Goal: Information Seeking & Learning: Find specific page/section

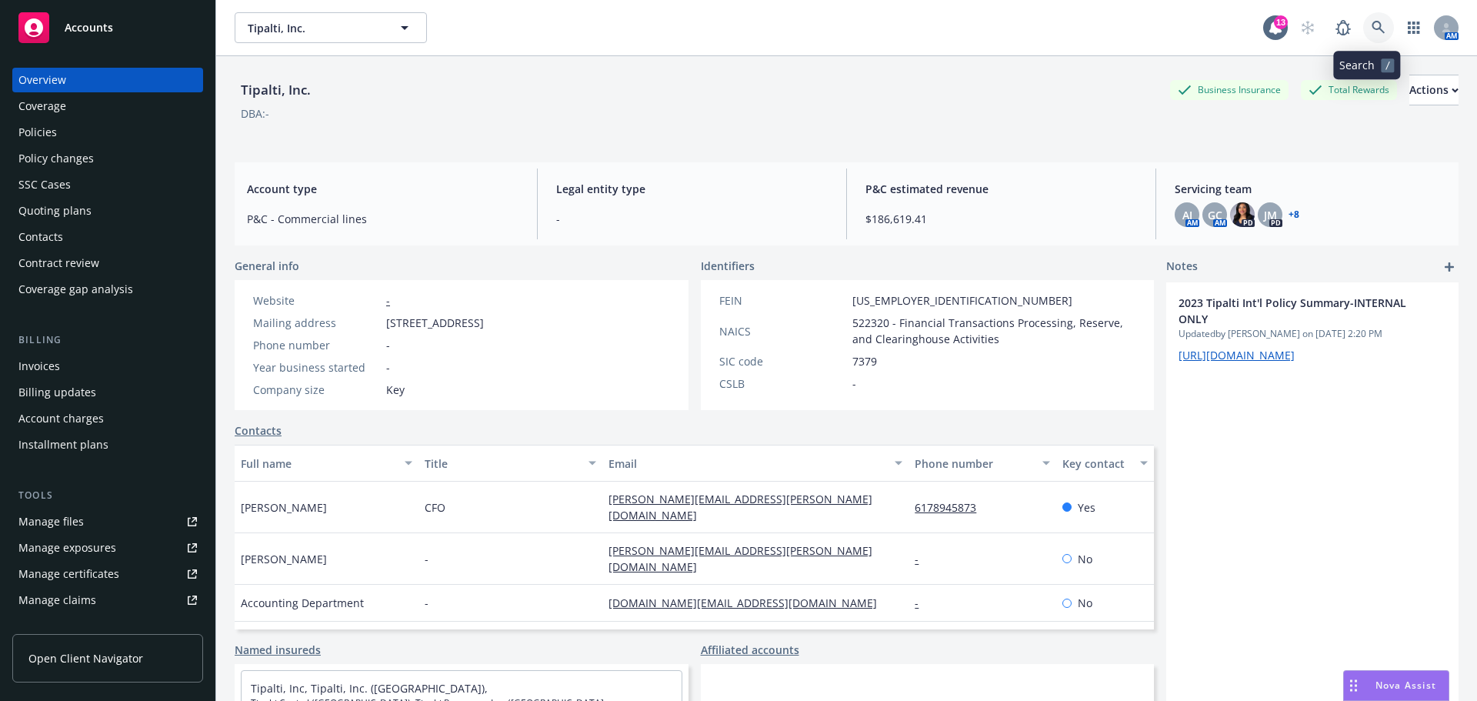
click at [1372, 32] on icon at bounding box center [1379, 28] width 14 height 14
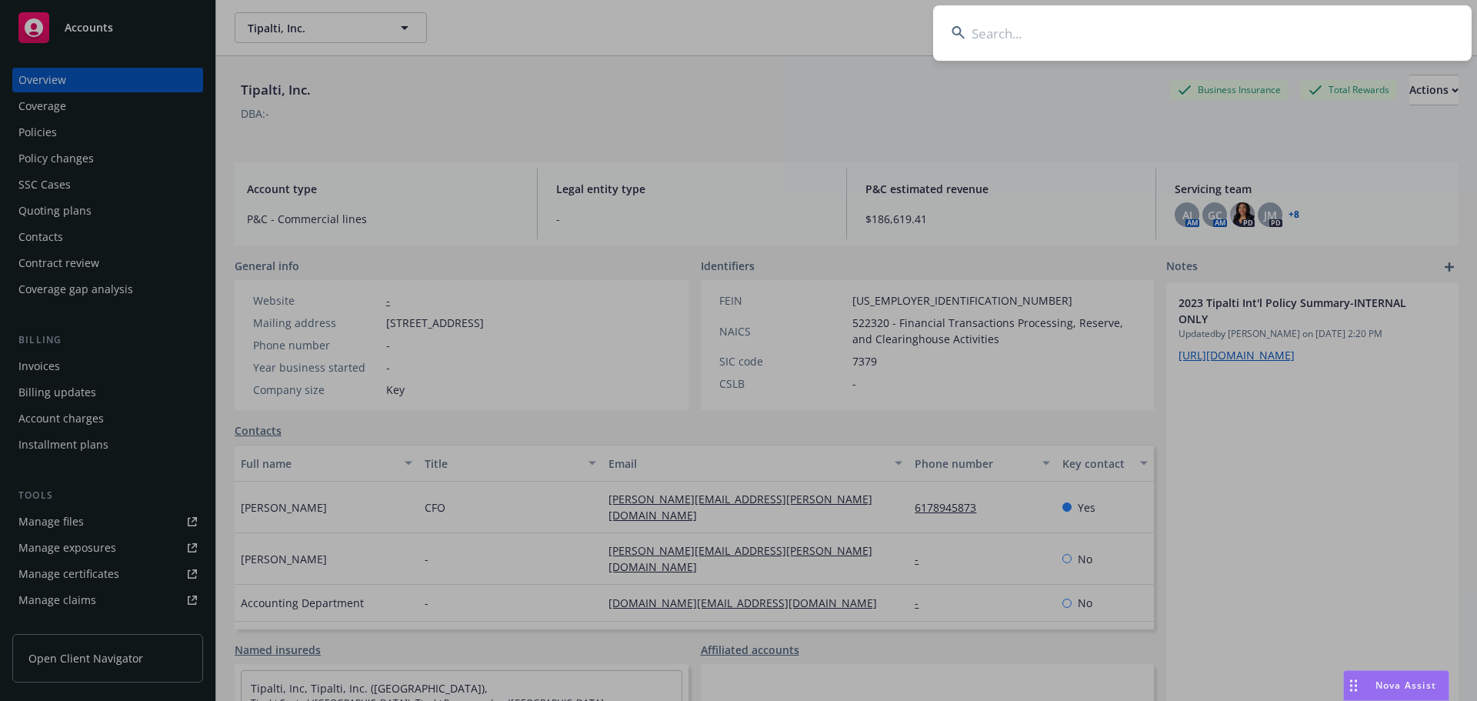
drag, startPoint x: 1143, startPoint y: 42, endPoint x: 1132, endPoint y: 38, distance: 12.4
click at [1142, 42] on input at bounding box center [1202, 32] width 539 height 55
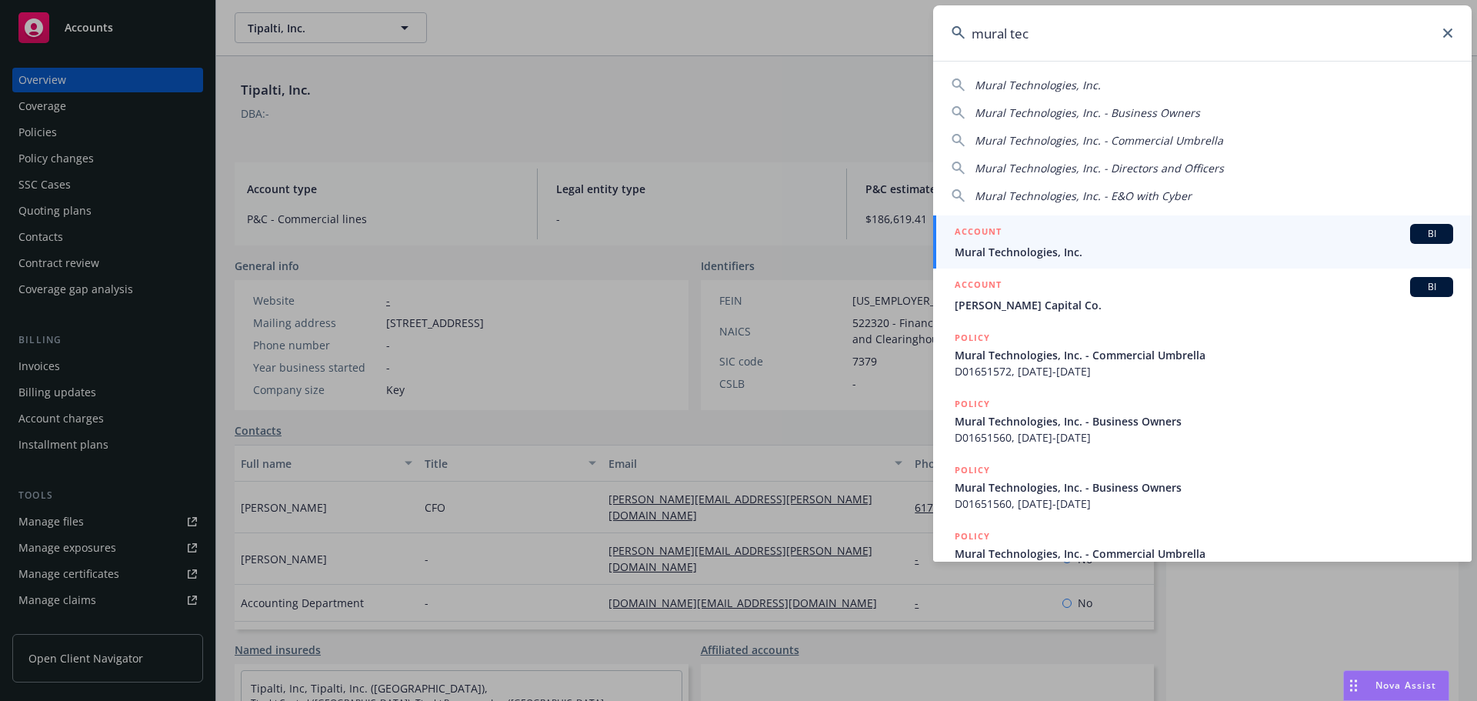
type input "mural tec"
click at [1078, 242] on div "ACCOUNT BI" at bounding box center [1204, 234] width 499 height 20
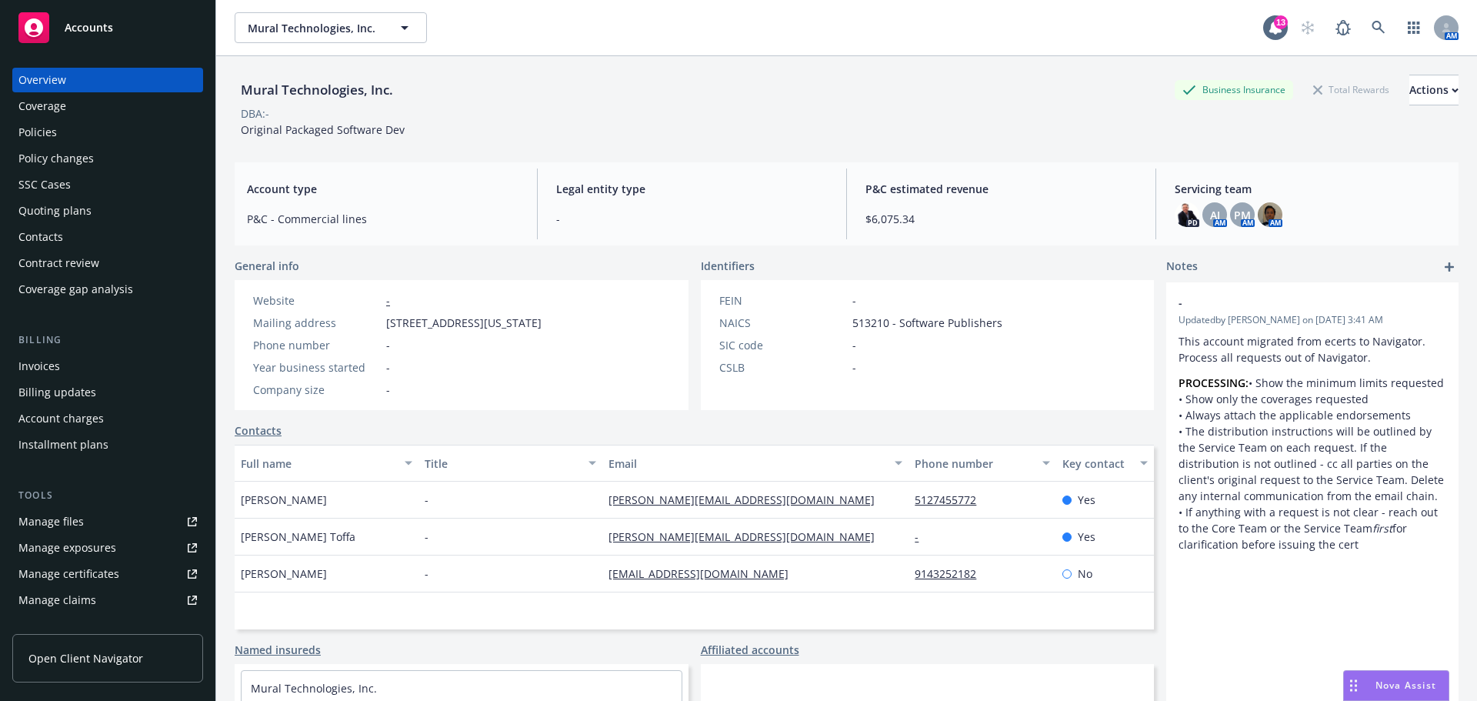
click at [49, 133] on div "Policies" at bounding box center [37, 132] width 38 height 25
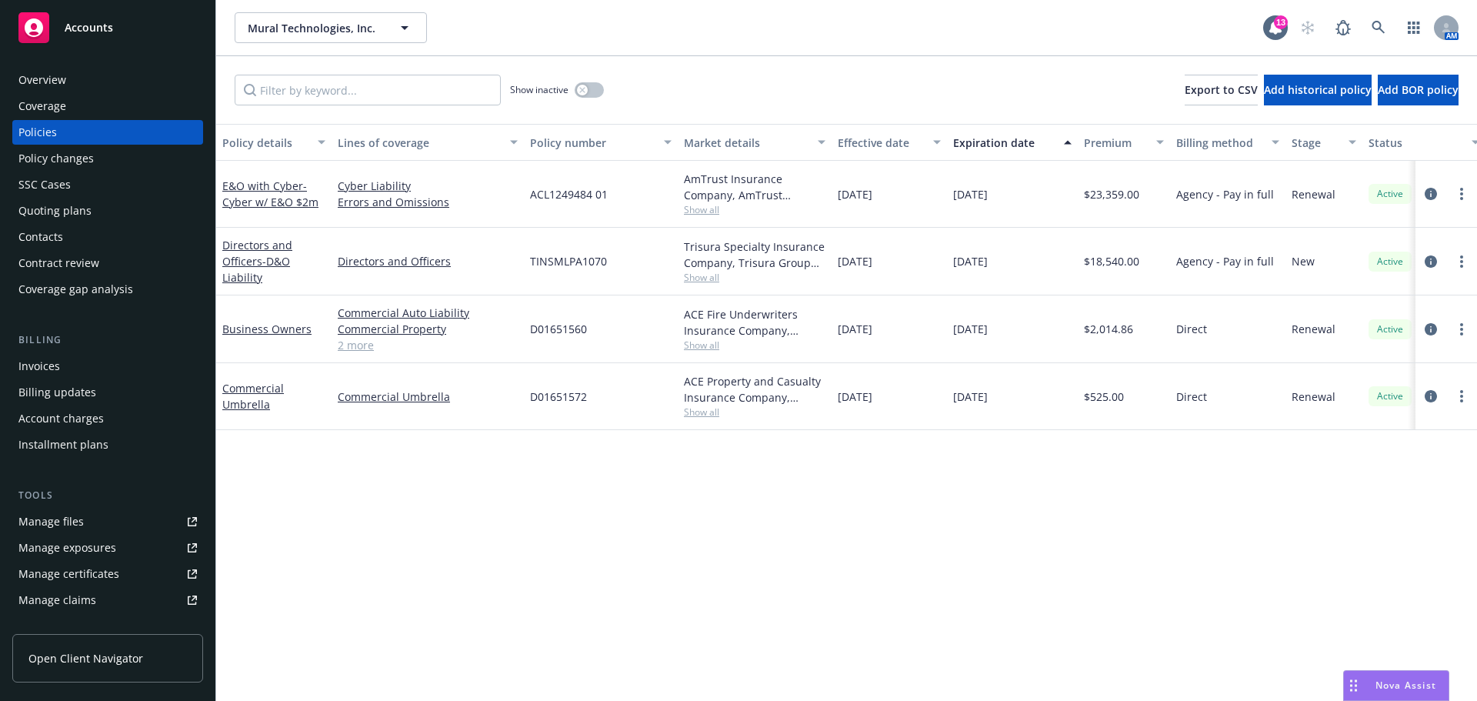
click at [98, 28] on span "Accounts" at bounding box center [89, 28] width 48 height 12
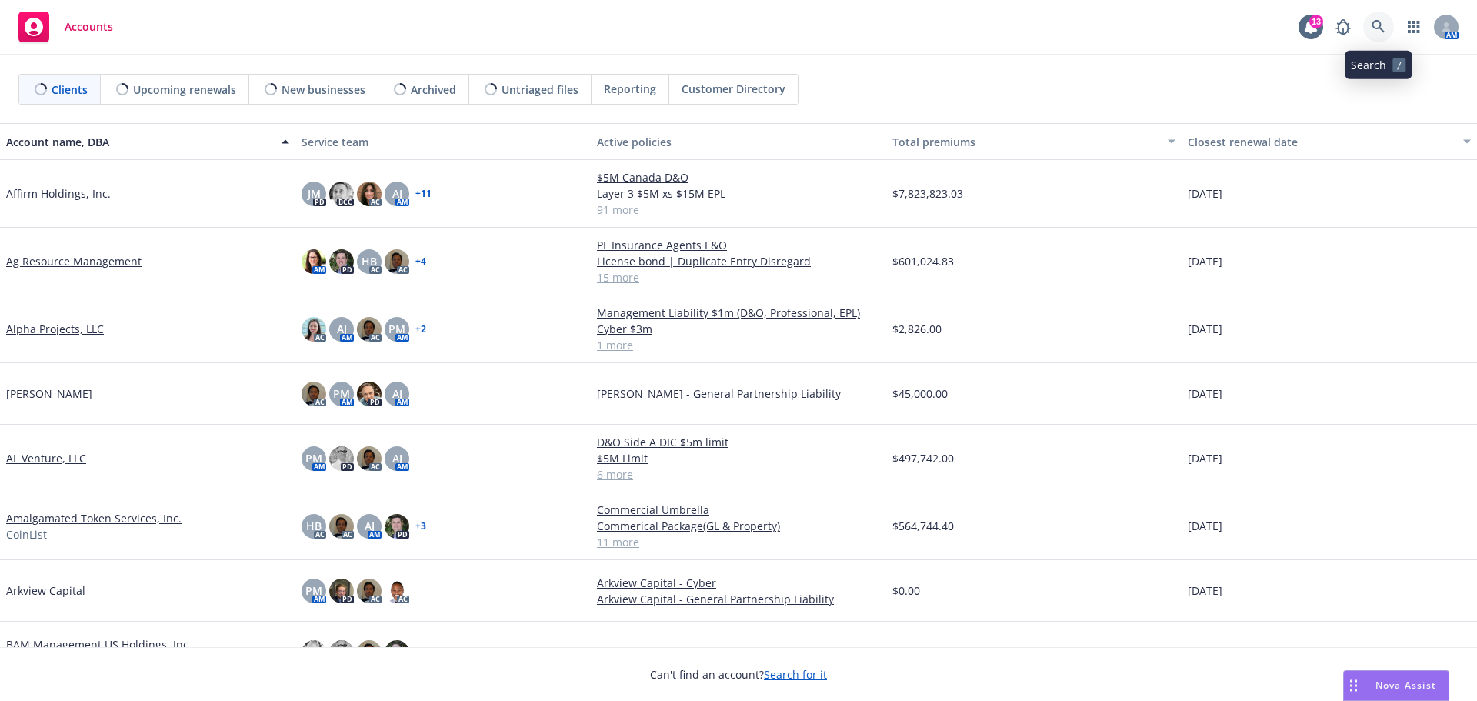
click at [1378, 28] on icon at bounding box center [1378, 26] width 13 height 13
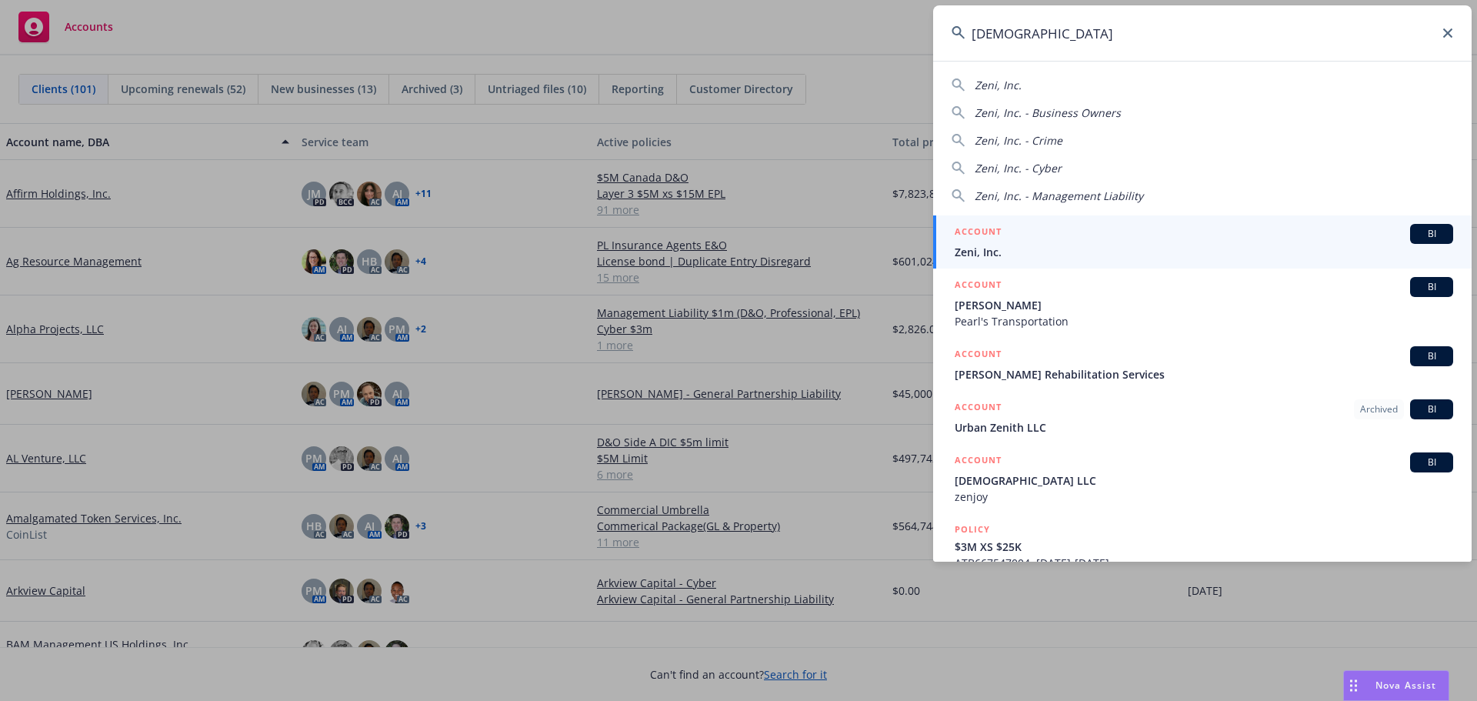
type input "[DEMOGRAPHIC_DATA]"
click at [986, 245] on span "Zeni, Inc." at bounding box center [1204, 252] width 499 height 16
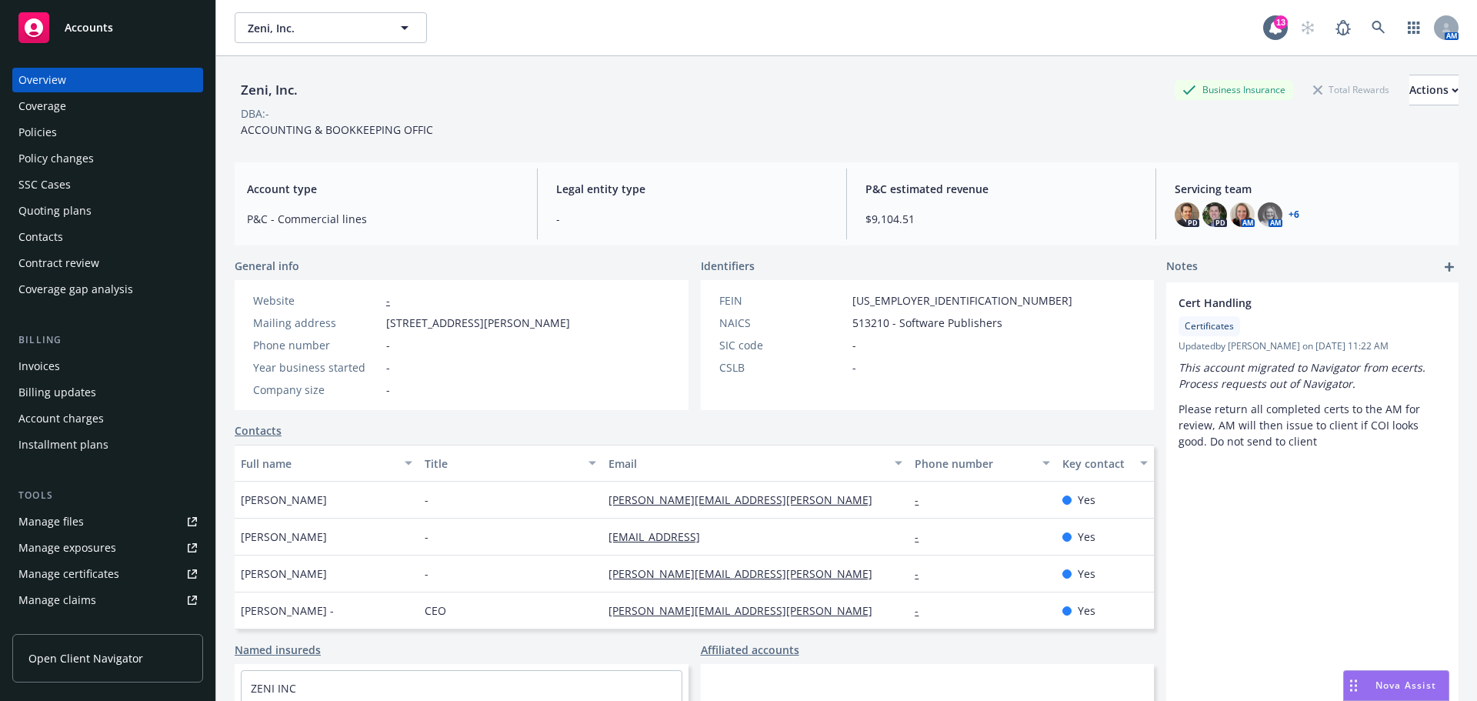
click at [55, 125] on div "Policies" at bounding box center [37, 132] width 38 height 25
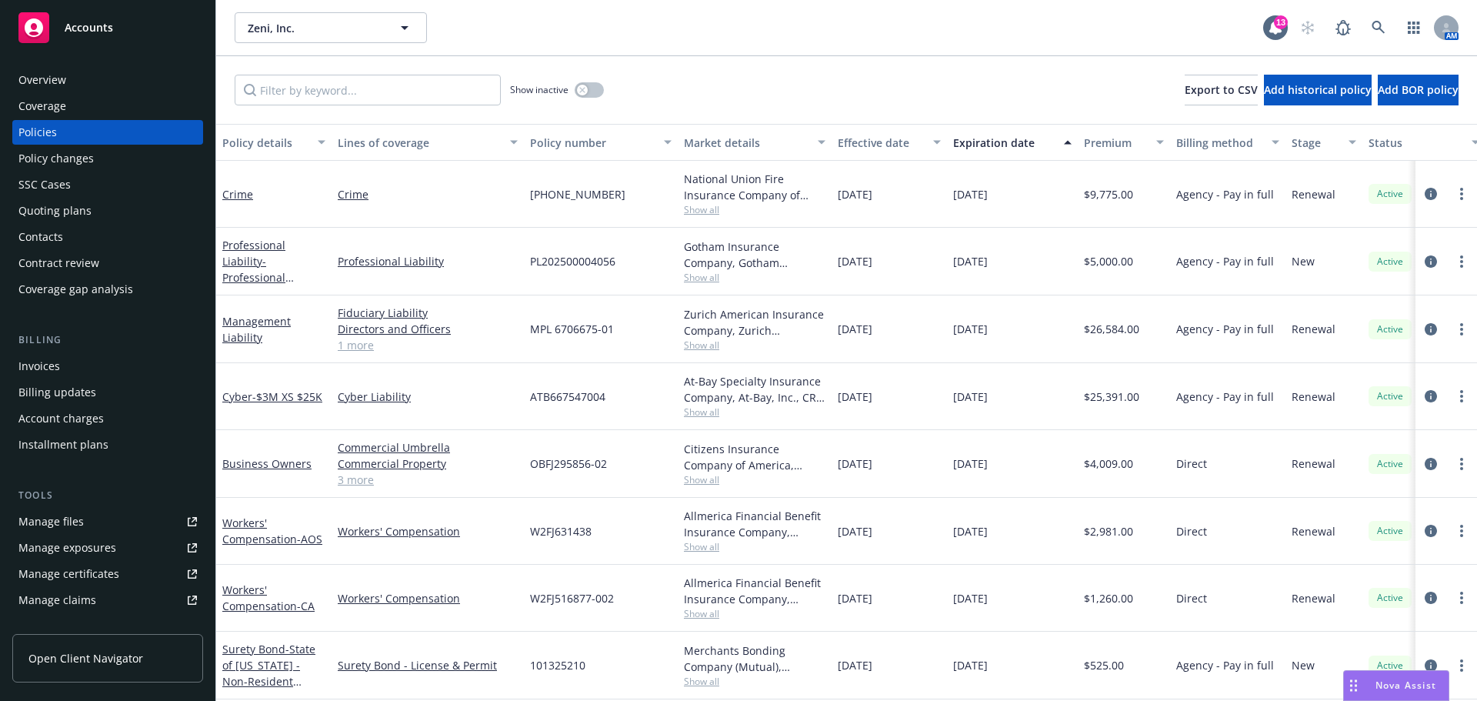
scroll to position [11, 0]
click at [91, 23] on span "Accounts" at bounding box center [89, 28] width 48 height 12
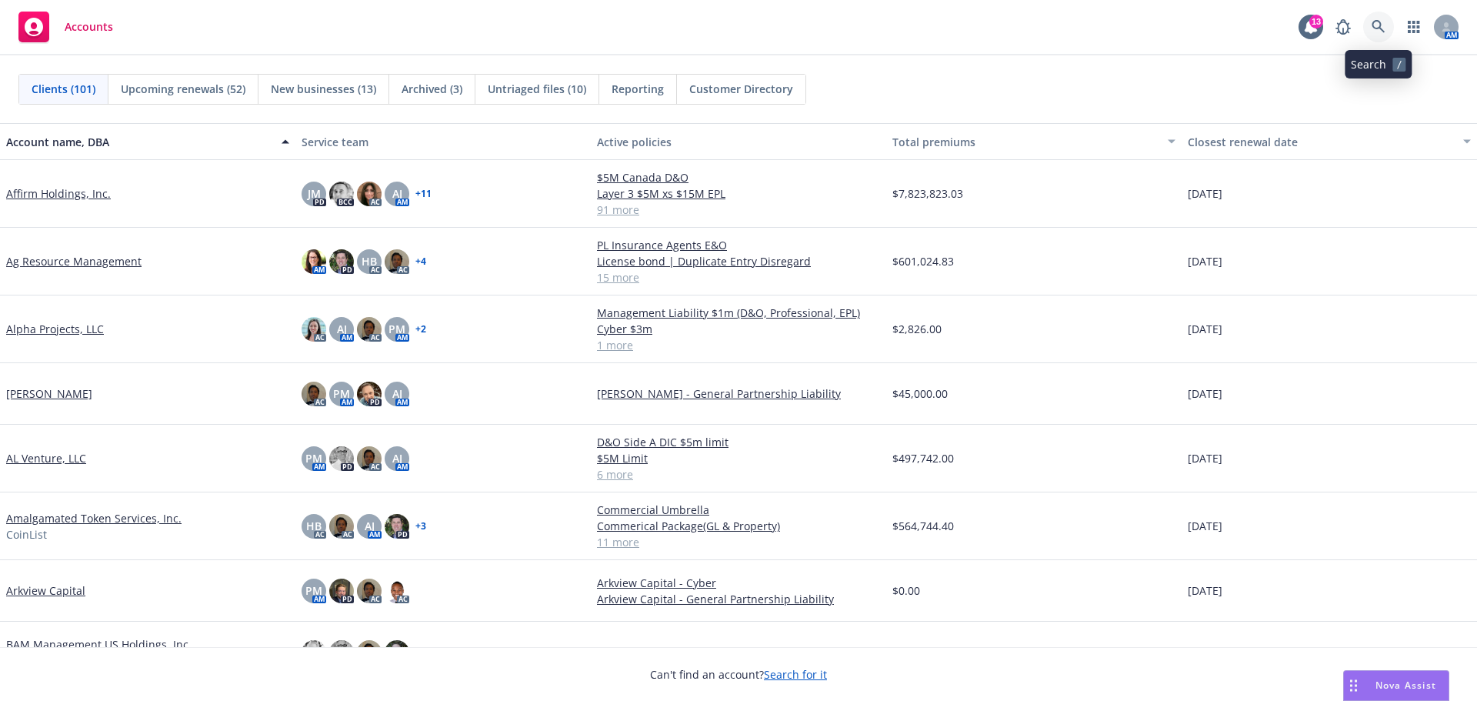
click at [1374, 22] on icon at bounding box center [1379, 27] width 14 height 14
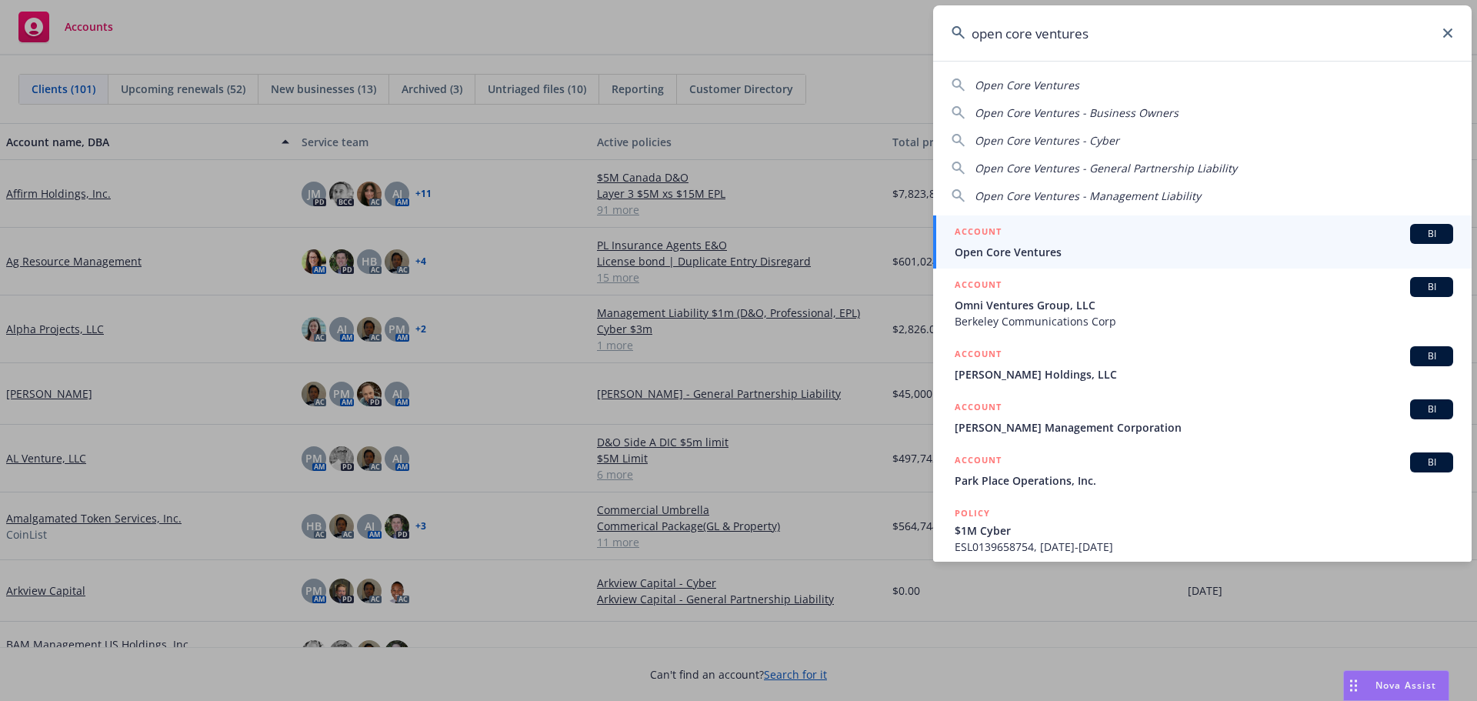
type input "open core ventures"
click at [1034, 255] on span "Open Core Ventures" at bounding box center [1204, 252] width 499 height 16
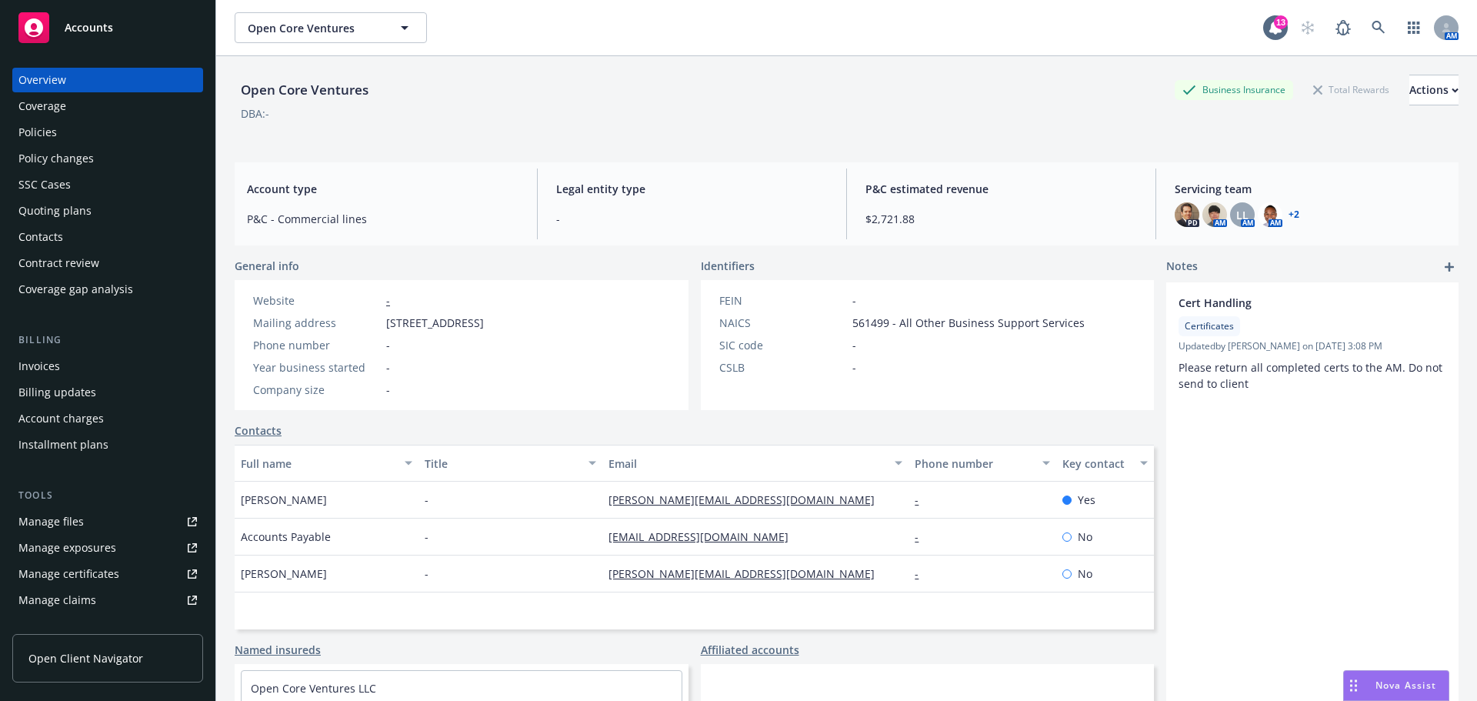
click at [50, 137] on div "Policies" at bounding box center [37, 132] width 38 height 25
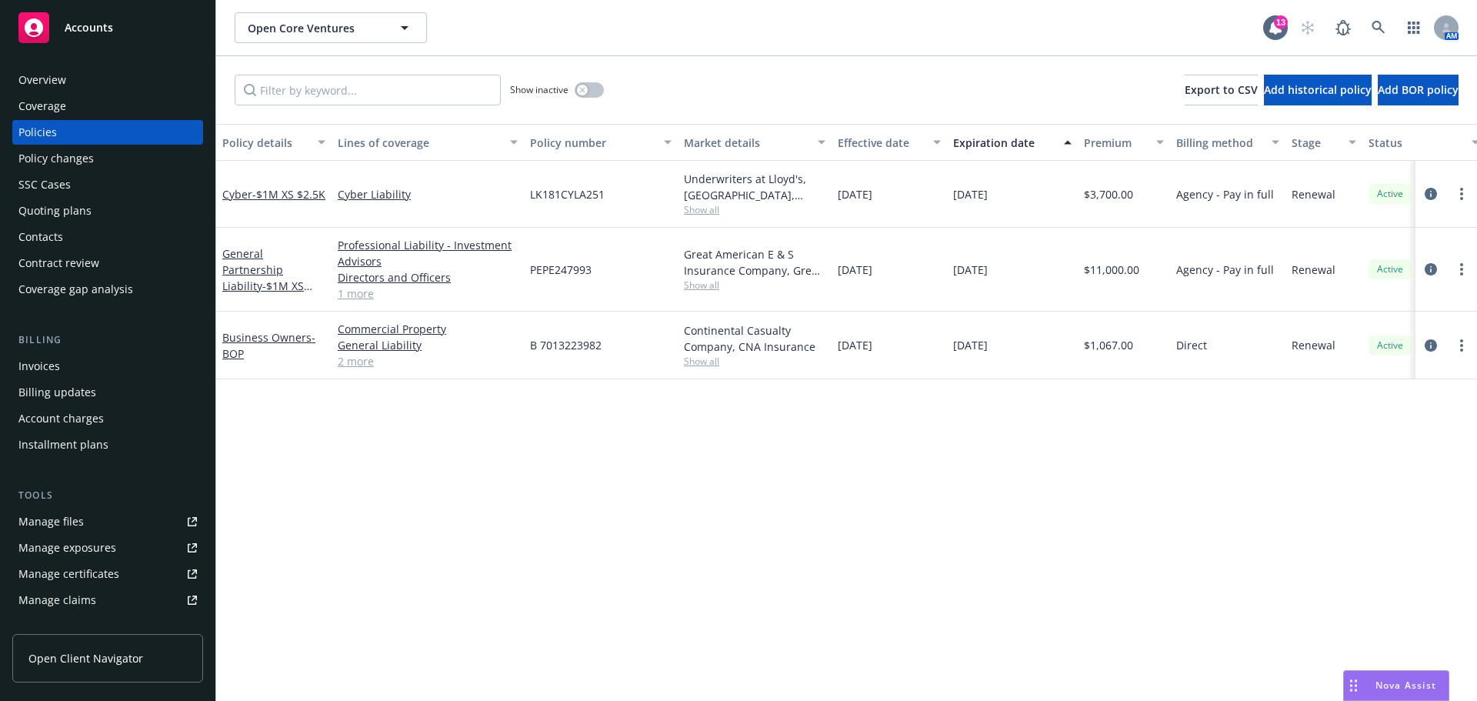
click at [105, 32] on span "Accounts" at bounding box center [89, 28] width 48 height 12
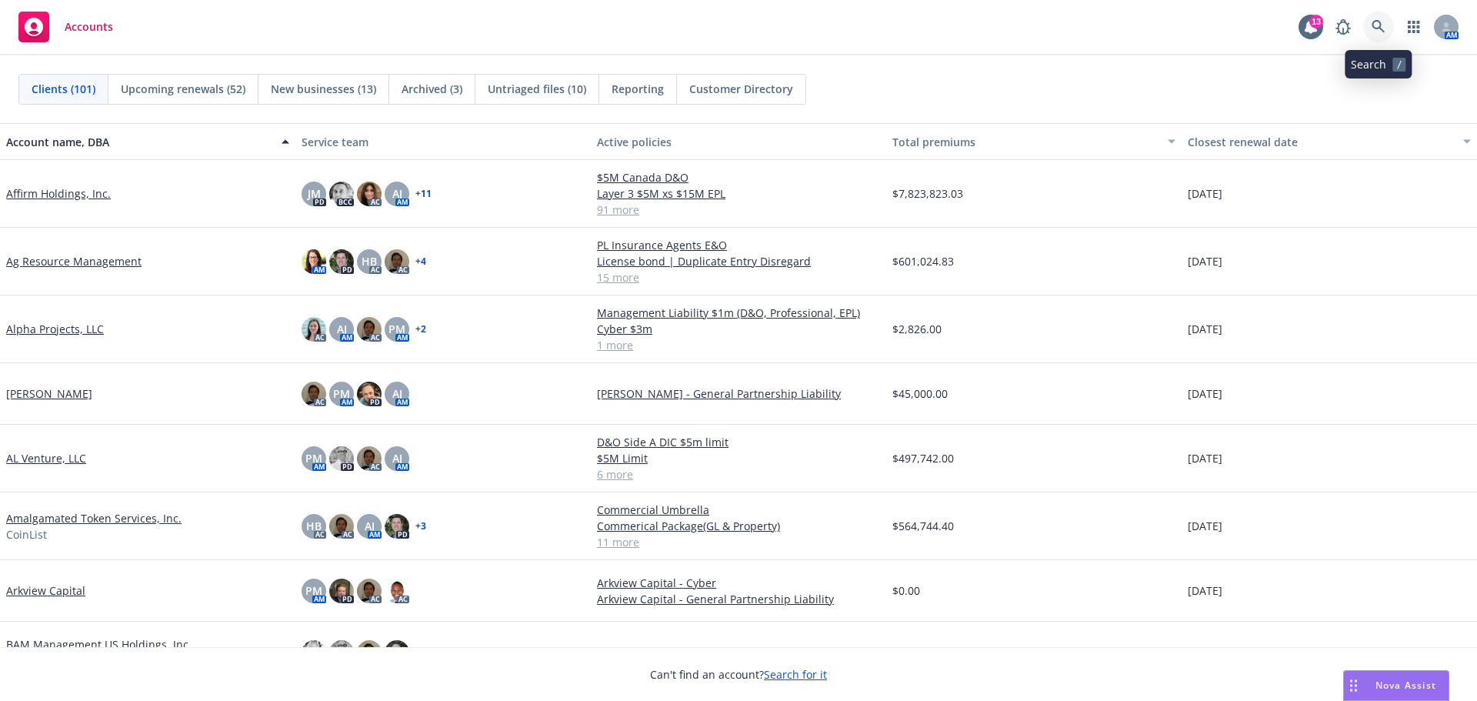
click at [1387, 25] on link at bounding box center [1379, 27] width 31 height 31
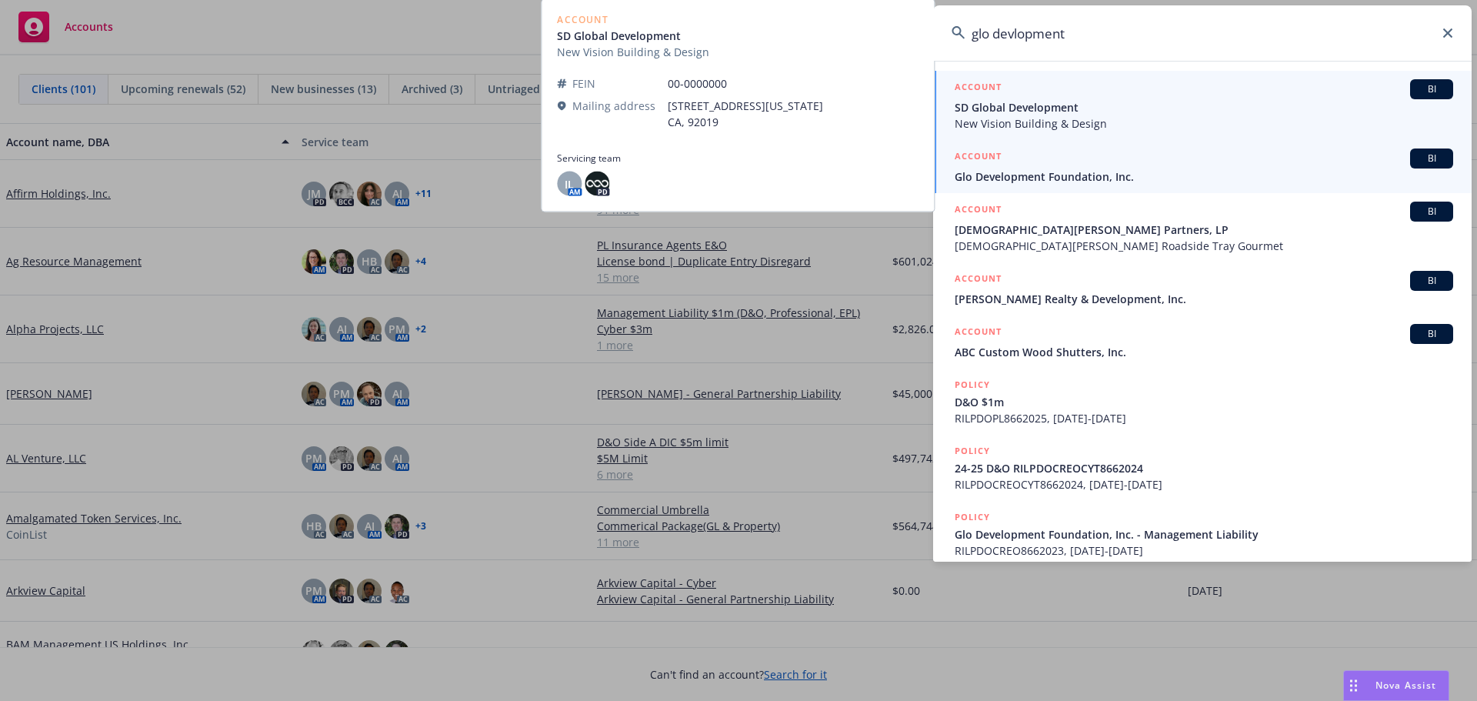
type input "glo devlopment"
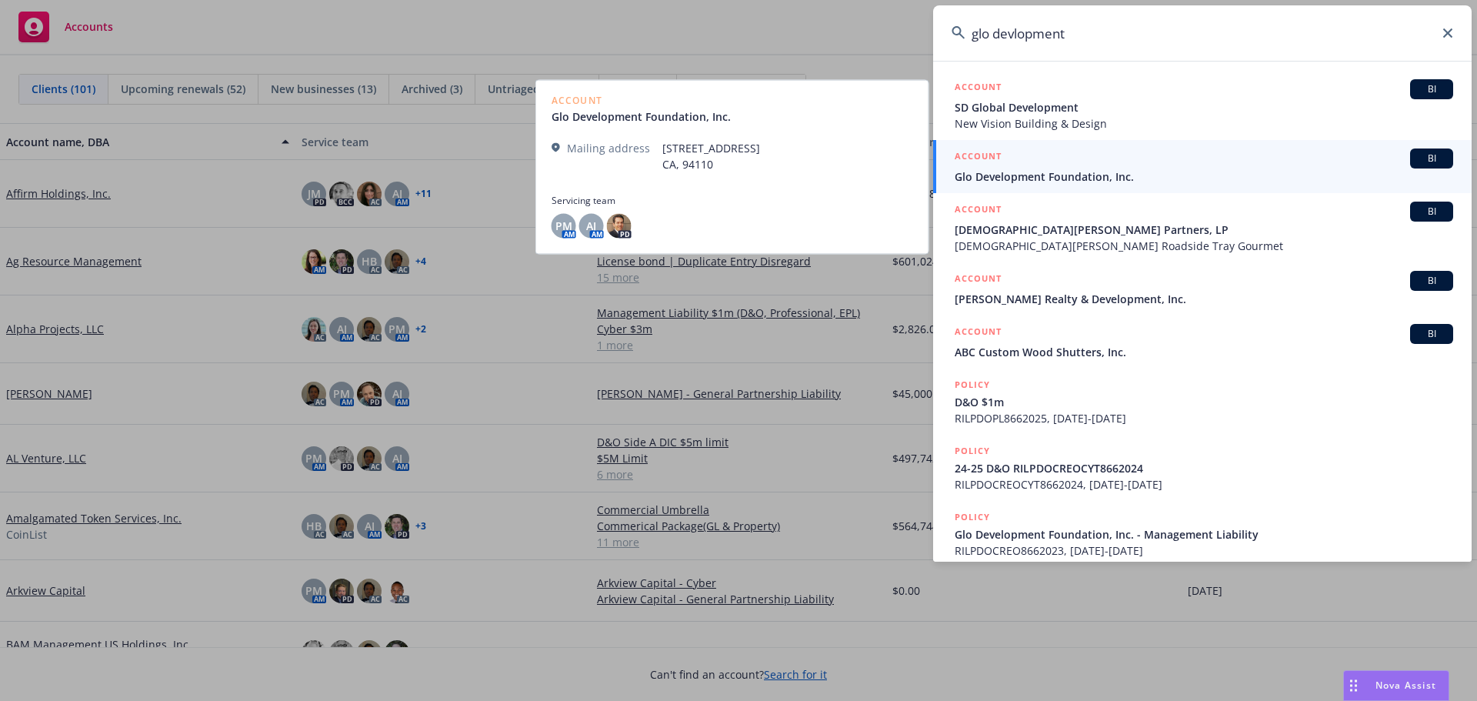
click at [1117, 172] on span "Glo Development Foundation, Inc." at bounding box center [1204, 177] width 499 height 16
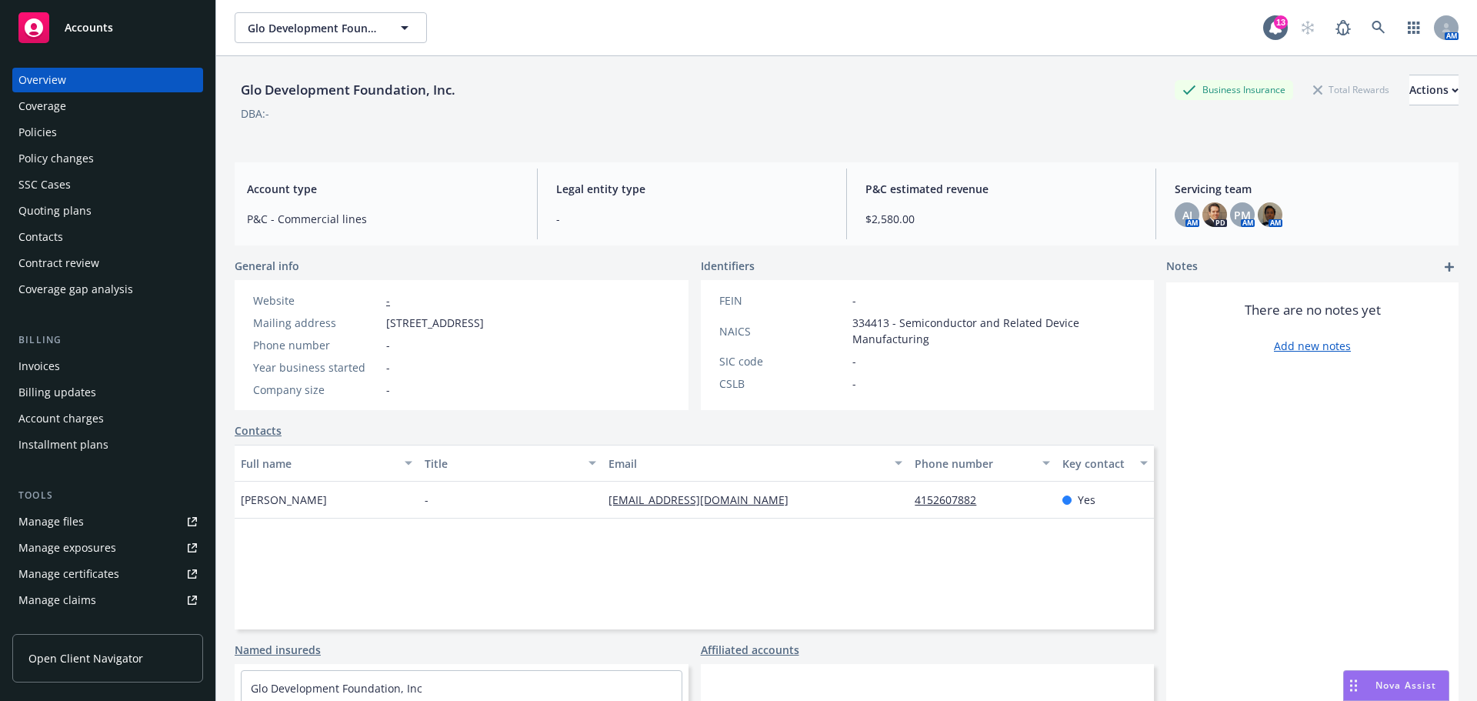
click at [47, 129] on div "Policies" at bounding box center [37, 132] width 38 height 25
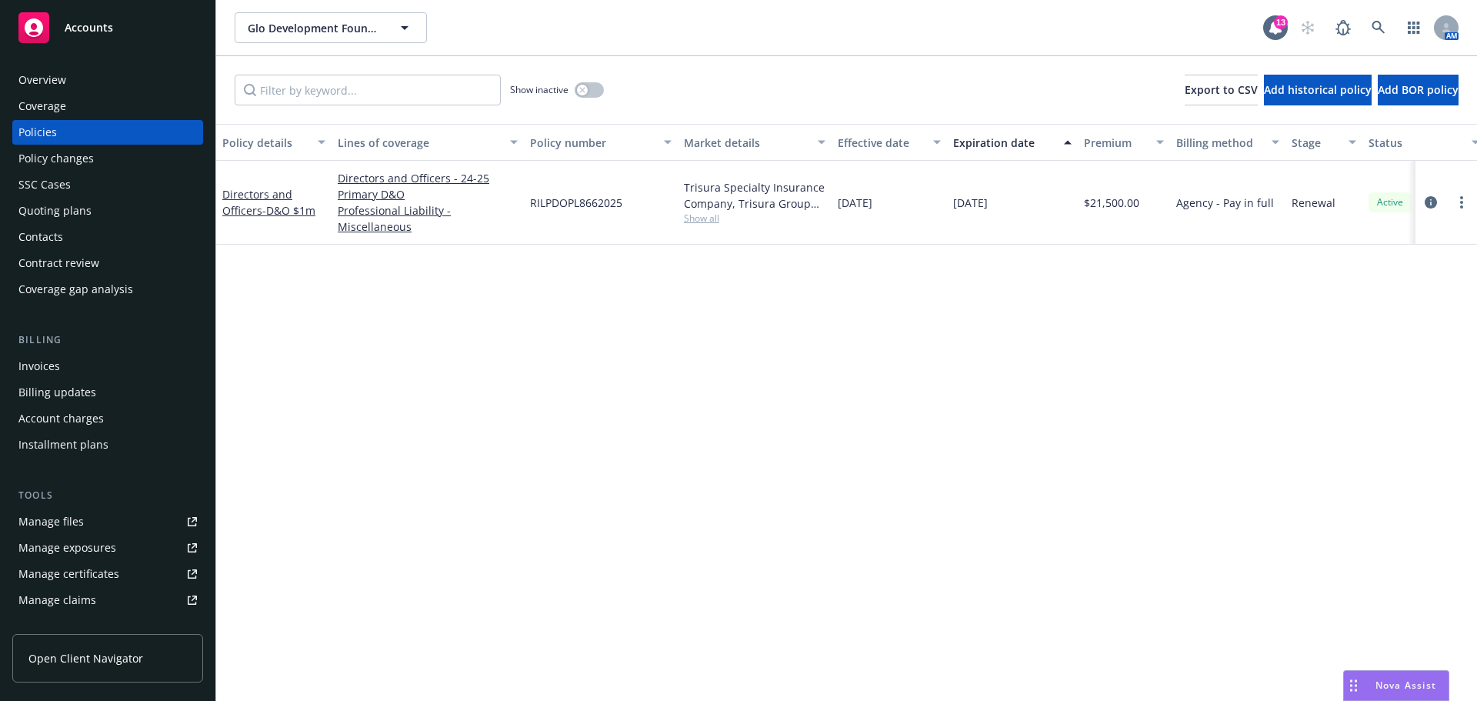
click at [85, 26] on span "Accounts" at bounding box center [89, 28] width 48 height 12
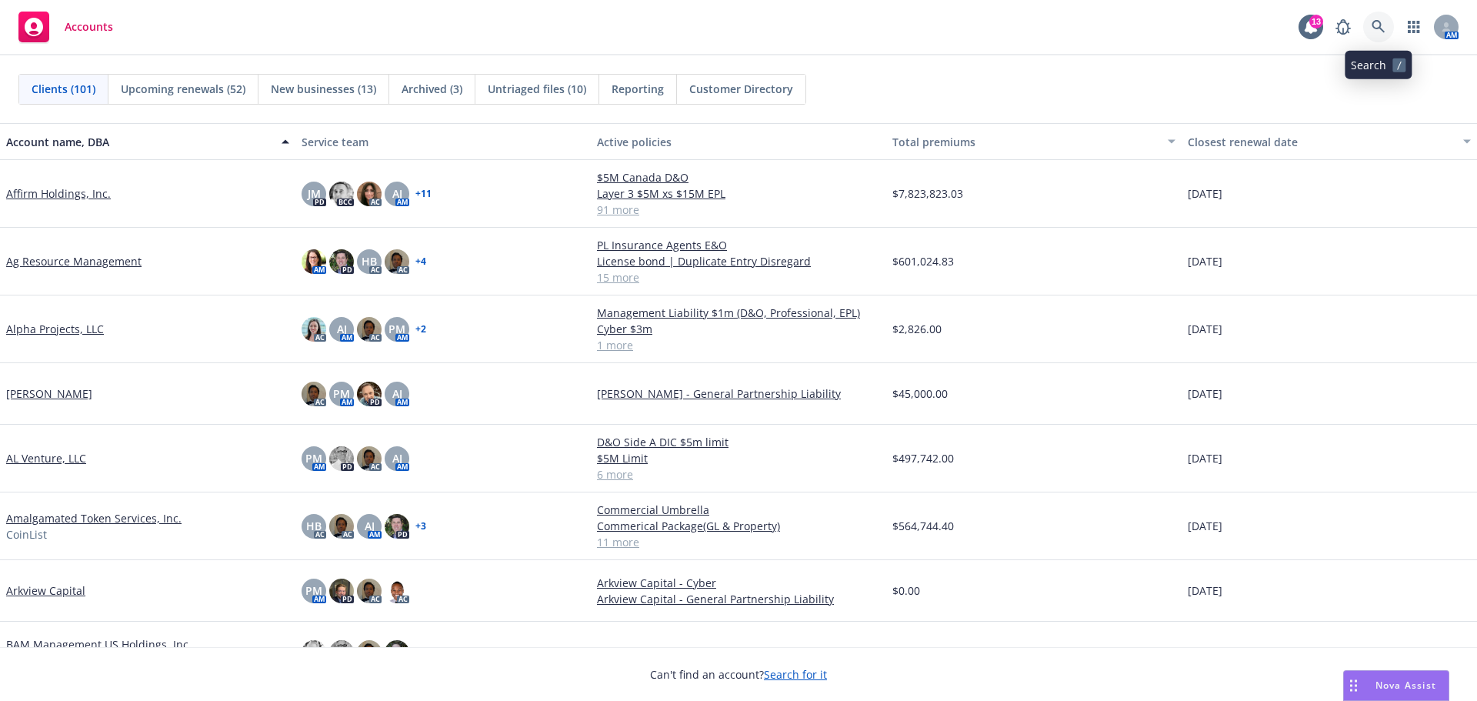
click at [1374, 25] on icon at bounding box center [1379, 27] width 14 height 14
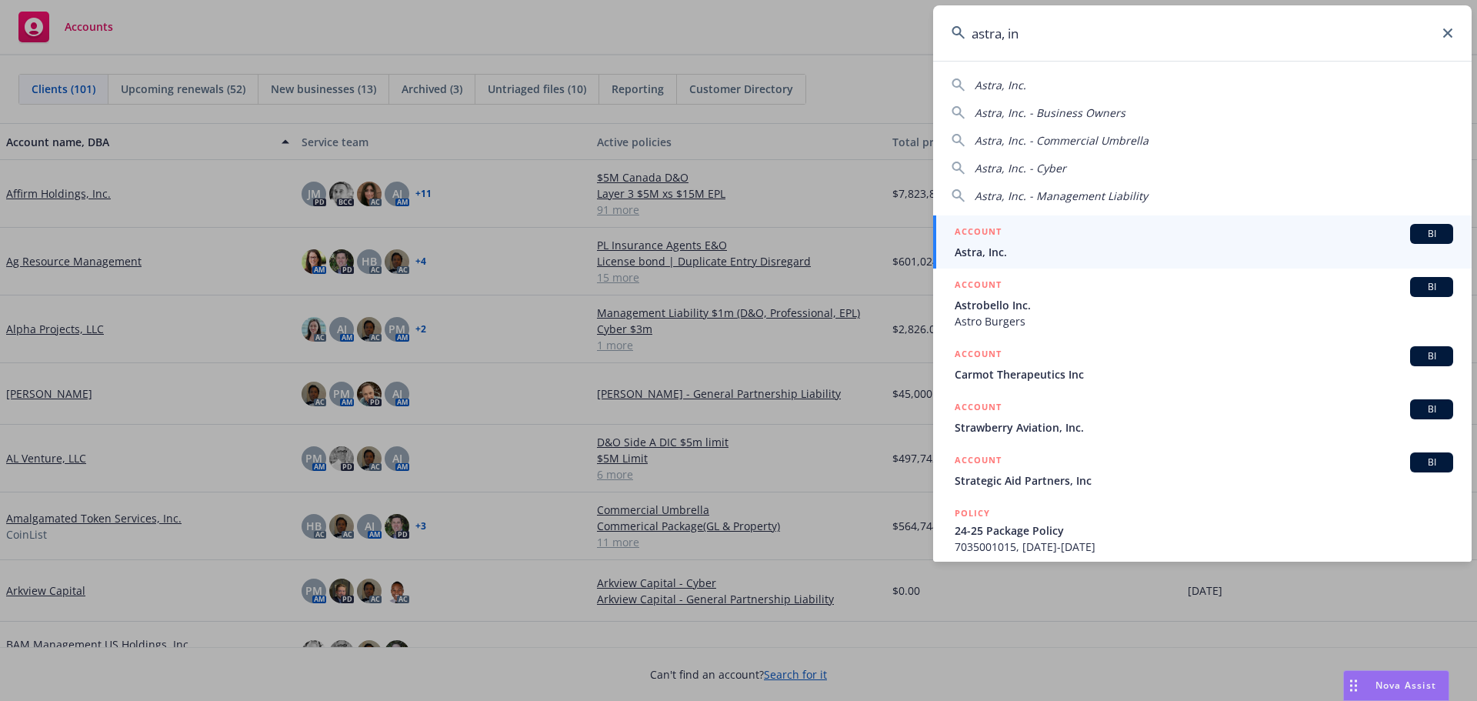
type input "astra, in"
click at [1023, 243] on div "ACCOUNT BI" at bounding box center [1204, 234] width 499 height 20
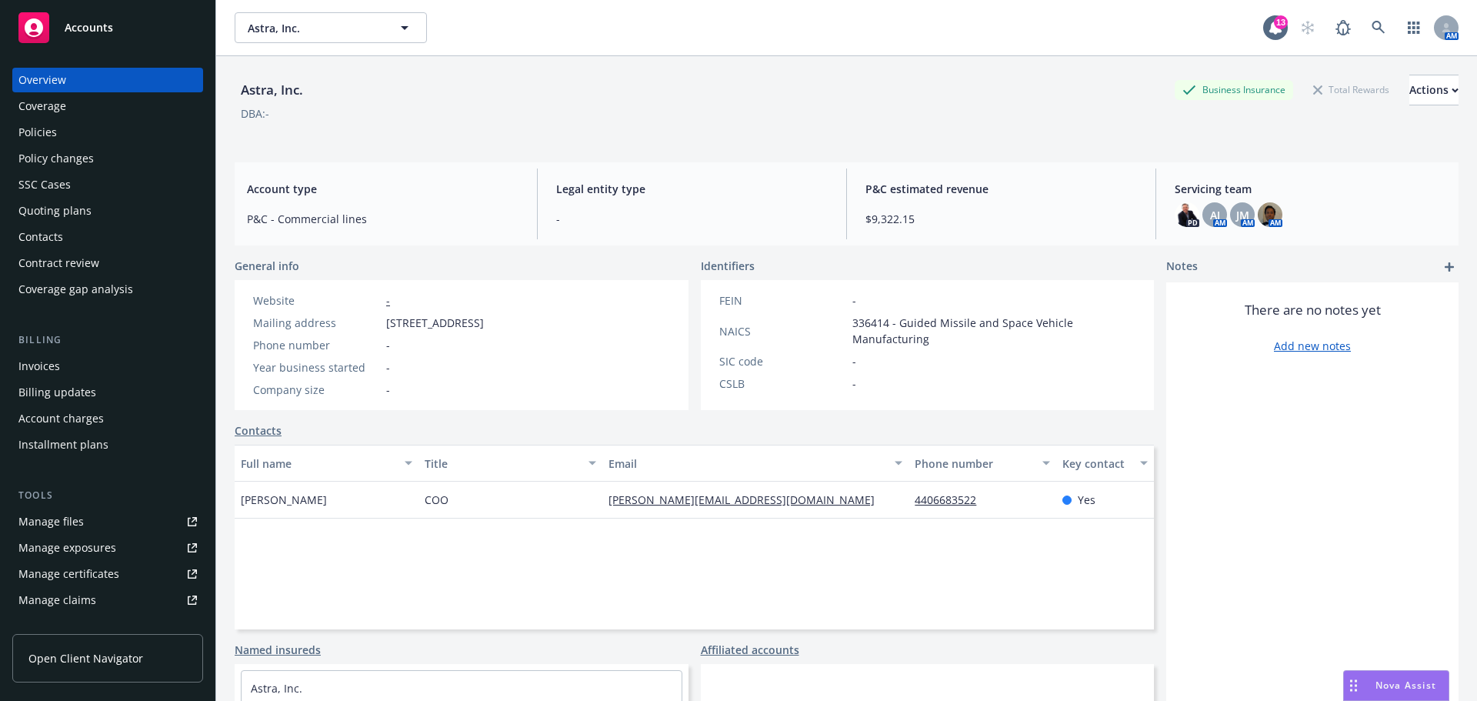
click at [45, 132] on div "Policies" at bounding box center [37, 132] width 38 height 25
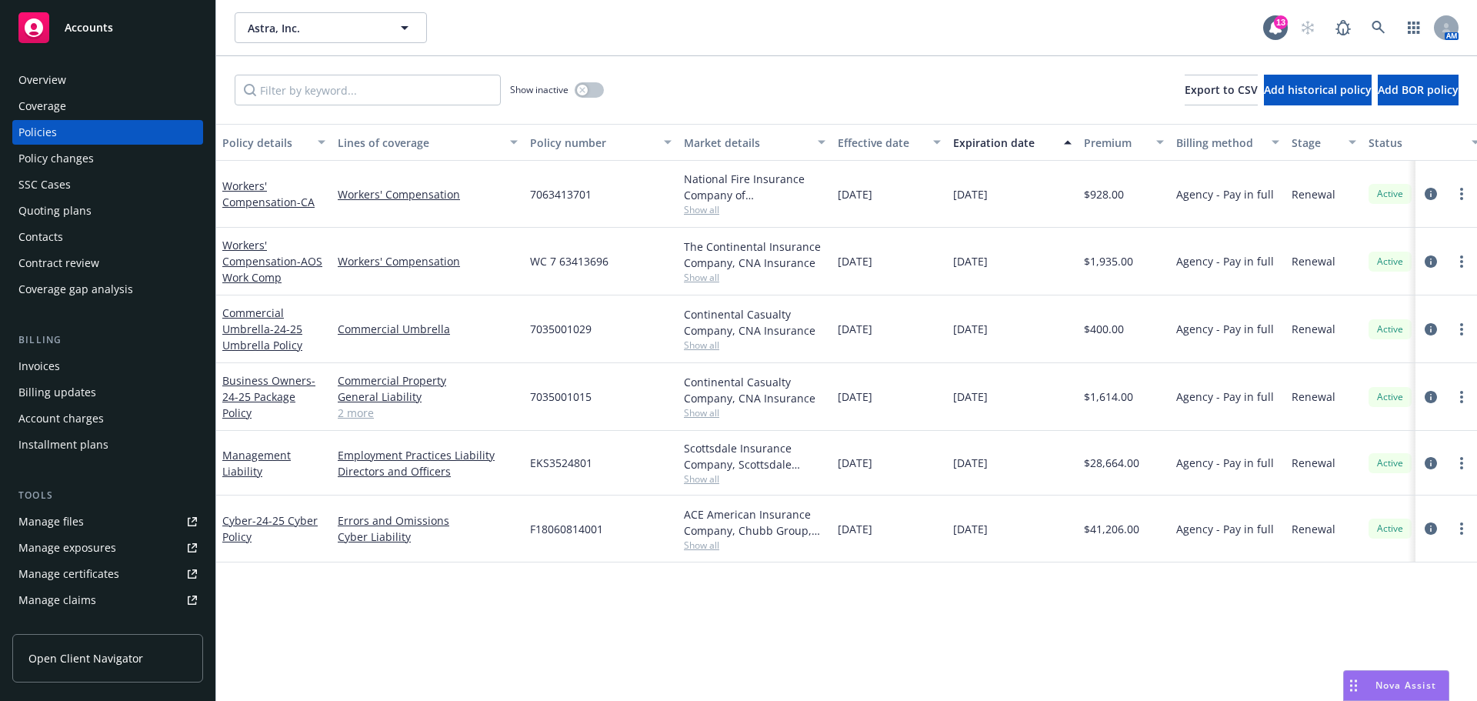
click at [107, 32] on span "Accounts" at bounding box center [89, 28] width 48 height 12
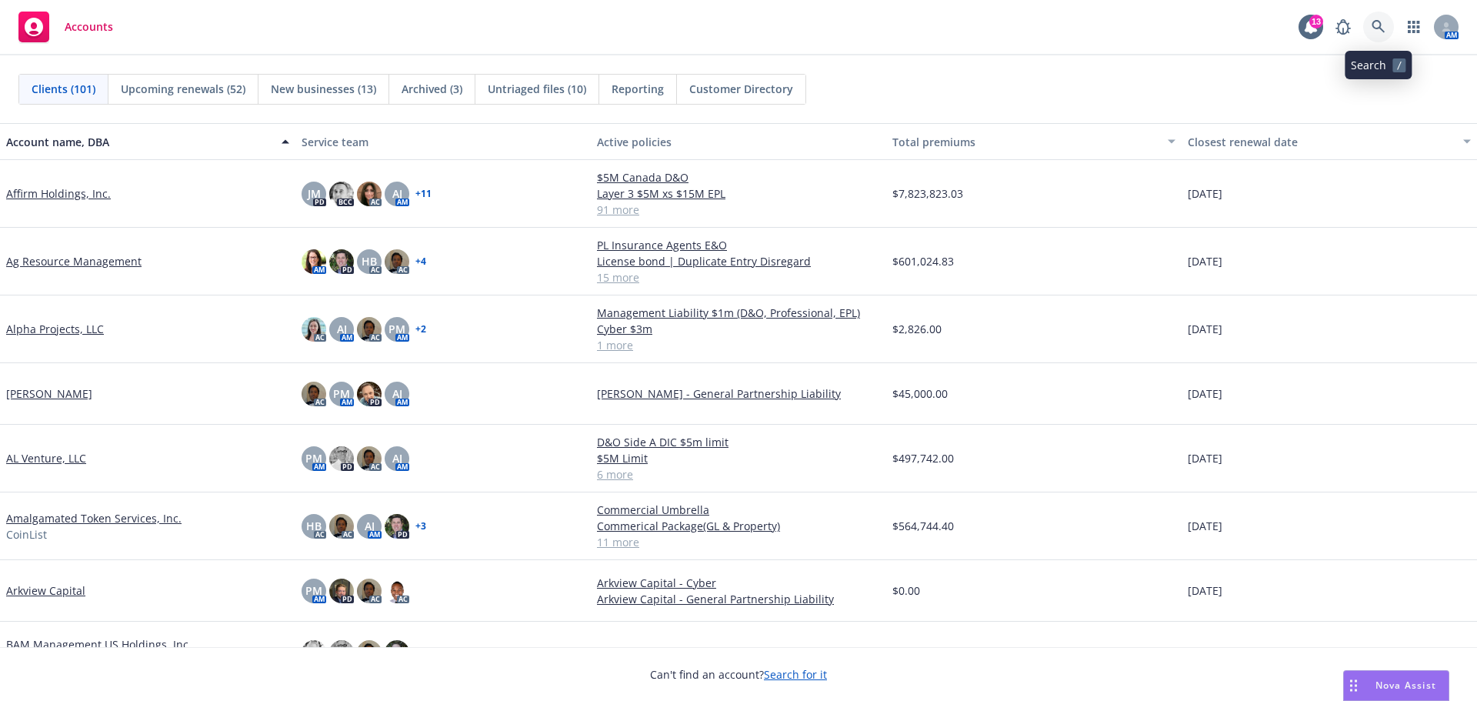
click at [1380, 21] on icon at bounding box center [1379, 27] width 14 height 14
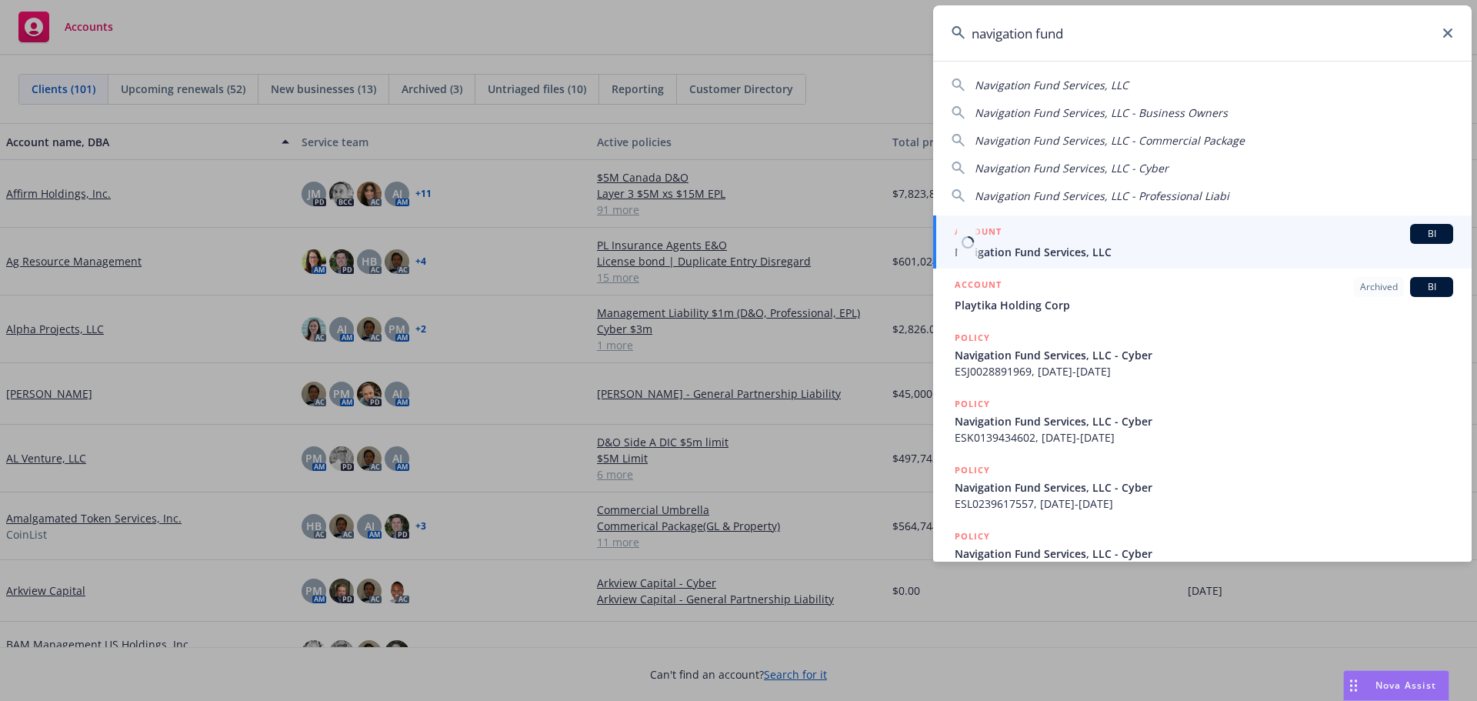
type input "navigation fund"
click at [1073, 245] on span "Navigation Fund Services, LLC" at bounding box center [1204, 252] width 499 height 16
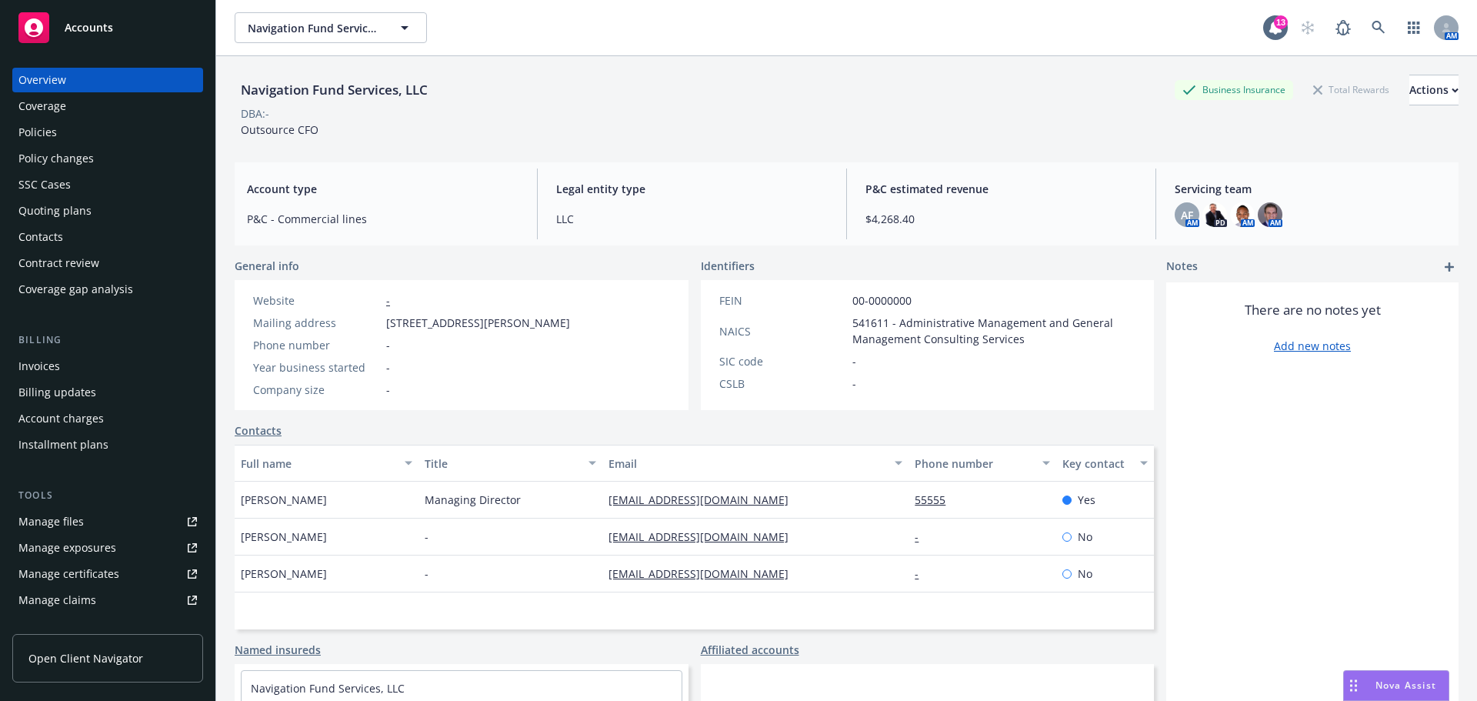
click at [42, 134] on div "Policies" at bounding box center [37, 132] width 38 height 25
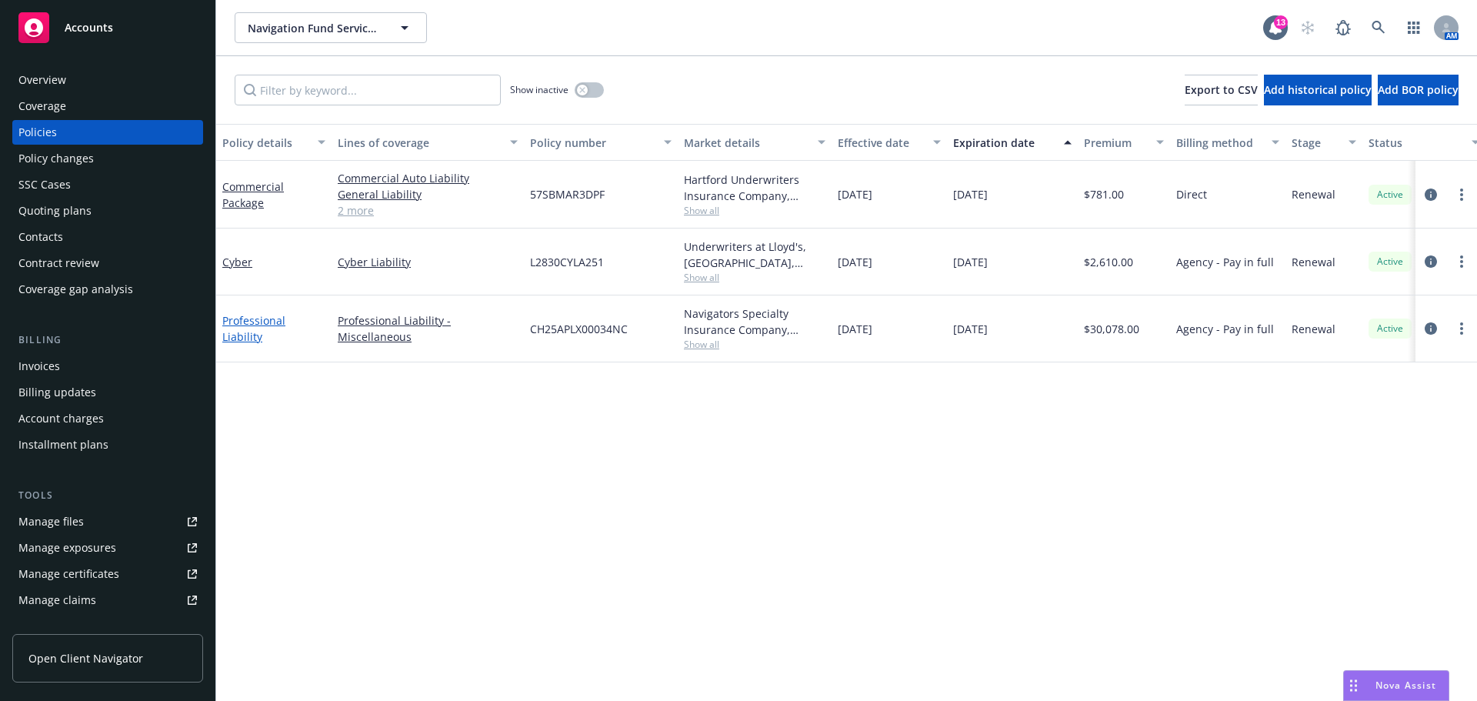
click at [245, 329] on link "Professional Liability" at bounding box center [253, 328] width 63 height 31
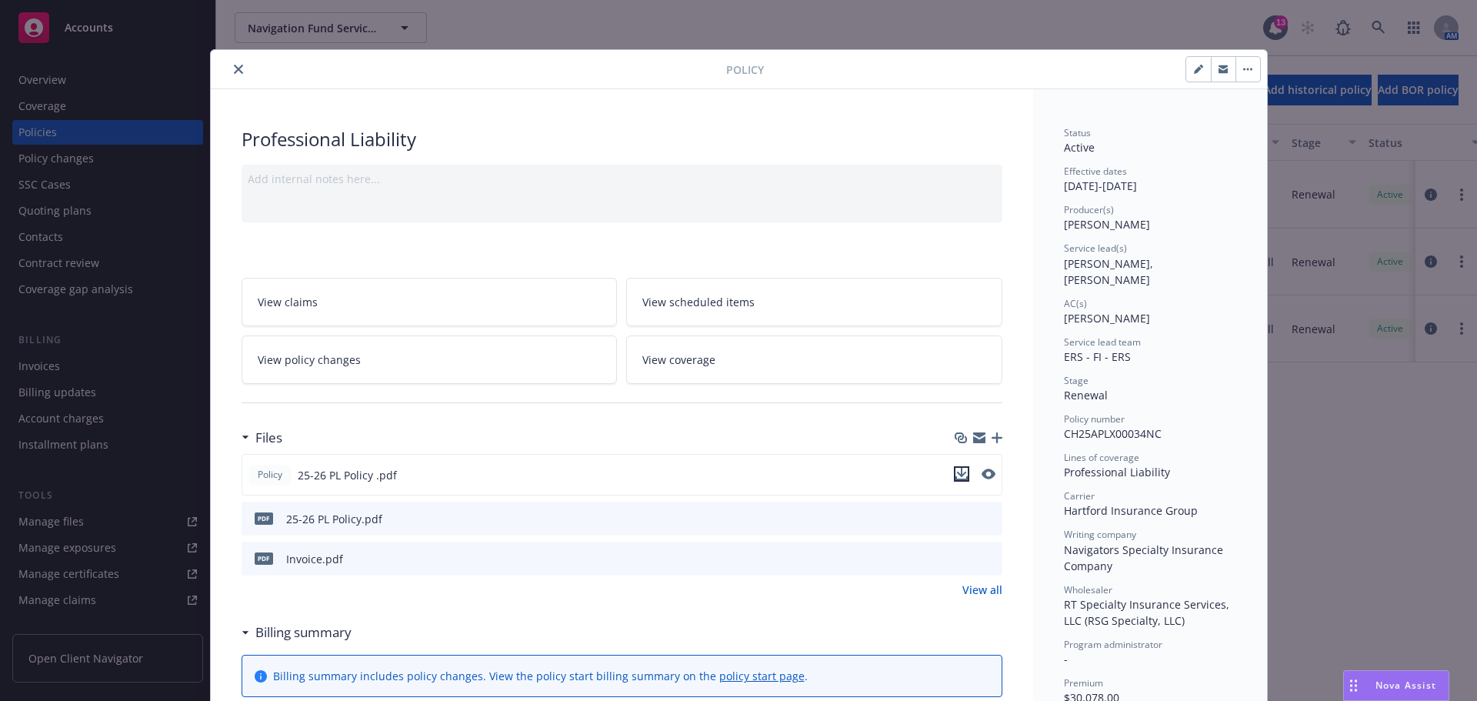
click at [956, 474] on icon "download file" at bounding box center [961, 472] width 10 height 9
click at [234, 69] on icon "close" at bounding box center [238, 69] width 9 height 9
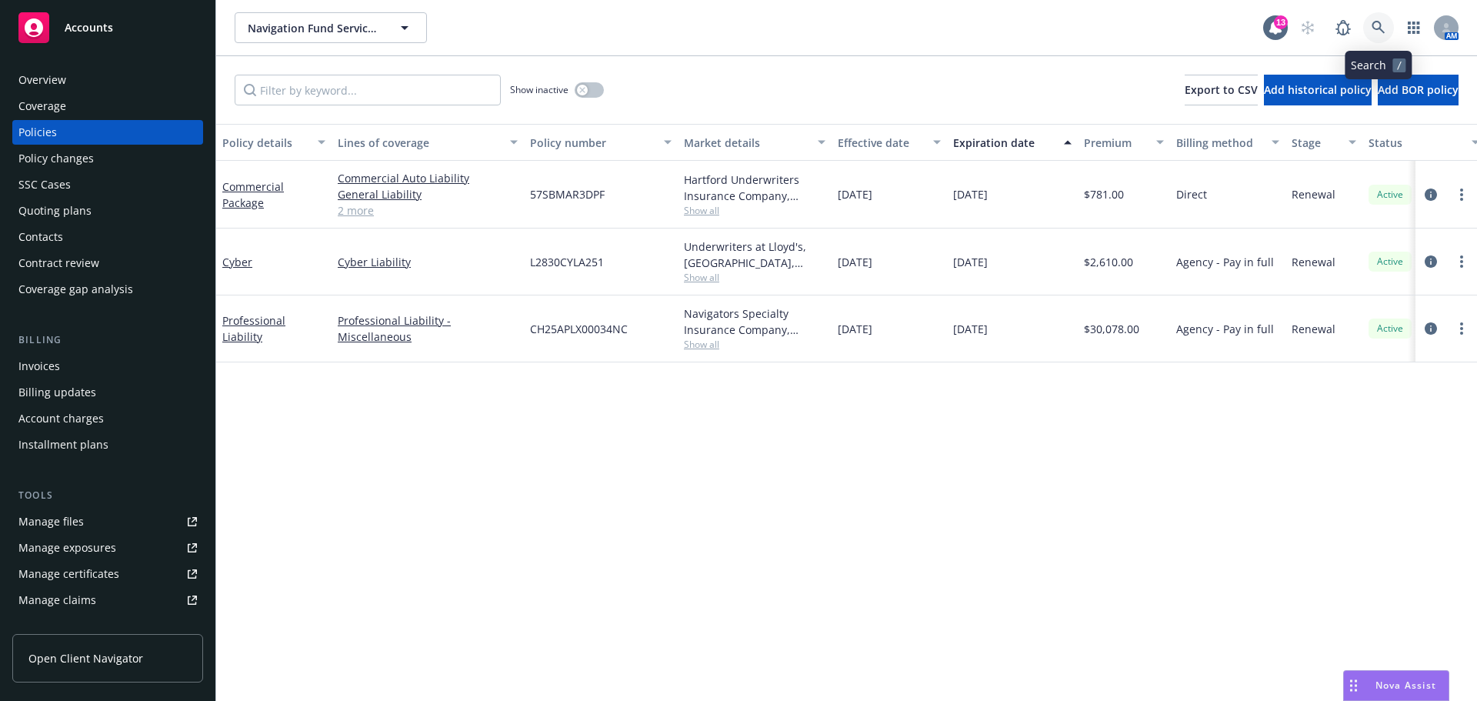
click at [1377, 22] on icon at bounding box center [1378, 27] width 13 height 13
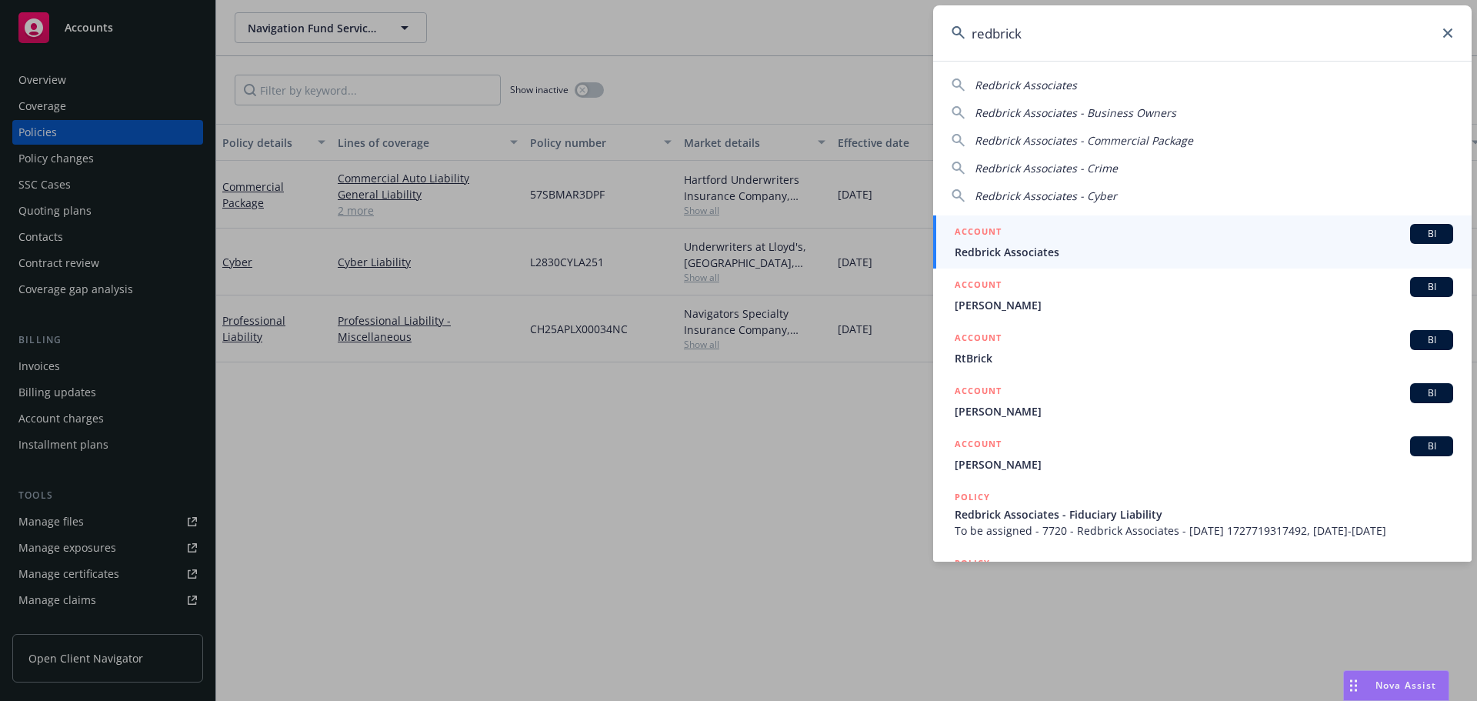
type input "redbrick"
click at [1046, 251] on span "Redbrick Associates" at bounding box center [1204, 252] width 499 height 16
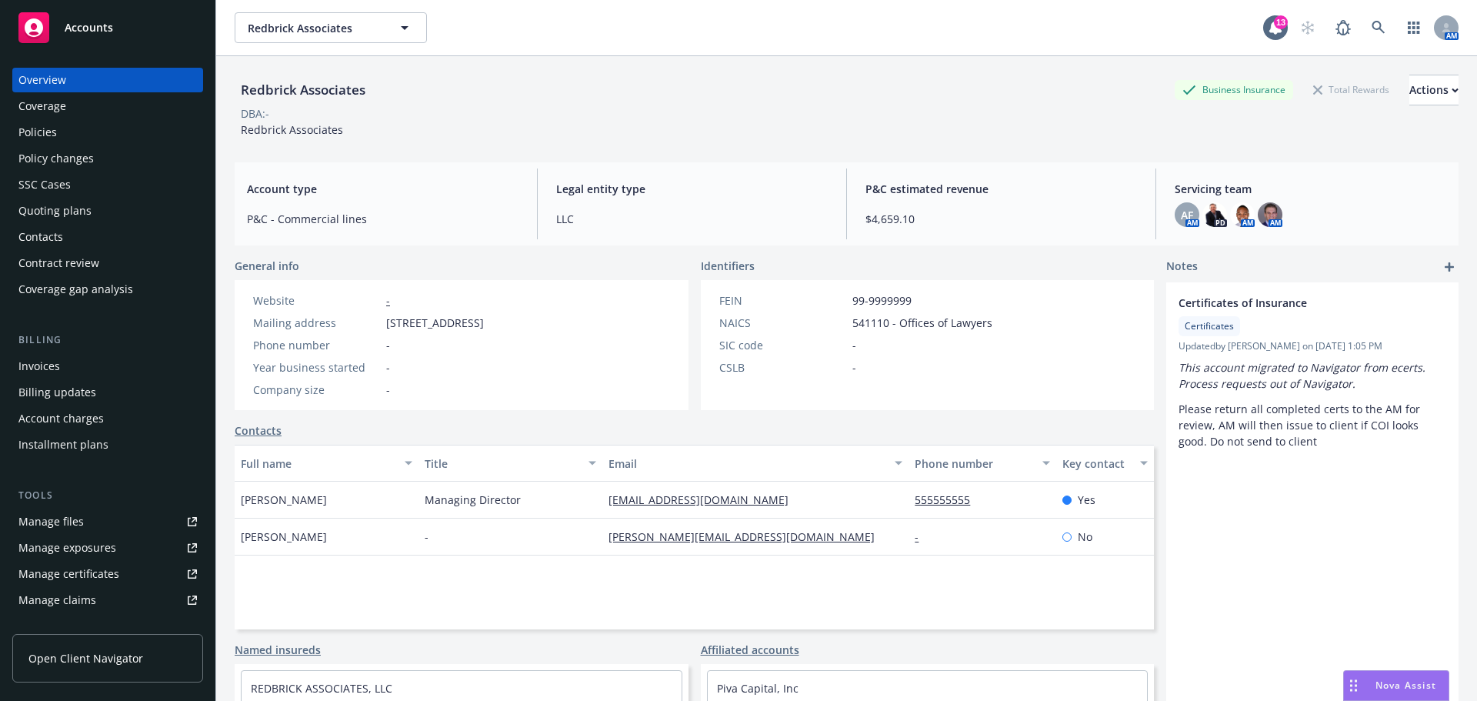
click at [42, 128] on div "Policies" at bounding box center [37, 132] width 38 height 25
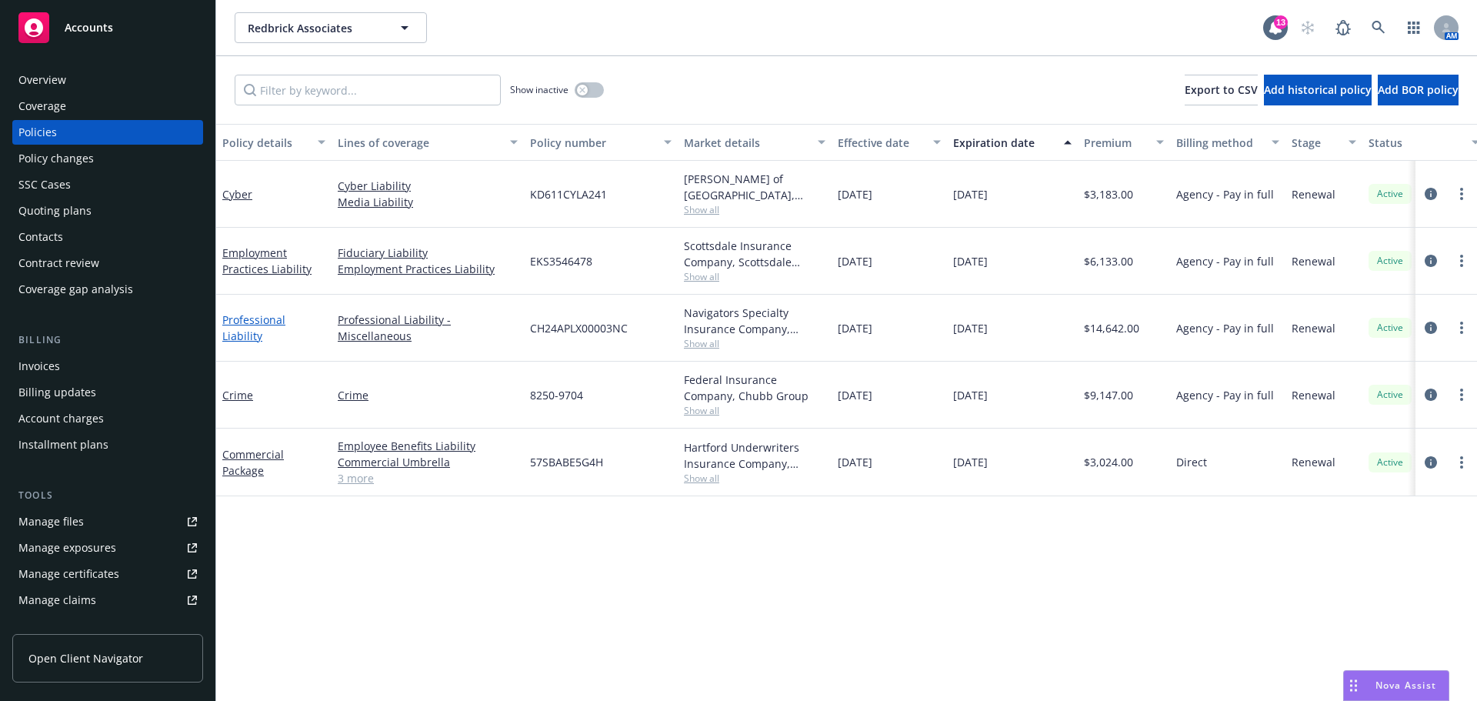
click at [285, 329] on link "Professional Liability" at bounding box center [253, 327] width 63 height 31
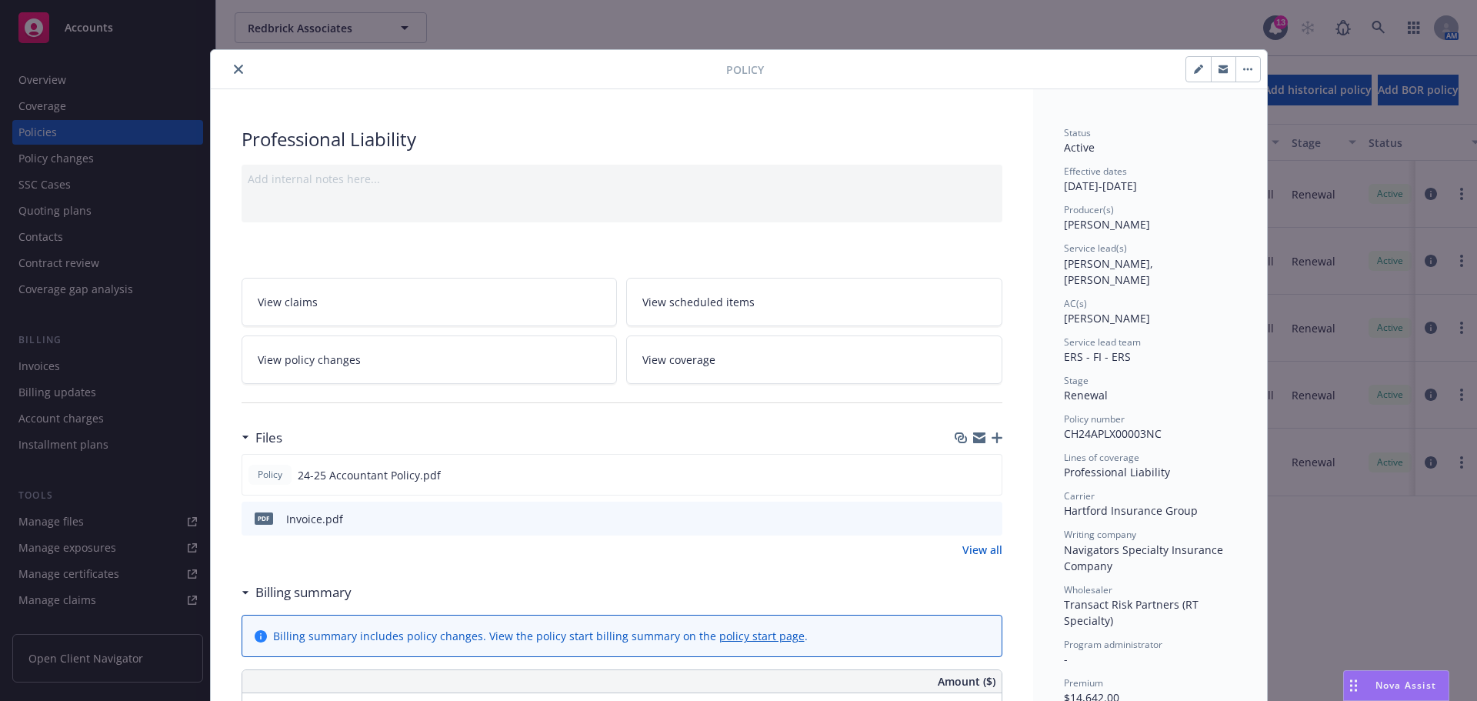
click at [234, 71] on icon "close" at bounding box center [238, 69] width 9 height 9
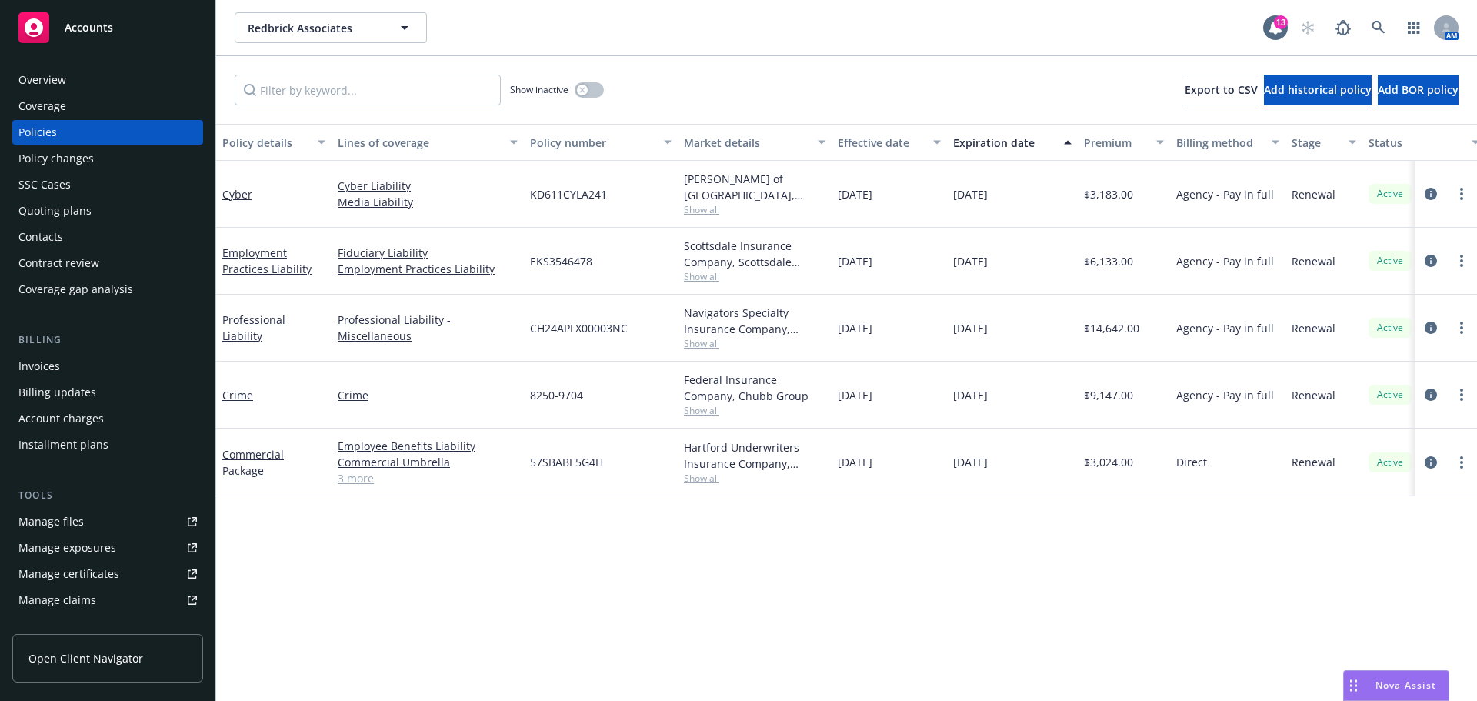
click at [102, 26] on span "Accounts" at bounding box center [89, 28] width 48 height 12
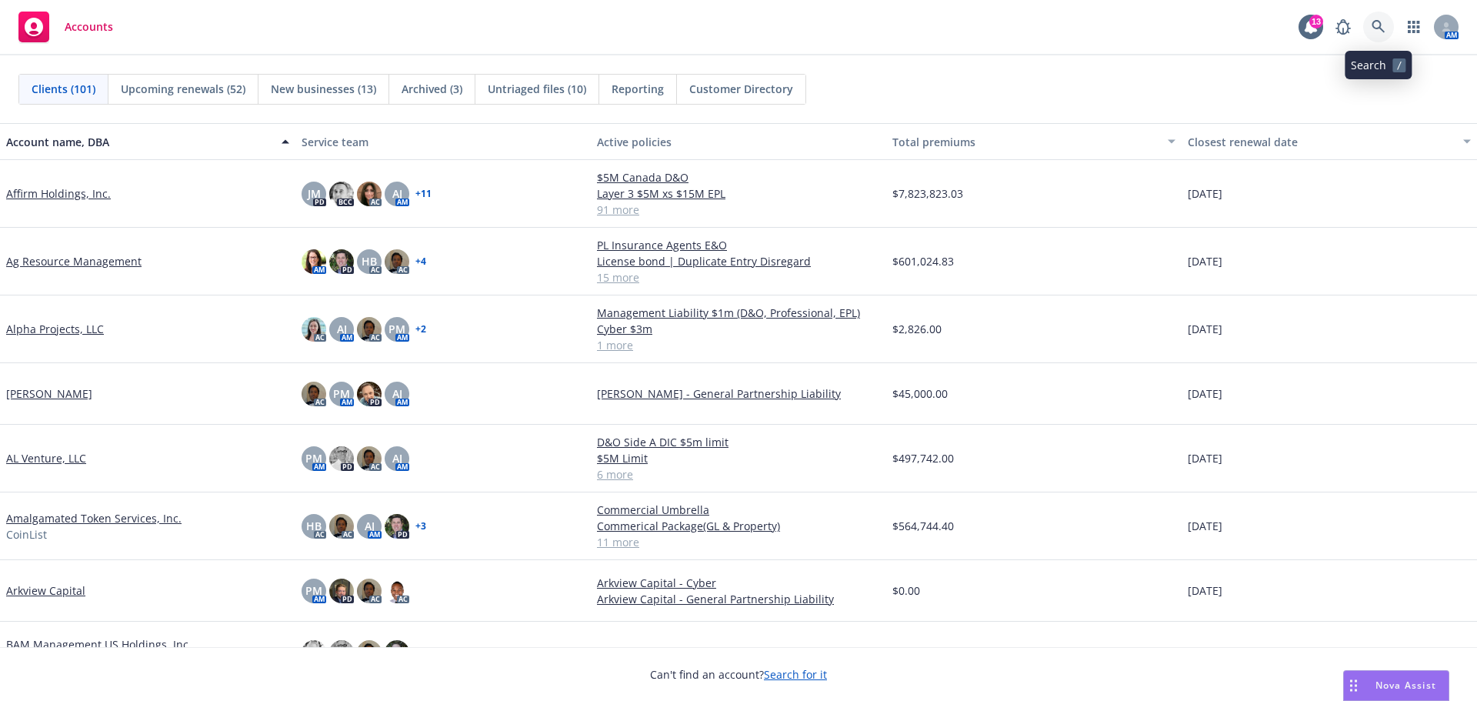
click at [1377, 26] on icon at bounding box center [1379, 27] width 14 height 14
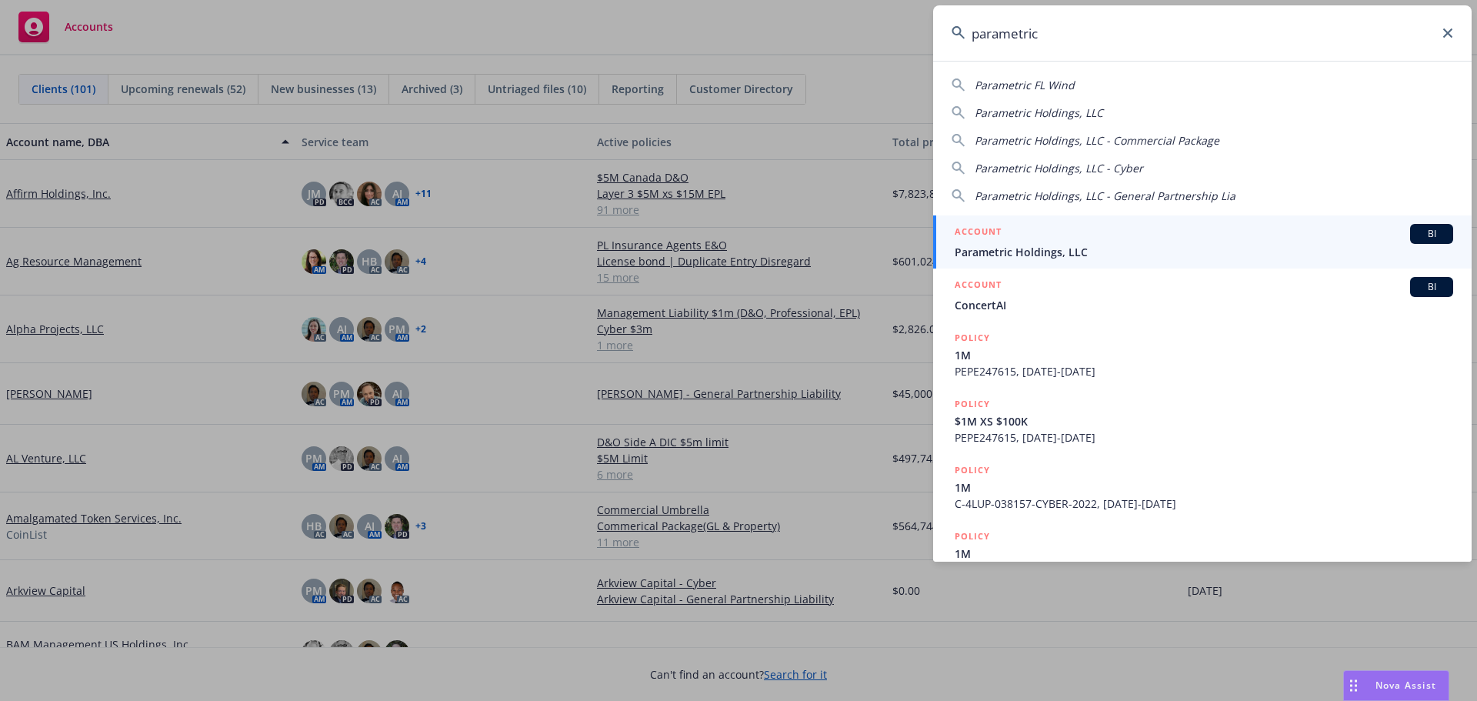
type input "parametric"
click at [996, 250] on span "Parametric Holdings, LLC" at bounding box center [1204, 252] width 499 height 16
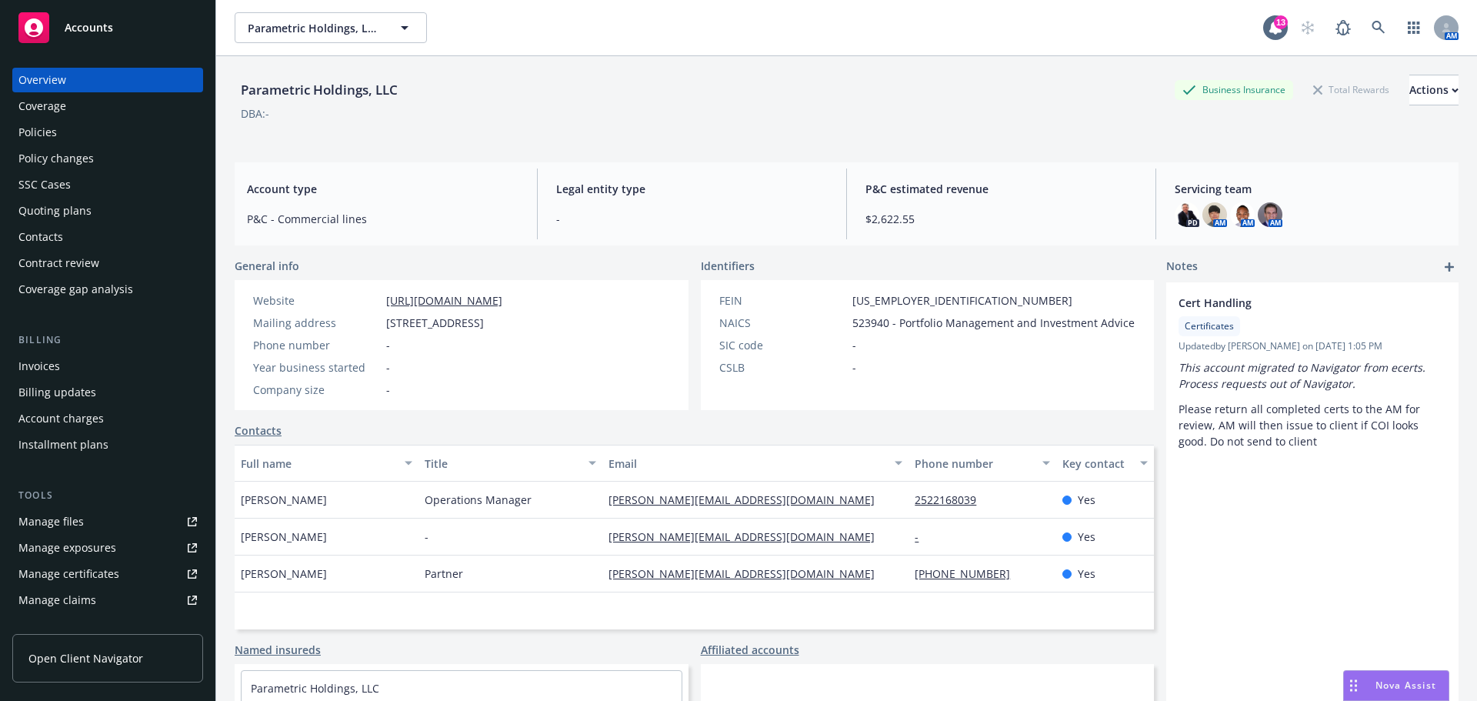
click at [54, 132] on div "Policies" at bounding box center [37, 132] width 38 height 25
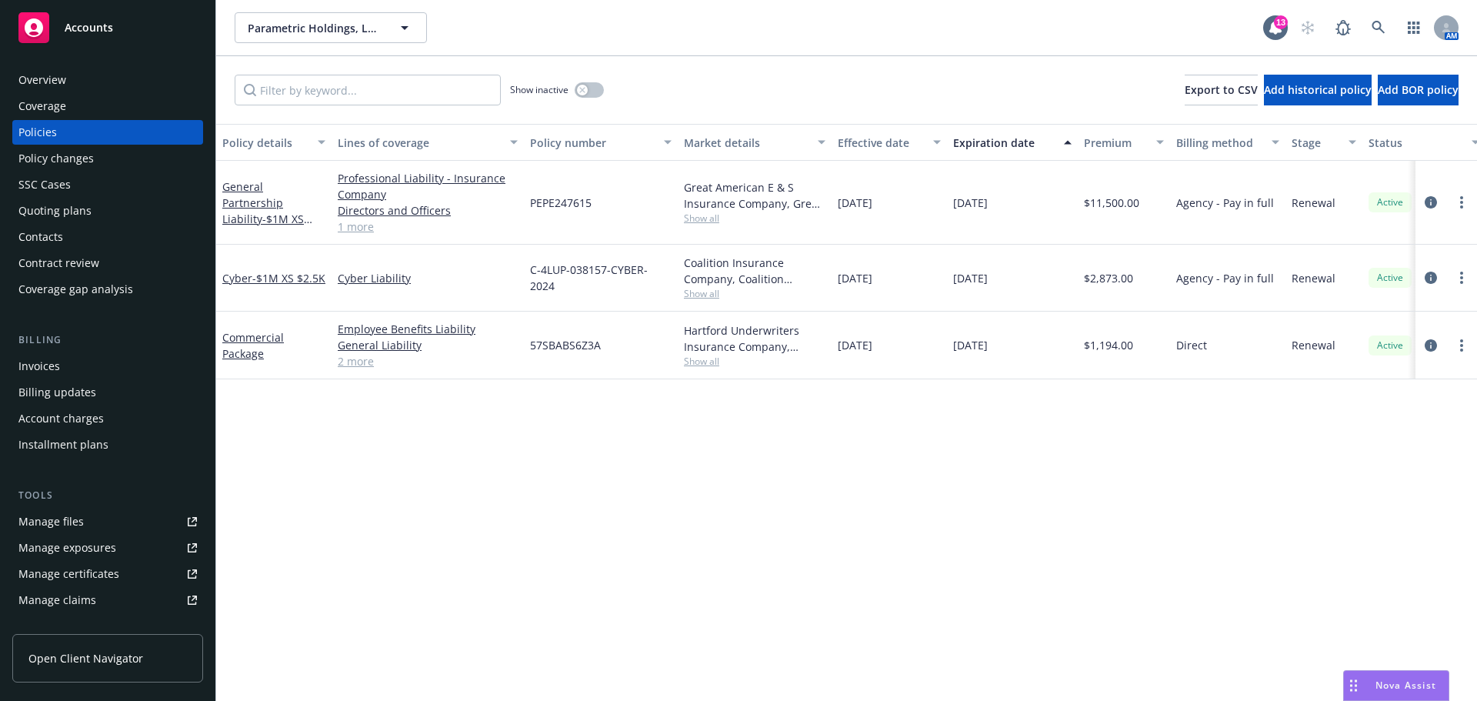
click at [108, 28] on span "Accounts" at bounding box center [89, 28] width 48 height 12
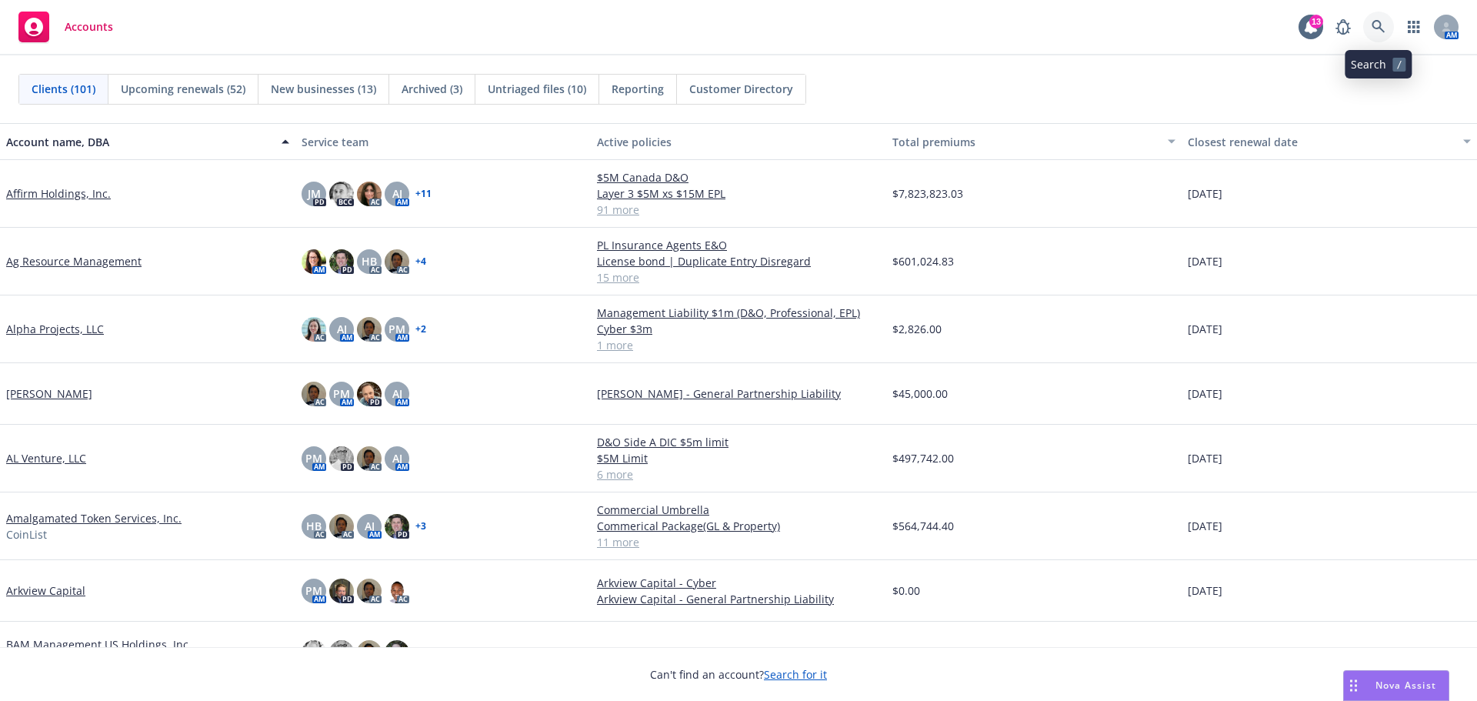
click at [1375, 25] on icon at bounding box center [1379, 27] width 14 height 14
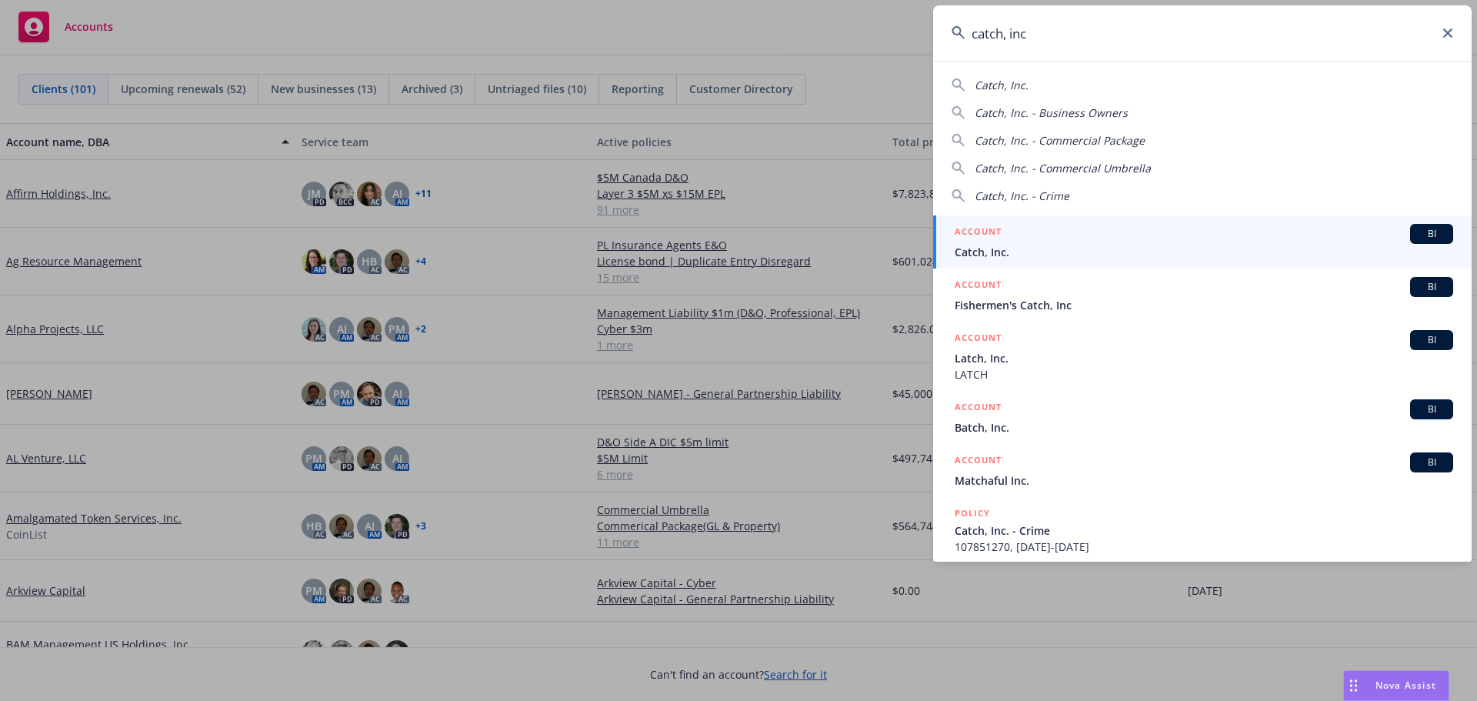
type input "catch, inc"
click at [1013, 251] on span "Catch, Inc." at bounding box center [1204, 252] width 499 height 16
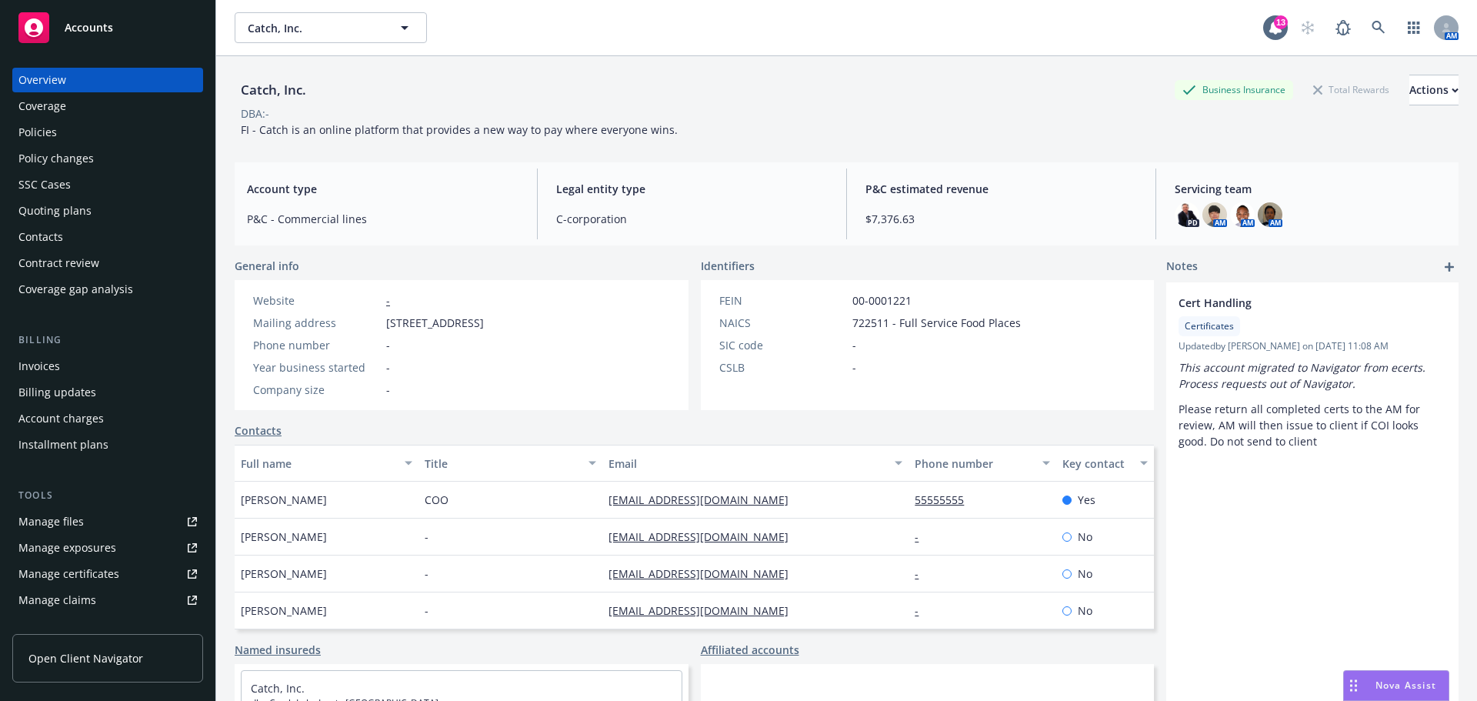
click at [42, 132] on div "Policies" at bounding box center [37, 132] width 38 height 25
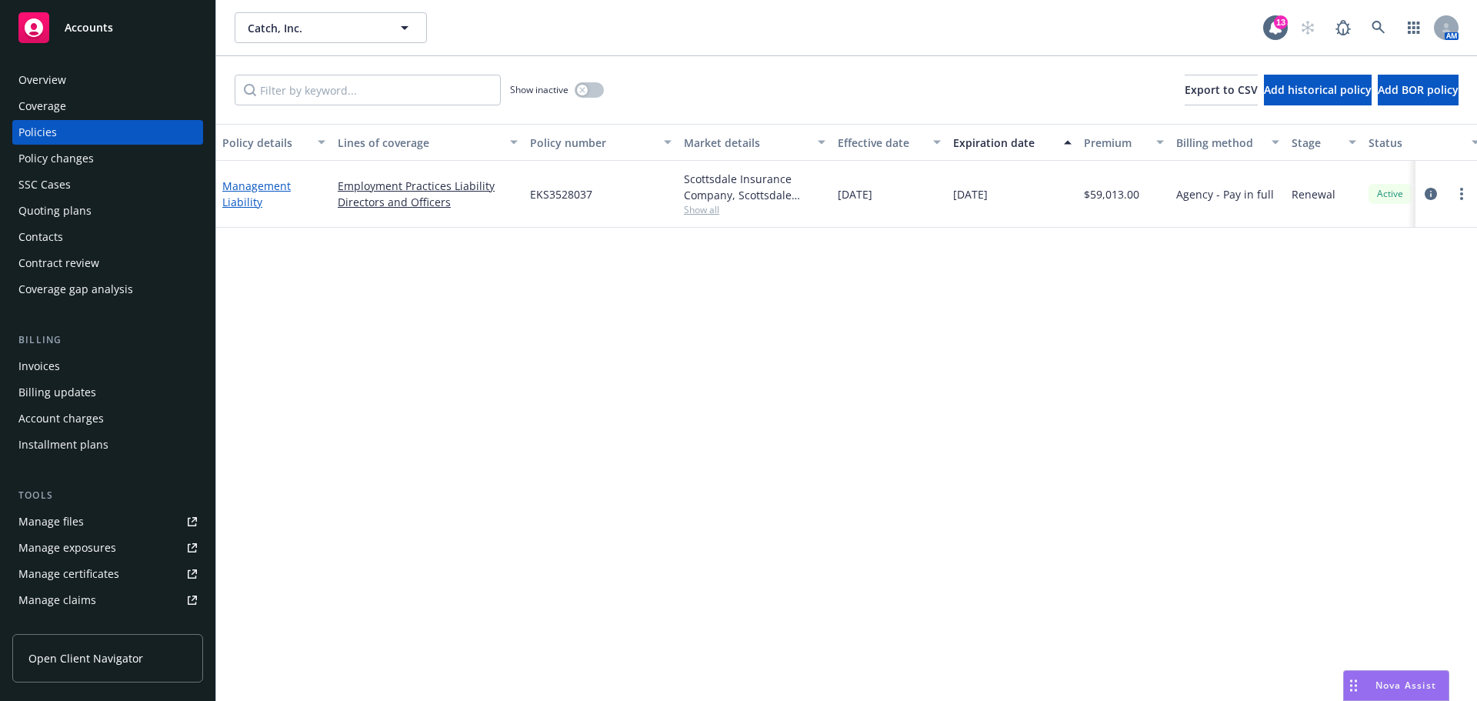
click at [250, 203] on link "Management Liability" at bounding box center [256, 194] width 68 height 31
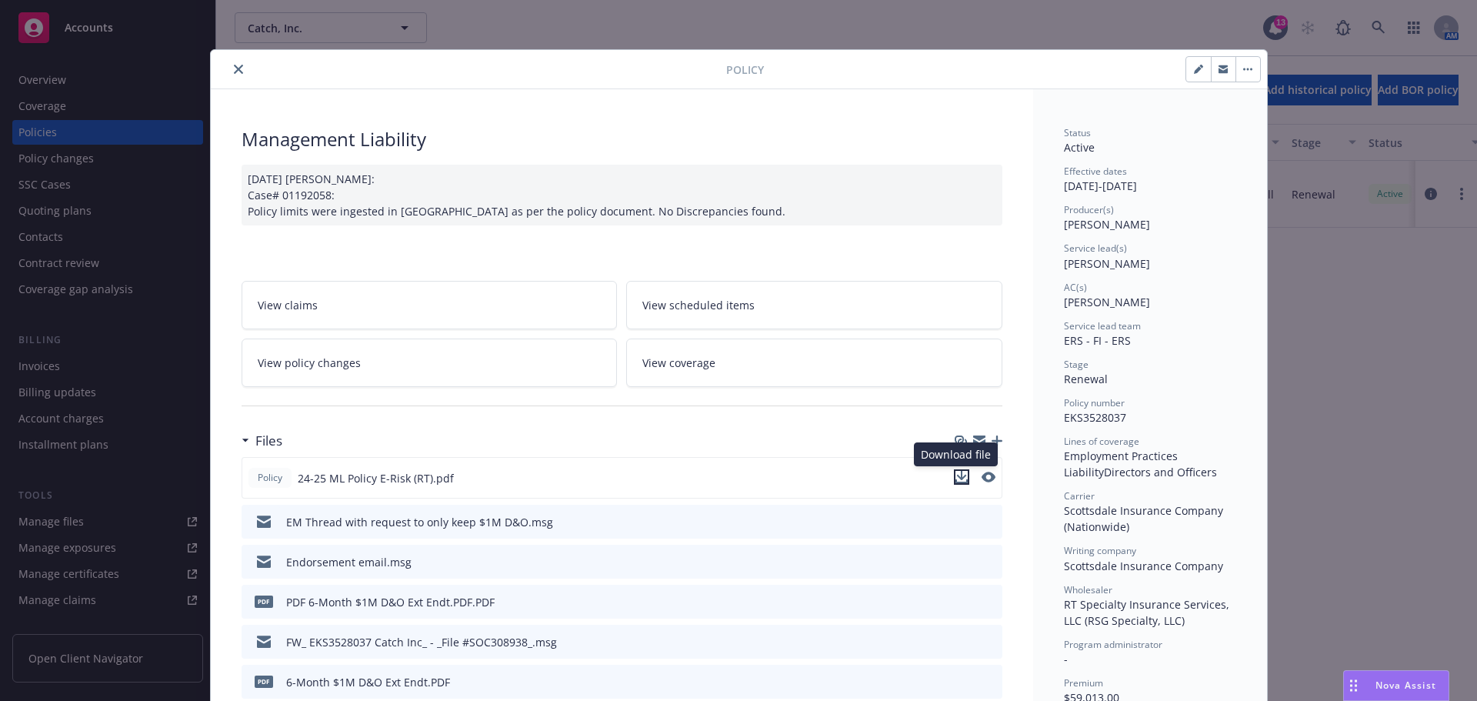
click at [956, 479] on icon "download file" at bounding box center [962, 477] width 12 height 12
click at [234, 70] on icon "close" at bounding box center [238, 69] width 9 height 9
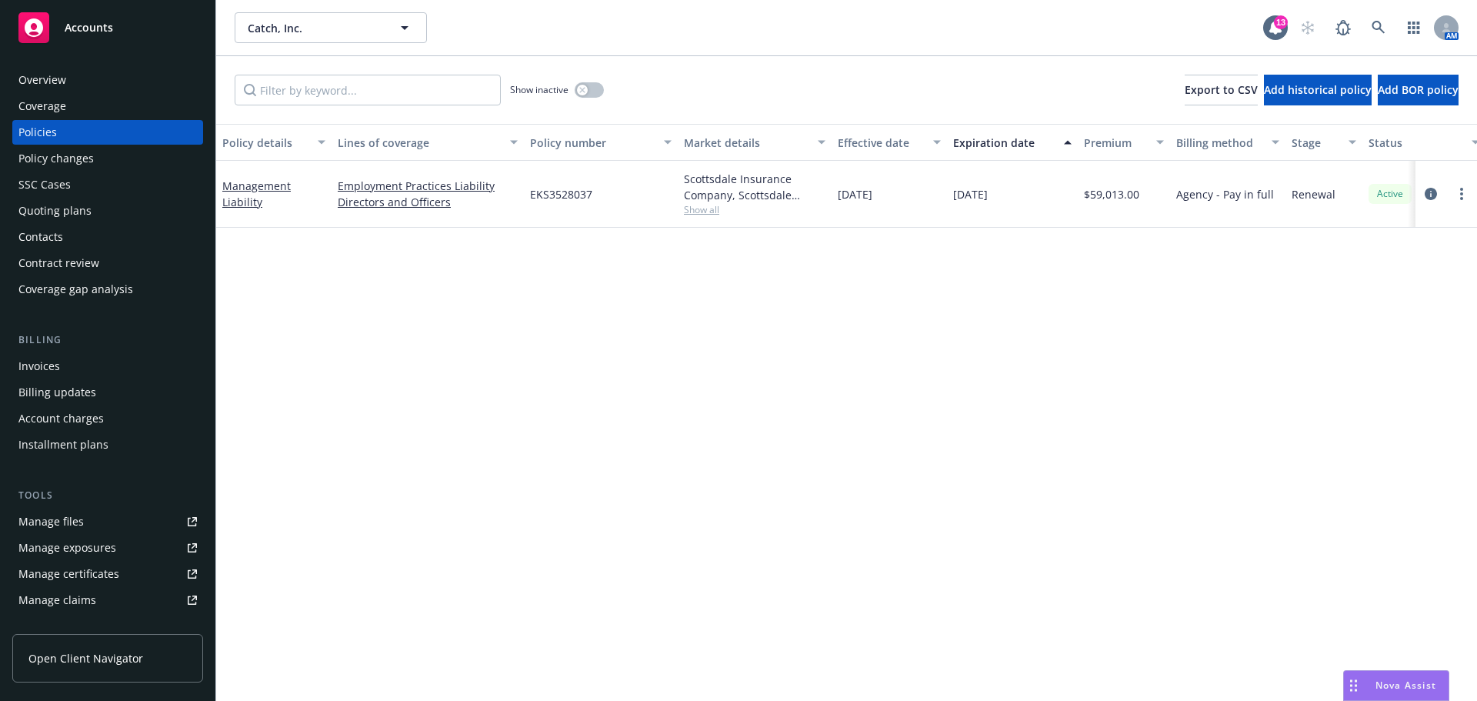
click at [108, 28] on span "Accounts" at bounding box center [89, 28] width 48 height 12
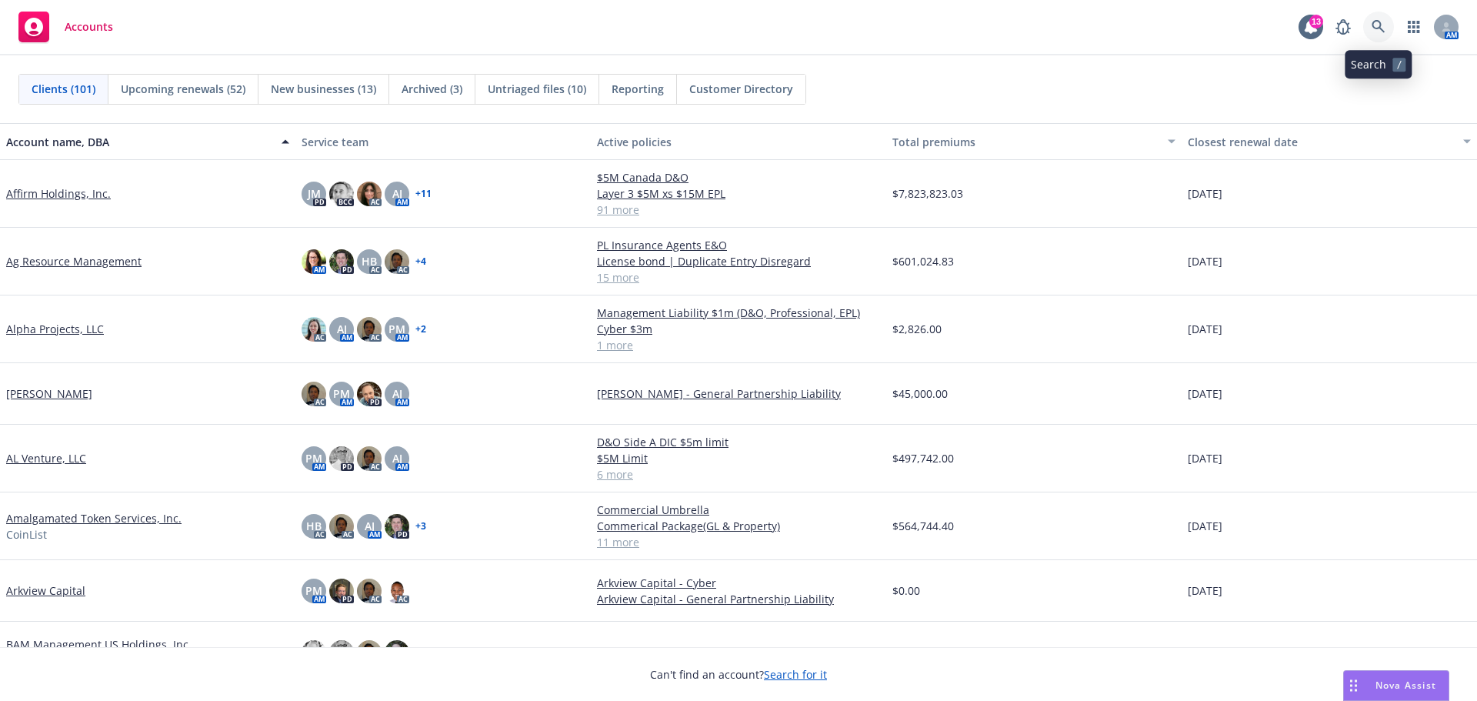
click at [1374, 27] on icon at bounding box center [1378, 26] width 13 height 13
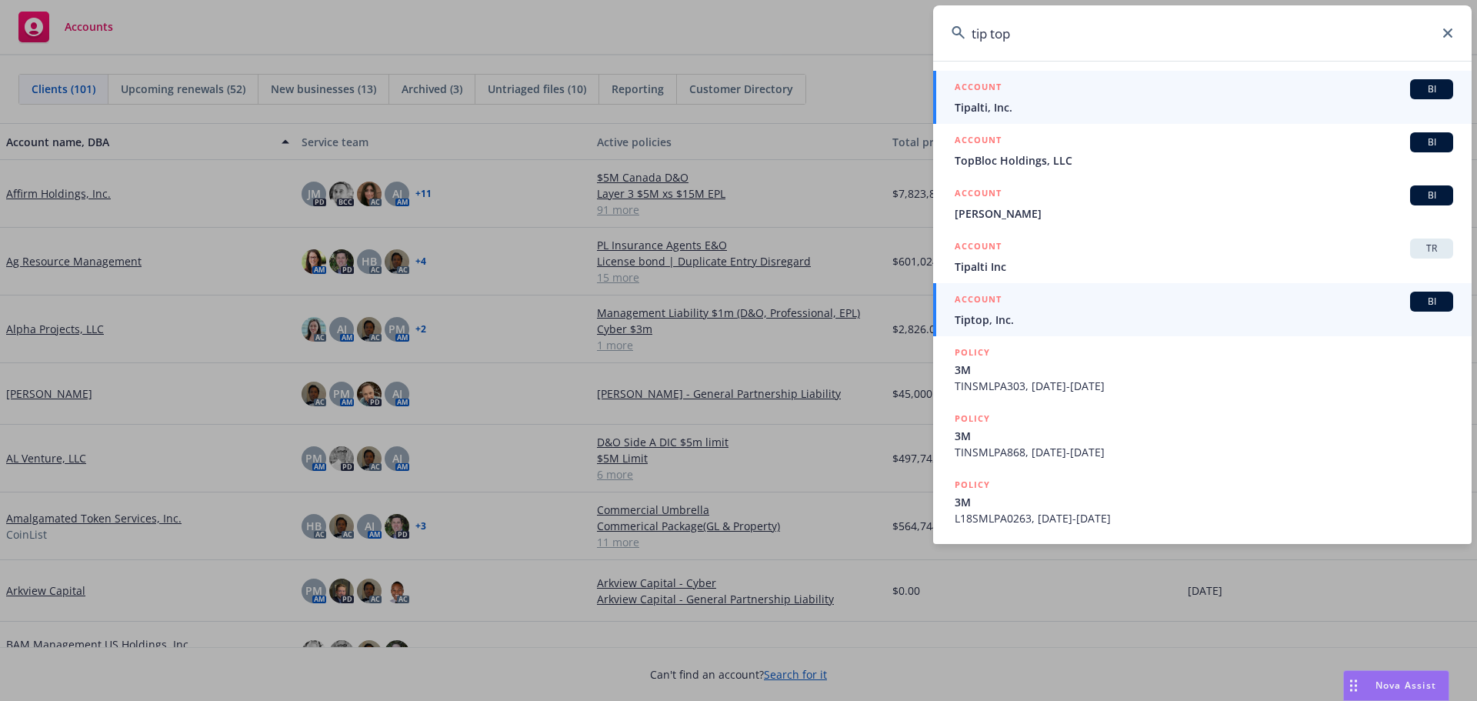
type input "tip top"
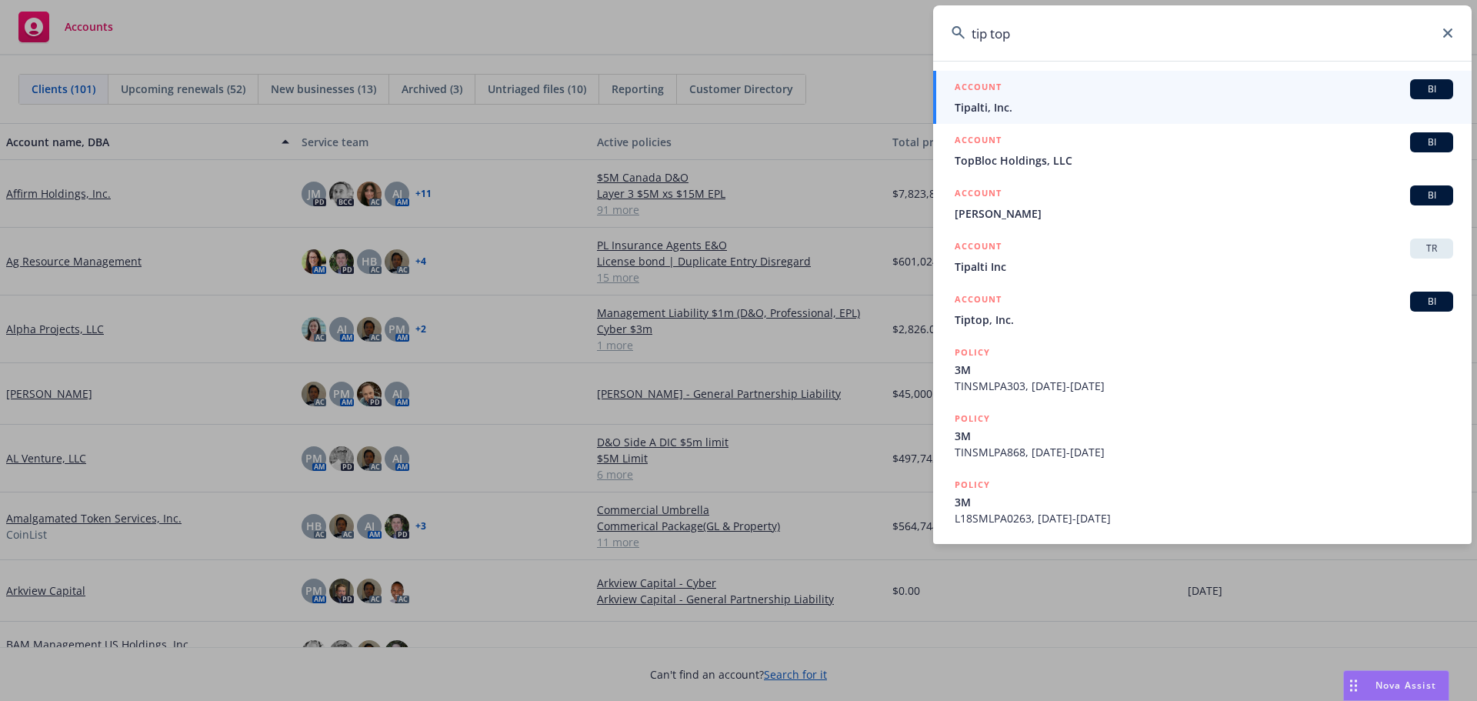
click at [980, 320] on span "Tiptop, Inc." at bounding box center [1204, 320] width 499 height 16
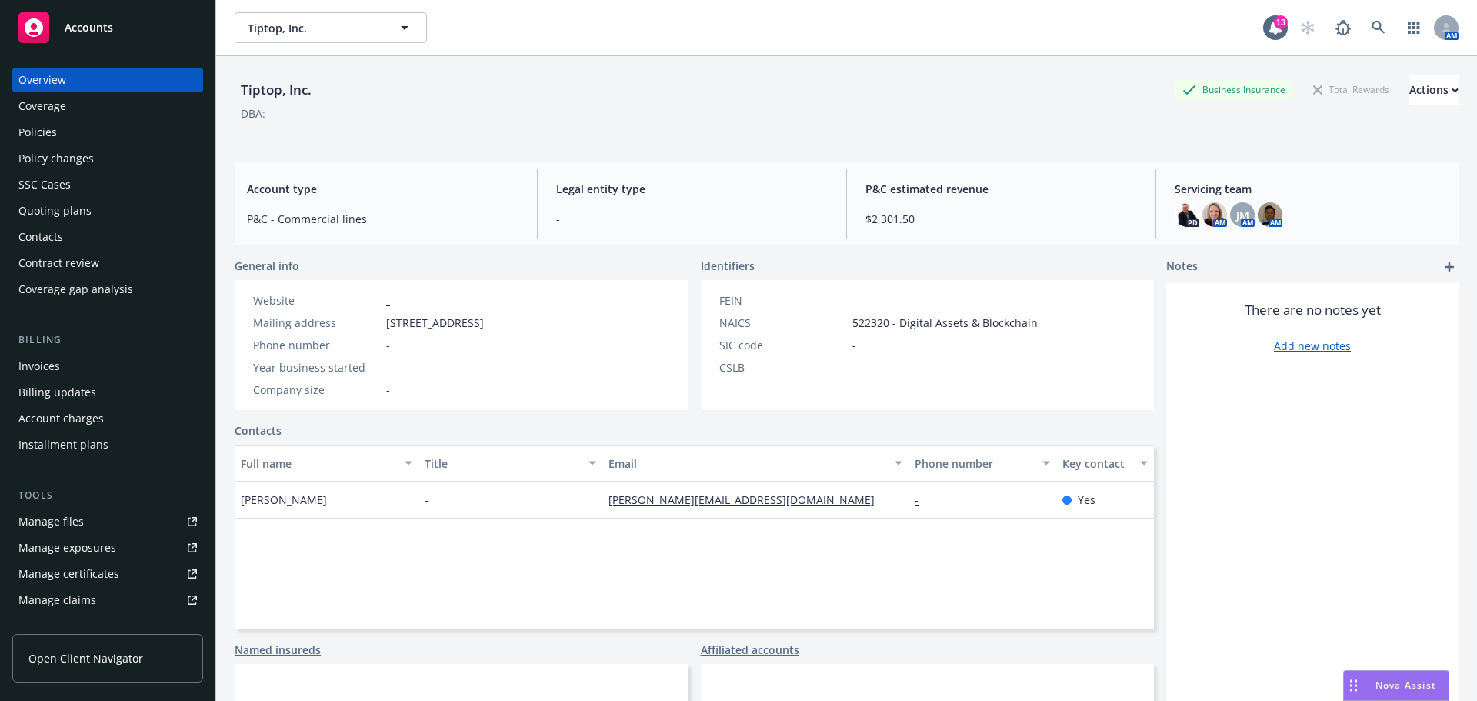
click at [35, 133] on div "Policies" at bounding box center [37, 132] width 38 height 25
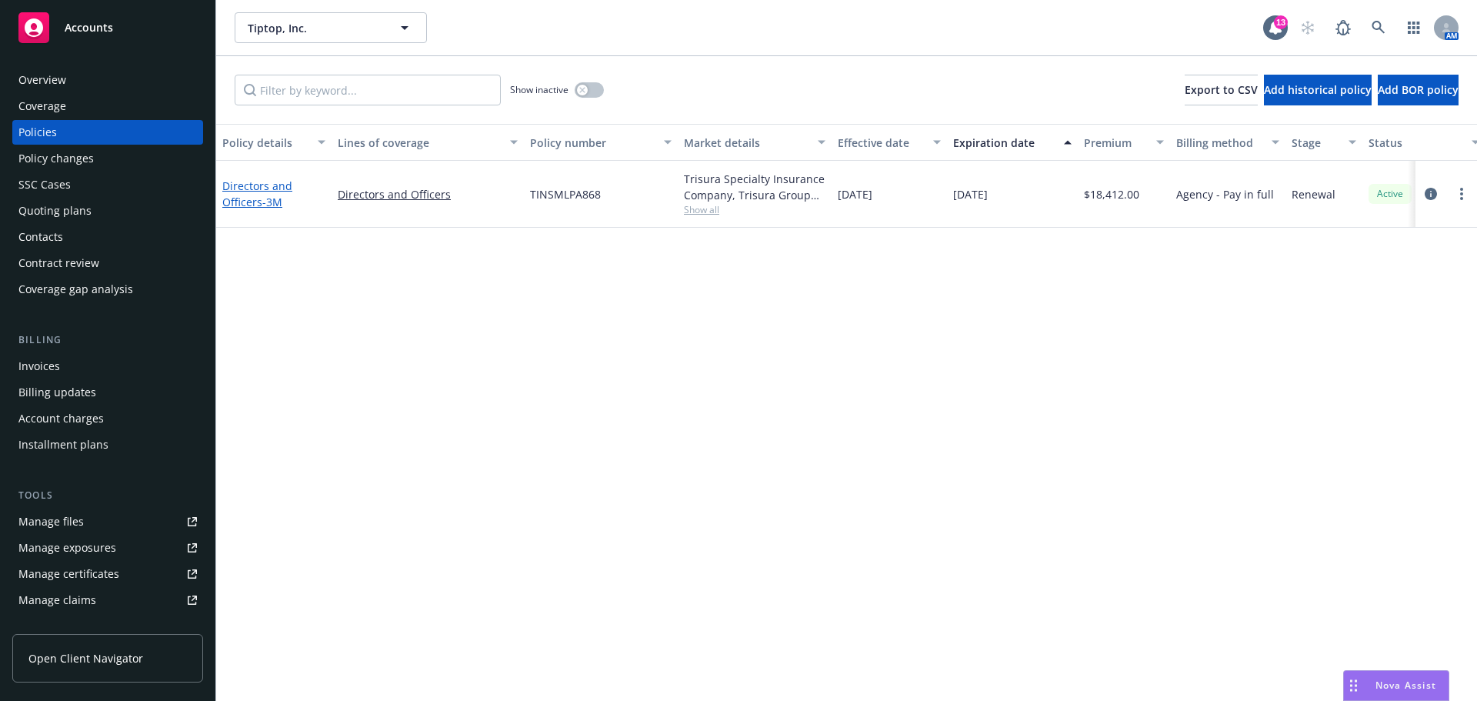
click at [273, 204] on span "- 3M" at bounding box center [272, 202] width 20 height 15
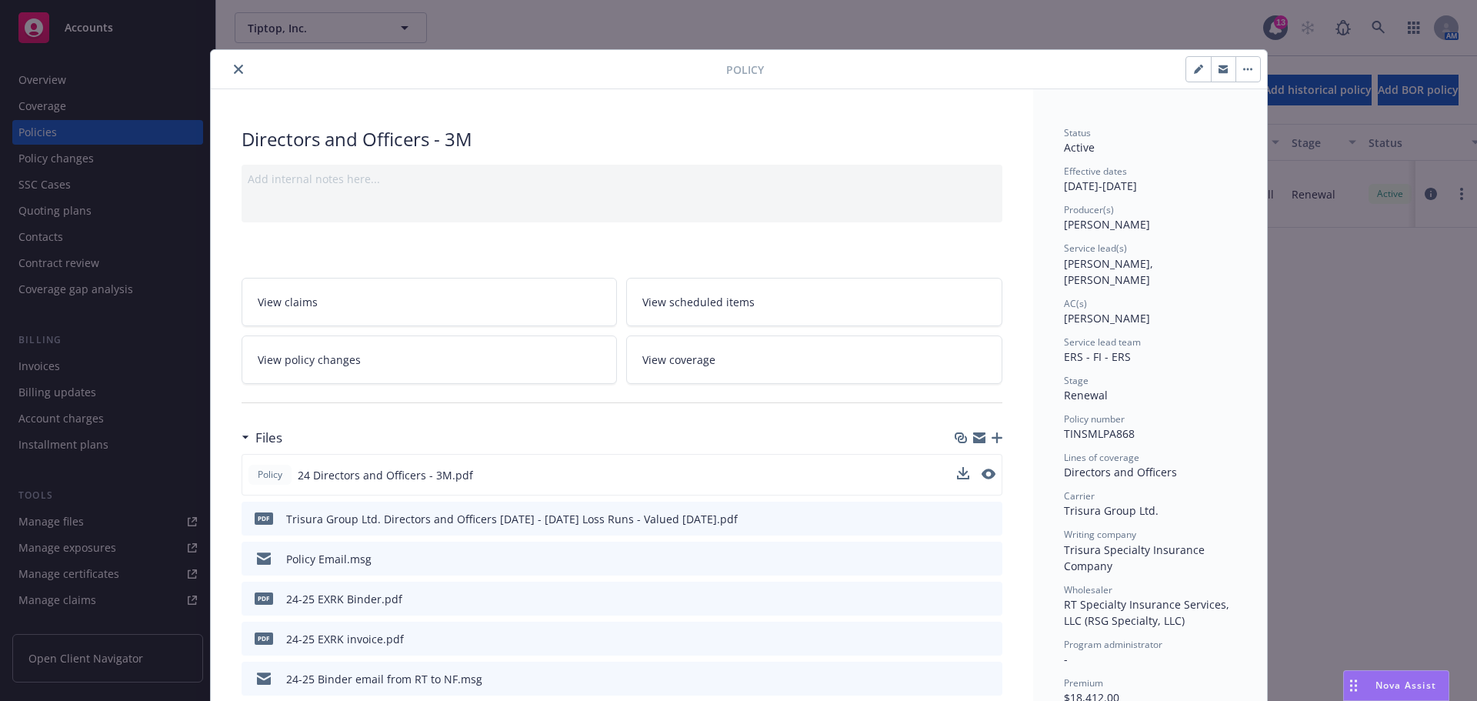
click at [958, 479] on button at bounding box center [963, 475] width 12 height 16
click at [956, 476] on icon "download file" at bounding box center [962, 474] width 12 height 12
click at [234, 69] on icon "close" at bounding box center [238, 69] width 9 height 9
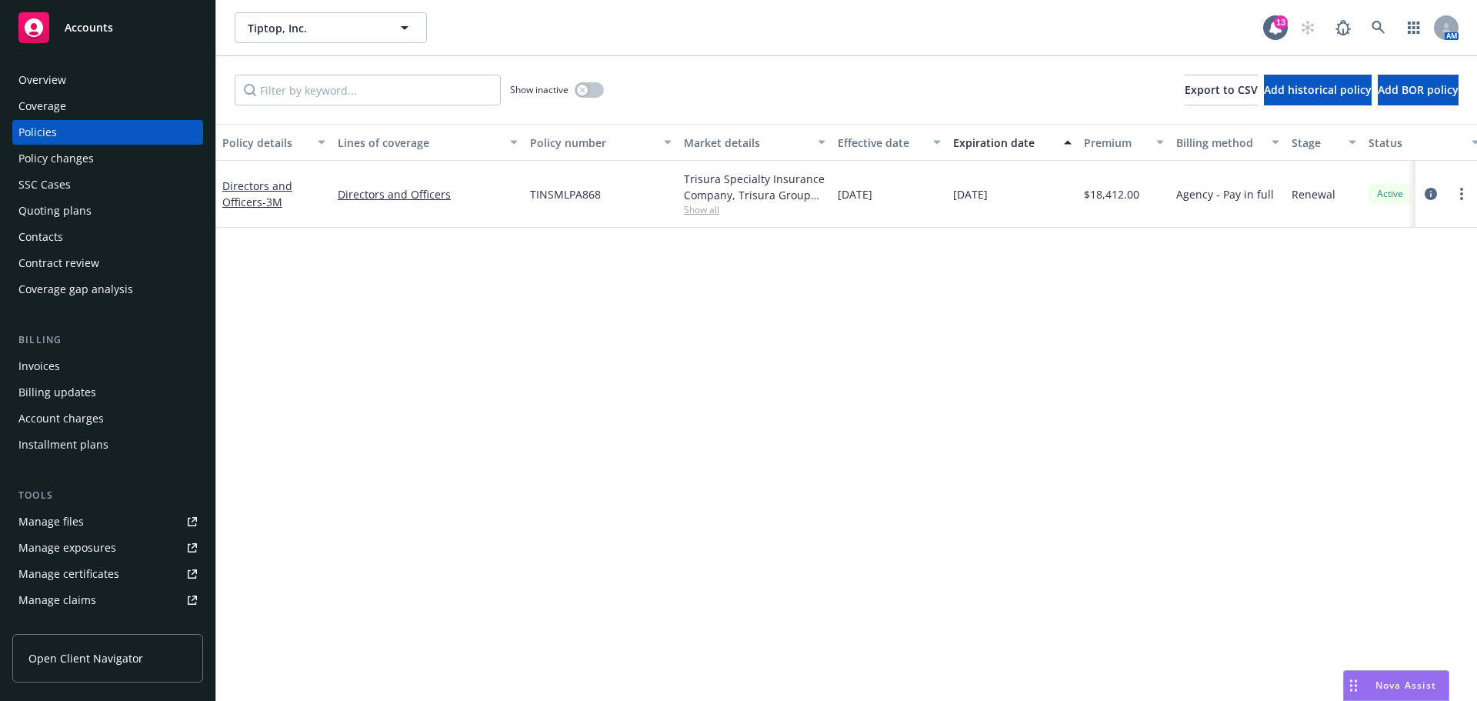
click at [95, 31] on span "Accounts" at bounding box center [89, 28] width 48 height 12
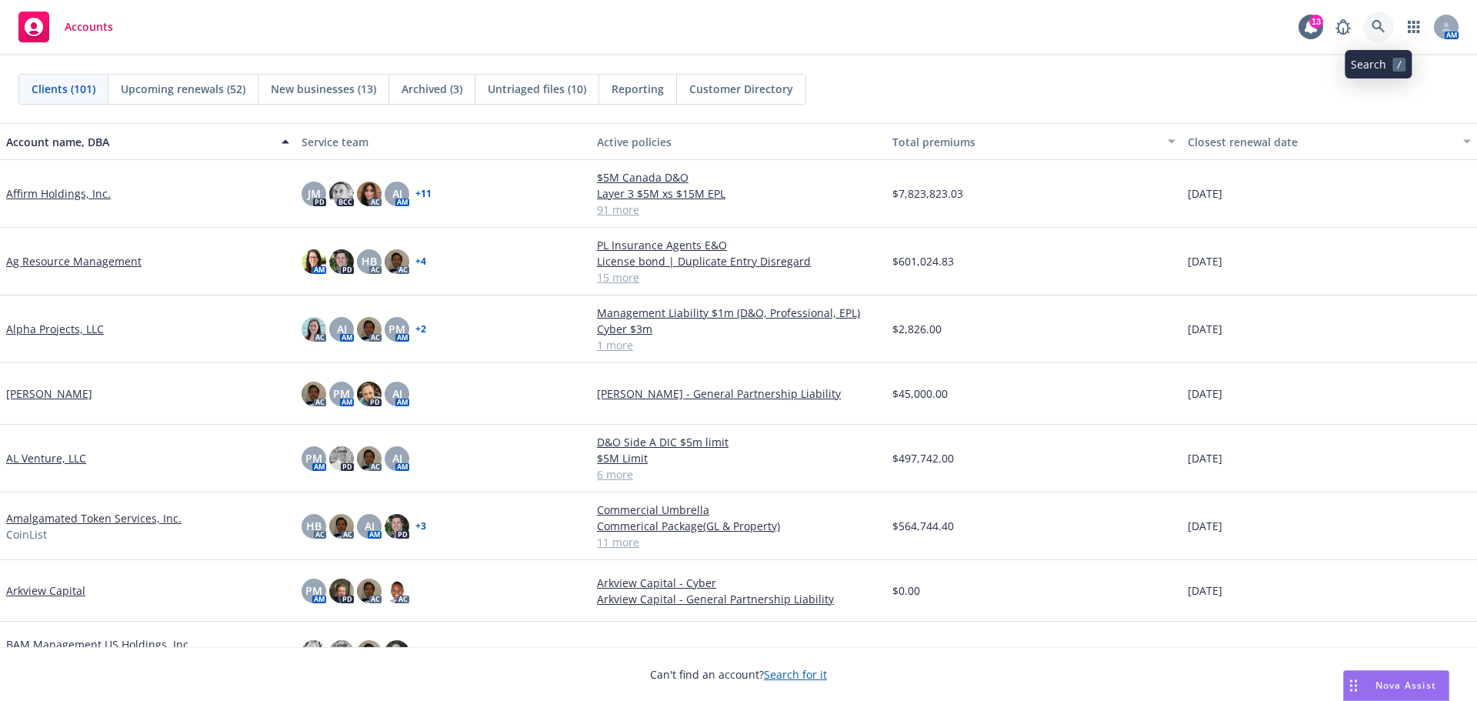
click at [1374, 21] on icon at bounding box center [1379, 27] width 14 height 14
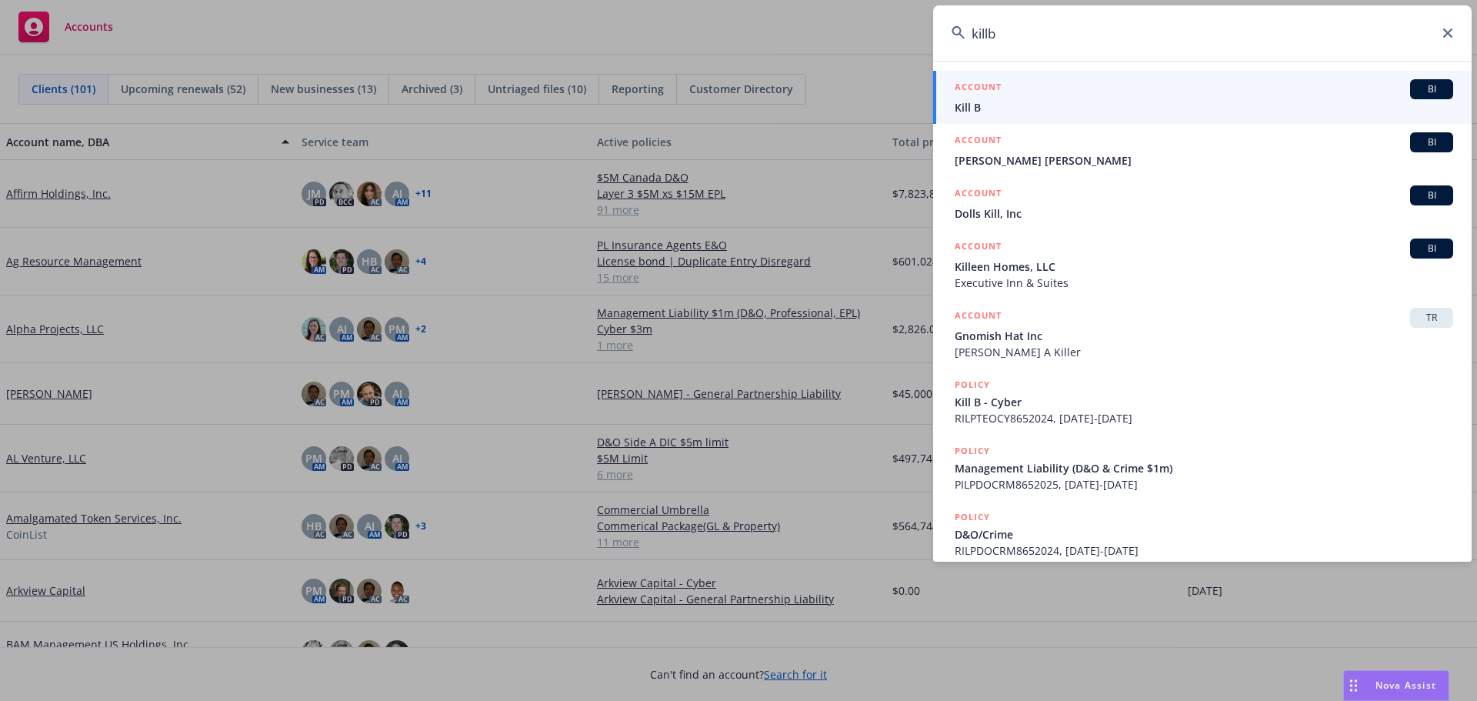
type input "killb"
click at [1025, 100] on span "Kill B" at bounding box center [1204, 107] width 499 height 16
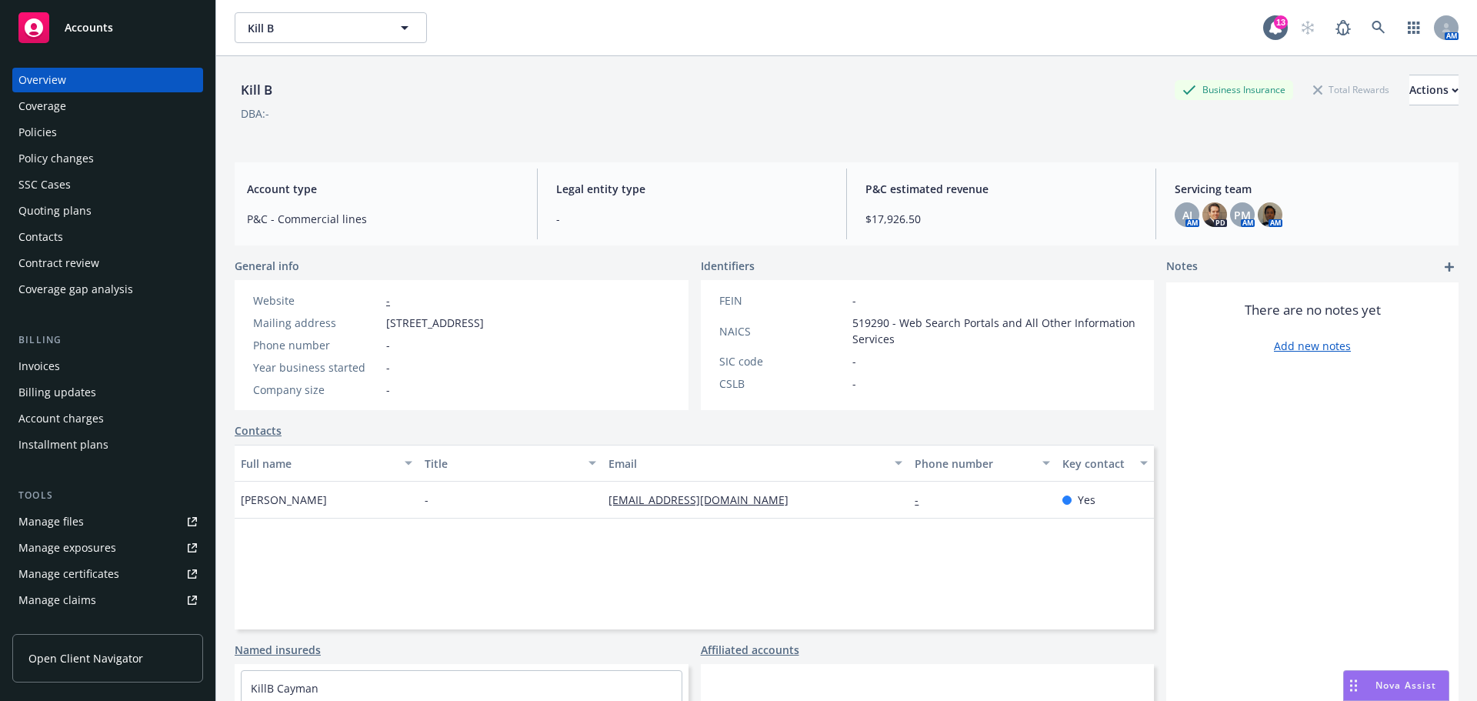
click at [46, 132] on div "Policies" at bounding box center [37, 132] width 38 height 25
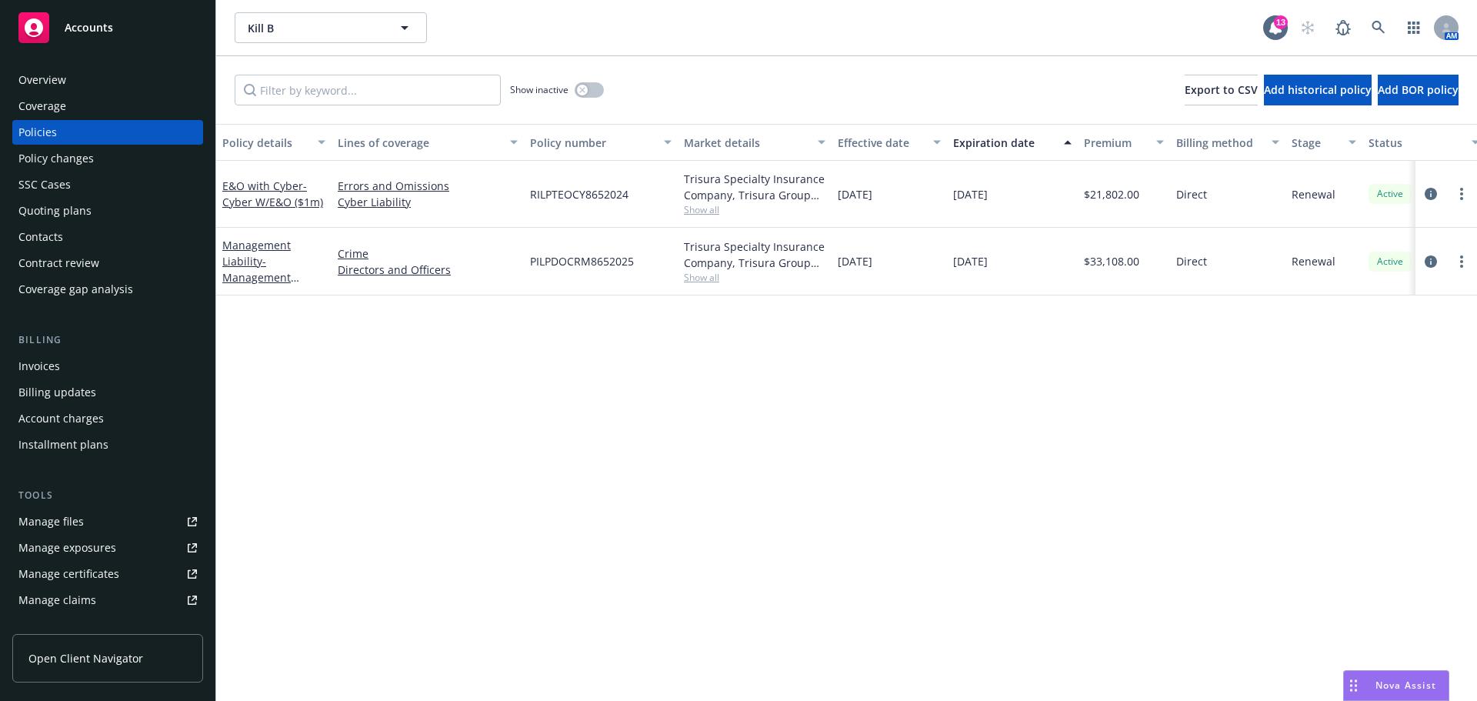
click at [91, 23] on span "Accounts" at bounding box center [89, 28] width 48 height 12
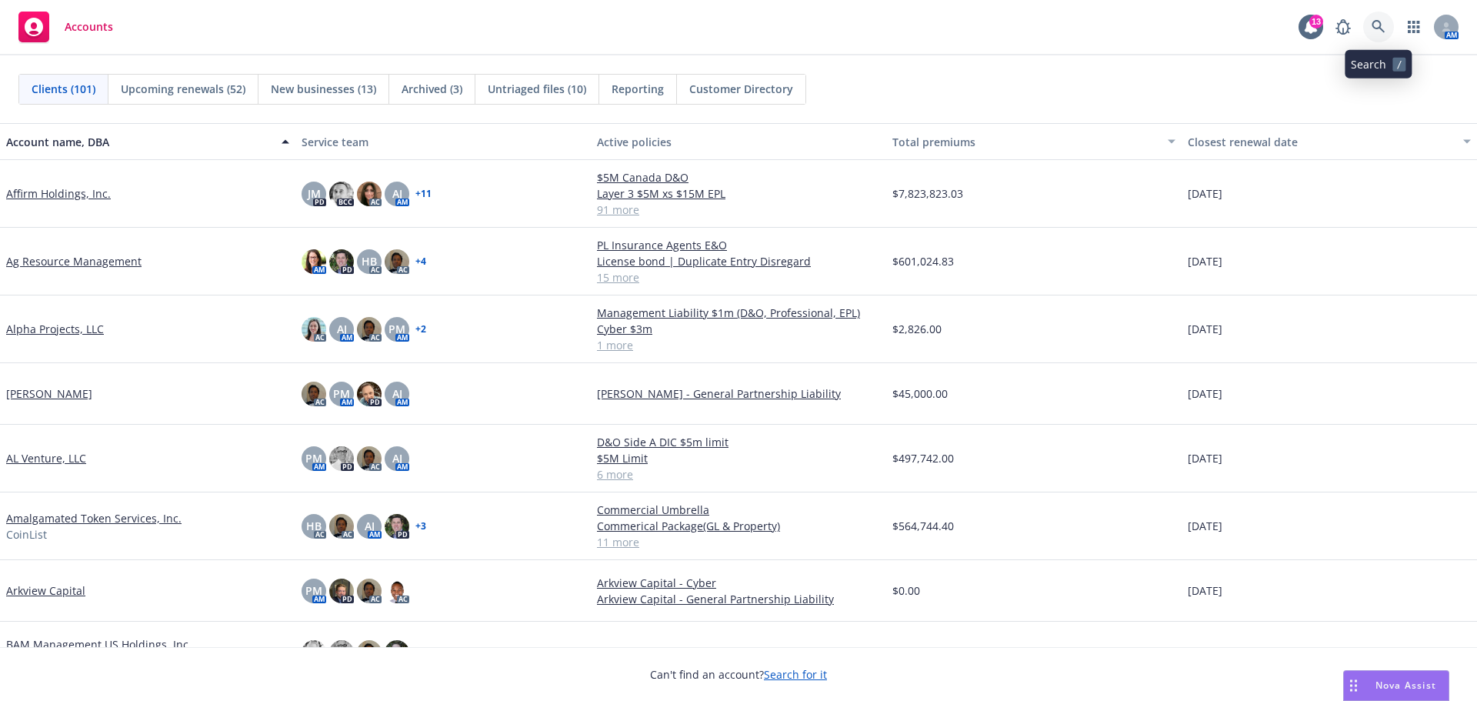
click at [1380, 25] on icon at bounding box center [1379, 27] width 14 height 14
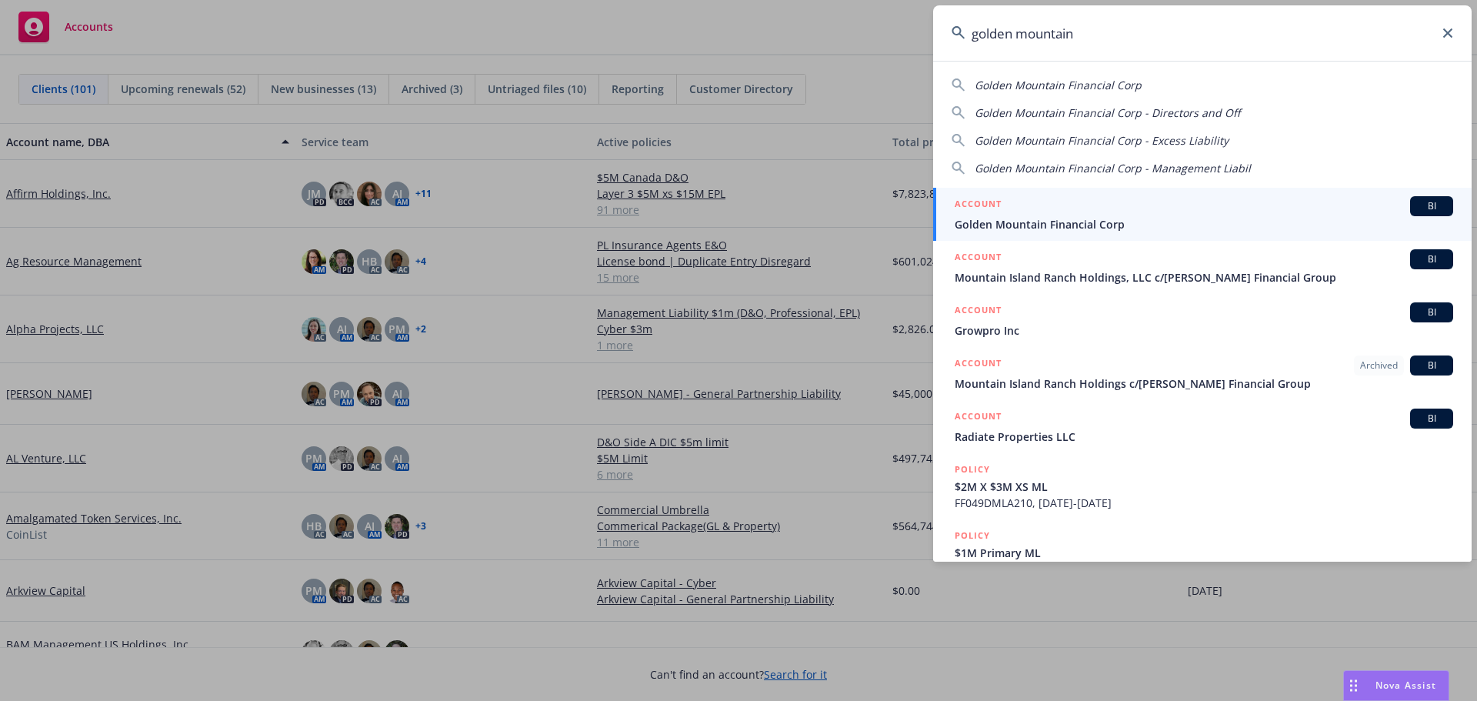
type input "golden mountain"
click at [1087, 223] on span "Golden Mountain Financial Corp" at bounding box center [1204, 224] width 499 height 16
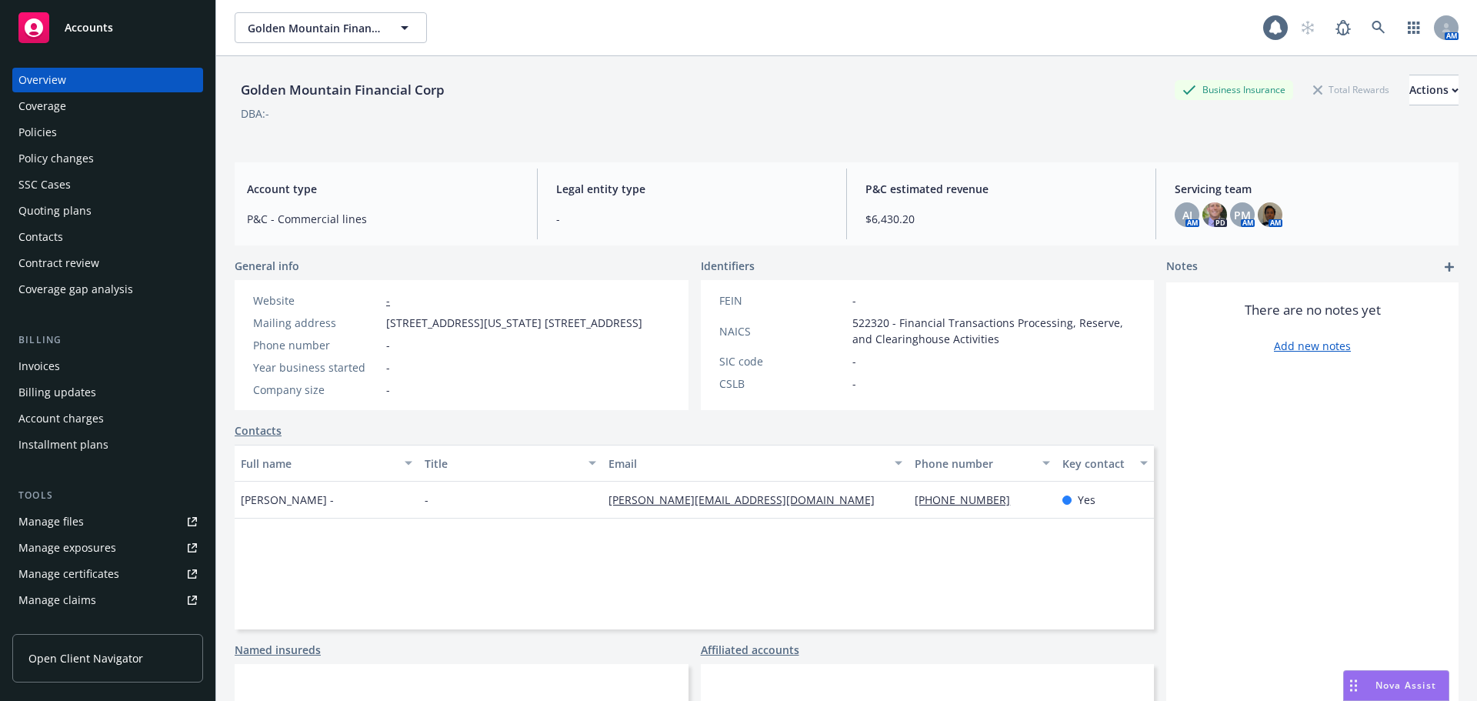
click at [44, 132] on div "Policies" at bounding box center [37, 132] width 38 height 25
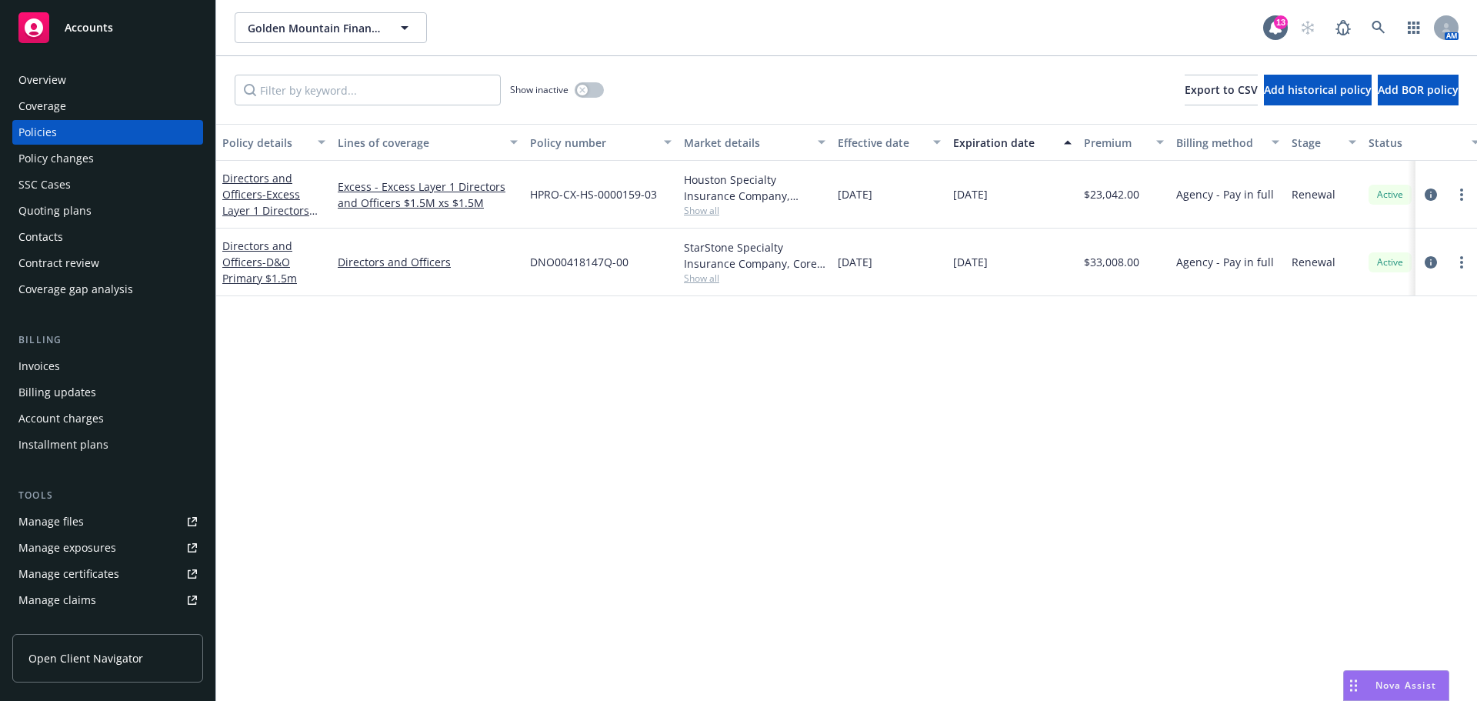
click at [99, 25] on span "Accounts" at bounding box center [89, 28] width 48 height 12
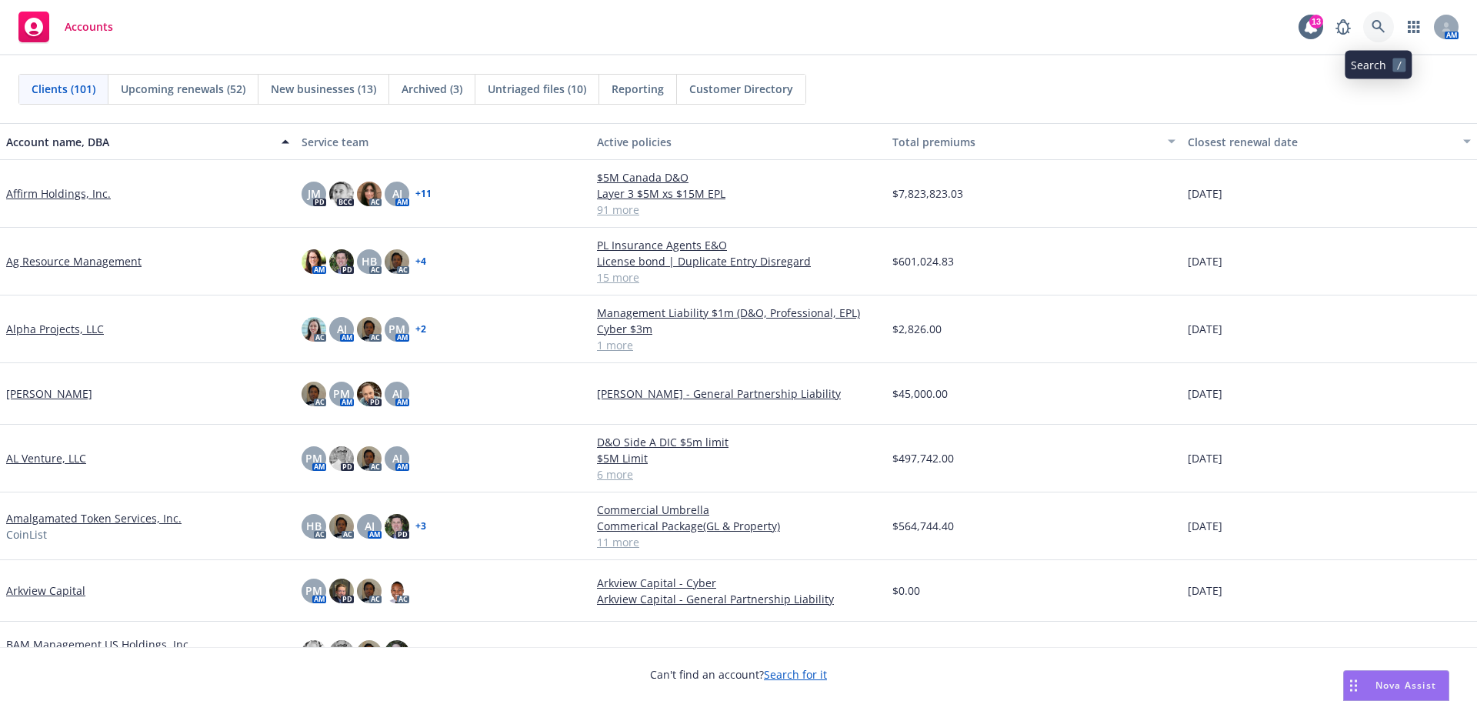
click at [1384, 25] on icon at bounding box center [1379, 27] width 14 height 14
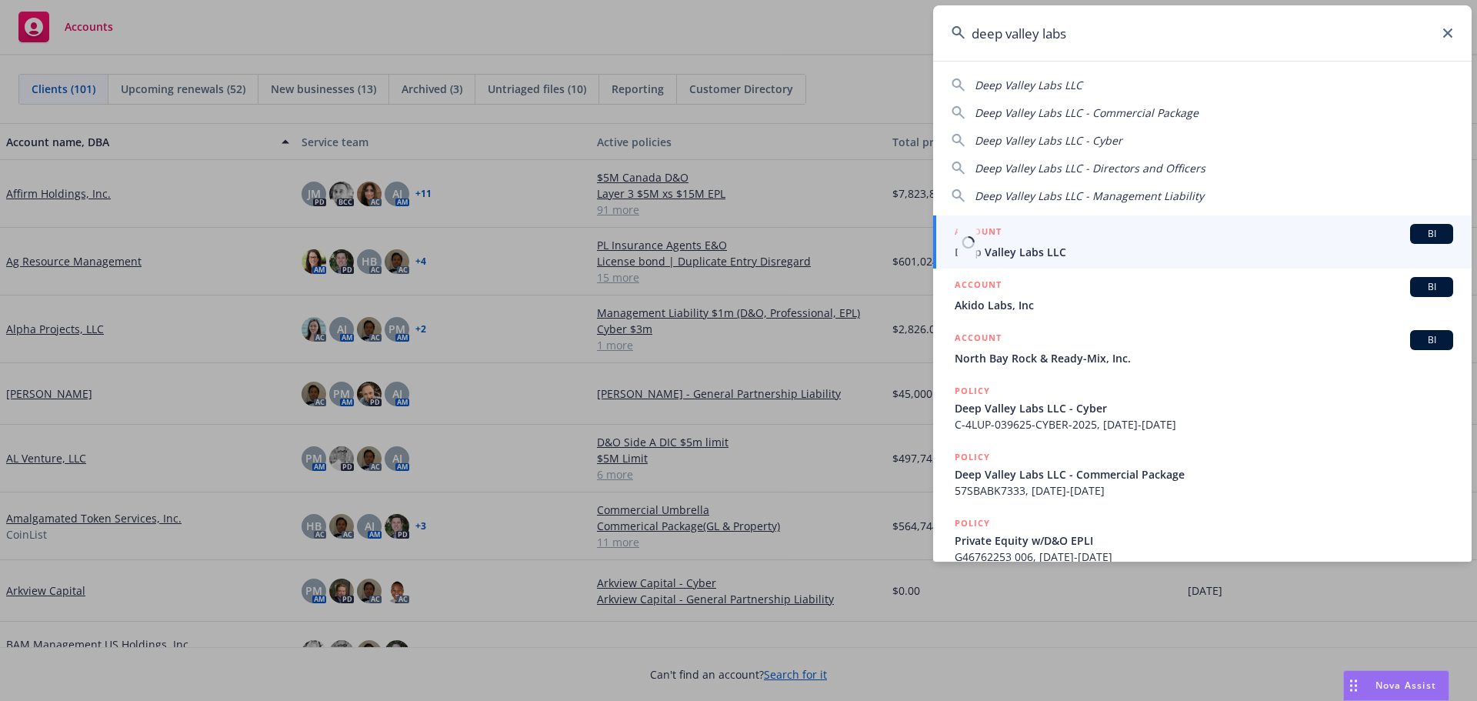
type input "deep valley labs"
click at [1023, 249] on span "Deep Valley Labs LLC" at bounding box center [1204, 252] width 499 height 16
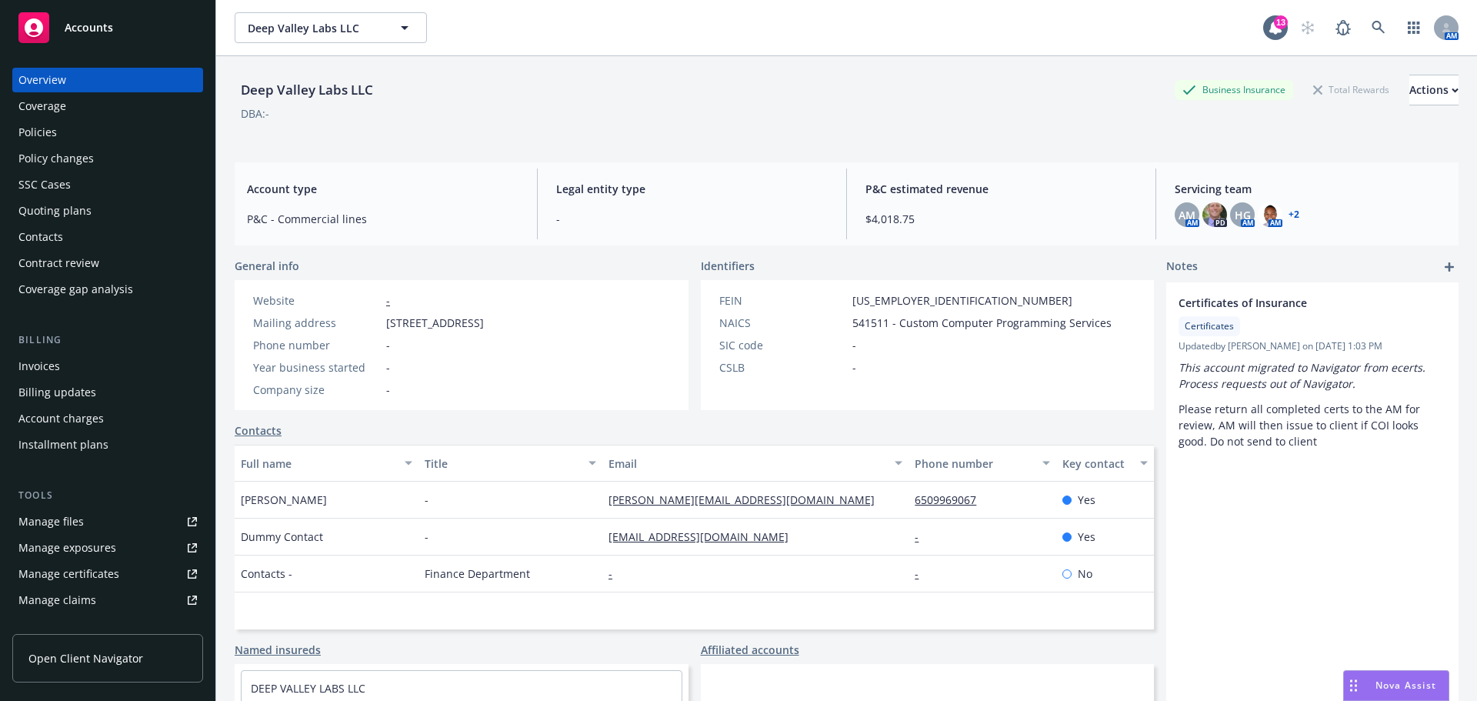
click at [40, 130] on div "Policies" at bounding box center [37, 132] width 38 height 25
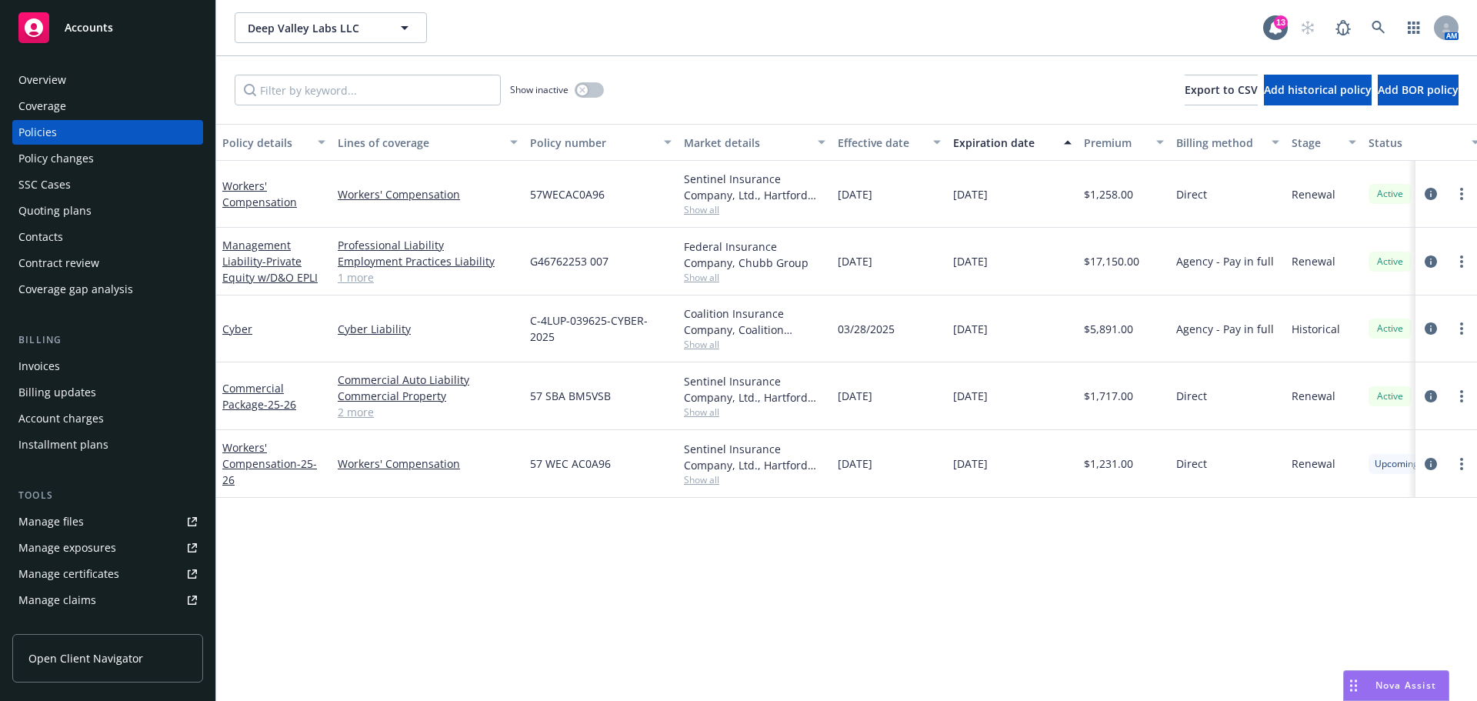
click at [73, 29] on span "Accounts" at bounding box center [89, 28] width 48 height 12
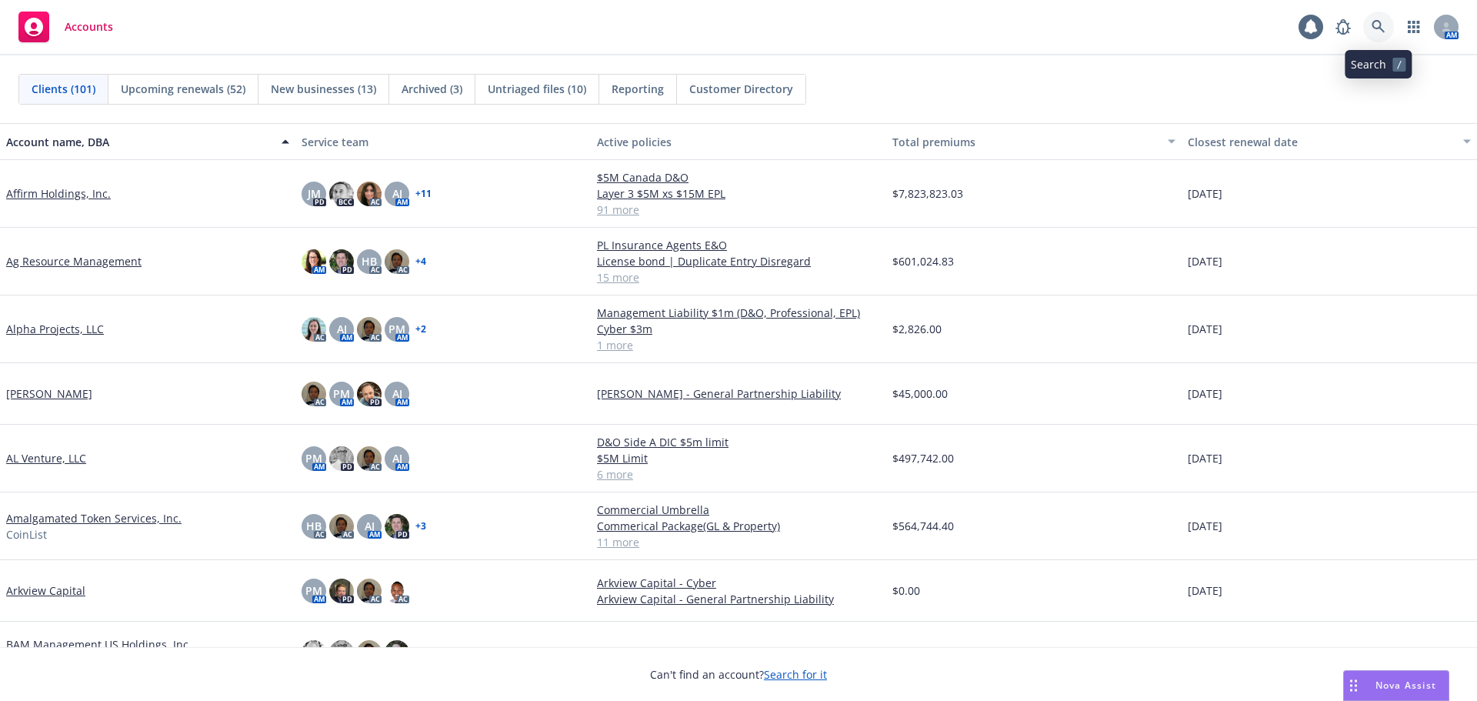
click at [1378, 29] on icon at bounding box center [1379, 27] width 14 height 14
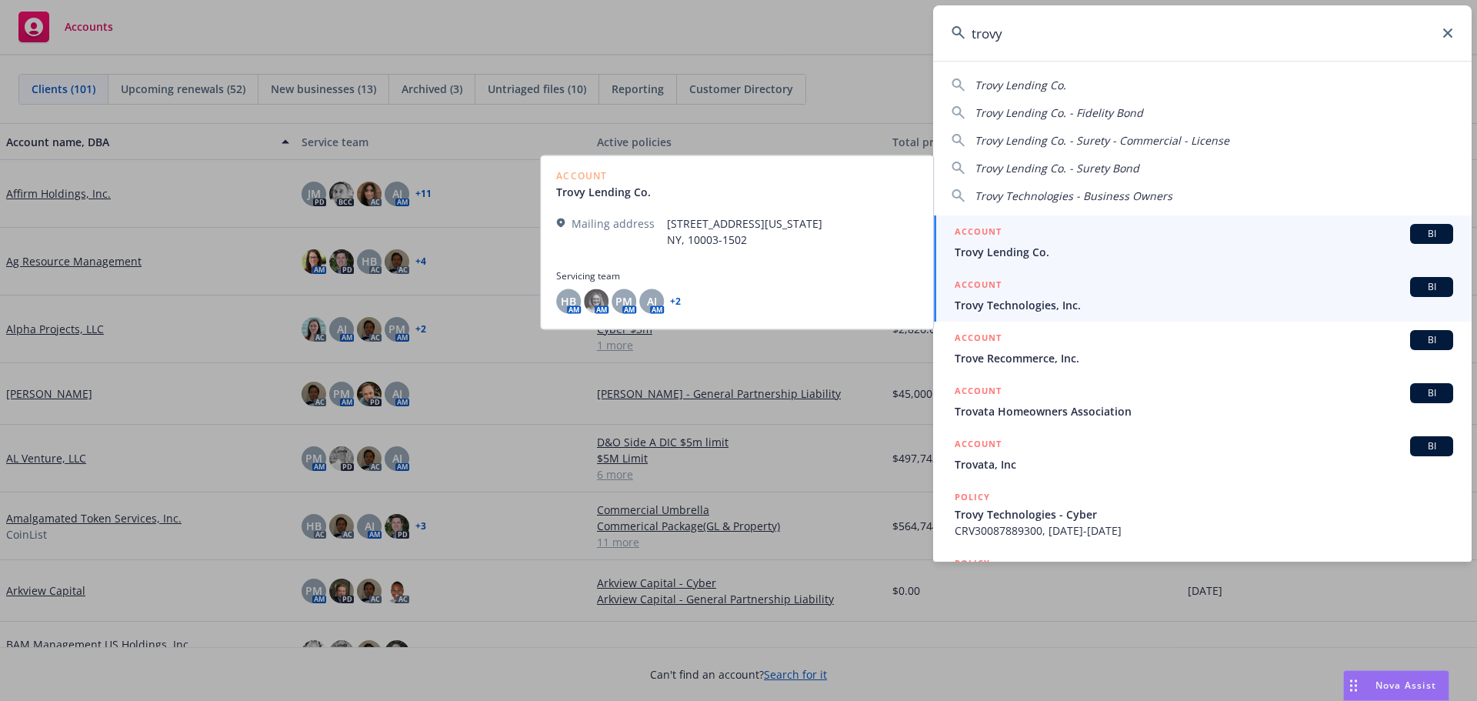
type input "trovy"
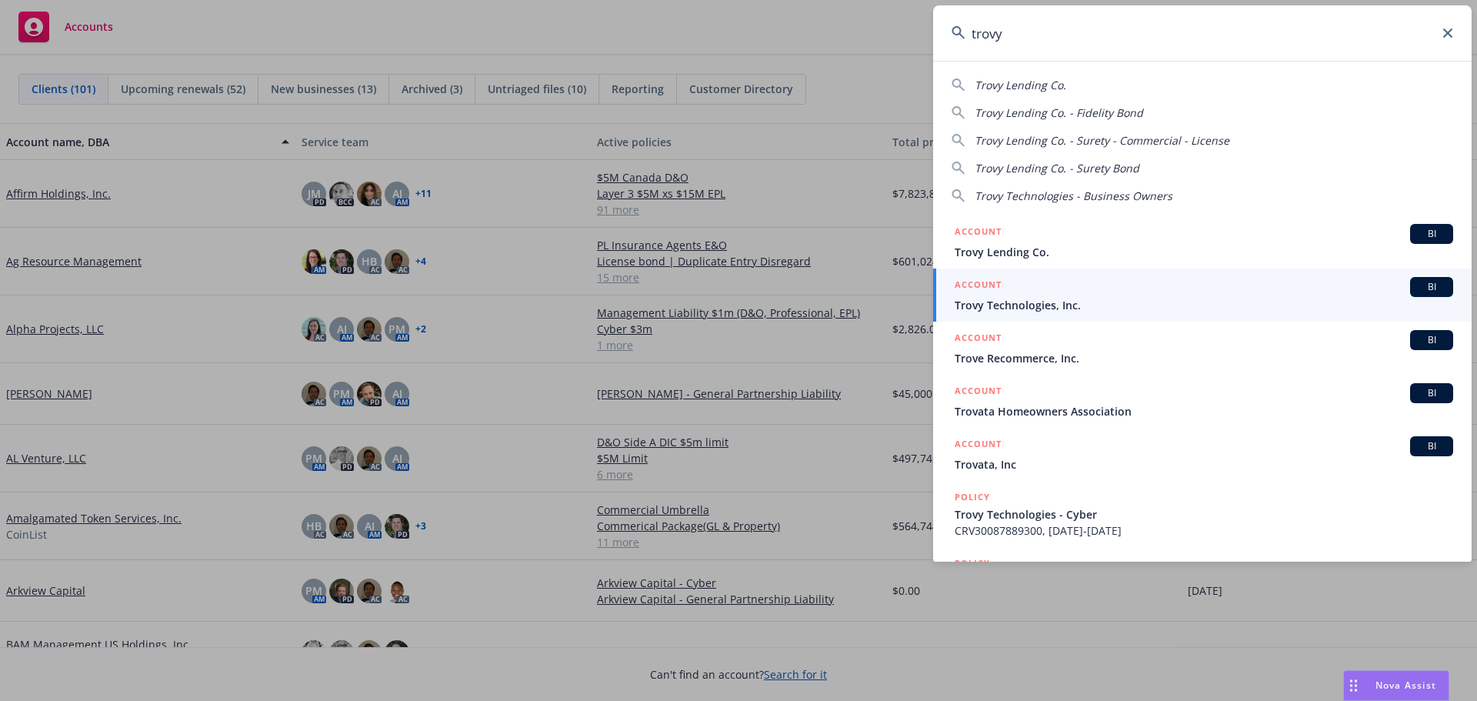
click at [1015, 303] on span "Trovy Technologies, Inc." at bounding box center [1204, 305] width 499 height 16
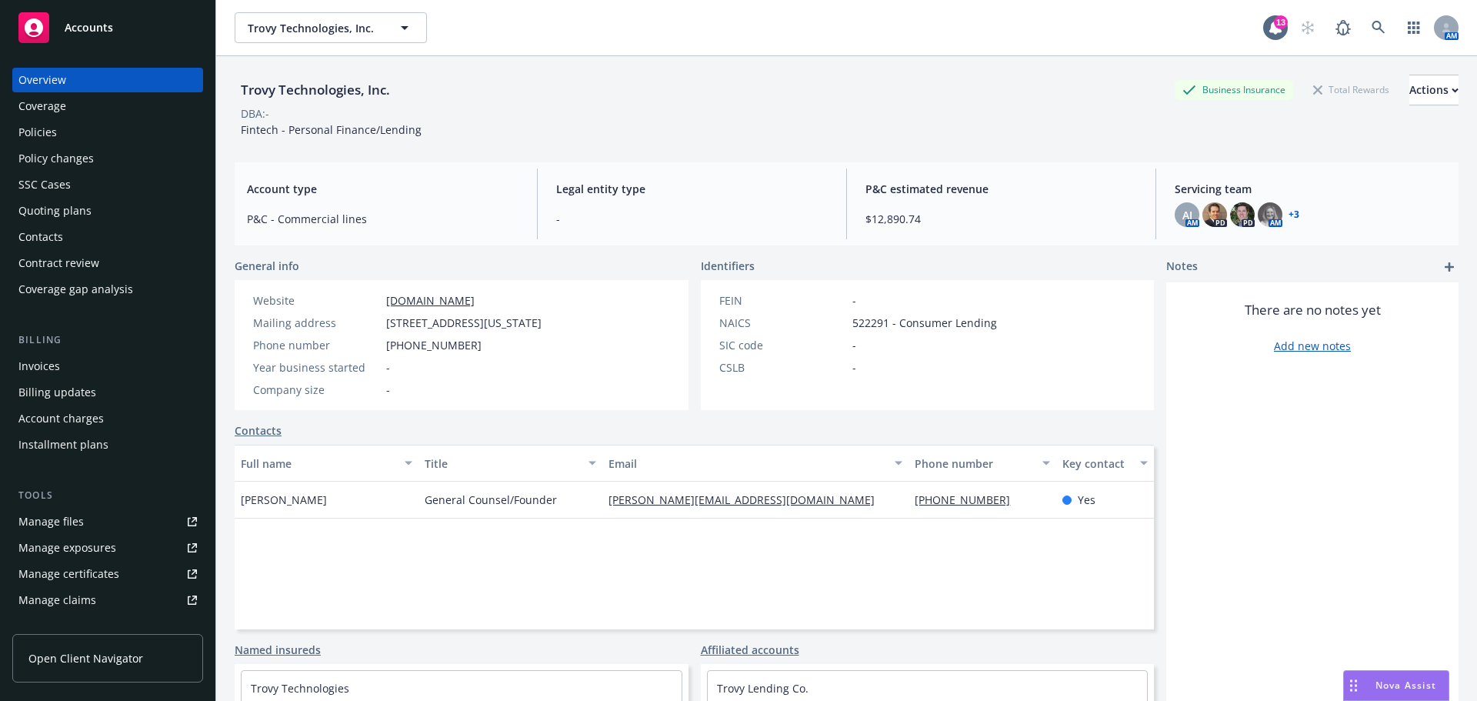
click at [52, 131] on div "Policies" at bounding box center [37, 132] width 38 height 25
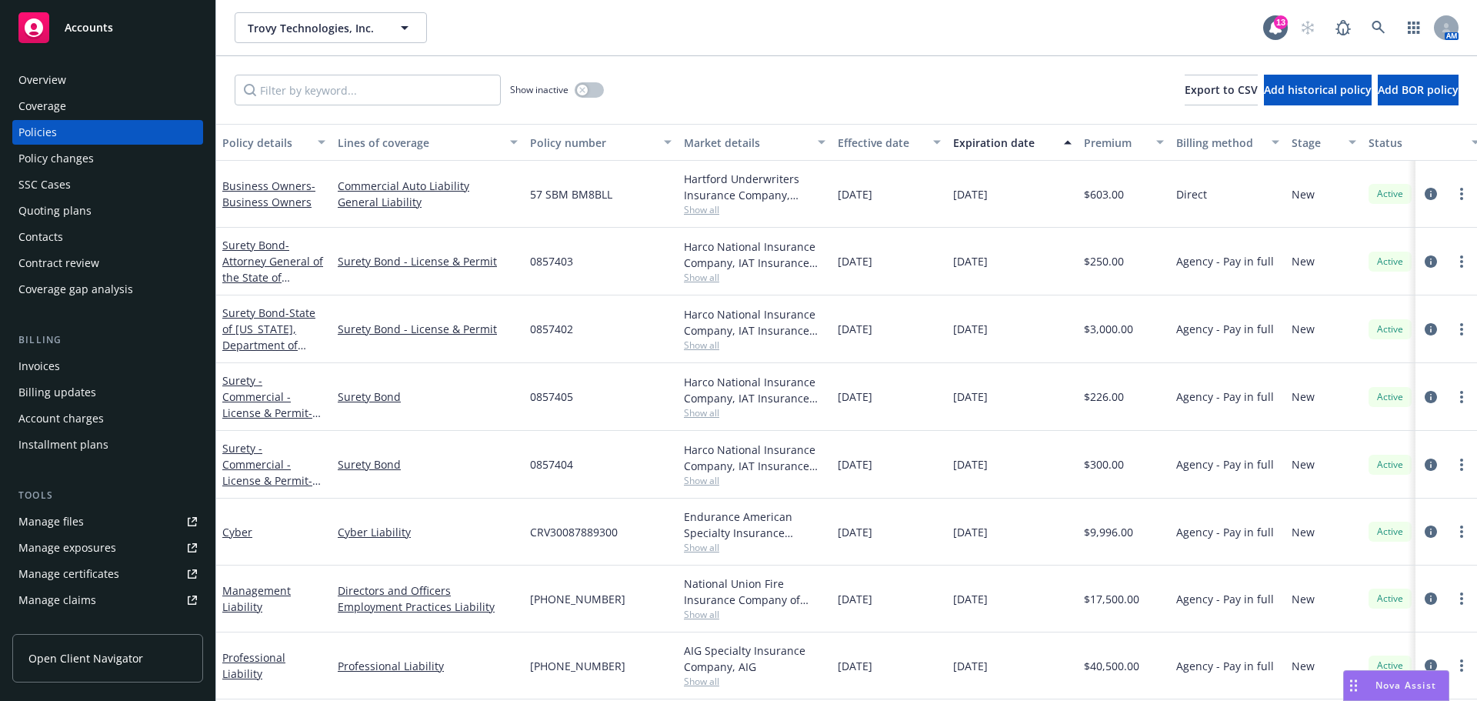
scroll to position [10, 0]
click at [100, 35] on div "Accounts" at bounding box center [107, 27] width 179 height 31
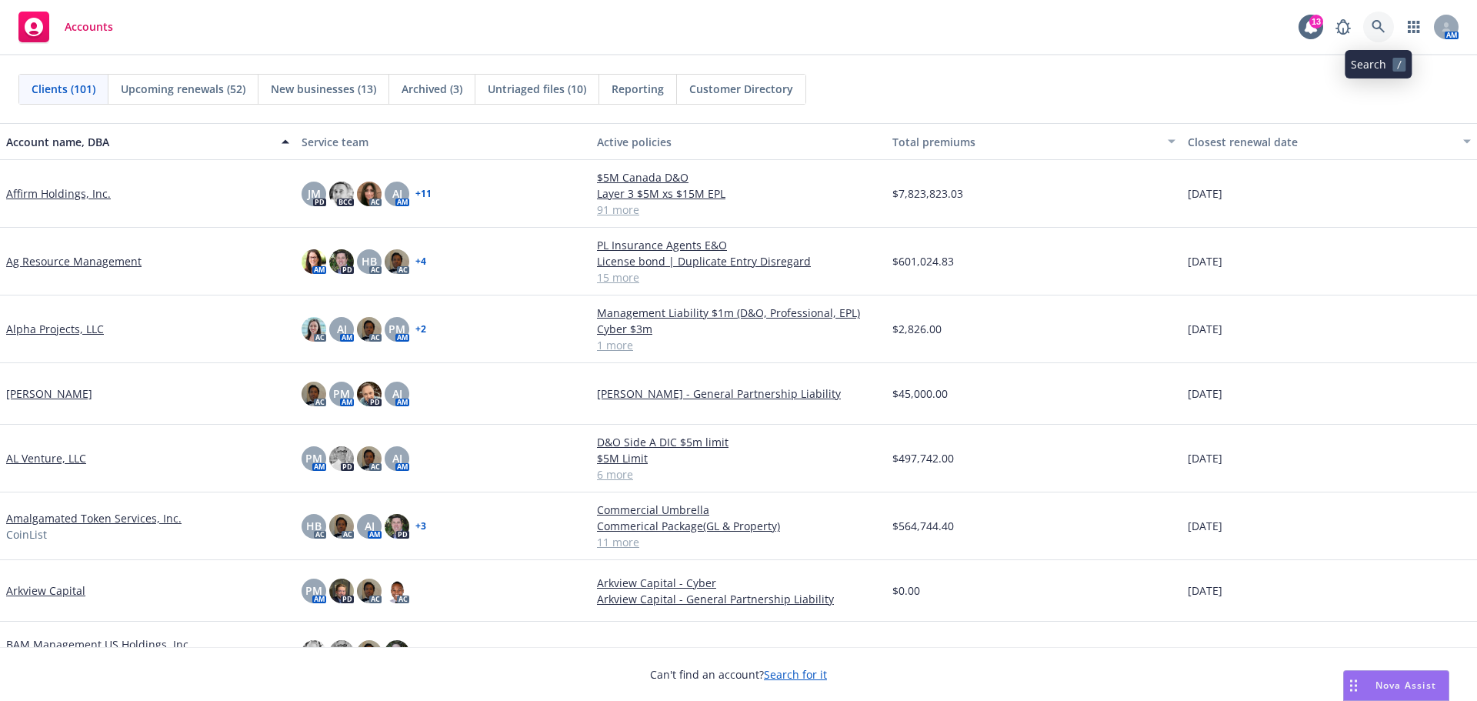
click at [1374, 30] on icon at bounding box center [1379, 27] width 14 height 14
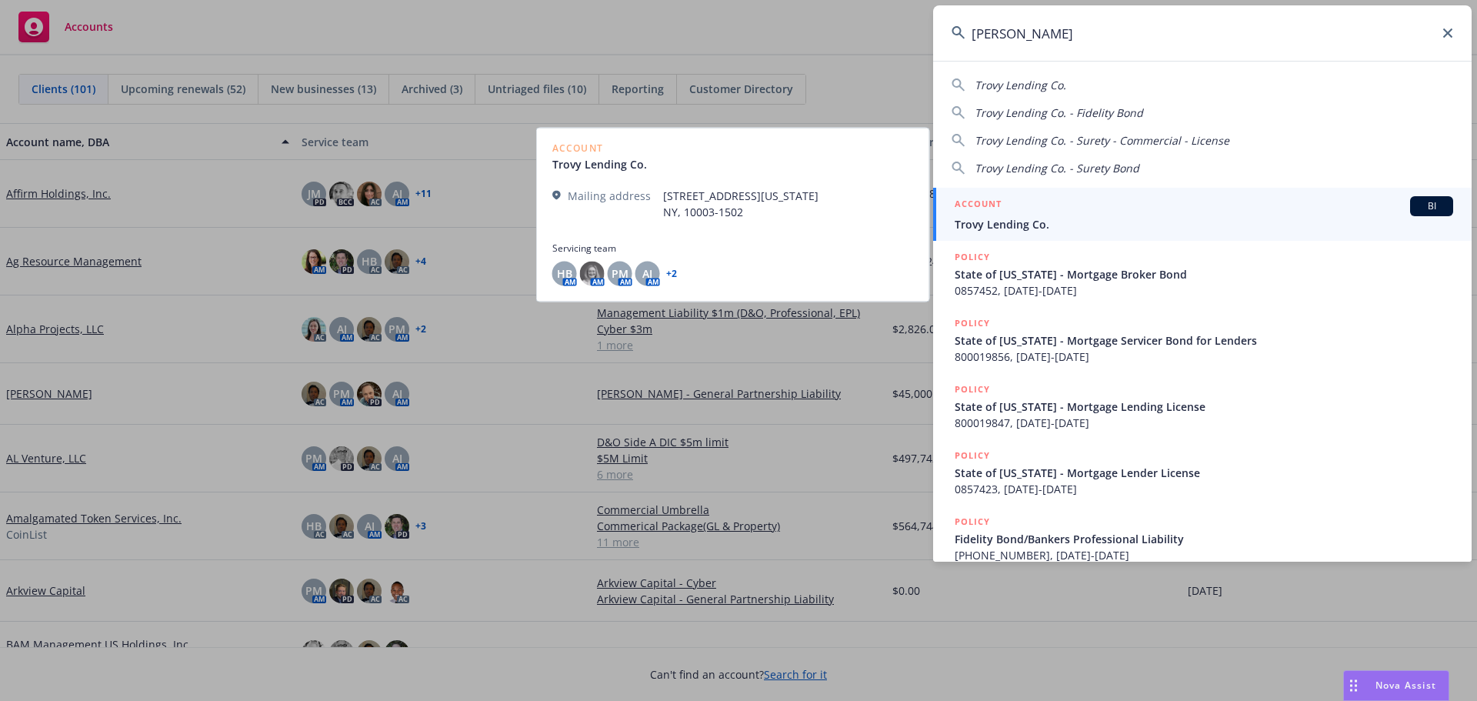
type input "[PERSON_NAME]"
click at [1033, 213] on div "ACCOUNT BI" at bounding box center [1204, 206] width 499 height 20
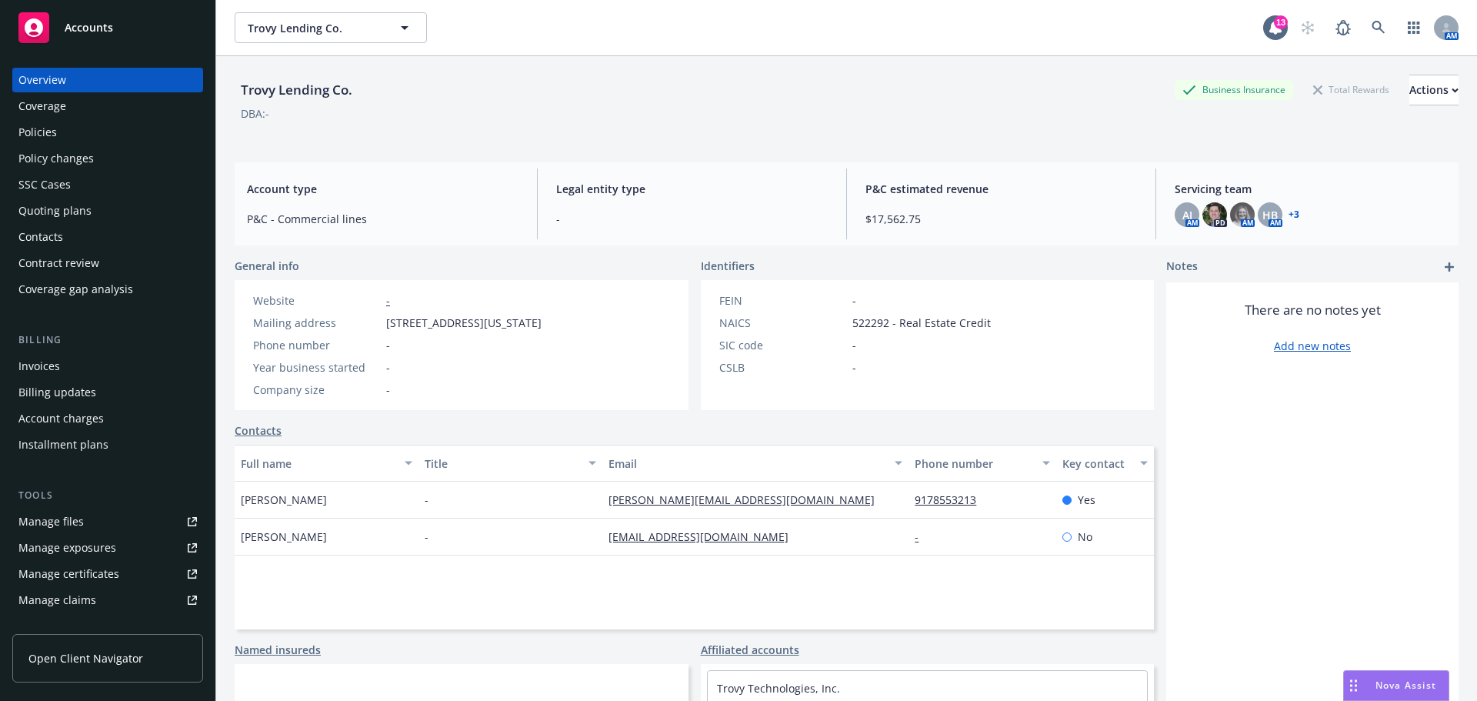
click at [38, 129] on div "Policies" at bounding box center [37, 132] width 38 height 25
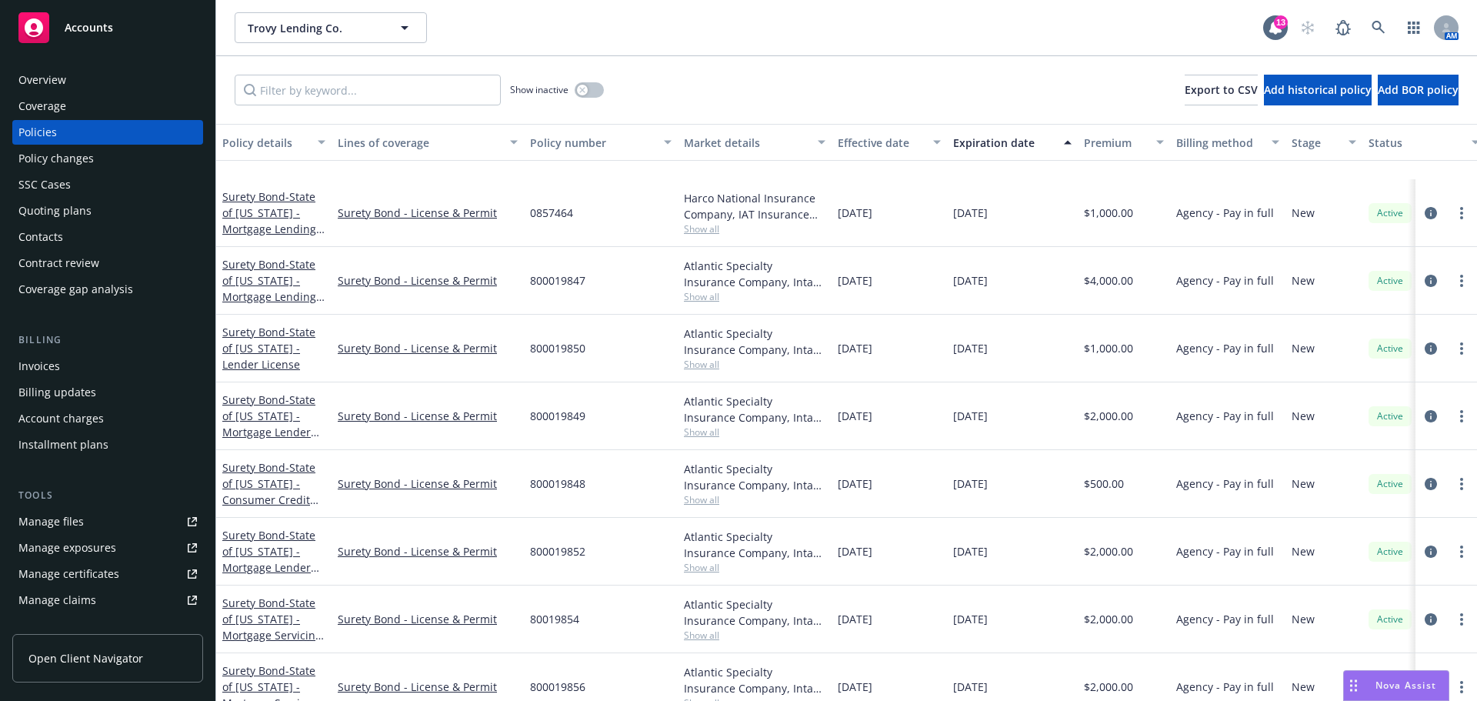
scroll to position [1154, 0]
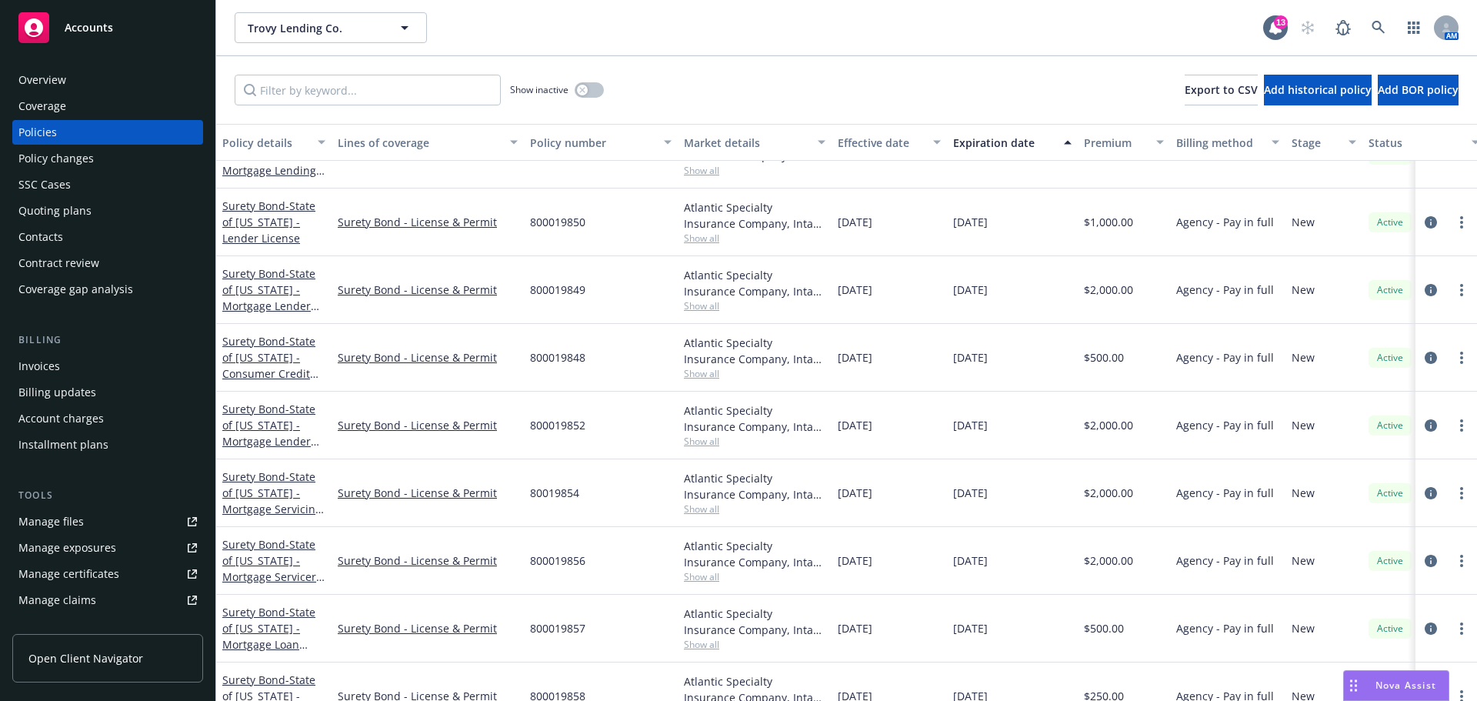
click at [98, 26] on span "Accounts" at bounding box center [89, 28] width 48 height 12
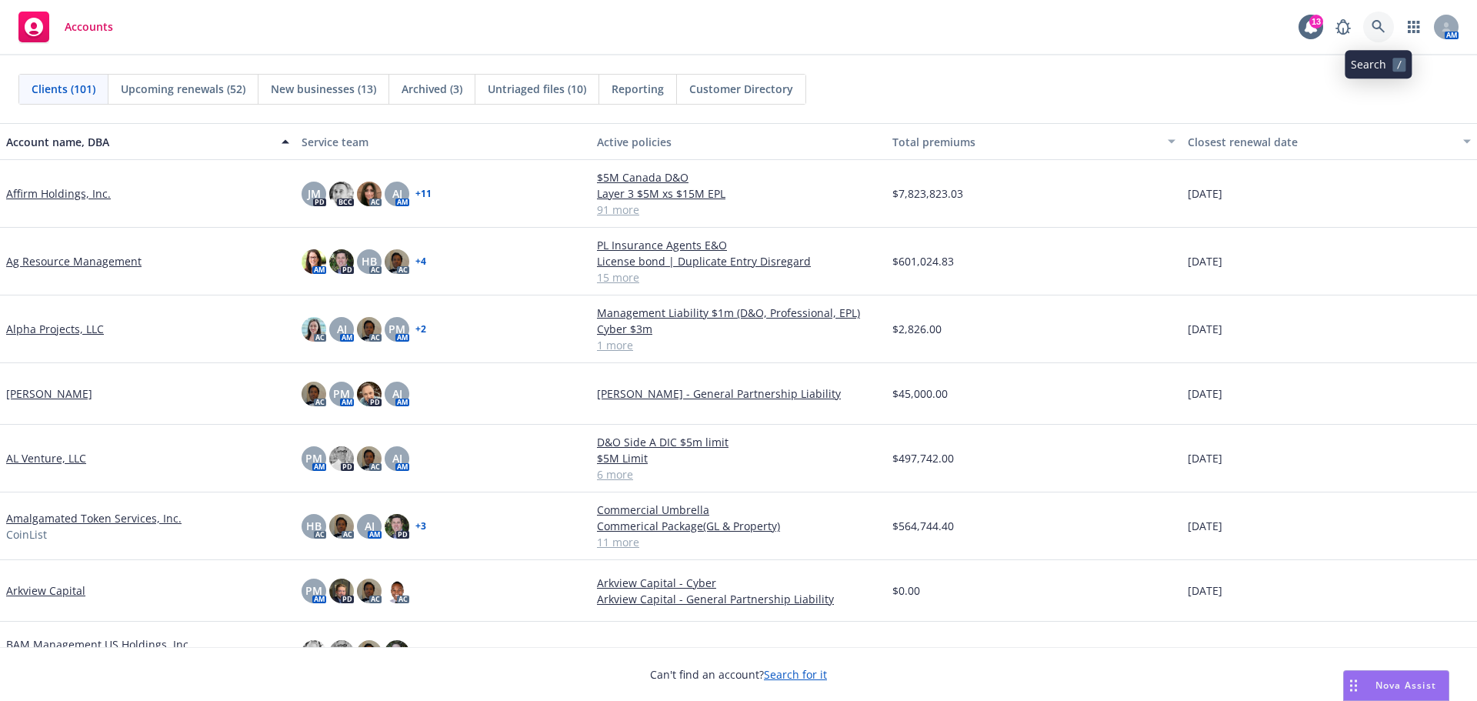
click at [1378, 27] on icon at bounding box center [1379, 27] width 14 height 14
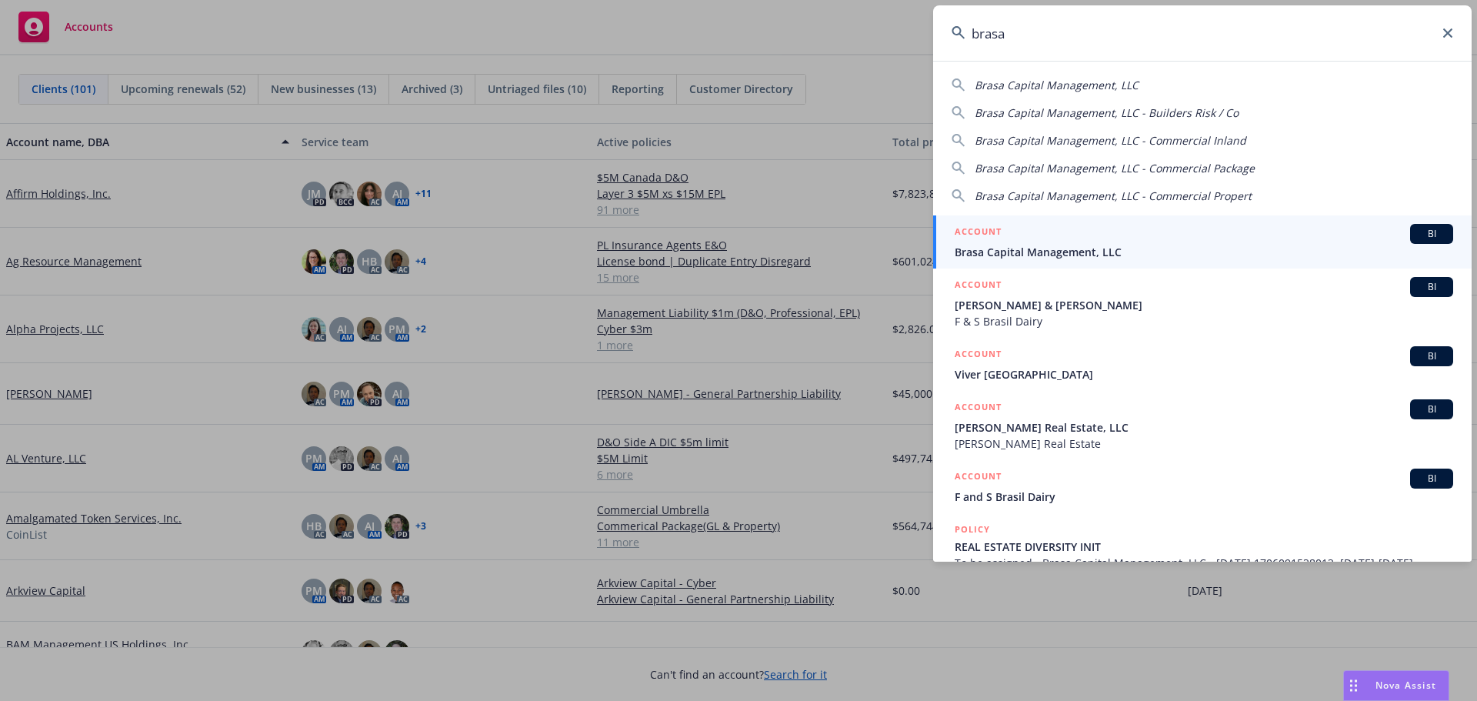
type input "brasa"
click at [1063, 248] on span "Brasa Capital Management, LLC" at bounding box center [1204, 252] width 499 height 16
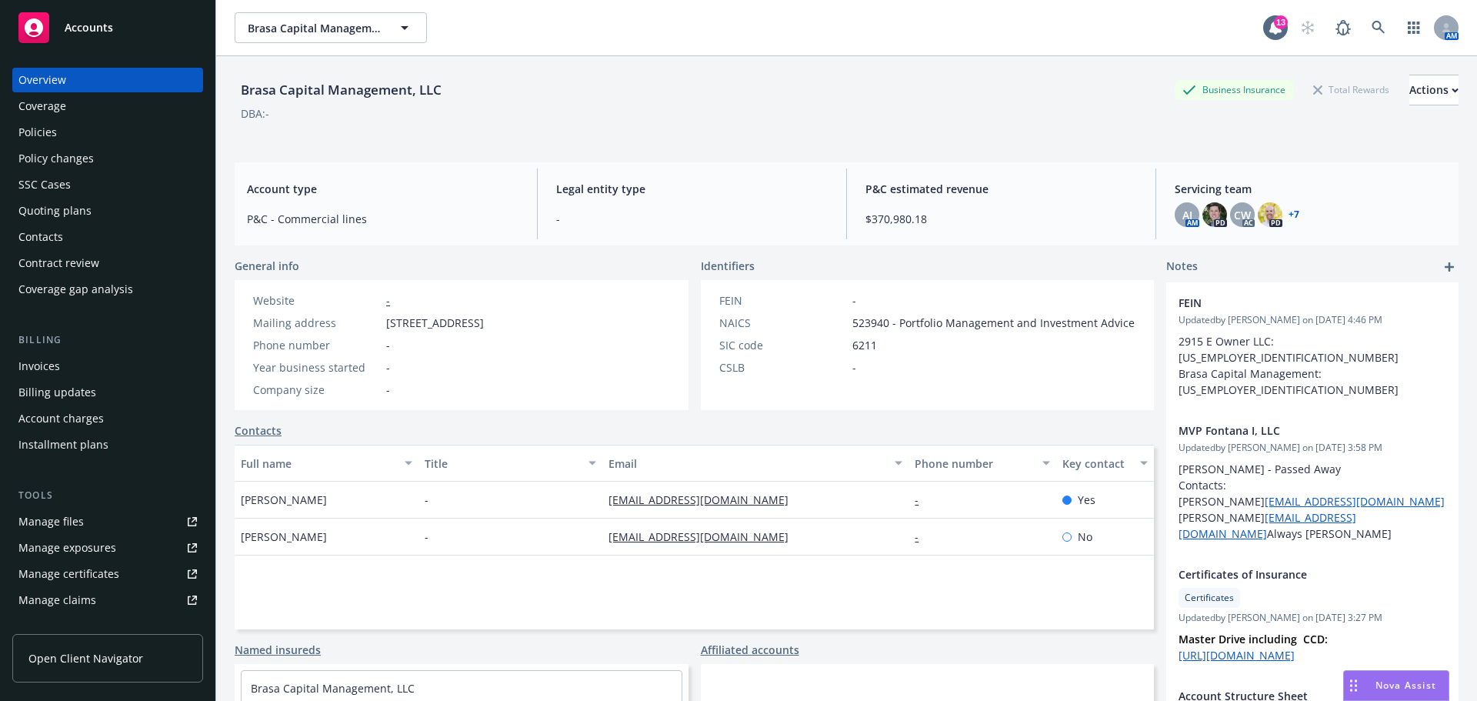
click at [48, 125] on div "Policies" at bounding box center [37, 132] width 38 height 25
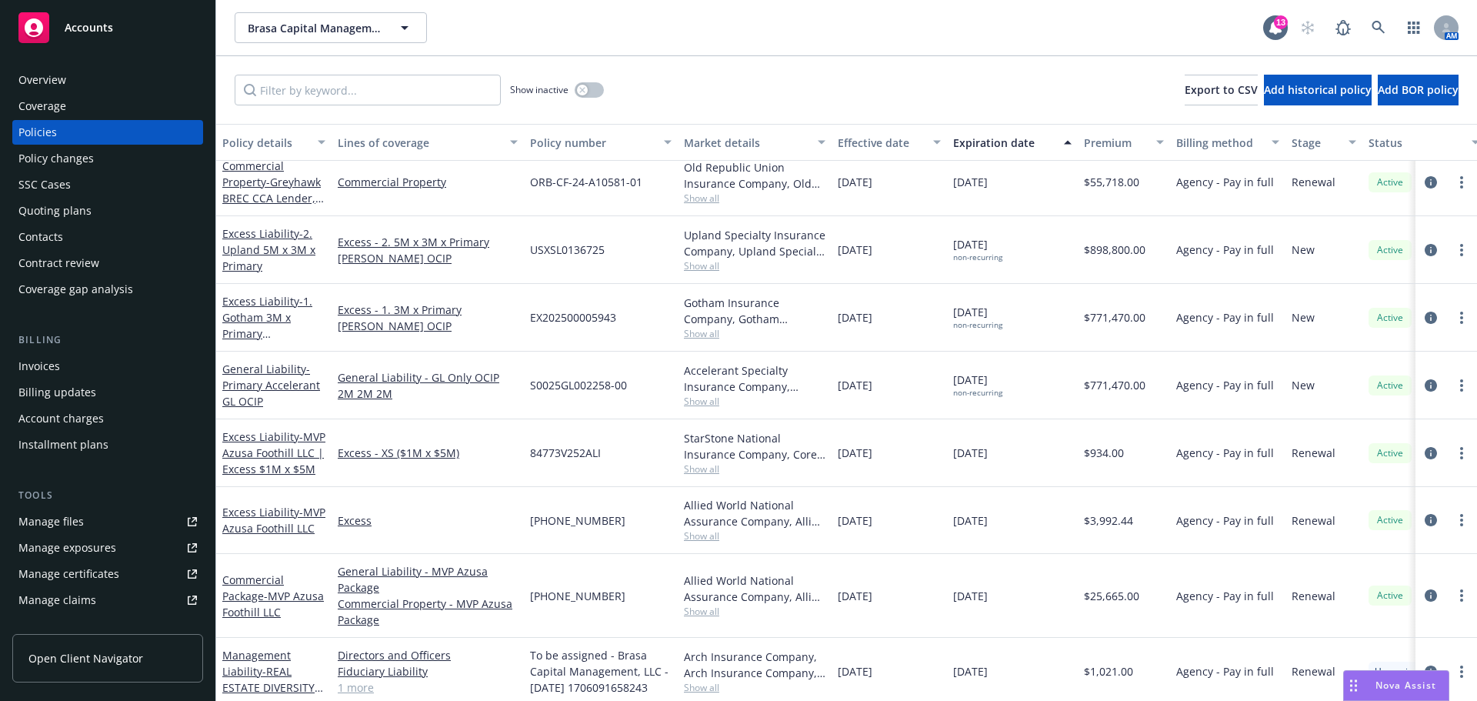
scroll to position [1159, 0]
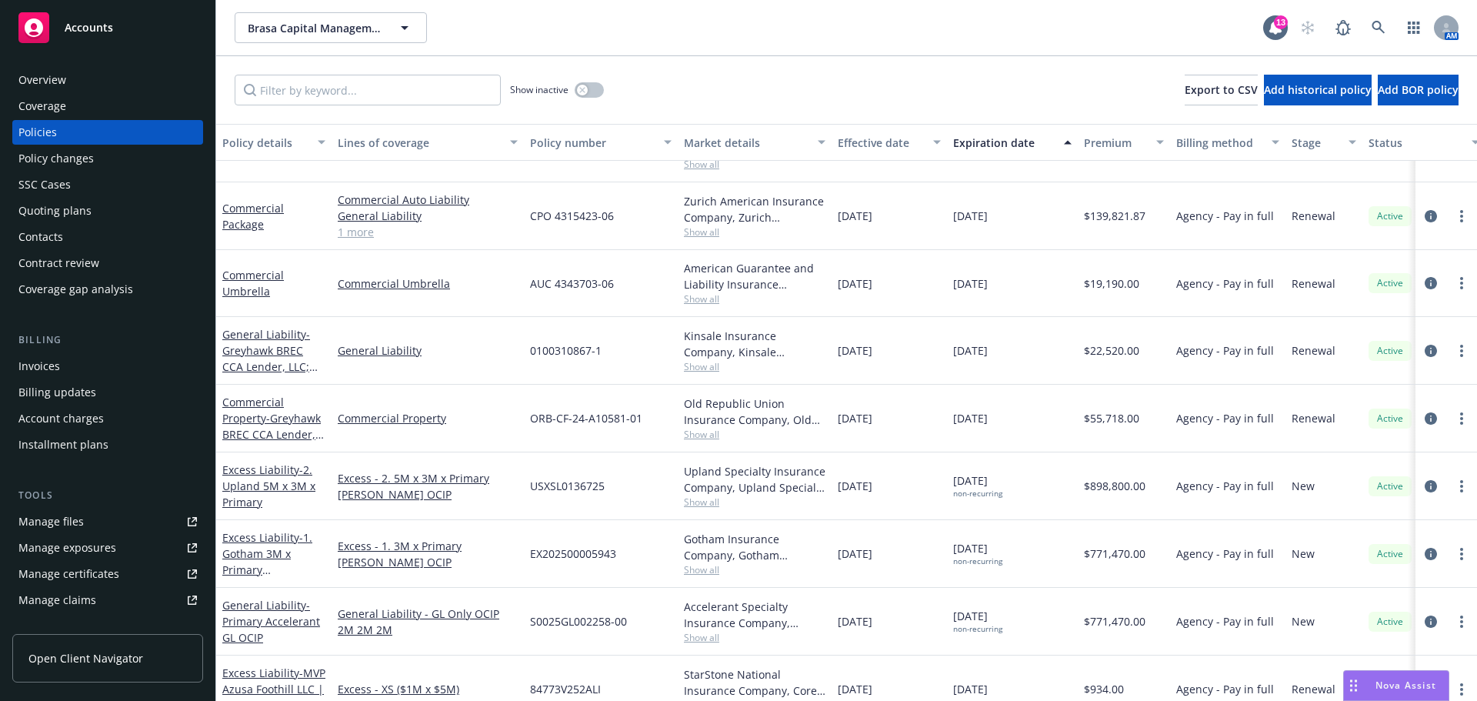
click at [93, 23] on span "Accounts" at bounding box center [89, 28] width 48 height 12
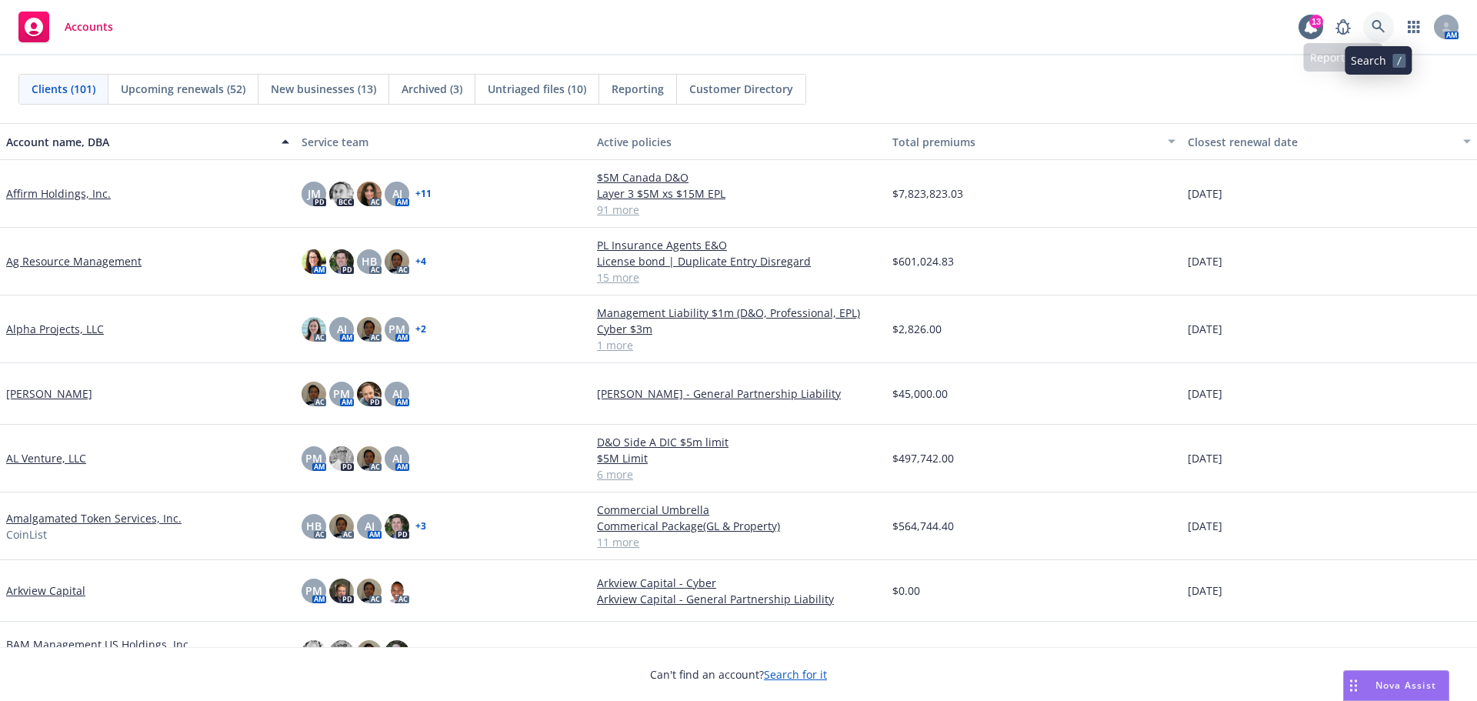
click at [1375, 22] on icon at bounding box center [1378, 26] width 13 height 13
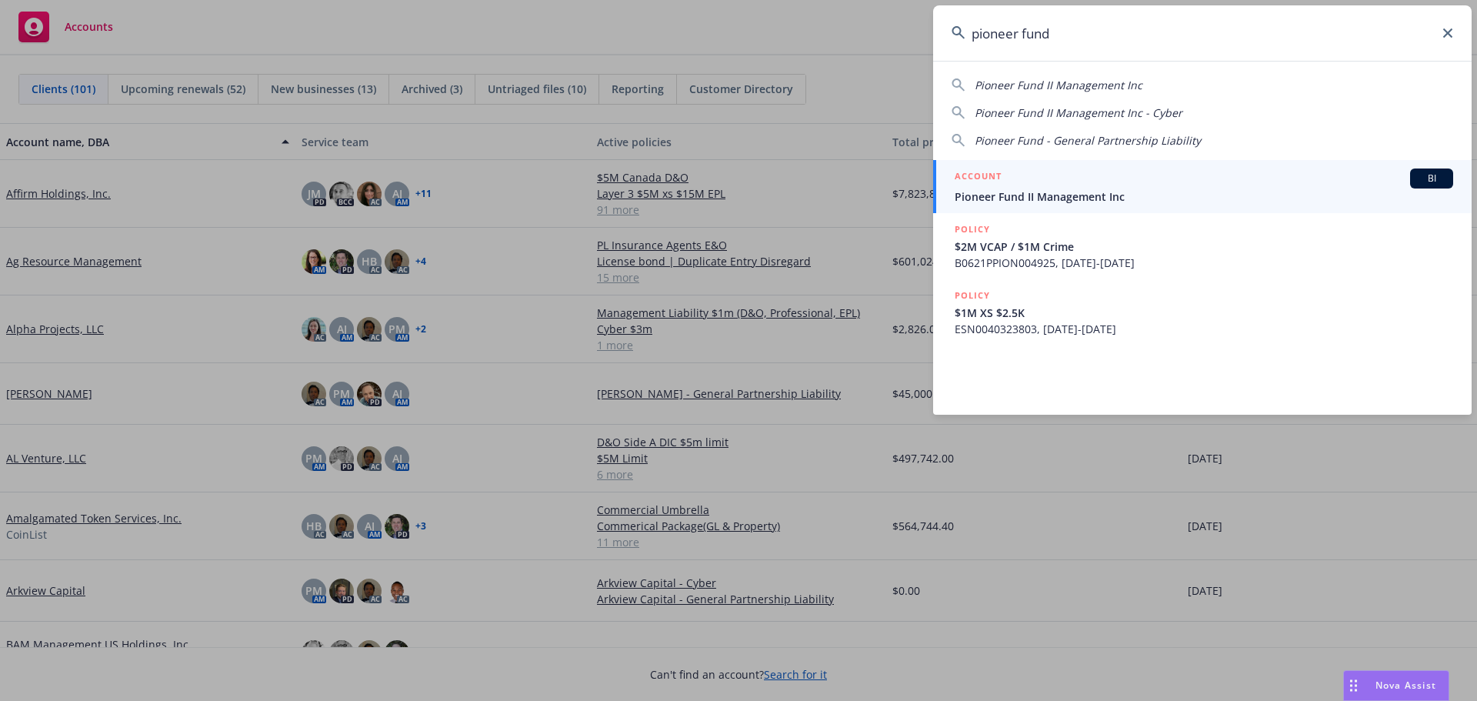
type input "pioneer fund"
click at [1076, 186] on div "ACCOUNT BI" at bounding box center [1204, 179] width 499 height 20
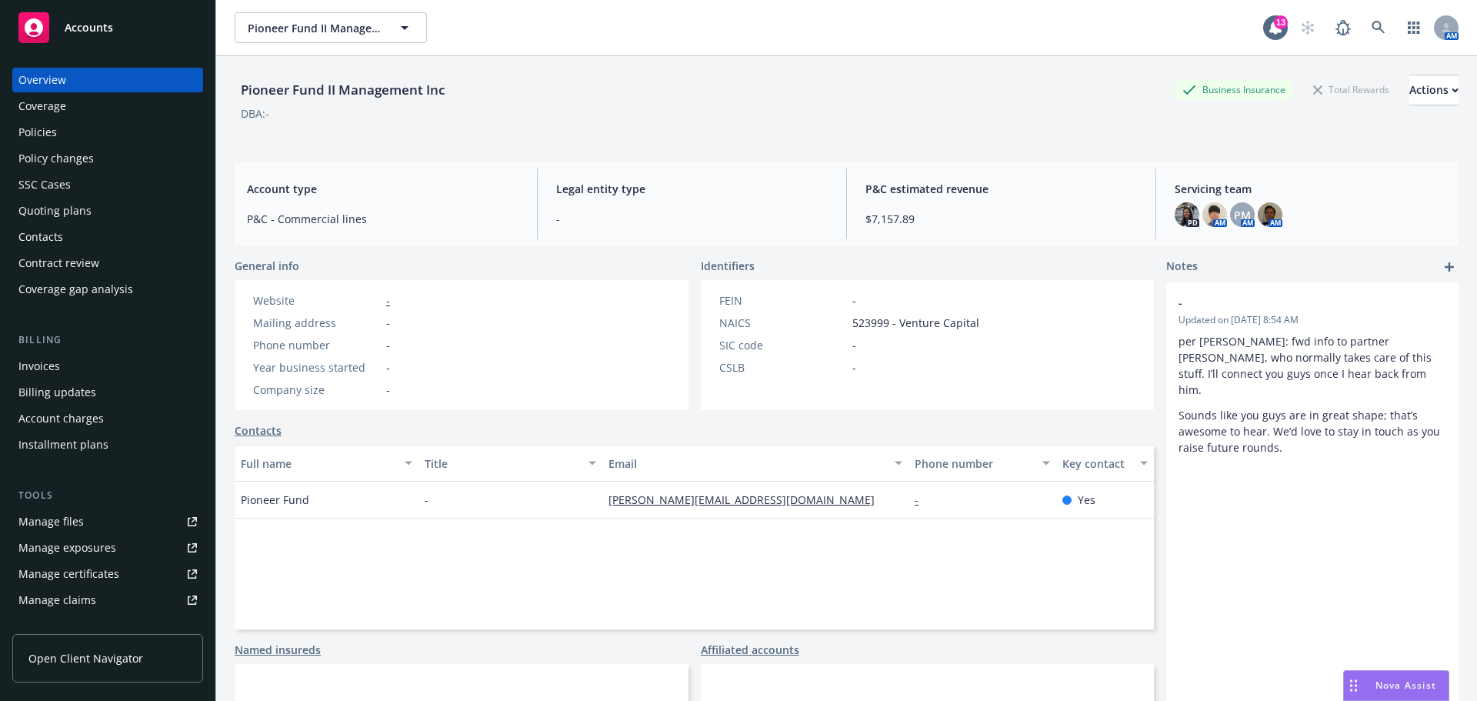
click at [38, 129] on div "Policies" at bounding box center [37, 132] width 38 height 25
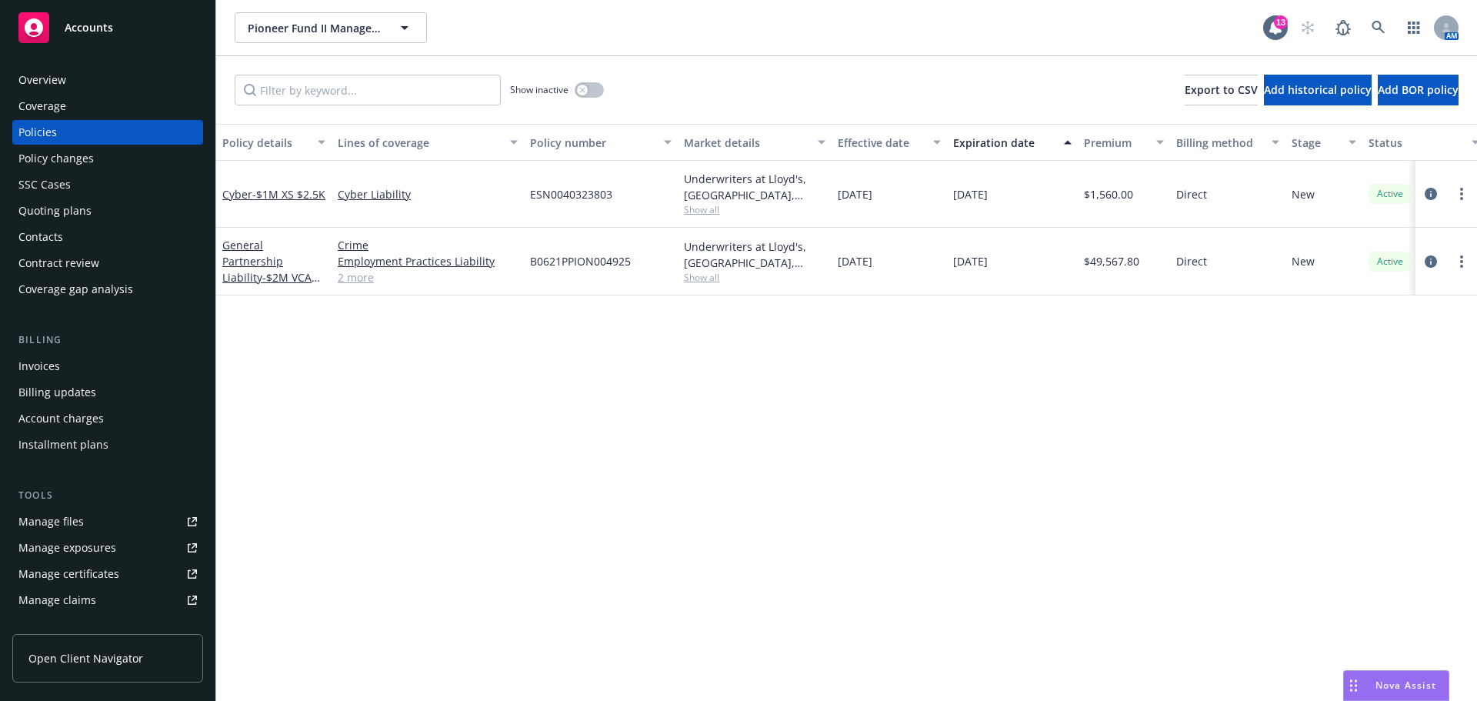
click at [45, 80] on div "Overview" at bounding box center [42, 80] width 48 height 25
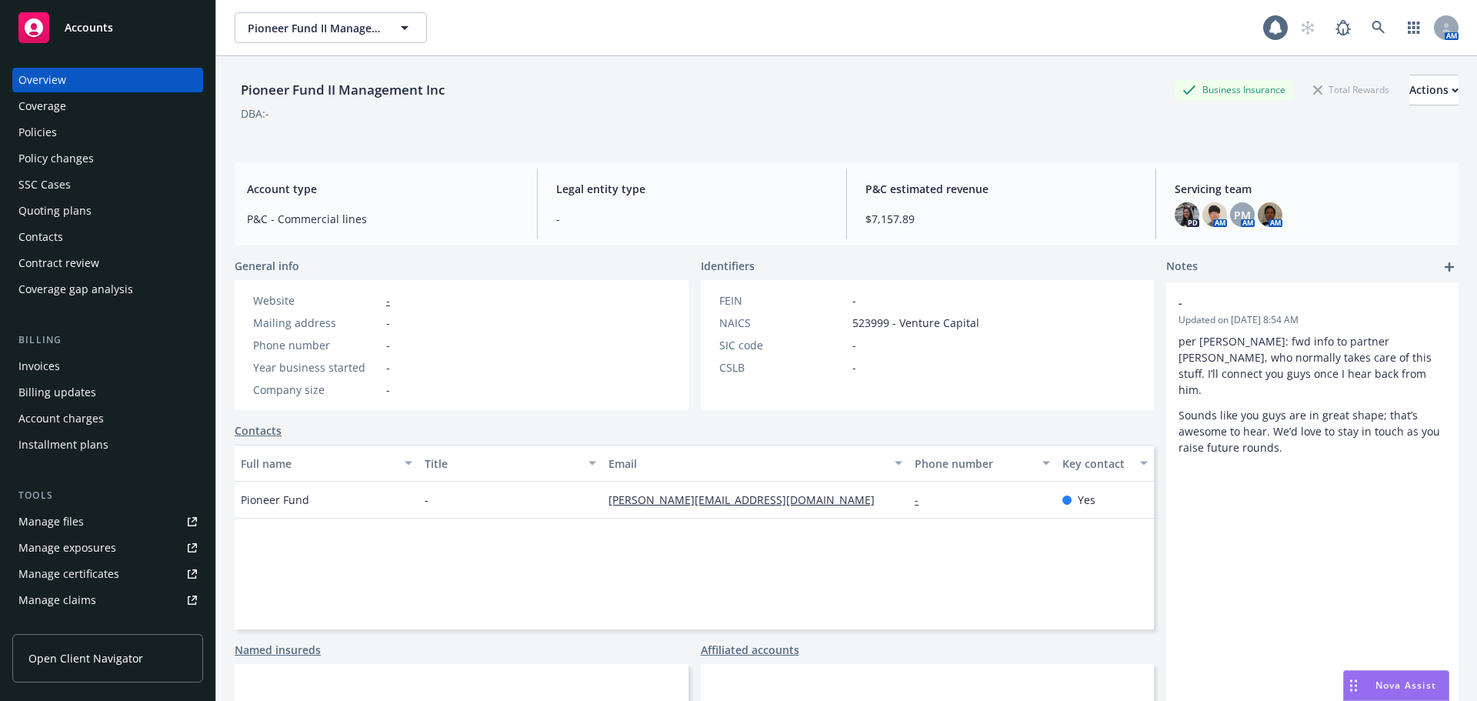
drag, startPoint x: 81, startPoint y: 16, endPoint x: 94, endPoint y: 22, distance: 14.5
click at [82, 17] on div "Accounts" at bounding box center [107, 27] width 179 height 31
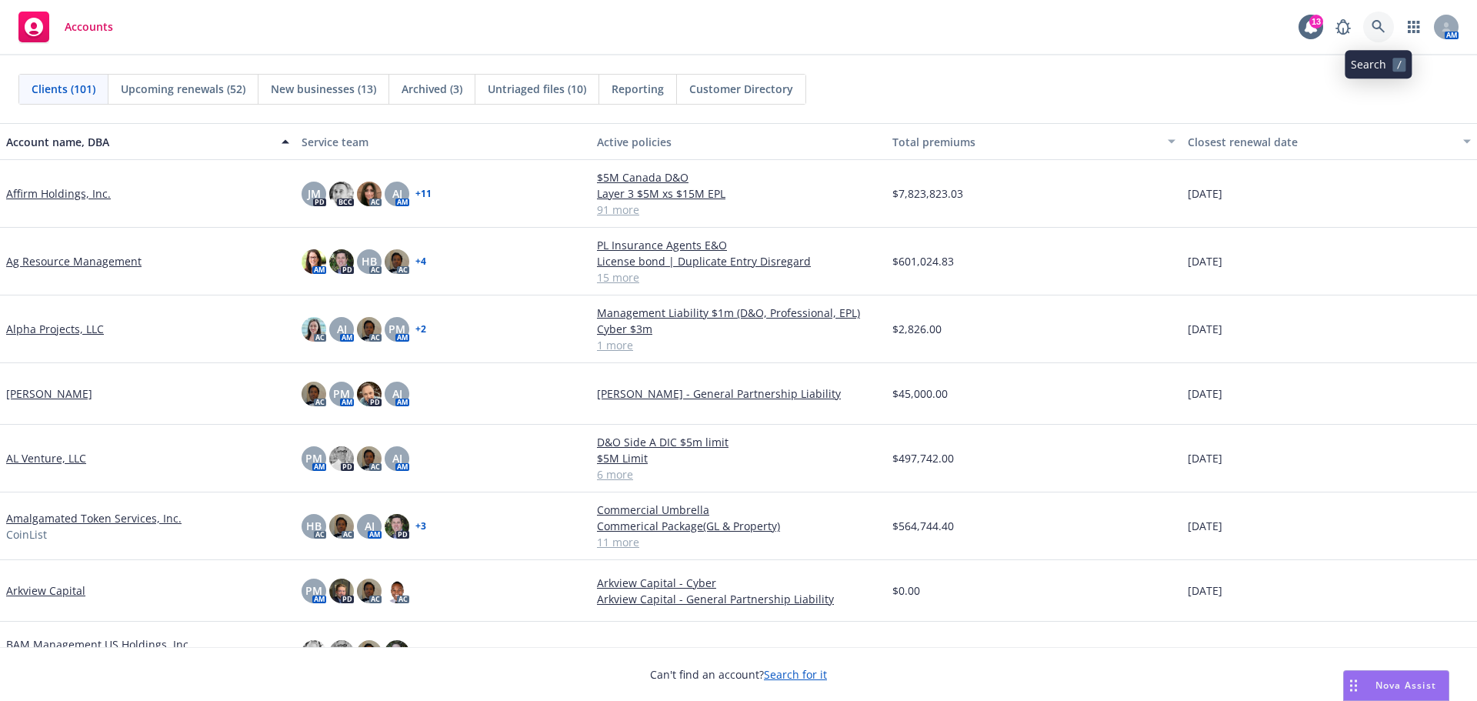
click at [1379, 28] on icon at bounding box center [1378, 26] width 13 height 13
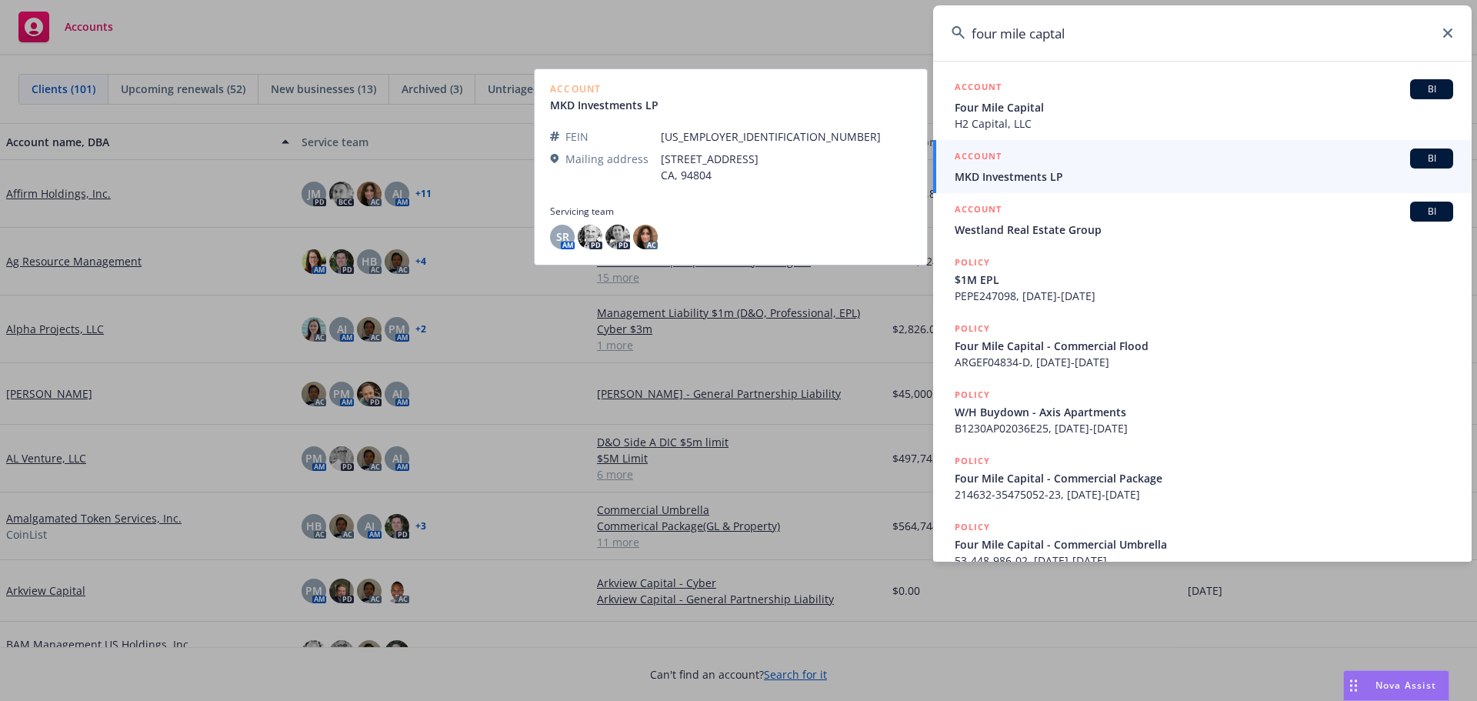
type input "four mile capital"
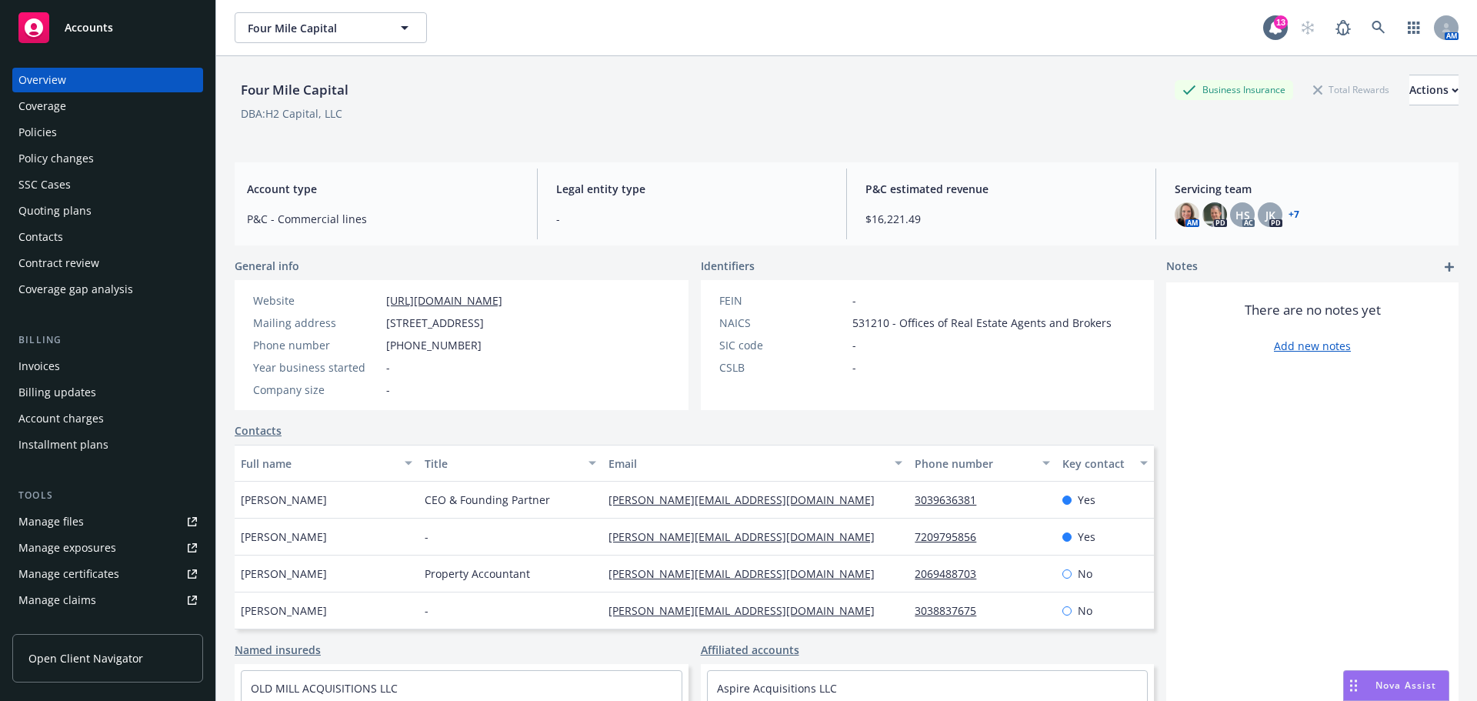
click at [39, 130] on div "Policies" at bounding box center [37, 132] width 38 height 25
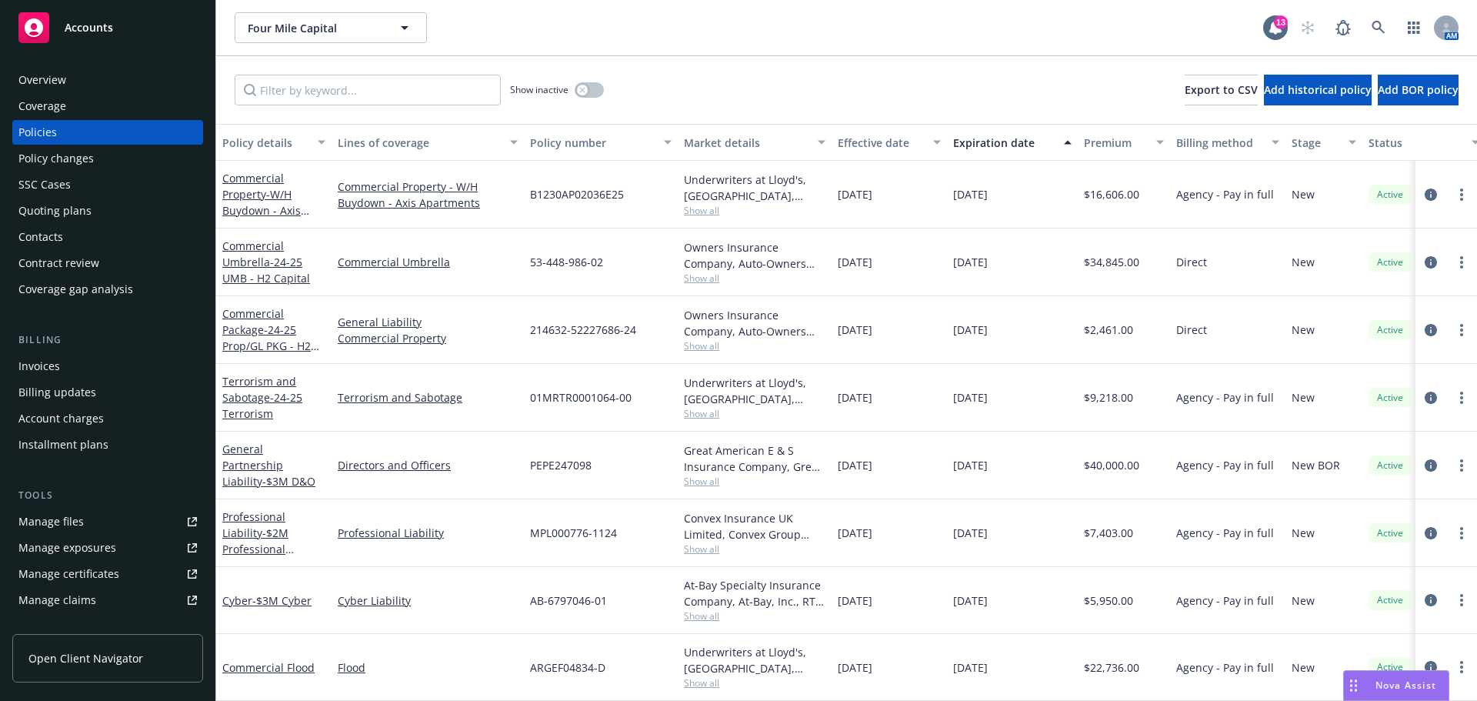
click at [60, 82] on div "Overview" at bounding box center [42, 80] width 48 height 25
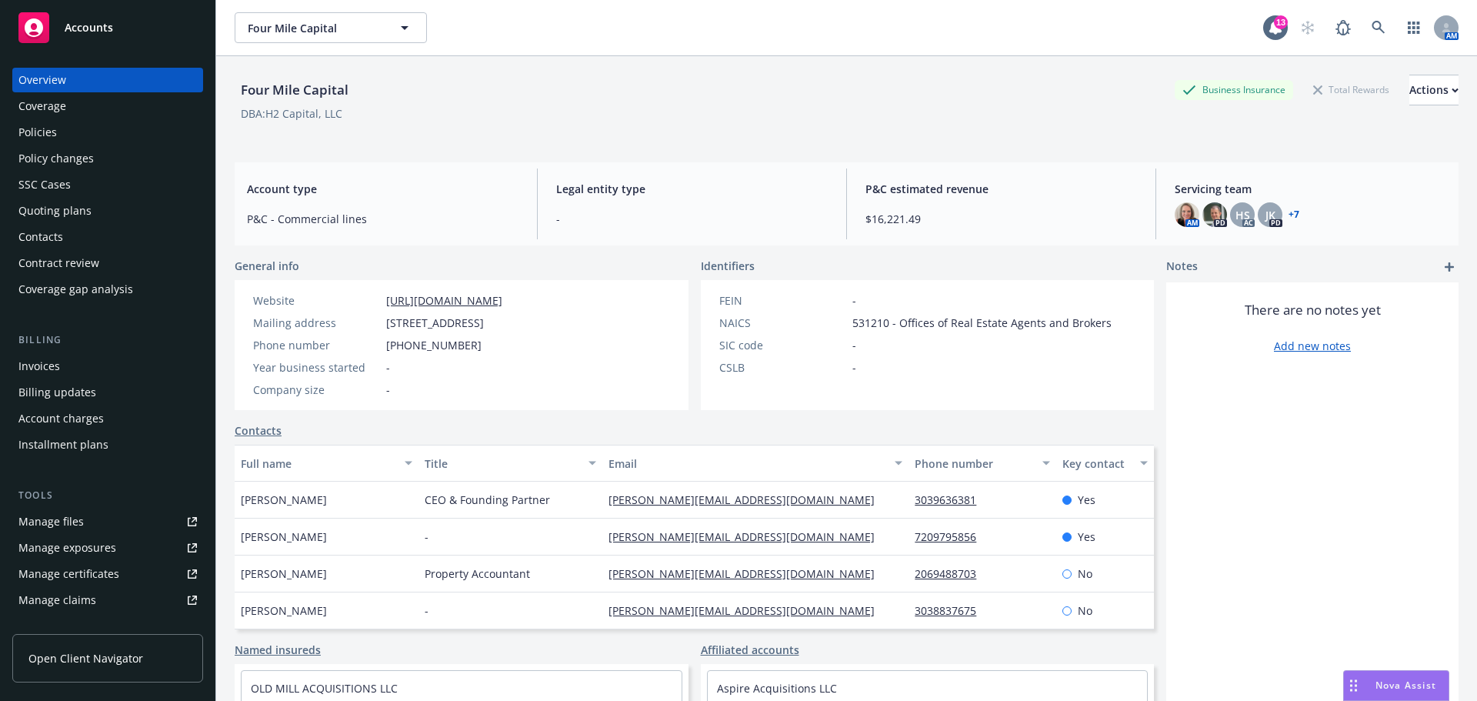
click at [1291, 214] on div "AM PD HS AC JK PD + 7" at bounding box center [1311, 214] width 272 height 25
click at [1289, 214] on link "+ 7" at bounding box center [1294, 214] width 11 height 9
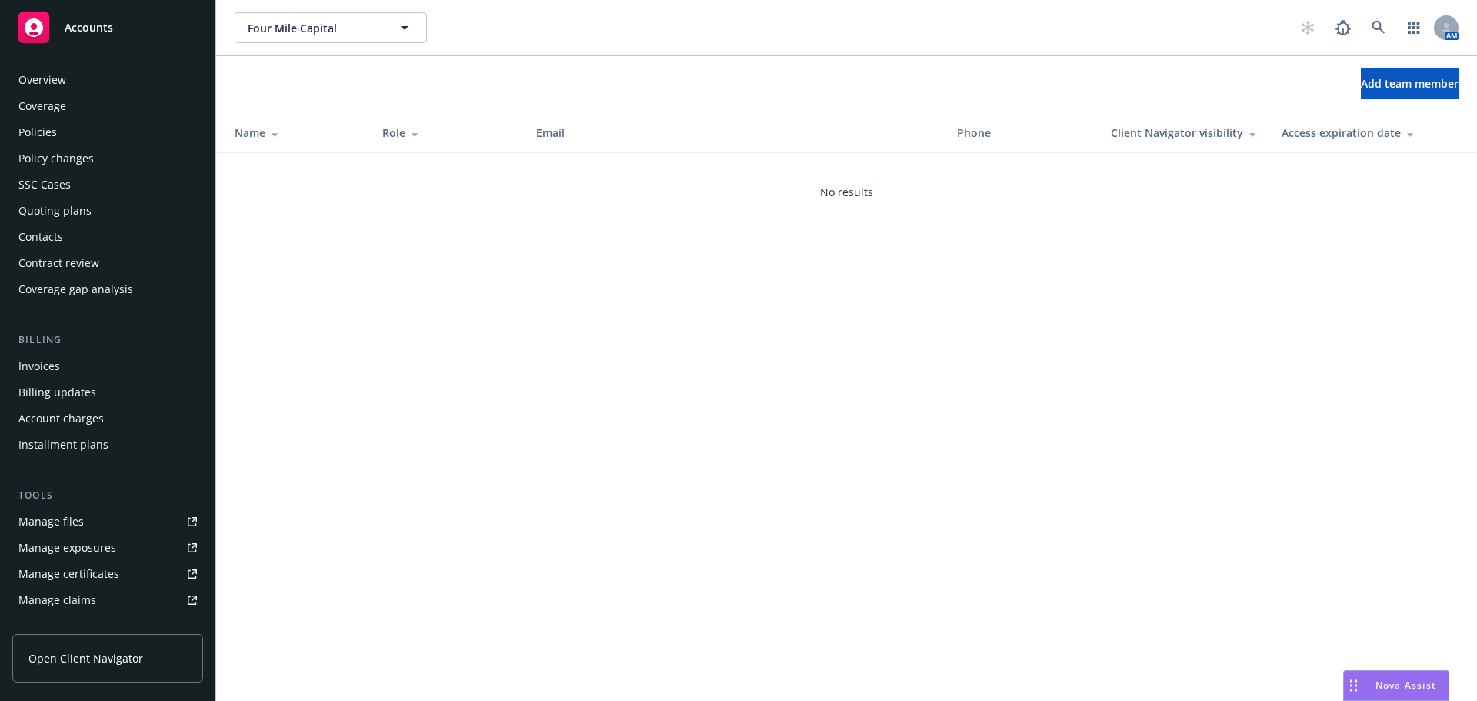
scroll to position [302, 0]
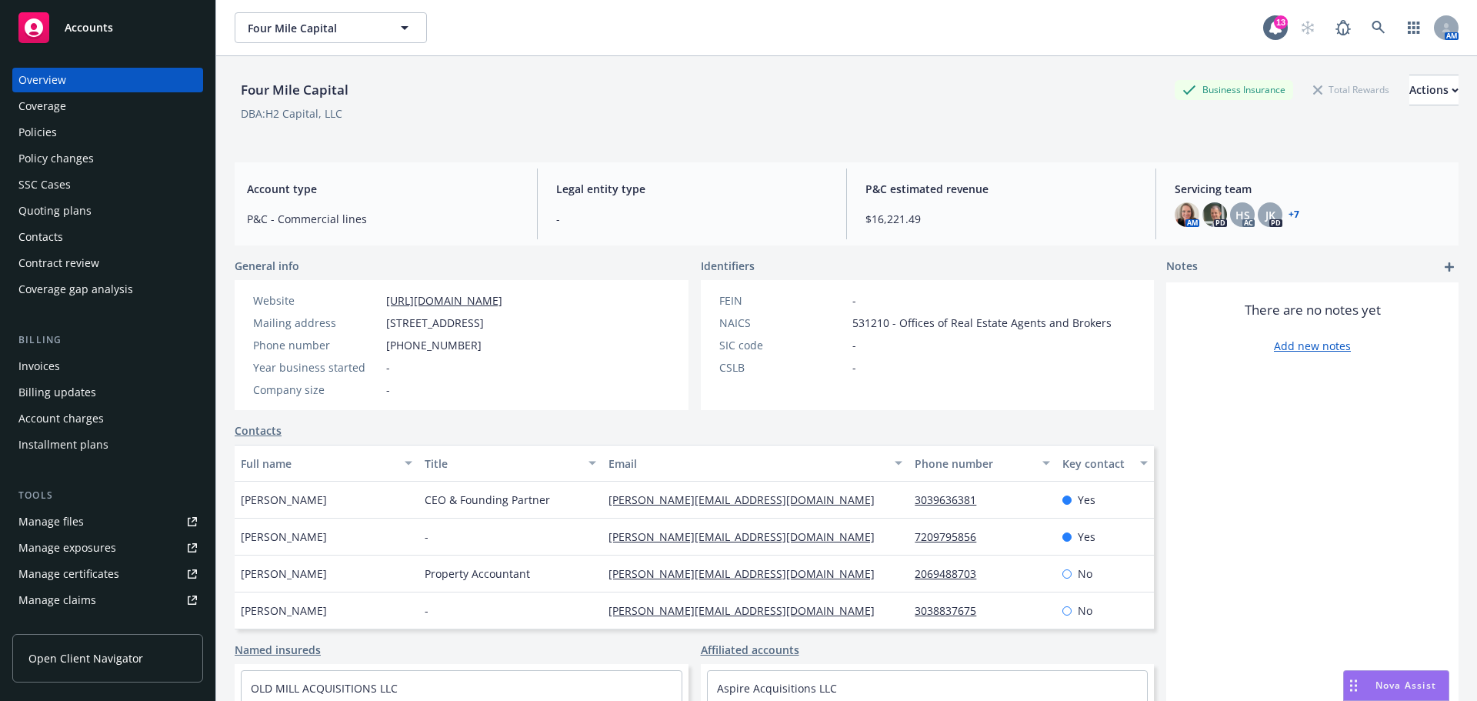
click at [80, 22] on span "Accounts" at bounding box center [89, 28] width 48 height 12
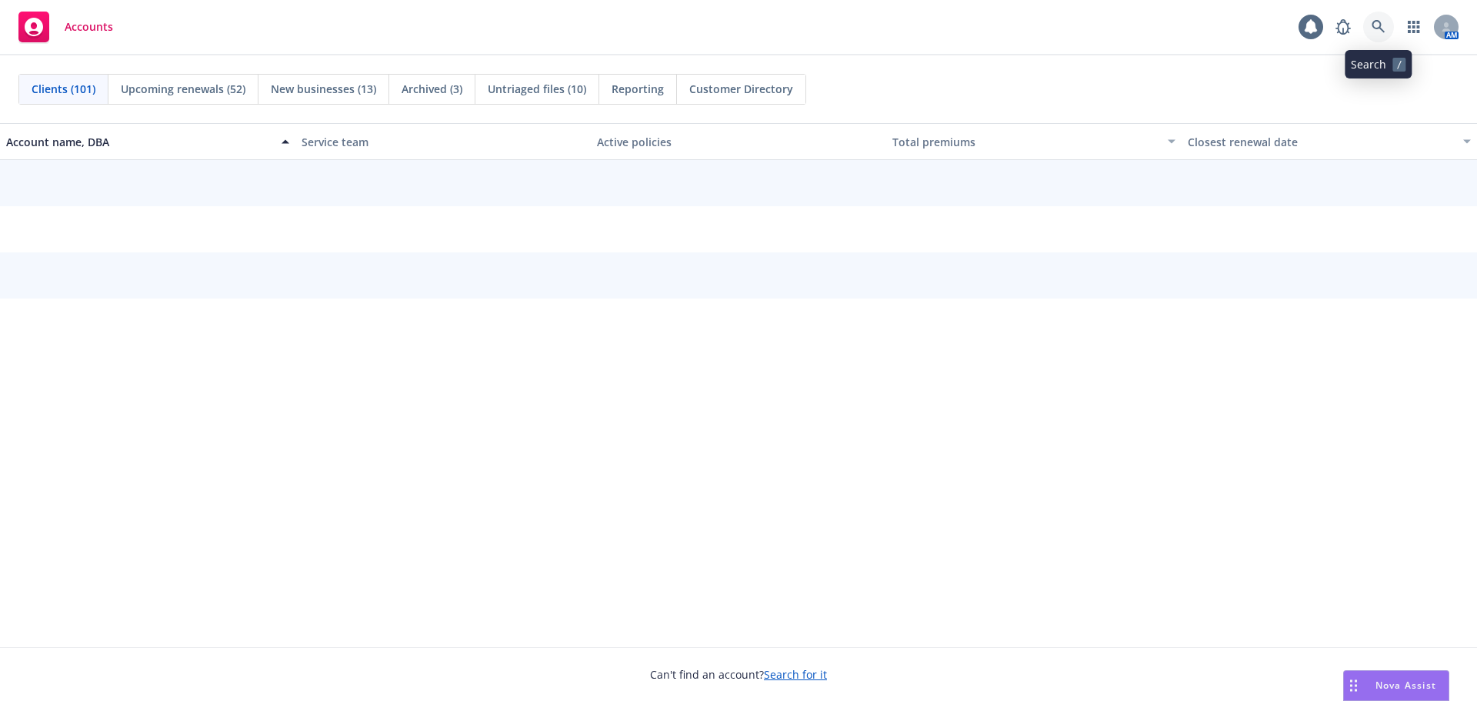
click at [1380, 24] on icon at bounding box center [1379, 27] width 14 height 14
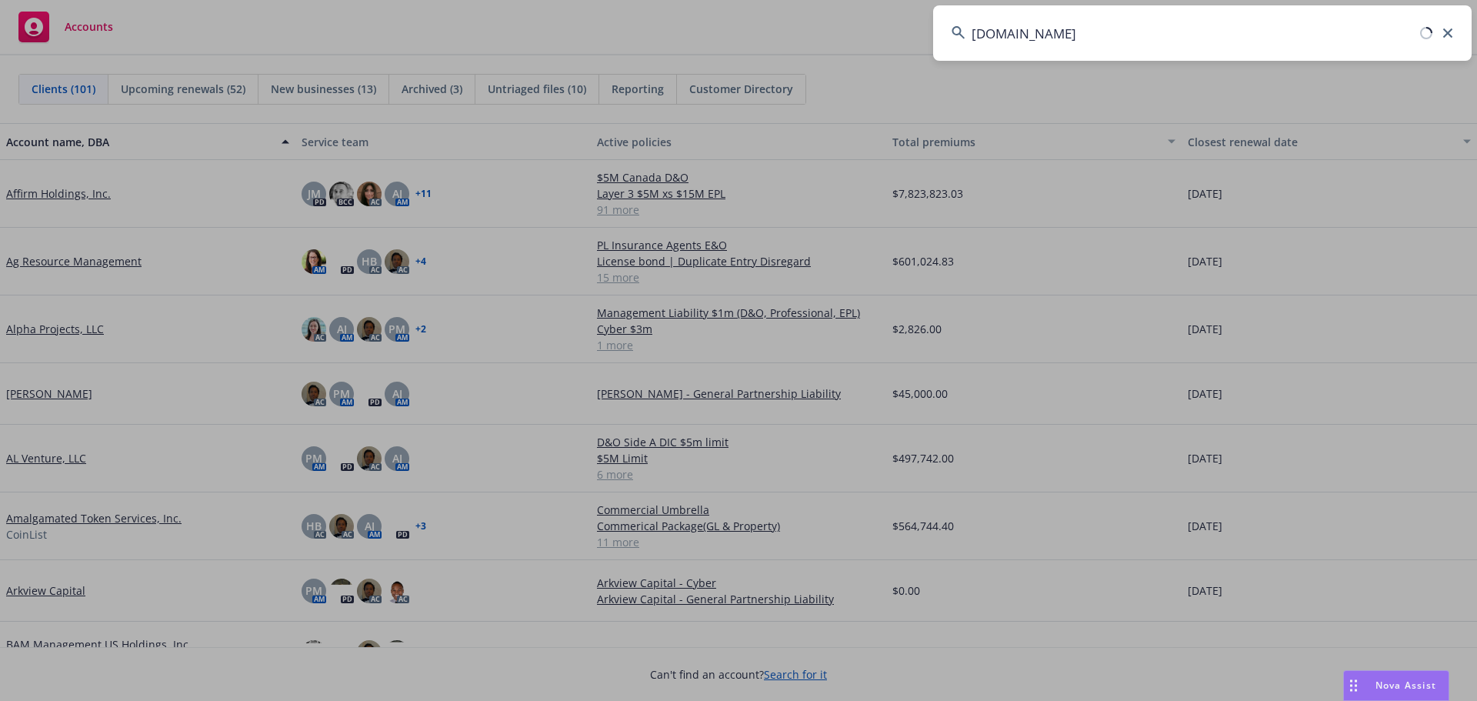
type input "val.com"
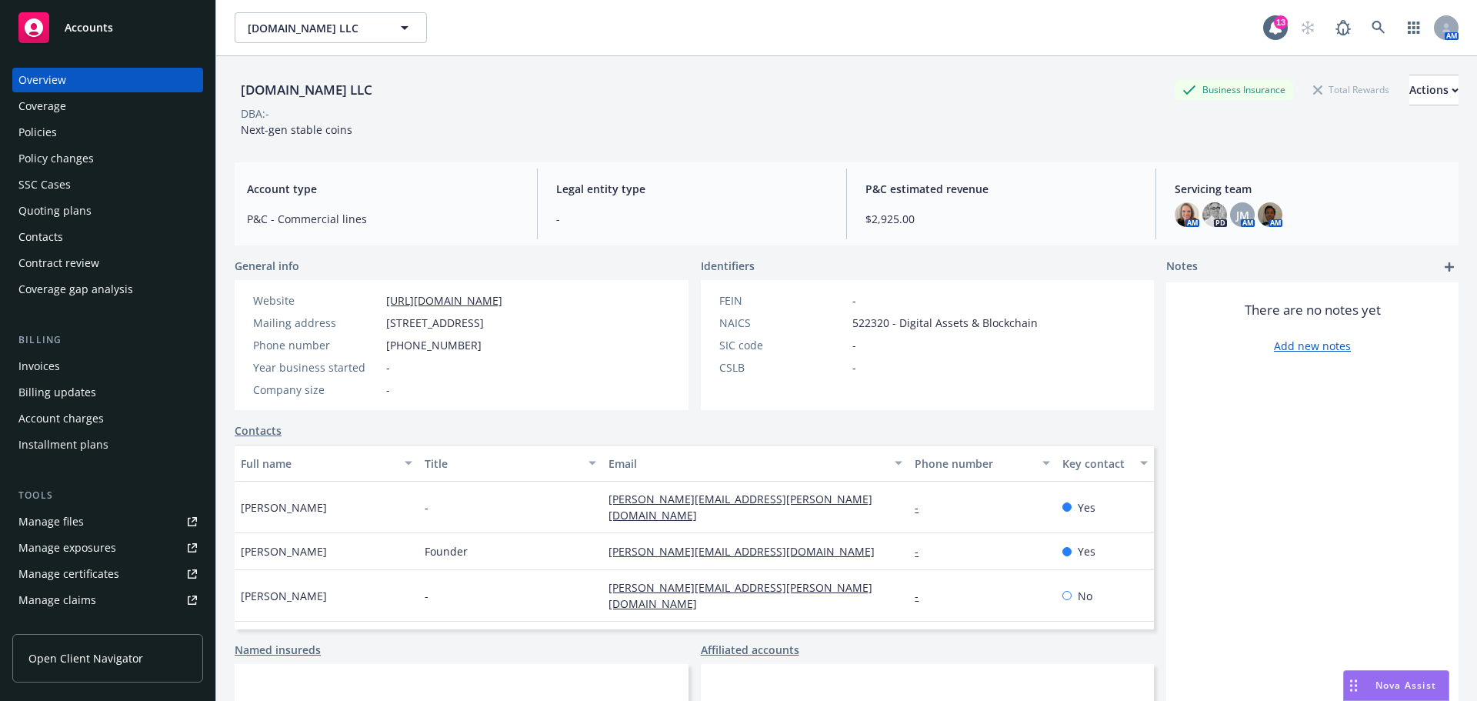
click at [39, 132] on div "Policies" at bounding box center [37, 132] width 38 height 25
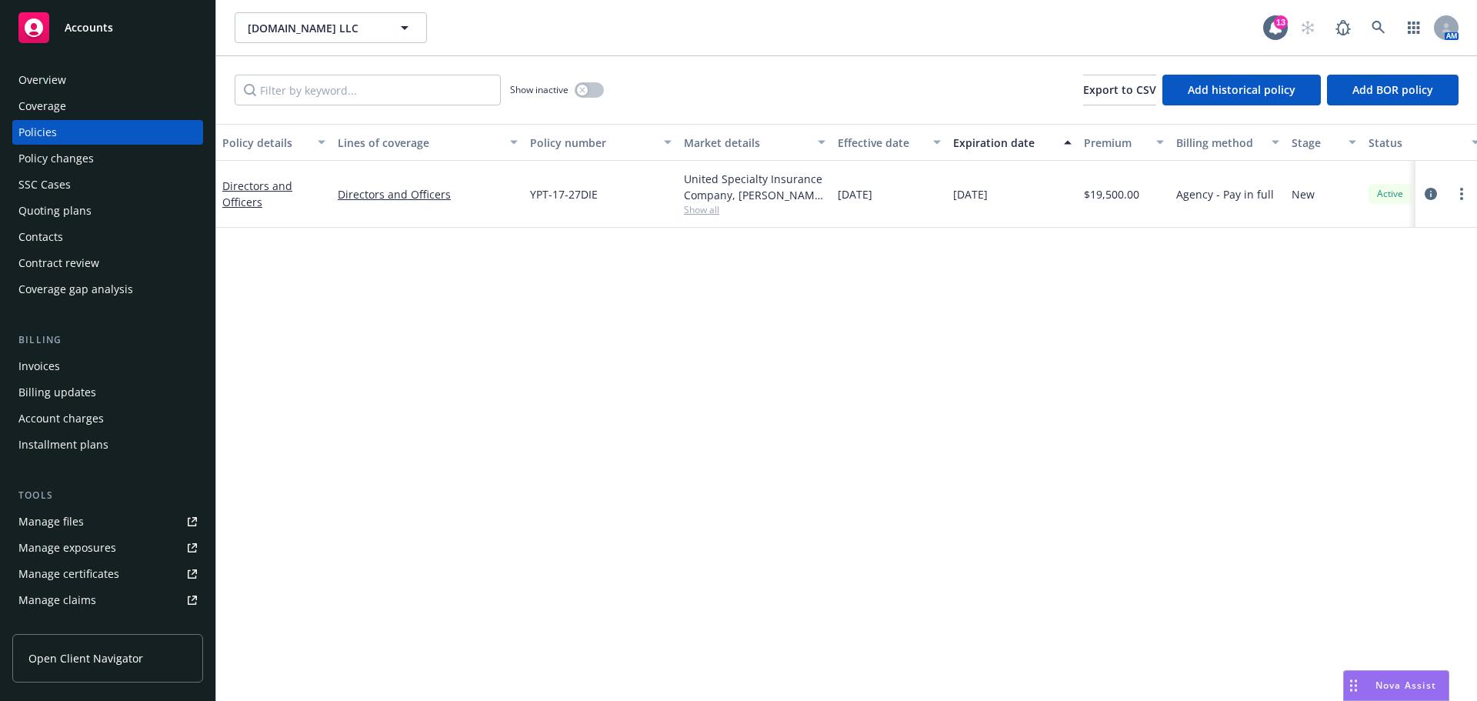
click at [50, 83] on div "Overview" at bounding box center [42, 80] width 48 height 25
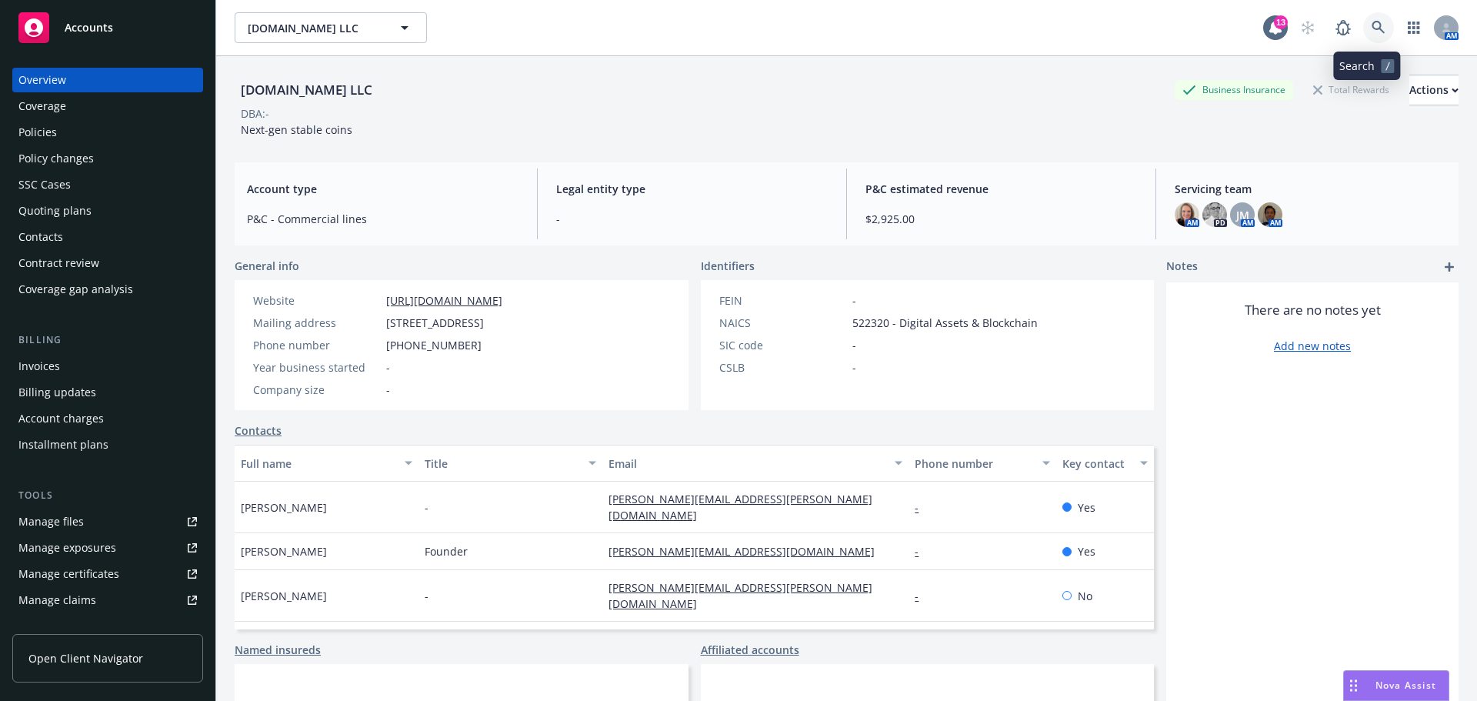
click at [1372, 28] on icon at bounding box center [1379, 28] width 14 height 14
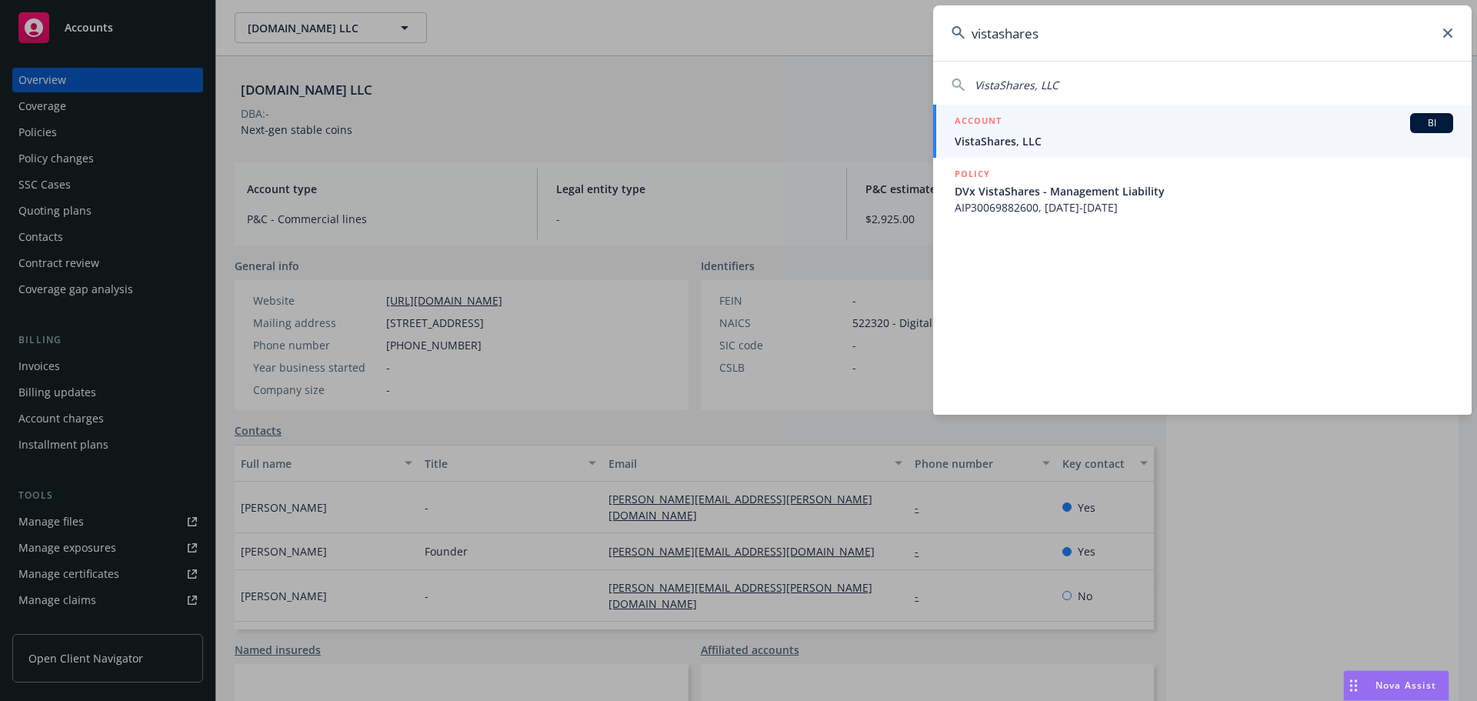
type input "vistashares"
click at [1013, 133] on span "VistaShares, LLC" at bounding box center [1204, 141] width 499 height 16
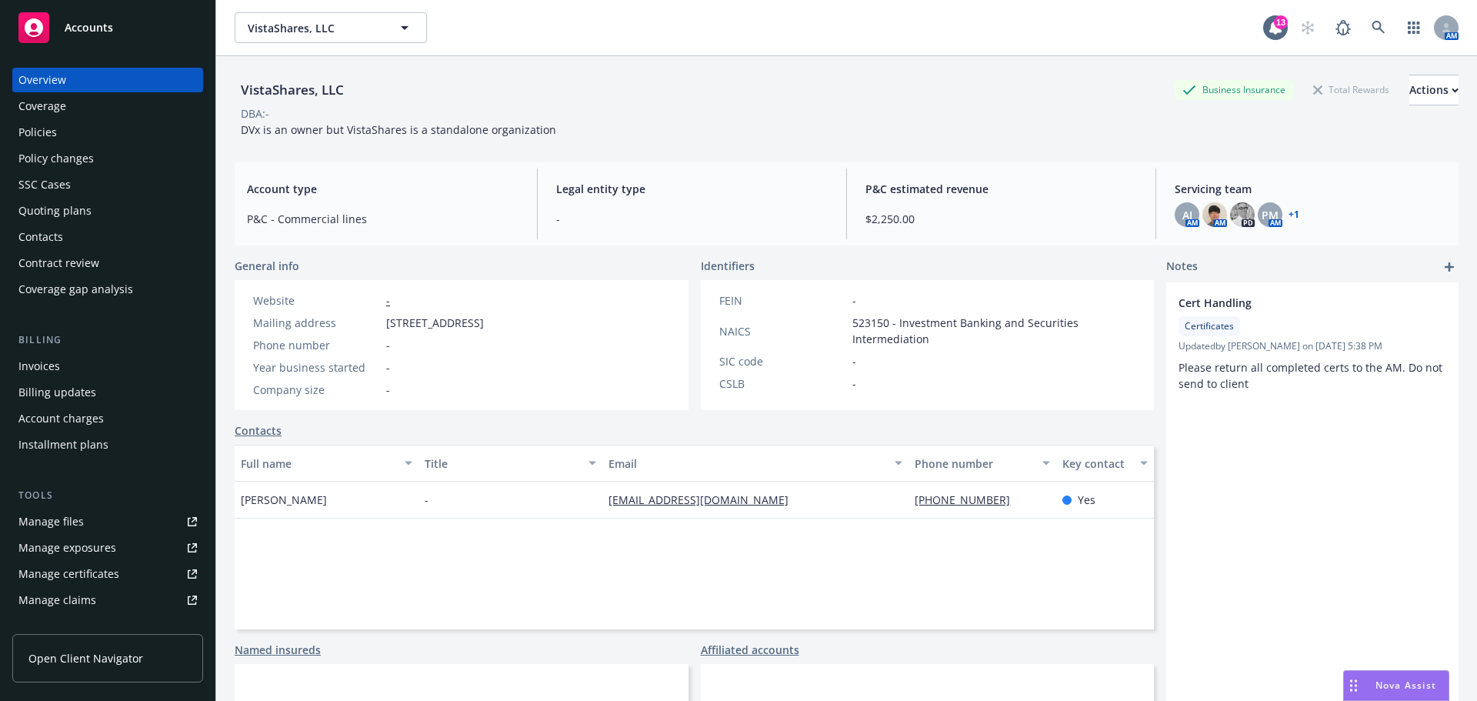
click at [43, 138] on div "Policies" at bounding box center [37, 132] width 38 height 25
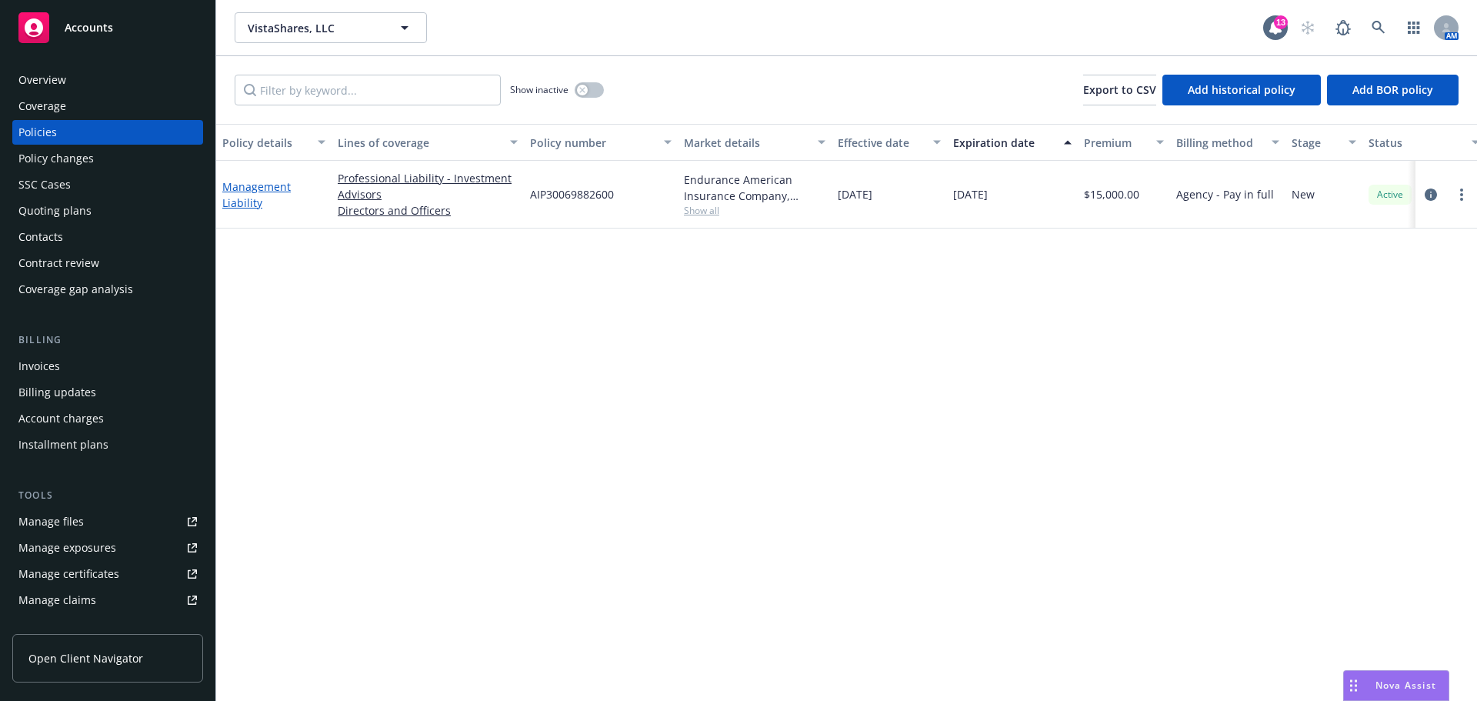
click at [249, 204] on link "Management Liability" at bounding box center [256, 194] width 68 height 31
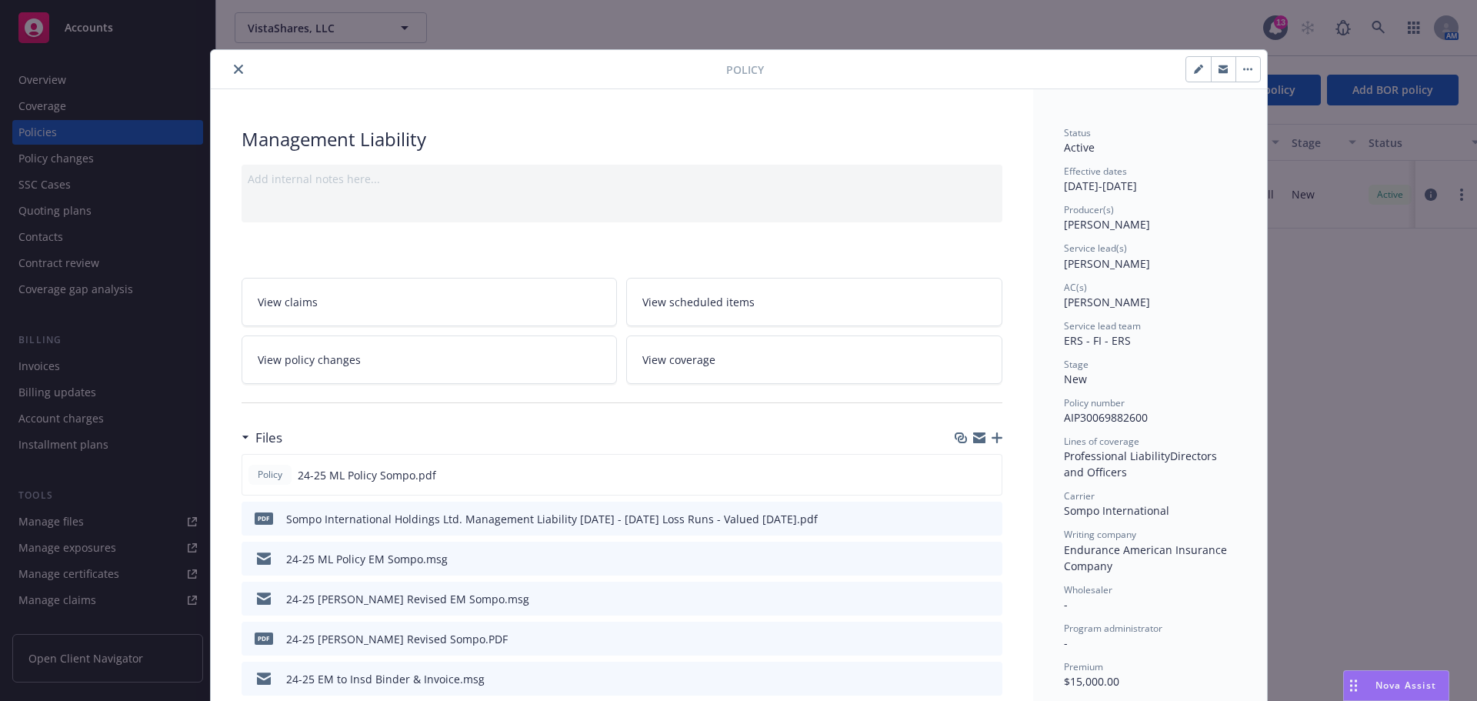
click at [234, 71] on icon "close" at bounding box center [238, 69] width 9 height 9
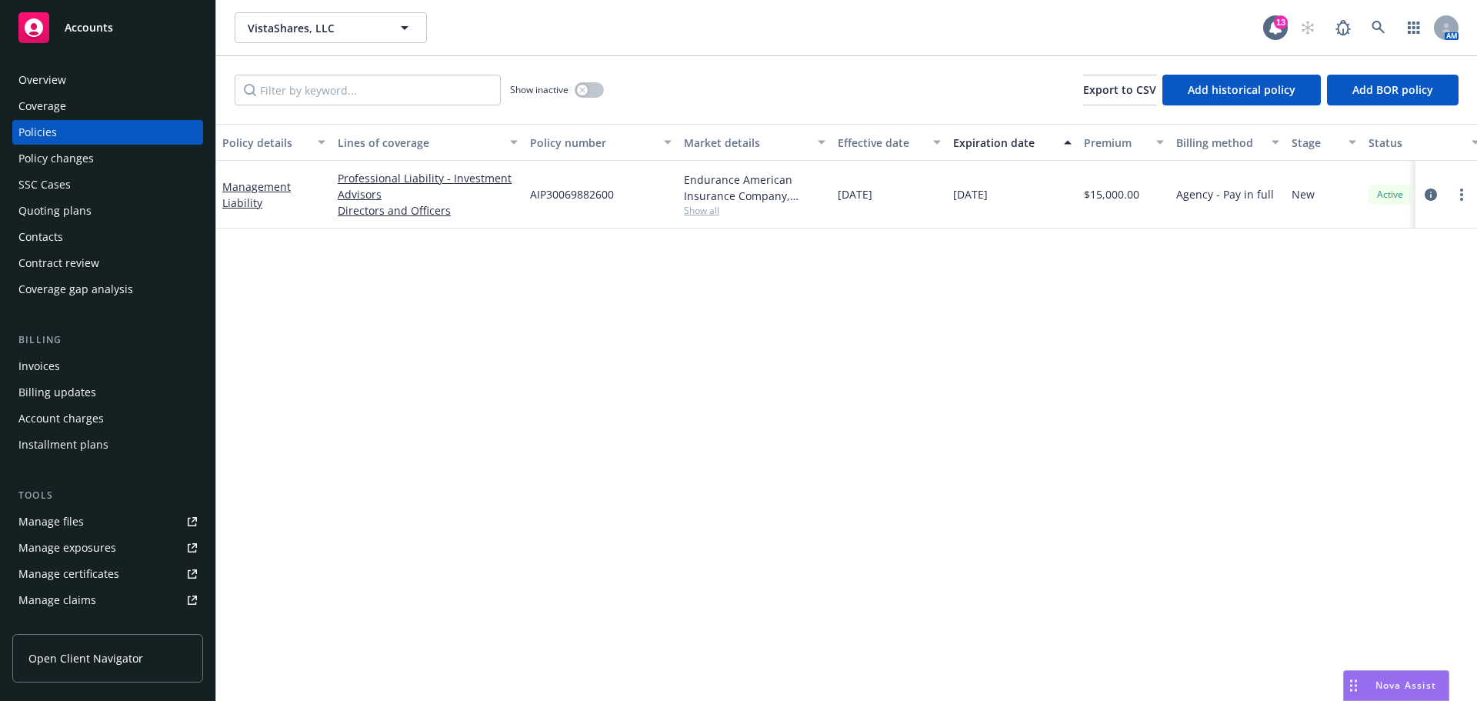
click at [95, 28] on span "Accounts" at bounding box center [89, 28] width 48 height 12
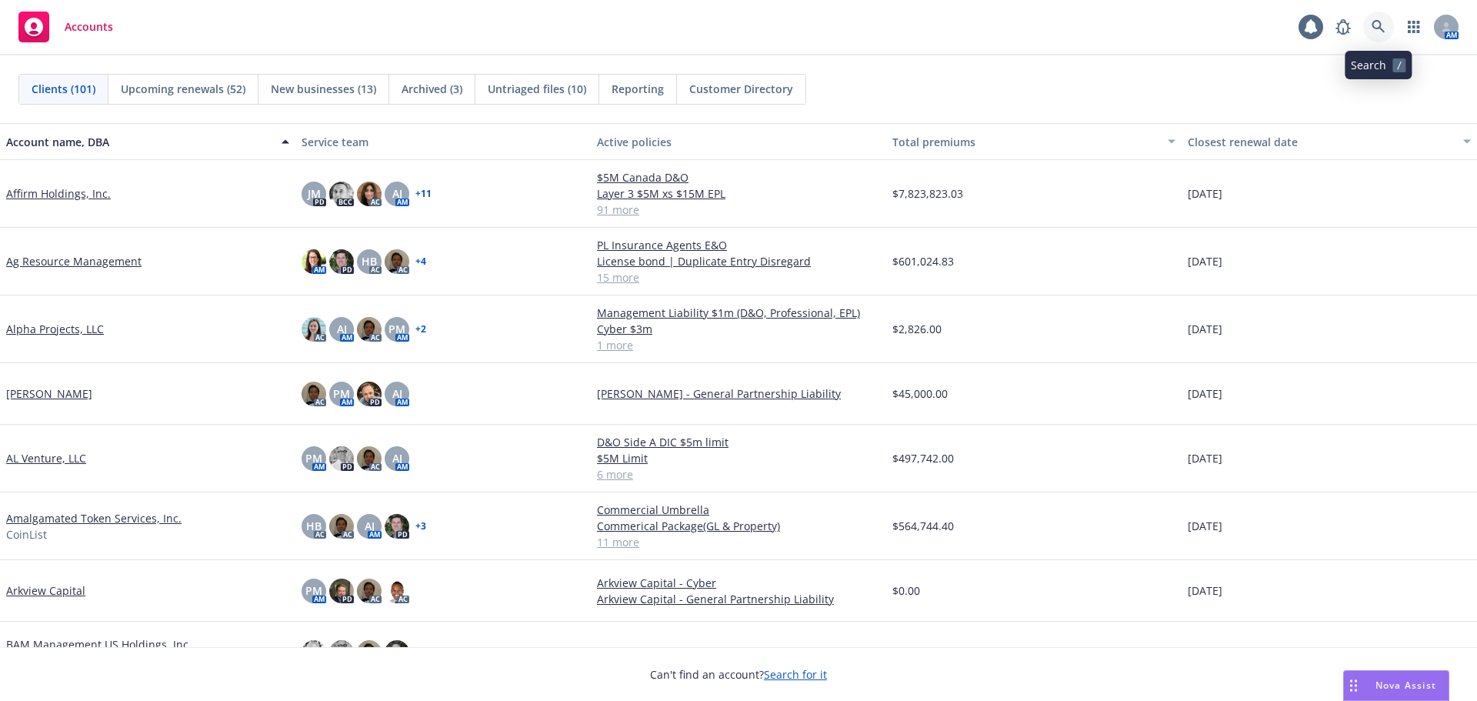
click at [1380, 22] on icon at bounding box center [1378, 26] width 13 height 13
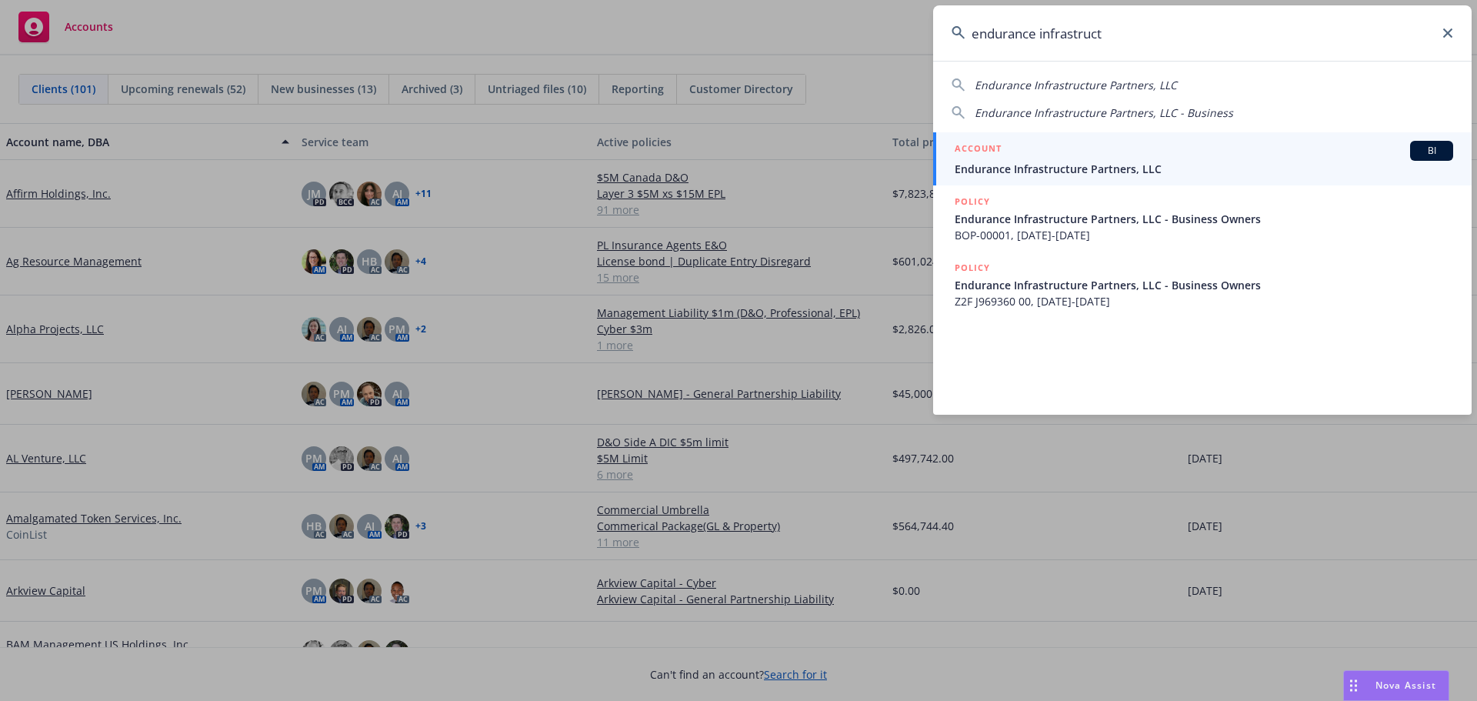
type input "endurance infrastruct"
click at [1065, 161] on span "Endurance Infrastructure Partners, LLC" at bounding box center [1204, 169] width 499 height 16
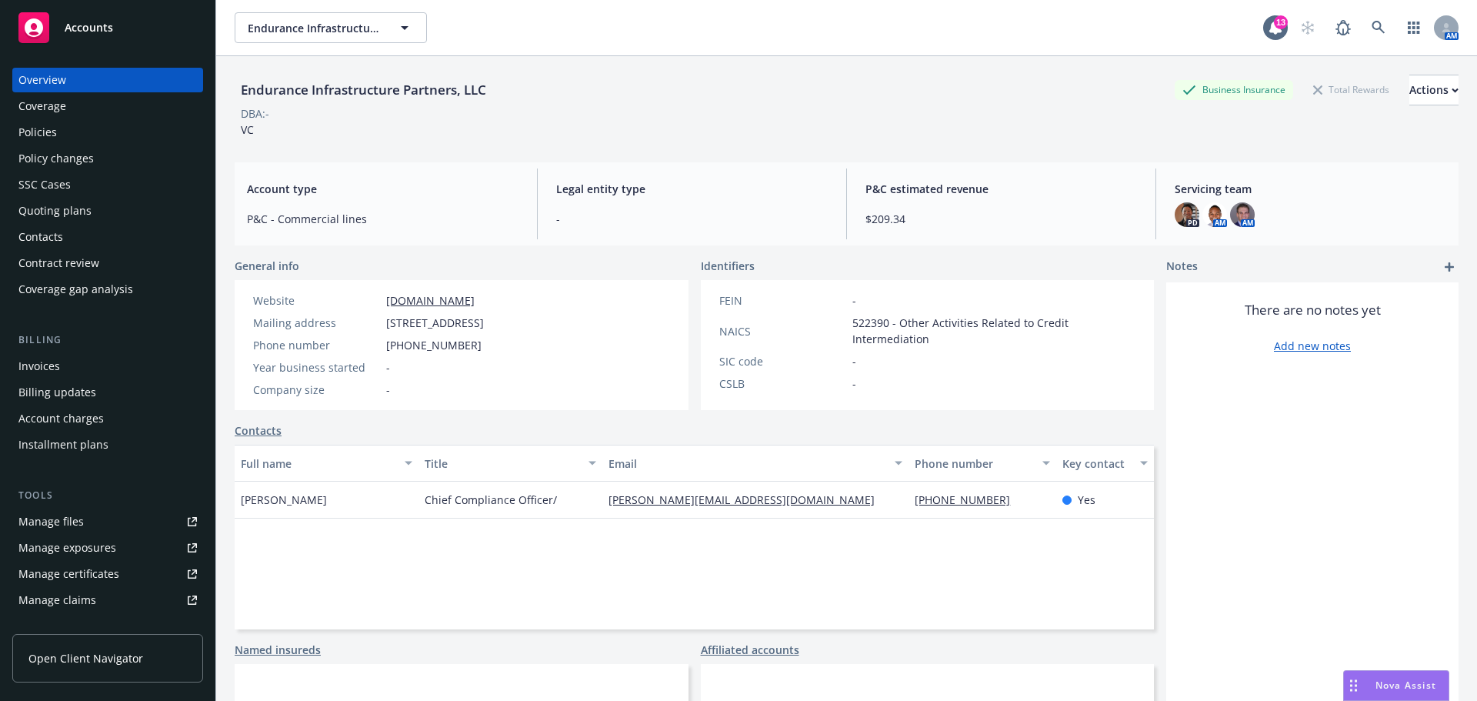
click at [39, 129] on div "Policies" at bounding box center [37, 132] width 38 height 25
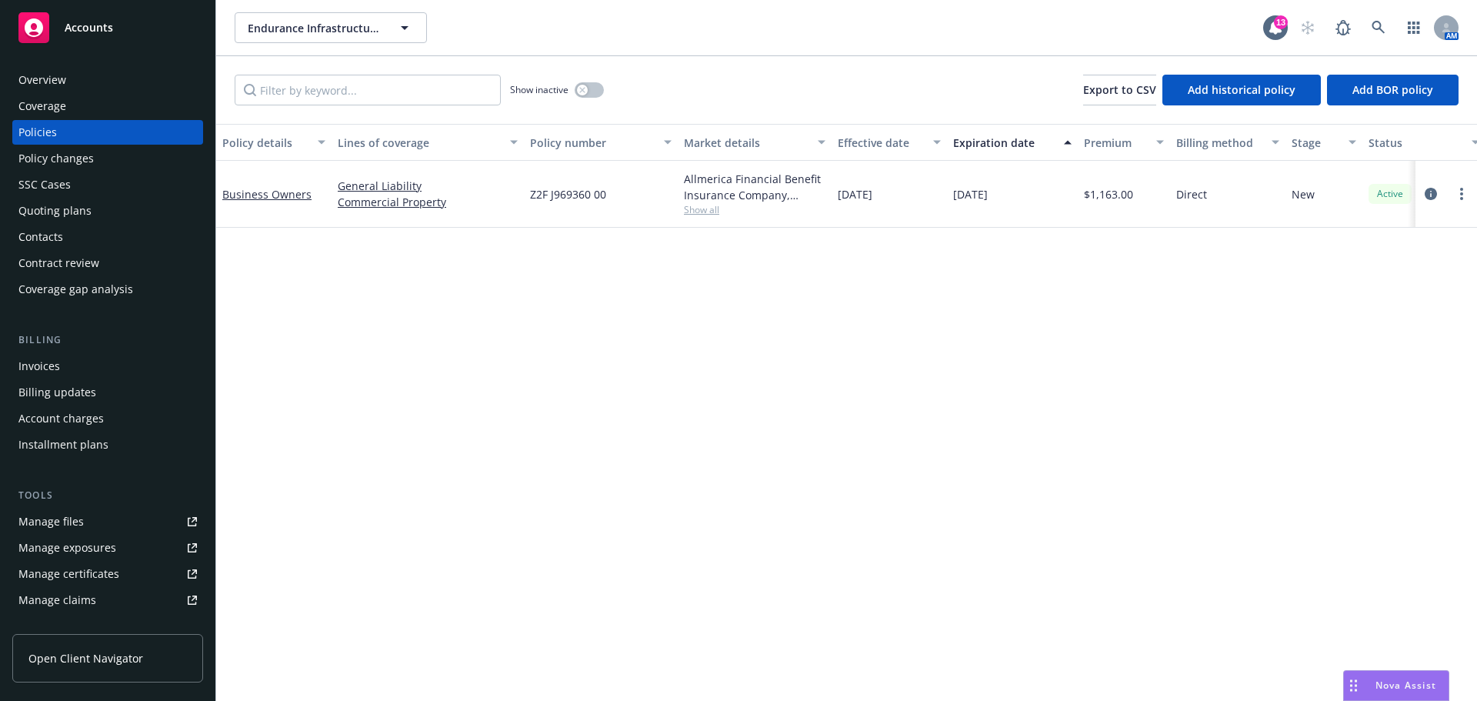
click at [93, 32] on span "Accounts" at bounding box center [89, 28] width 48 height 12
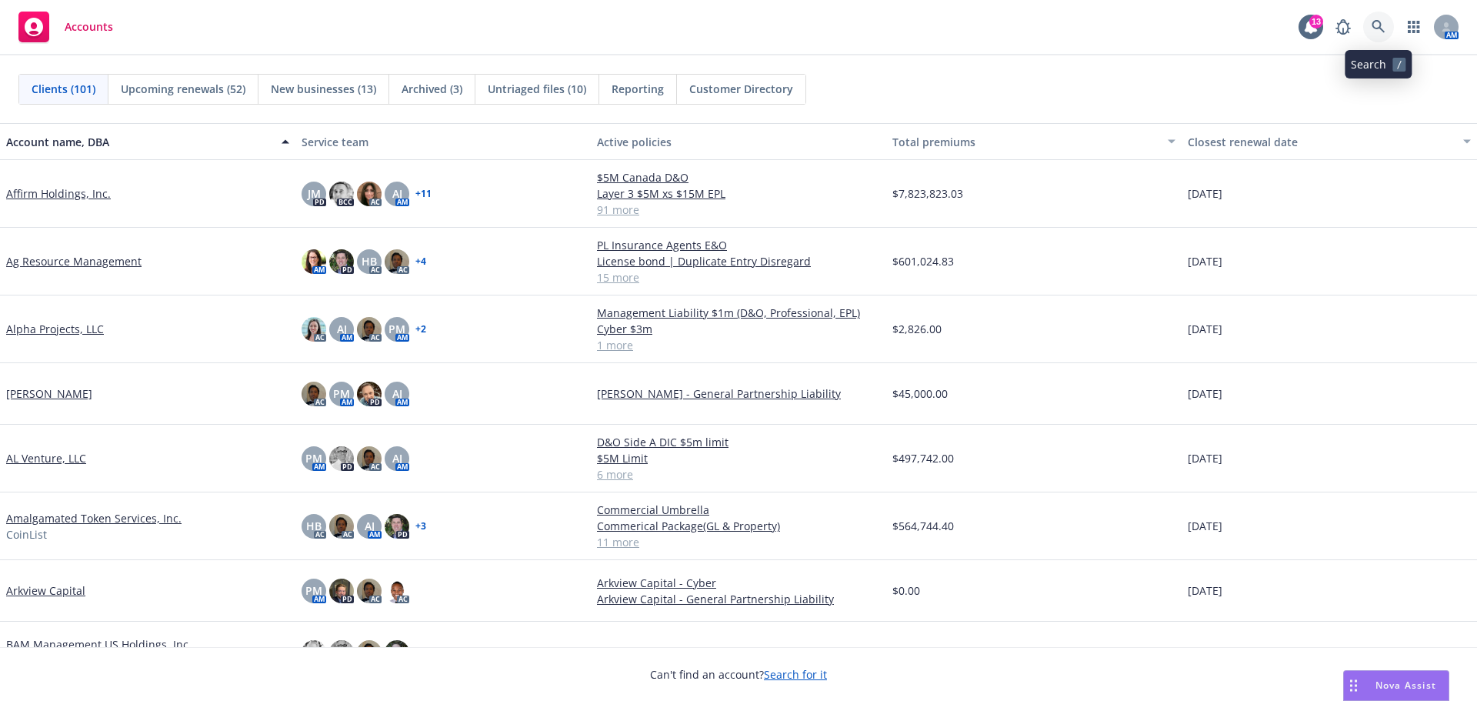
click at [1380, 25] on icon at bounding box center [1379, 27] width 14 height 14
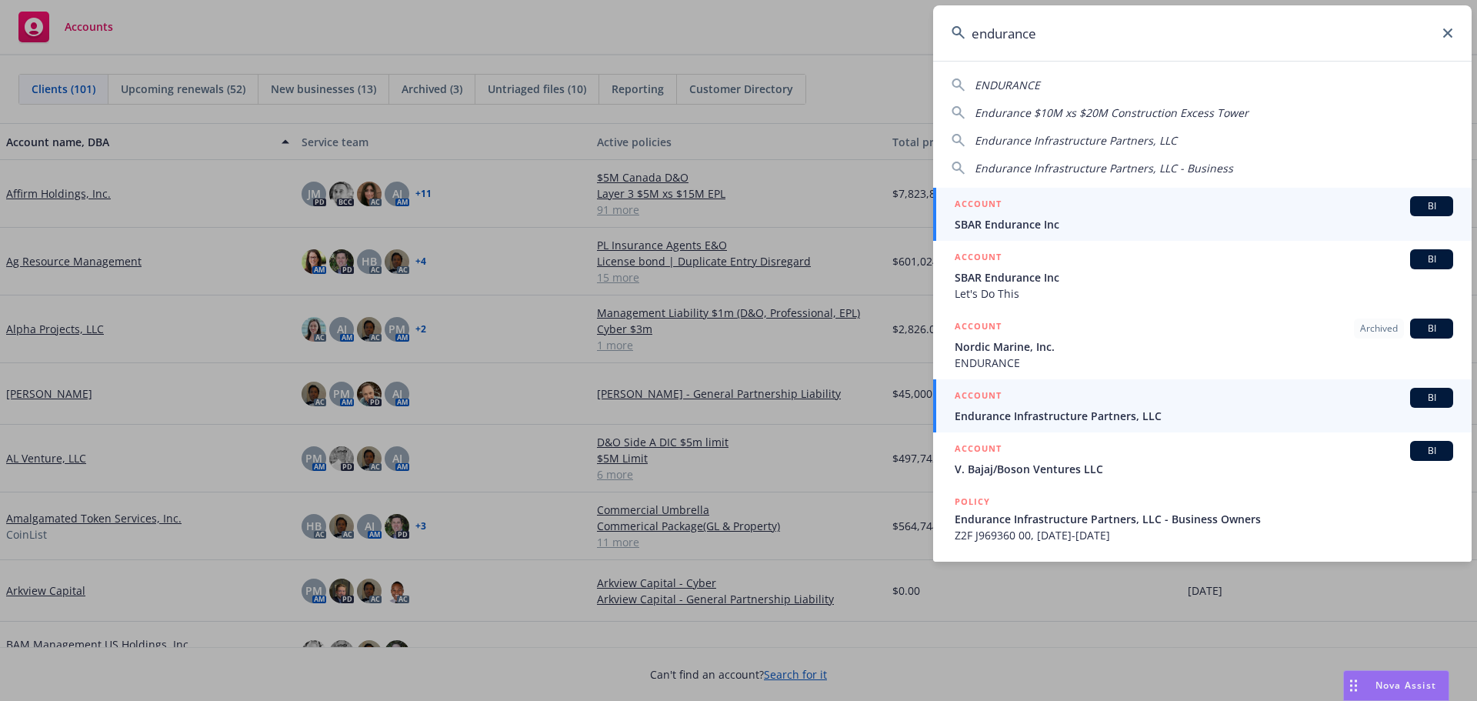
type input "endurance"
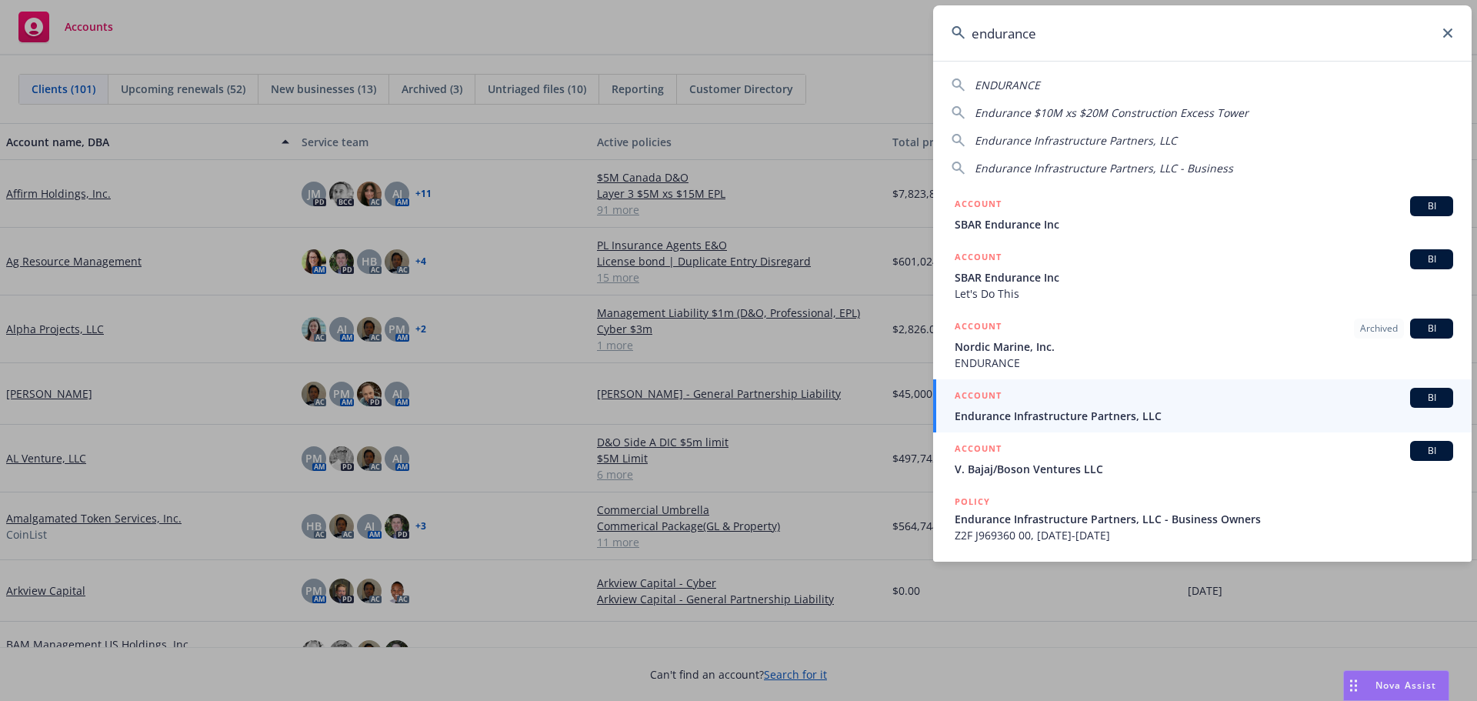
click at [1066, 412] on span "Endurance Infrastructure Partners, LLC" at bounding box center [1204, 416] width 499 height 16
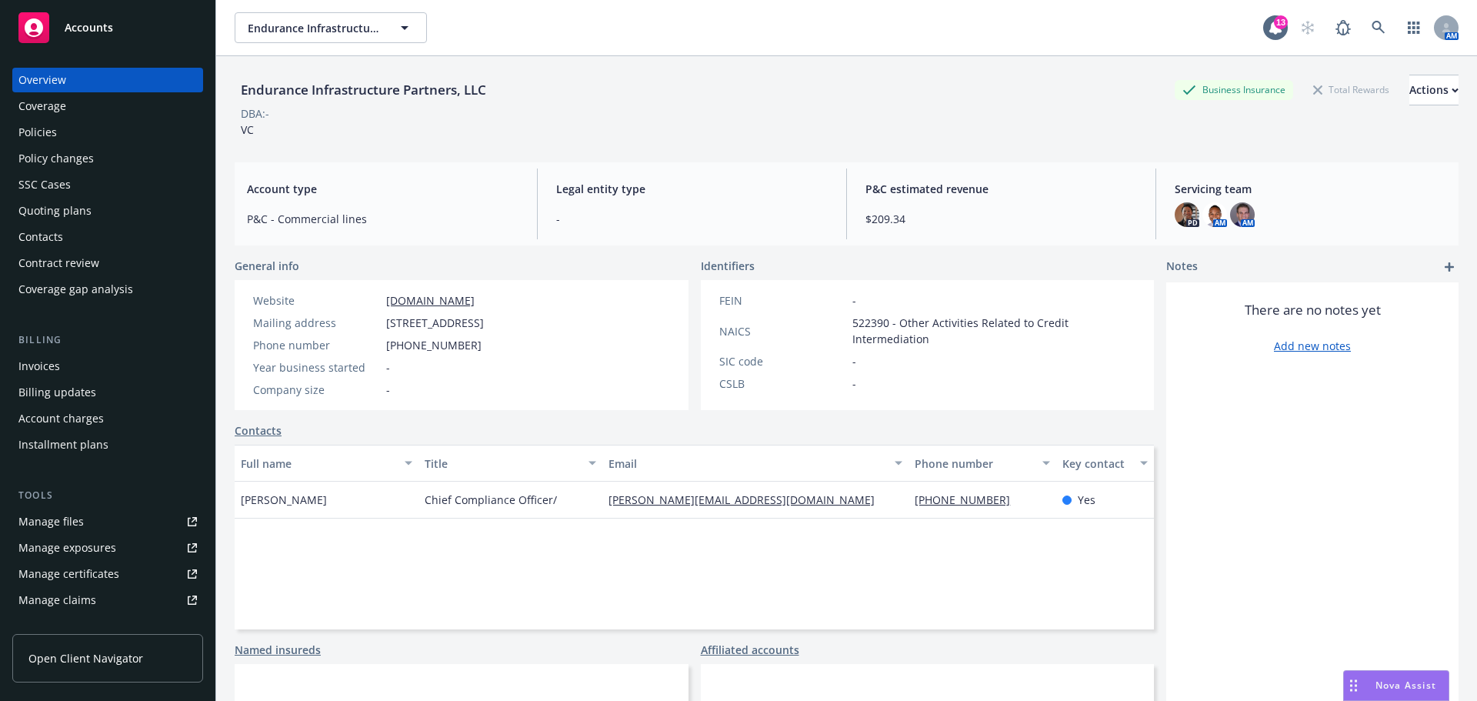
click at [85, 24] on span "Accounts" at bounding box center [89, 28] width 48 height 12
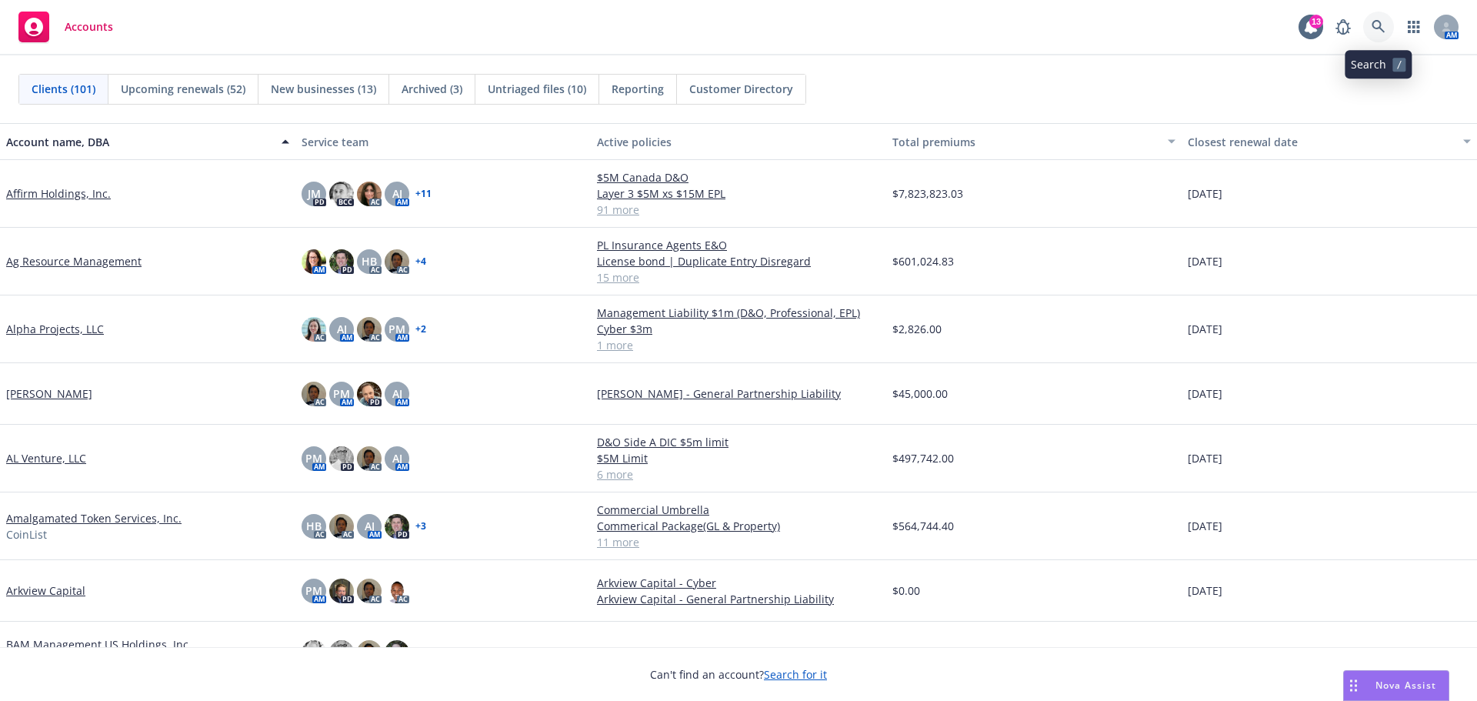
click at [1380, 28] on icon at bounding box center [1378, 26] width 13 height 13
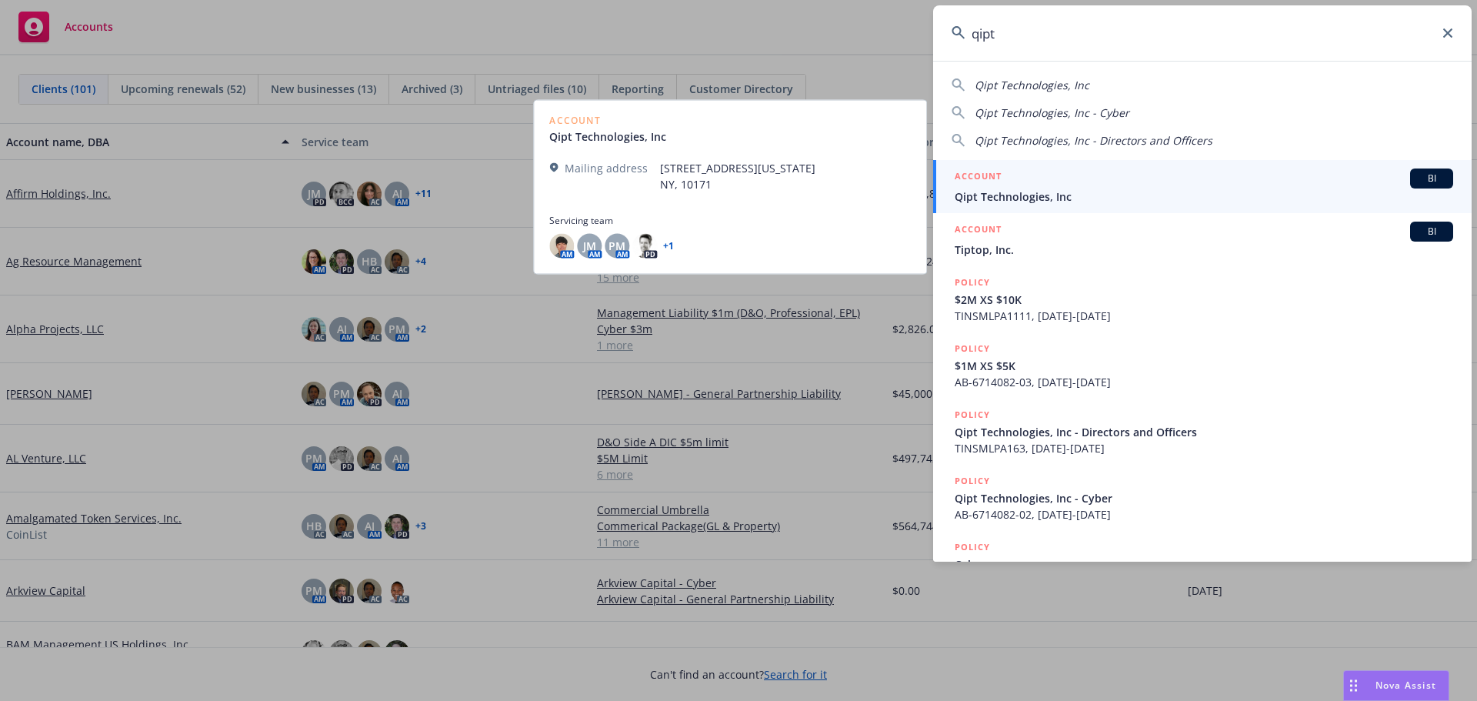
type input "qipt"
click at [1054, 195] on span "Qipt Technologies, Inc" at bounding box center [1204, 197] width 499 height 16
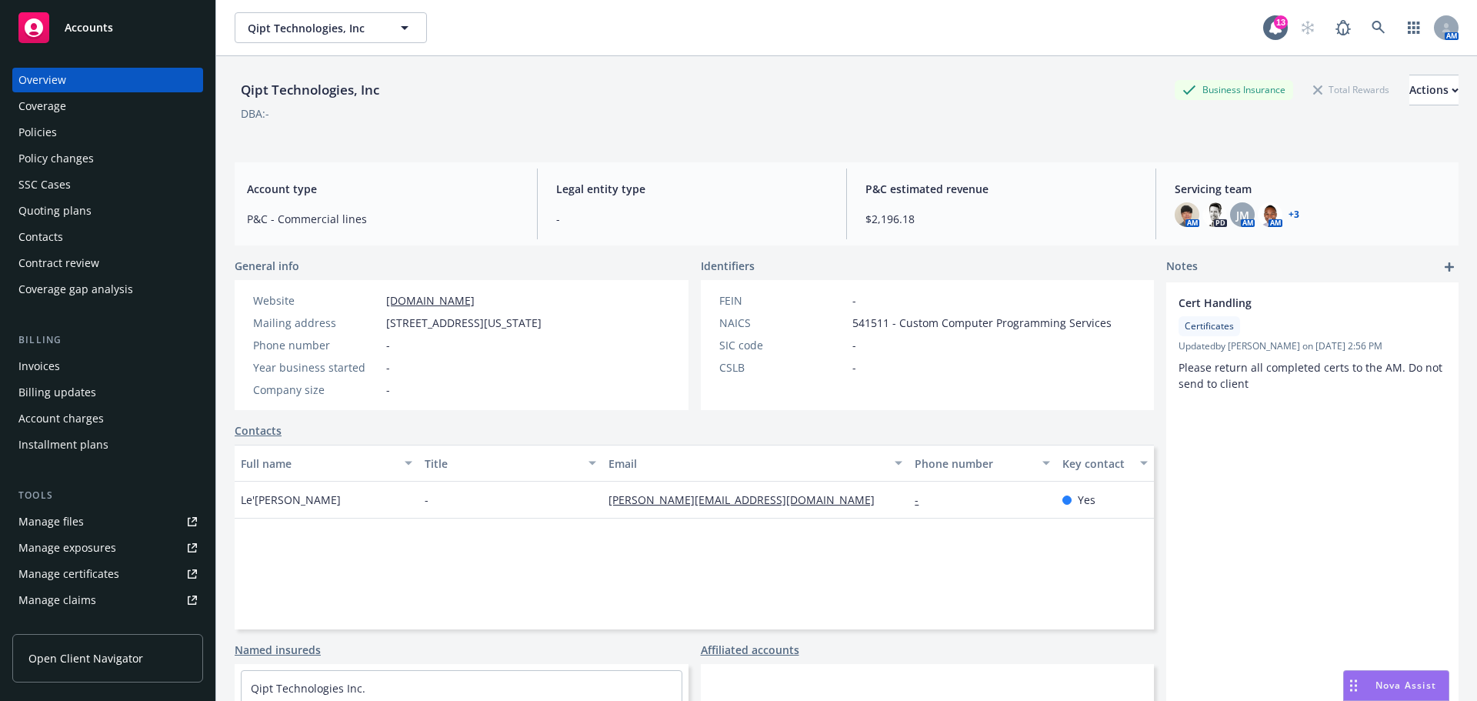
click at [46, 128] on div "Policies" at bounding box center [37, 132] width 38 height 25
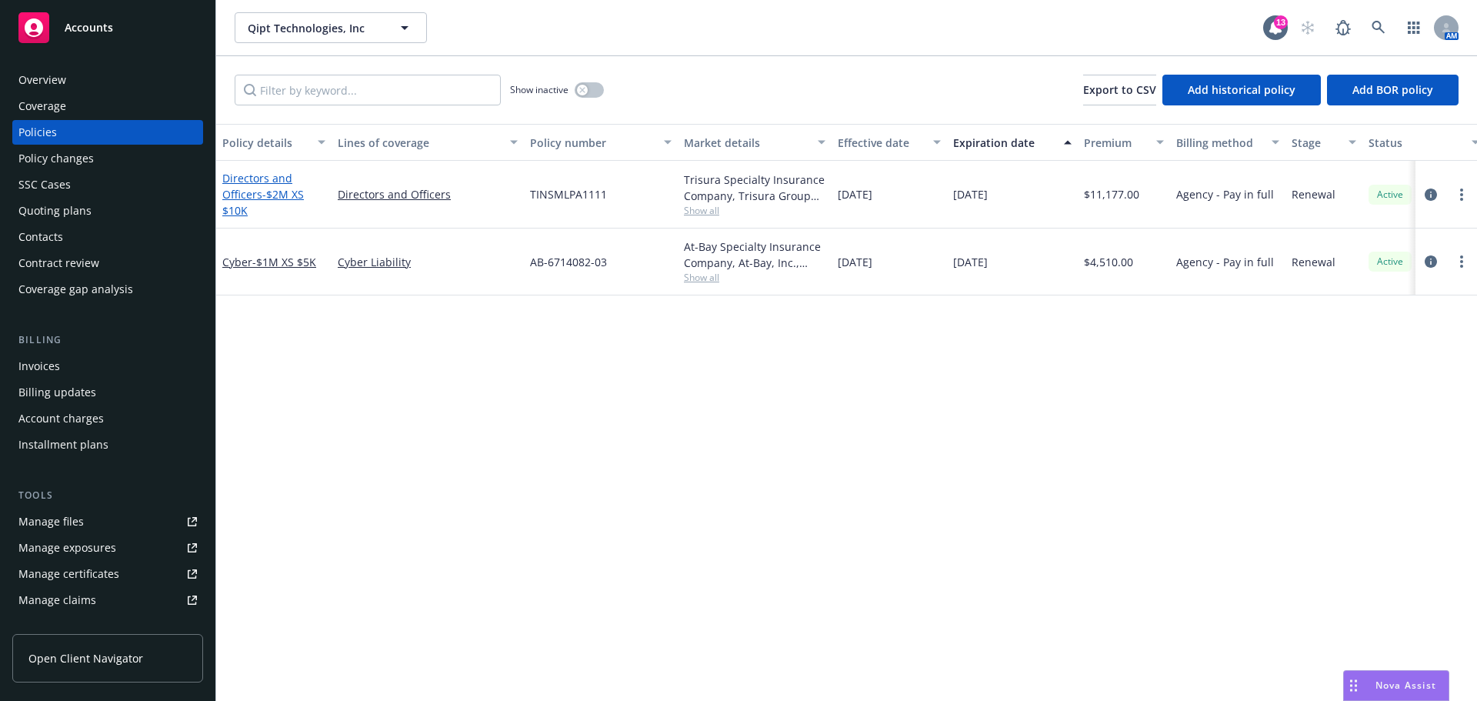
click at [272, 198] on span "- $2M XS $10K" at bounding box center [263, 202] width 82 height 31
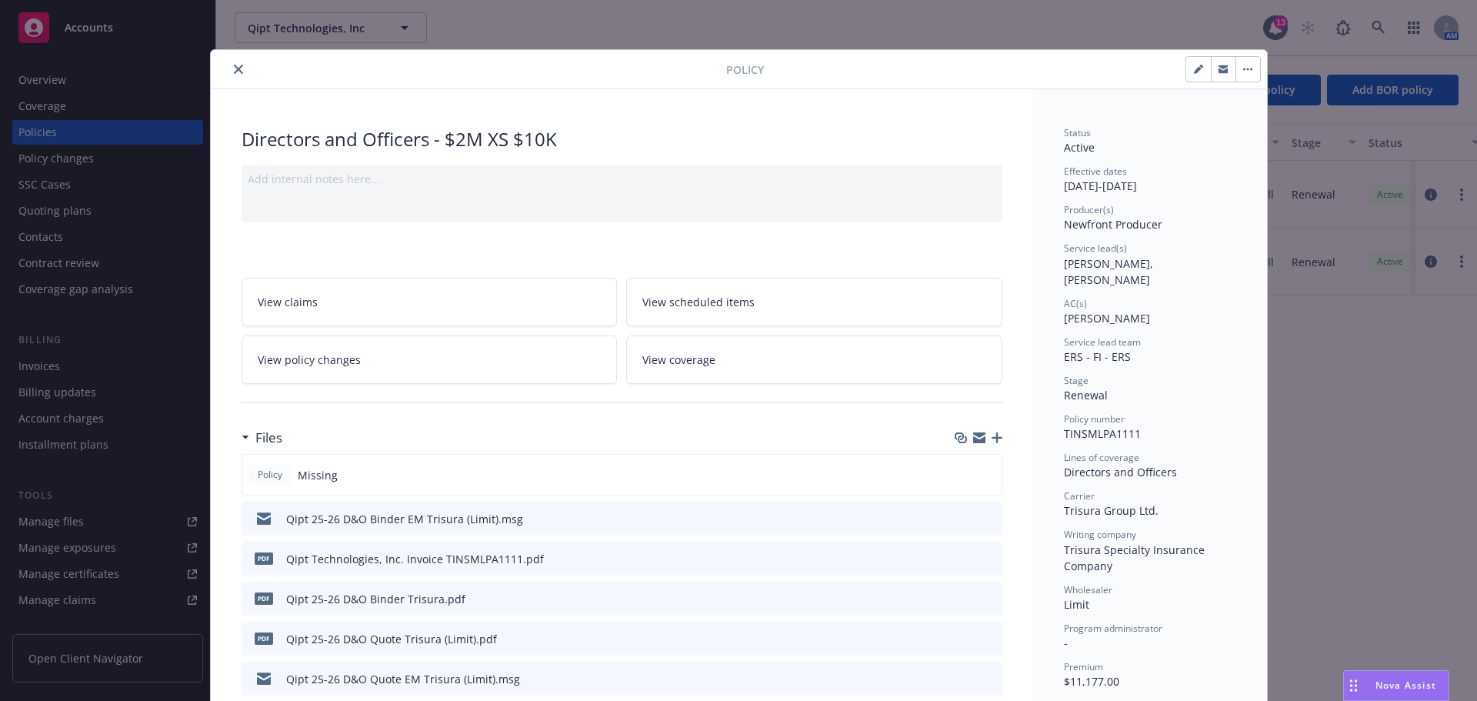
click at [234, 68] on icon "close" at bounding box center [238, 69] width 9 height 9
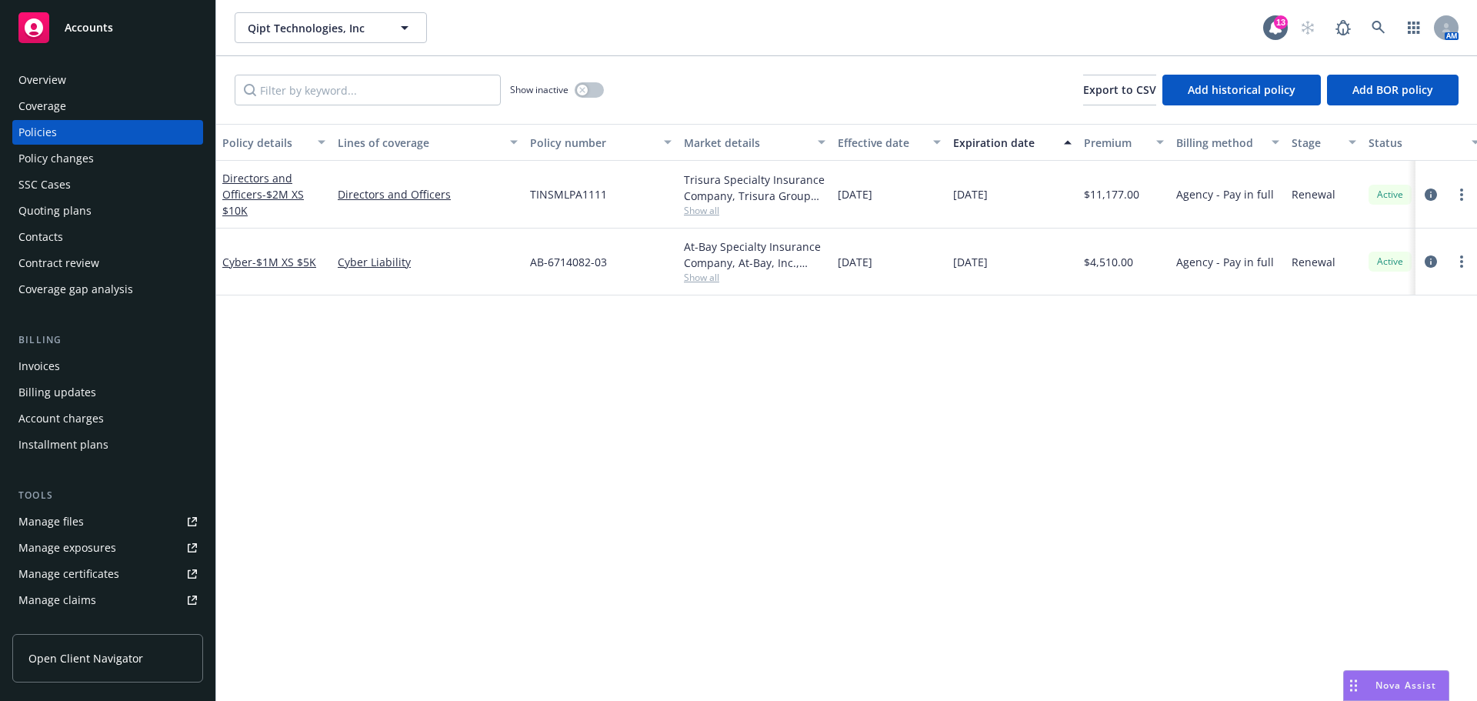
click at [105, 31] on span "Accounts" at bounding box center [89, 28] width 48 height 12
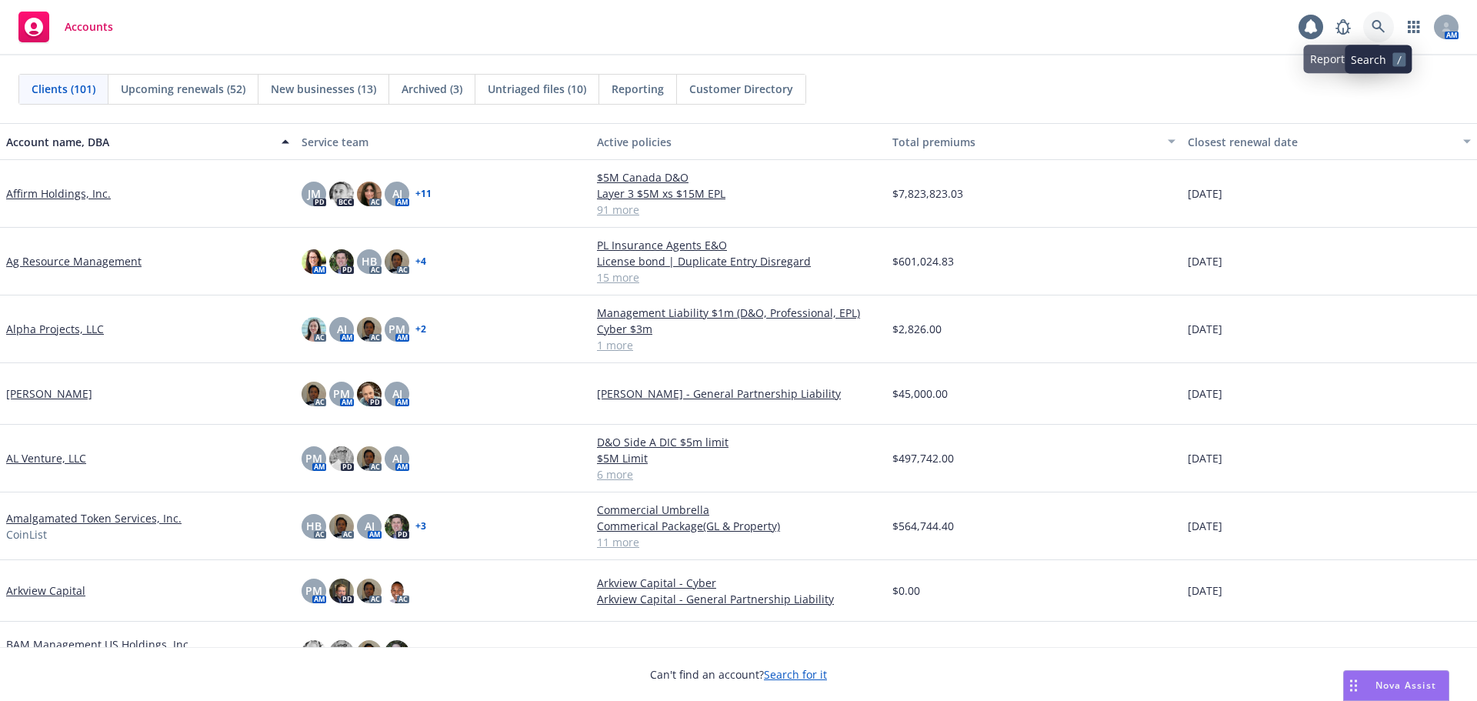
click at [1372, 22] on icon at bounding box center [1379, 27] width 14 height 14
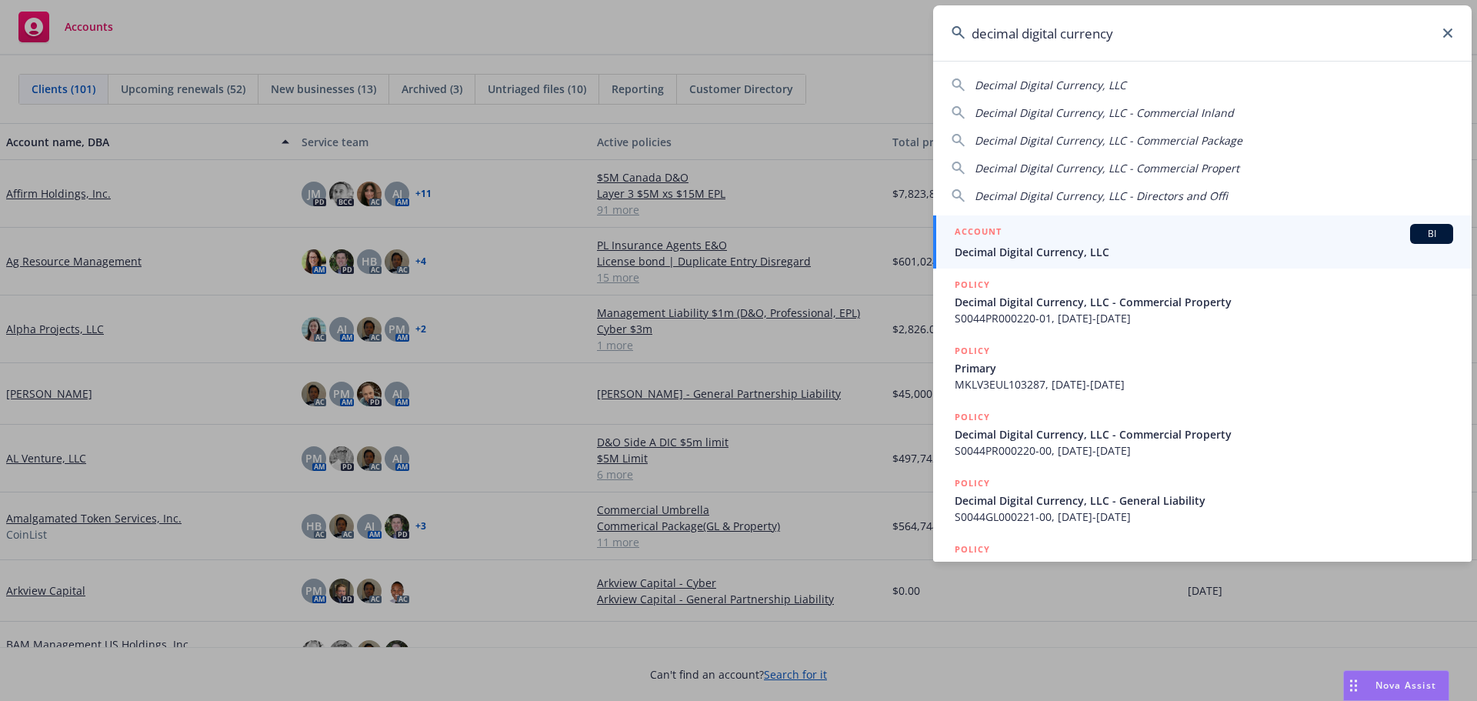
type input "decimal digital currency"
click at [1015, 249] on span "Decimal Digital Currency, LLC" at bounding box center [1204, 252] width 499 height 16
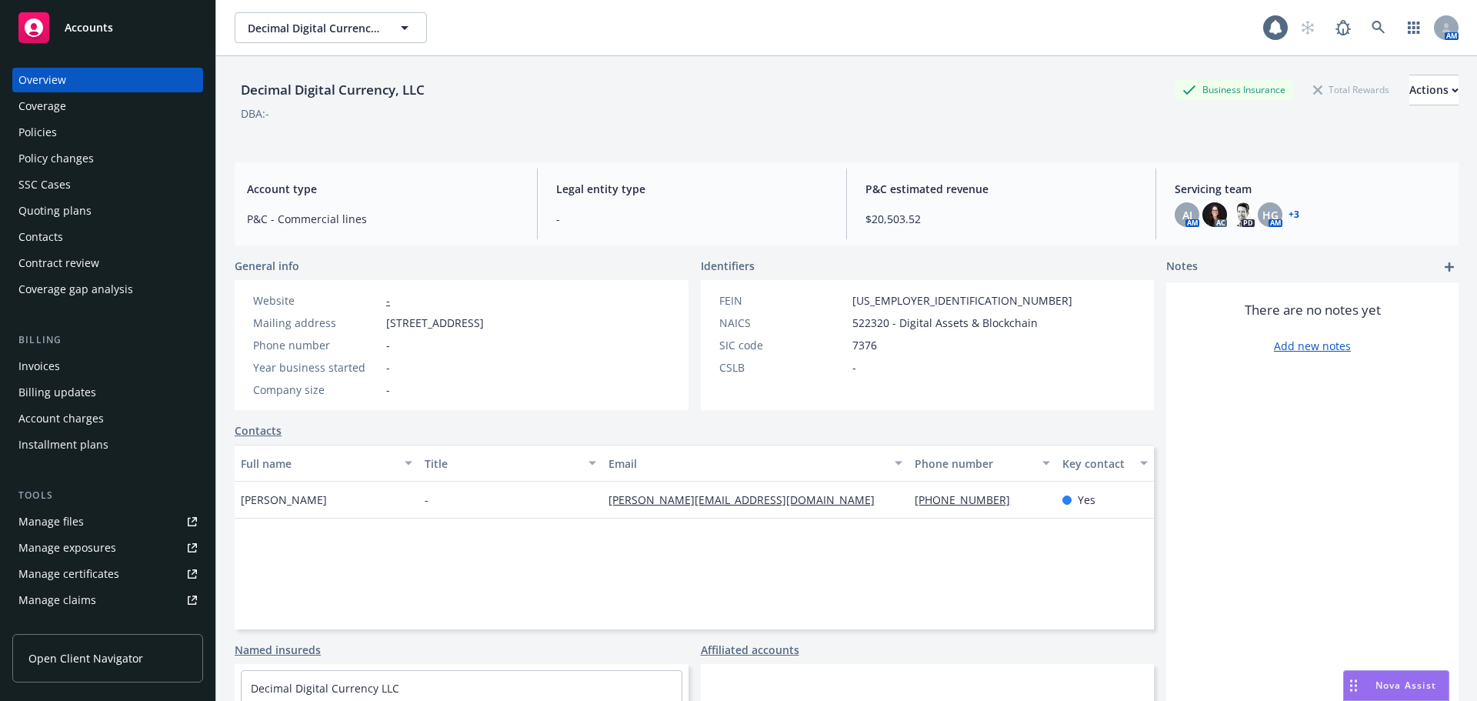
click at [49, 132] on div "Policies" at bounding box center [37, 132] width 38 height 25
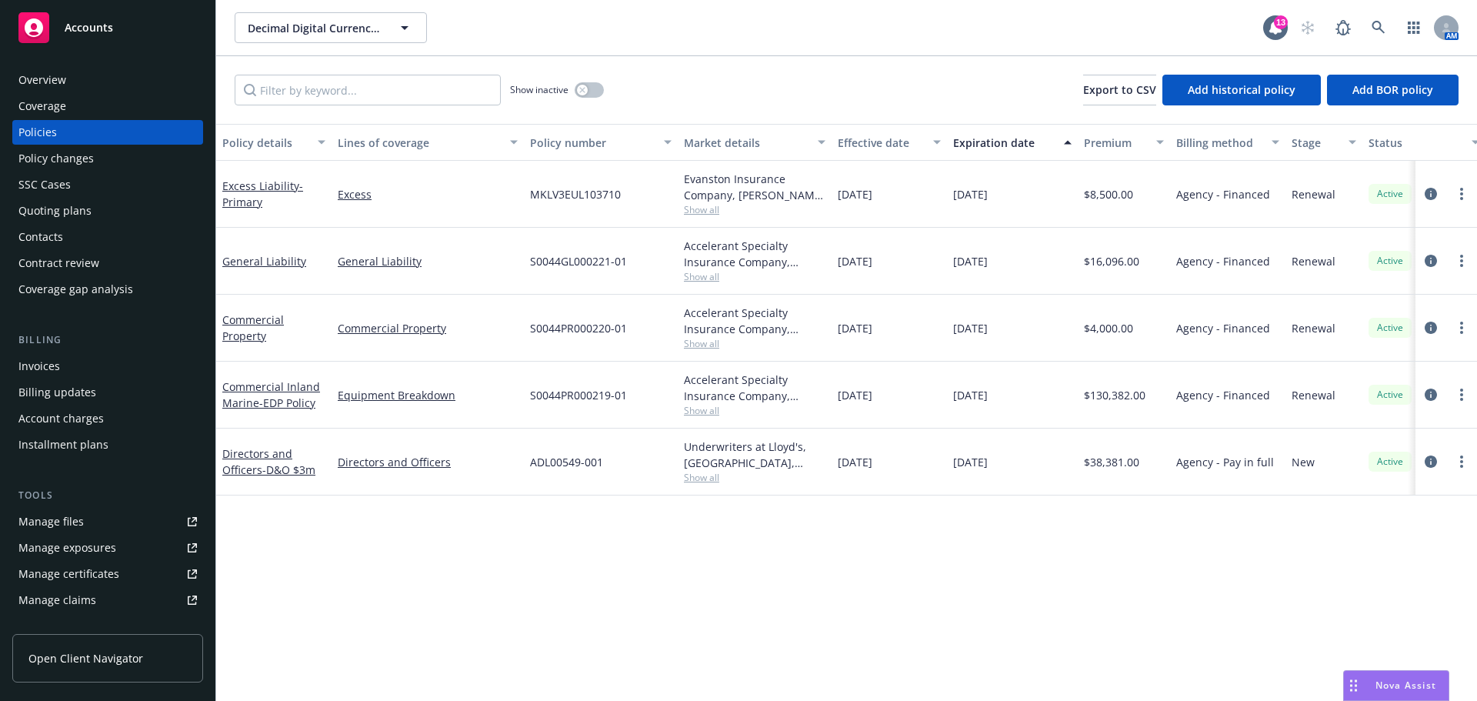
click at [49, 83] on div "Overview" at bounding box center [42, 80] width 48 height 25
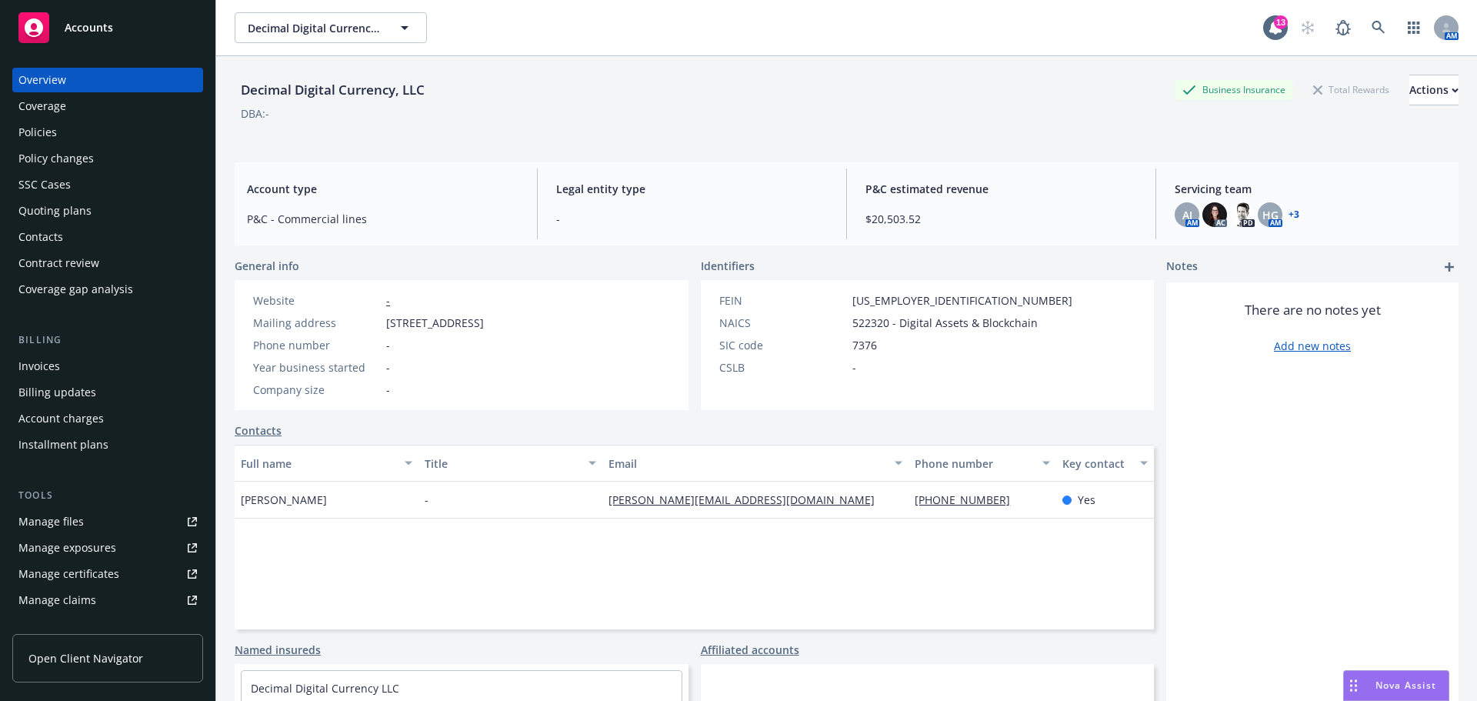
click at [1289, 214] on link "+ 3" at bounding box center [1294, 214] width 11 height 9
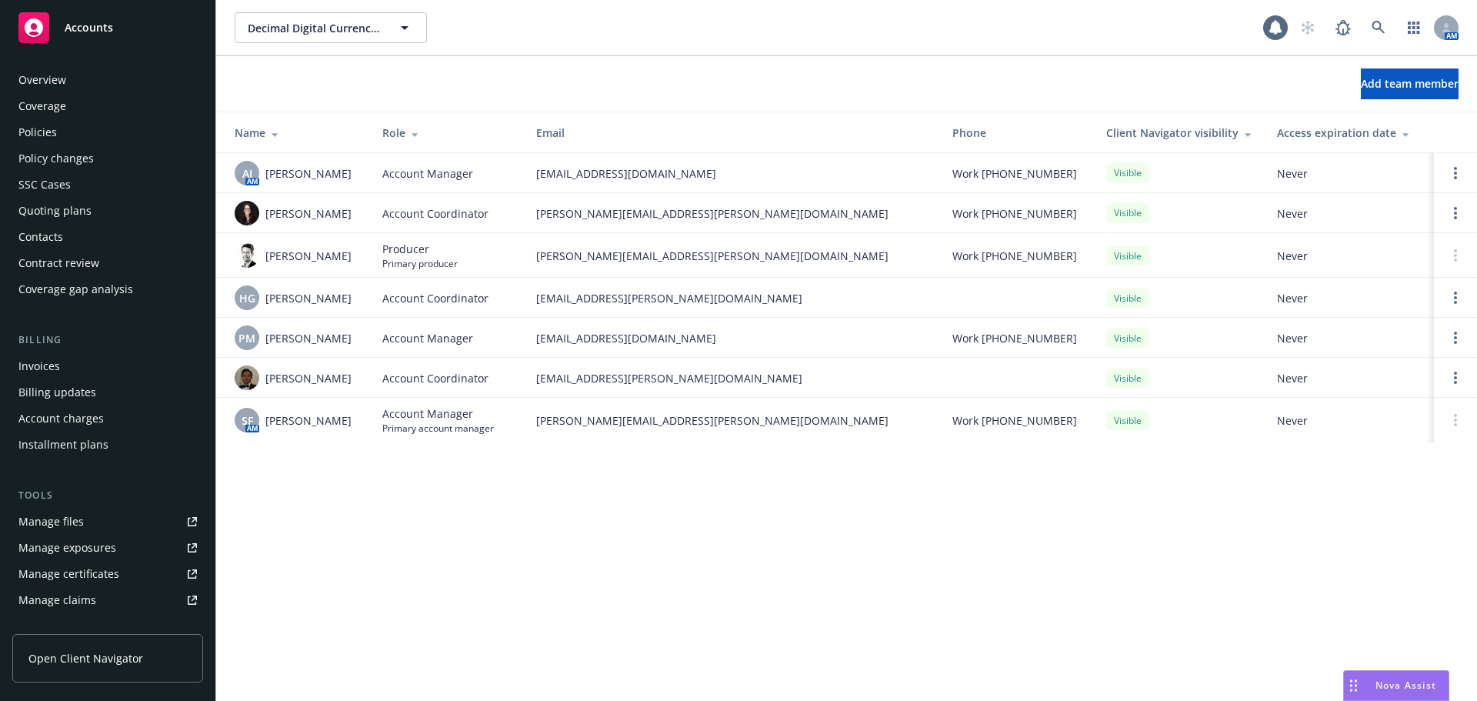
scroll to position [302, 0]
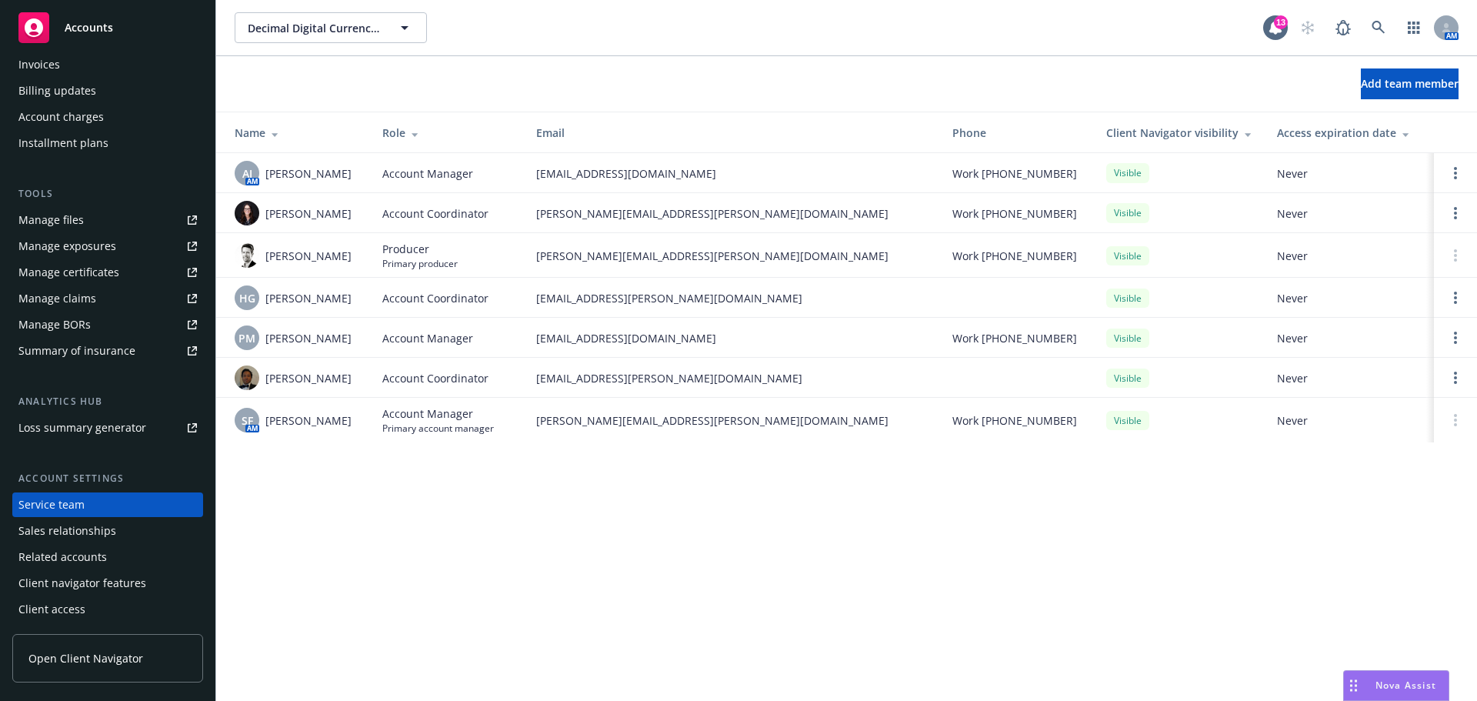
click at [42, 63] on div "Invoices" at bounding box center [39, 64] width 42 height 25
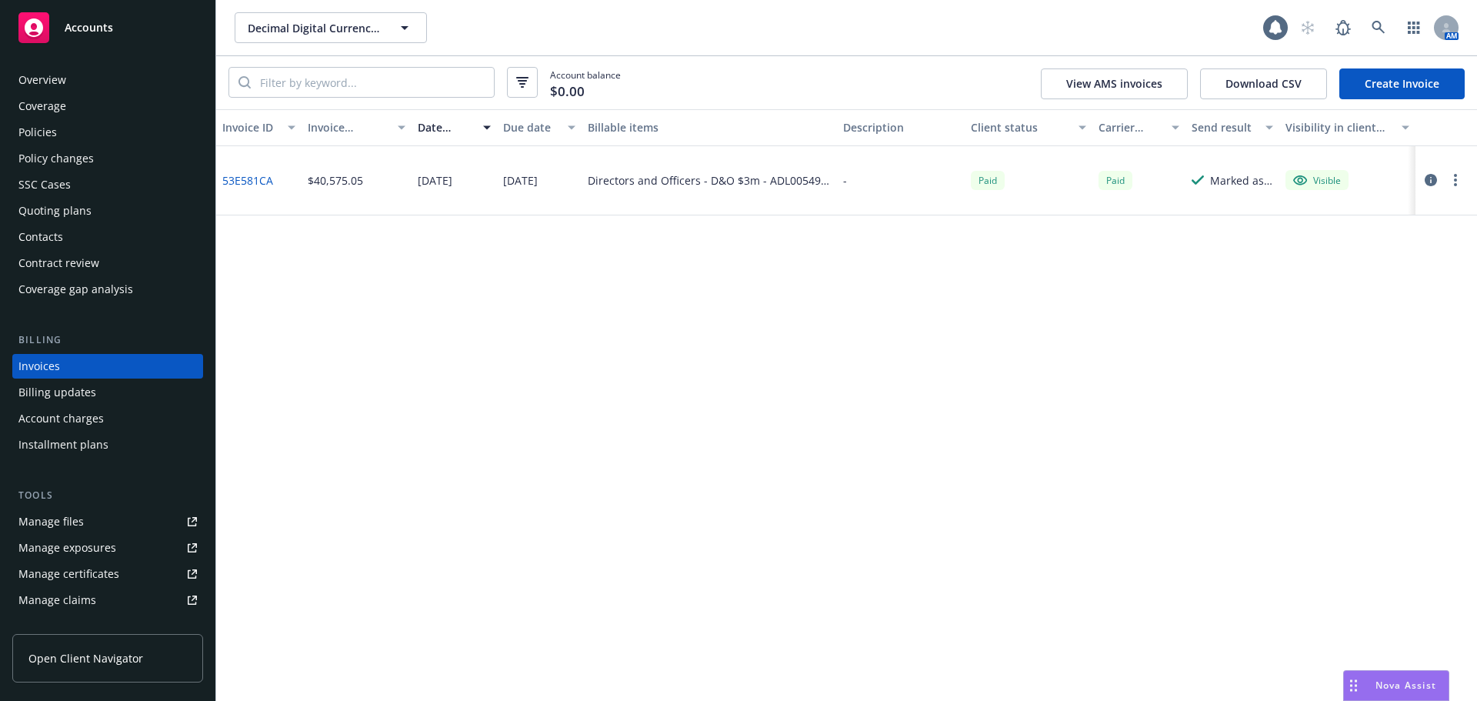
click at [49, 129] on div "Policies" at bounding box center [37, 132] width 38 height 25
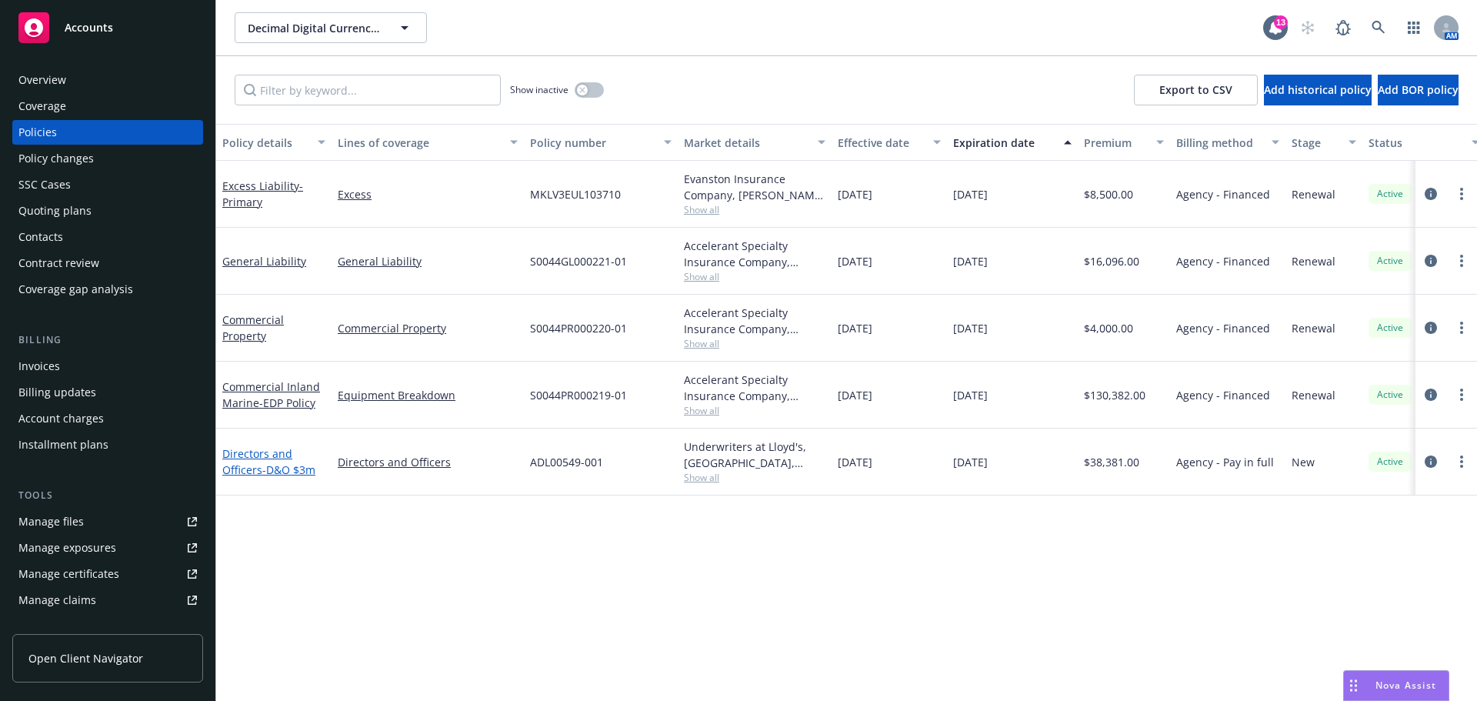
click at [268, 470] on span "- D&O $3m" at bounding box center [288, 469] width 53 height 15
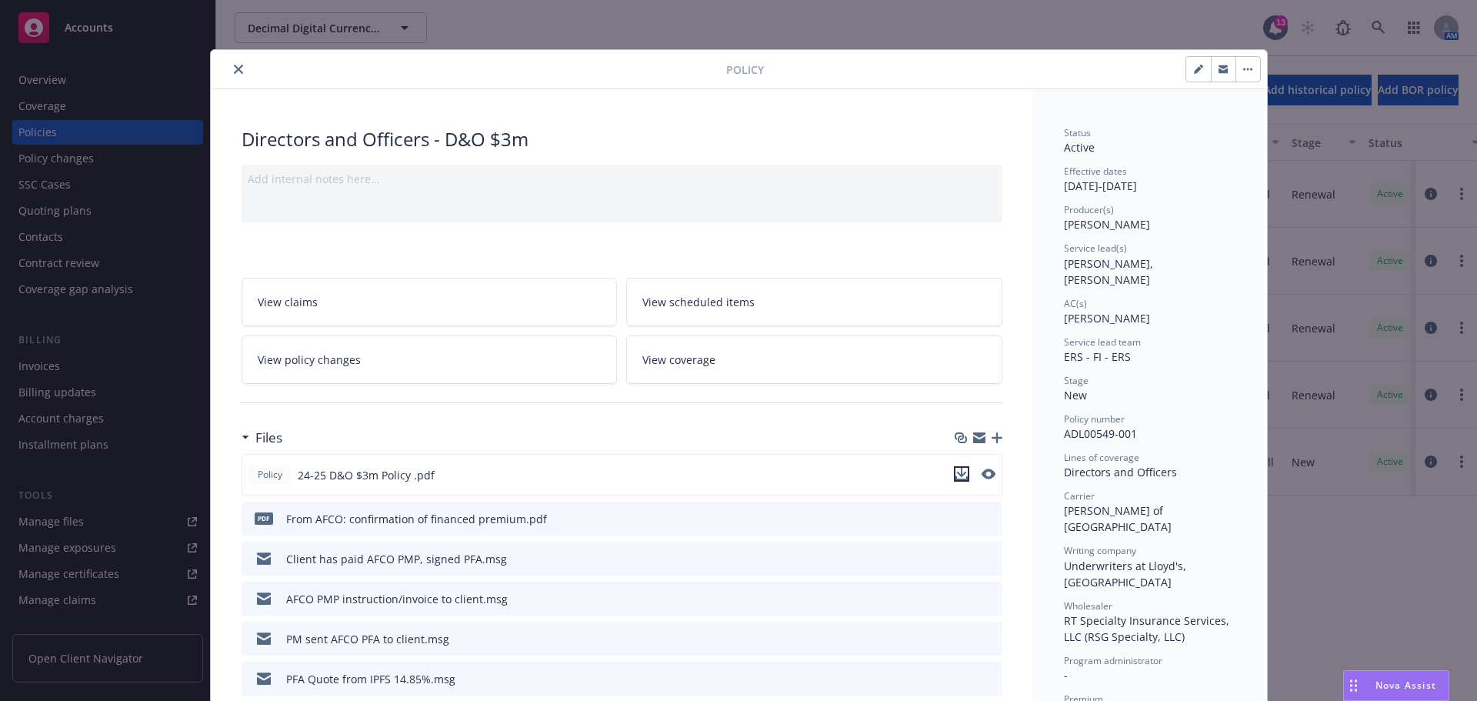
click at [956, 478] on icon "download file" at bounding box center [962, 474] width 12 height 12
drag, startPoint x: 235, startPoint y: 66, endPoint x: 223, endPoint y: 85, distance: 22.8
click at [235, 65] on icon "close" at bounding box center [238, 69] width 9 height 9
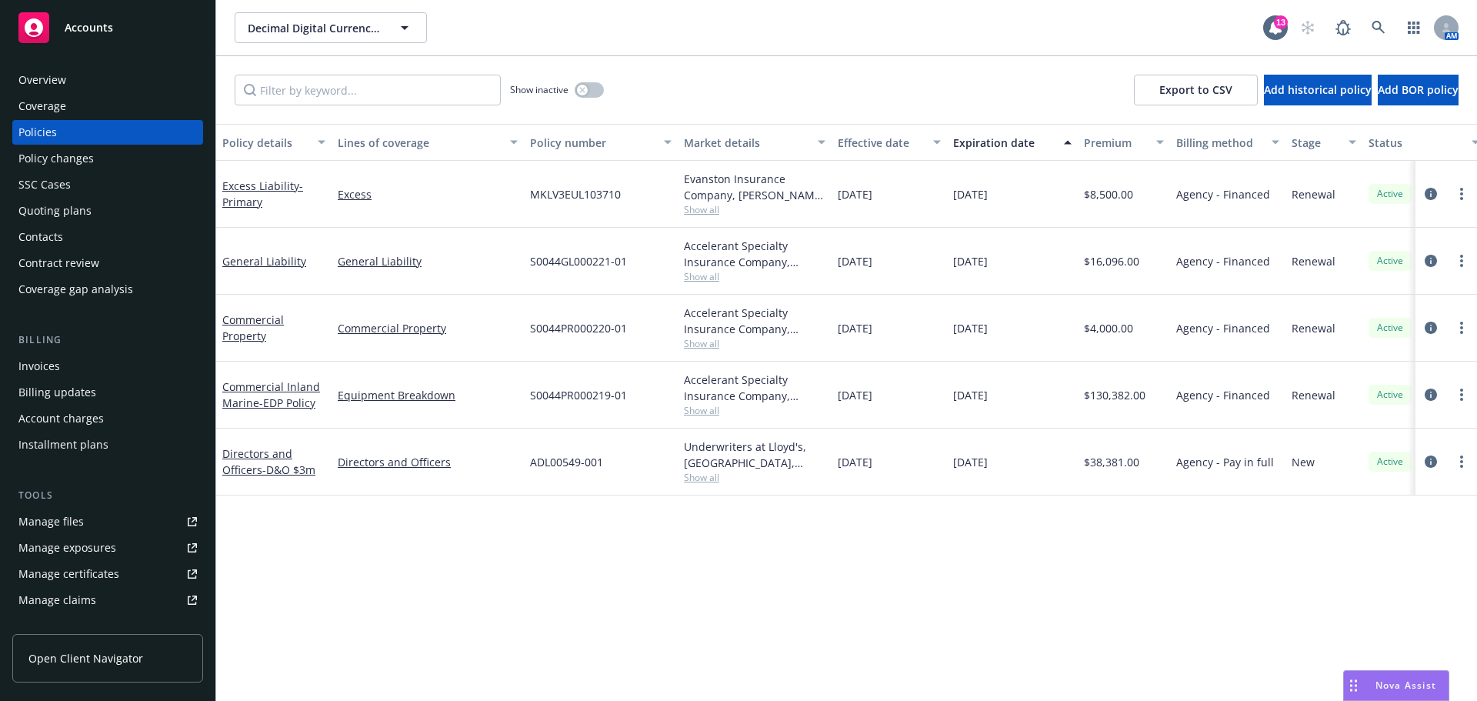
click at [45, 363] on div "Invoices" at bounding box center [39, 366] width 42 height 25
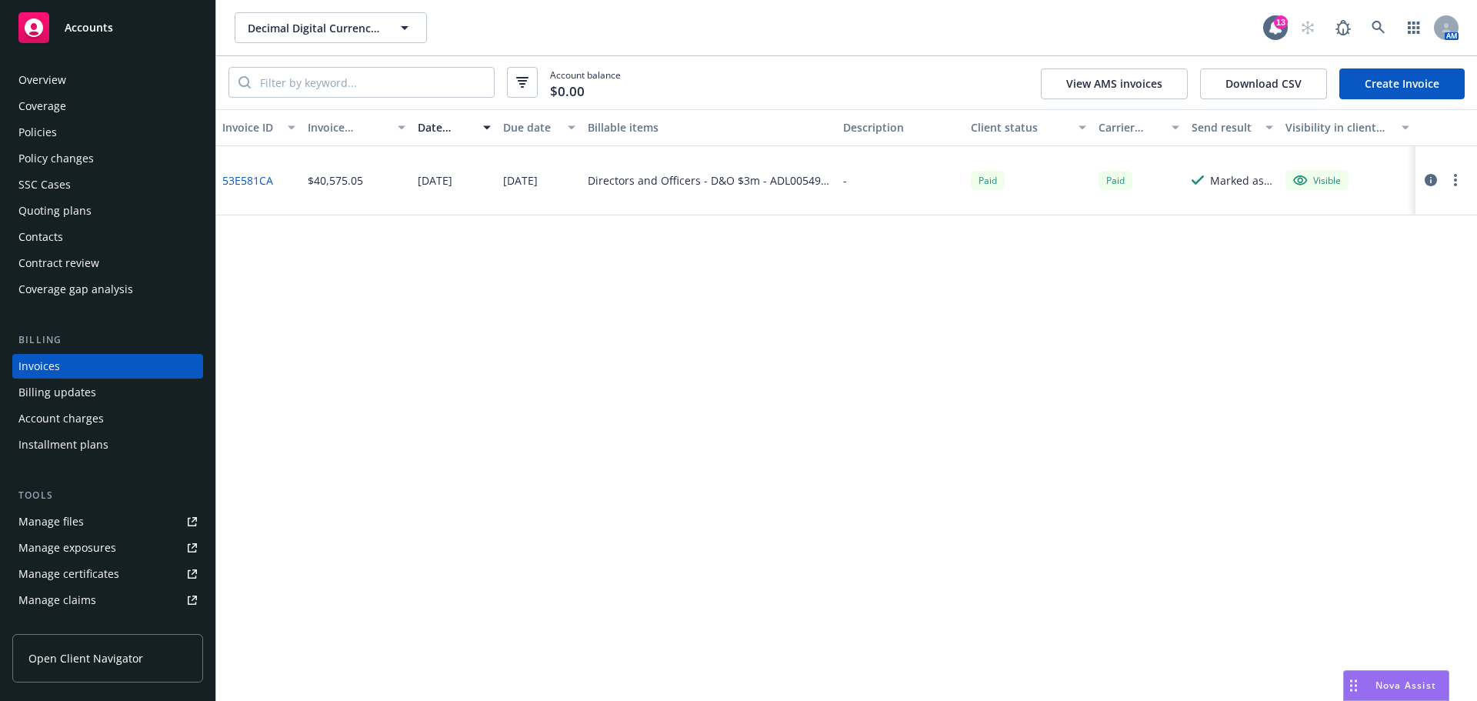
click at [92, 23] on span "Accounts" at bounding box center [89, 28] width 48 height 12
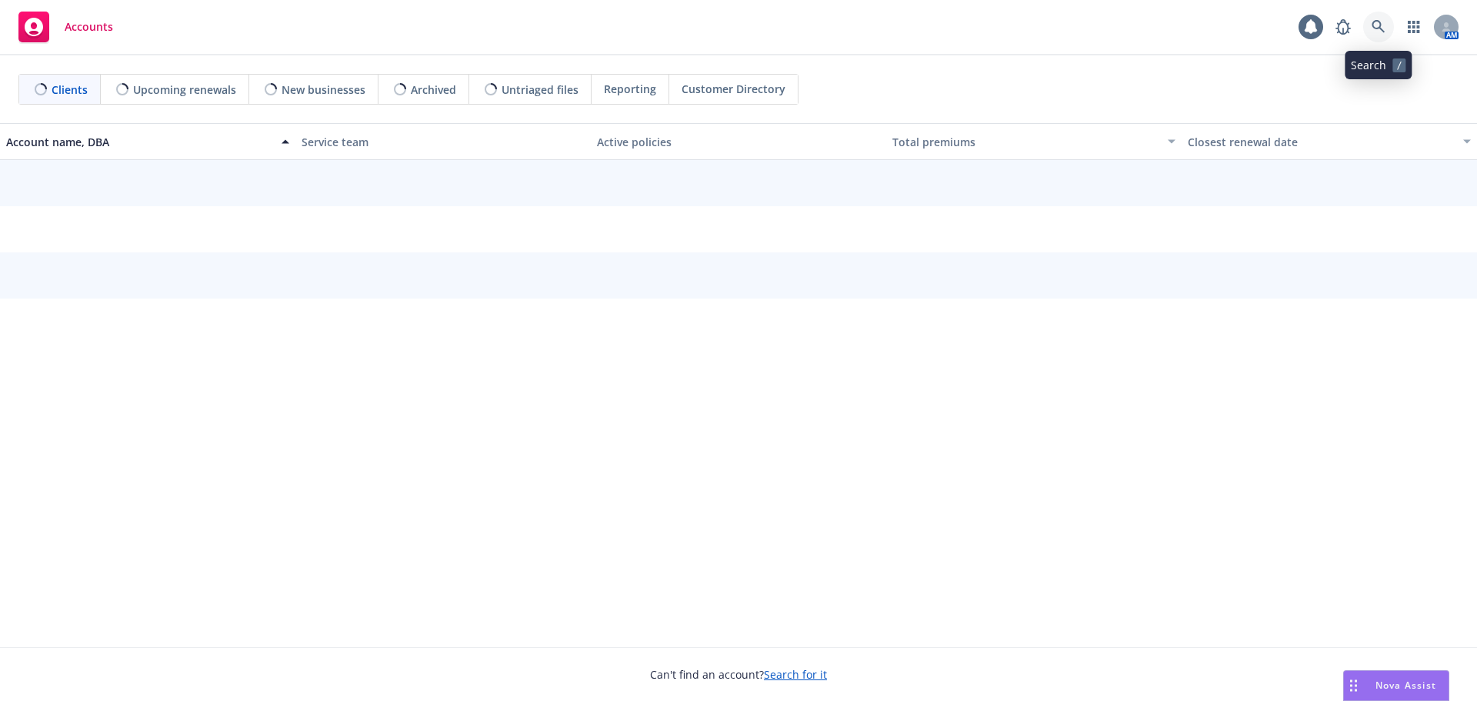
click at [1380, 28] on icon at bounding box center [1378, 26] width 13 height 13
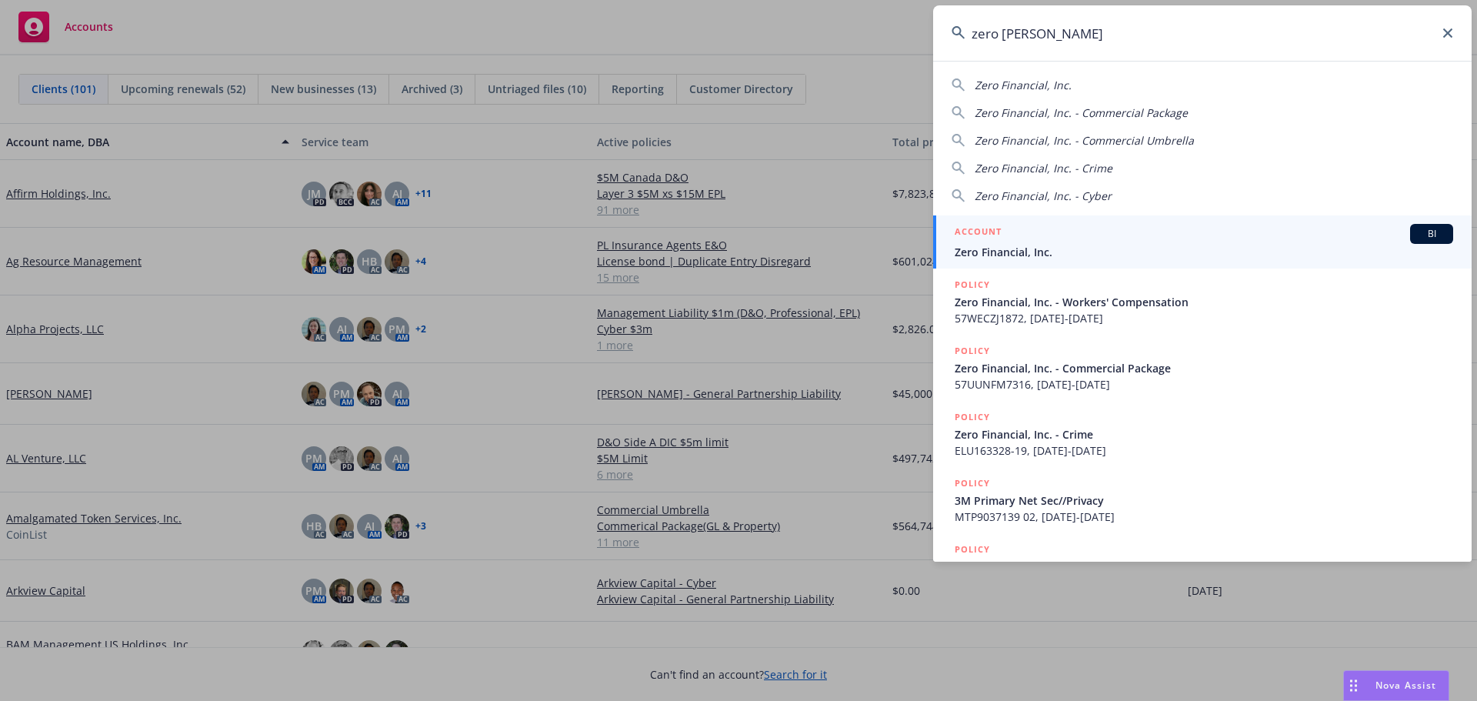
type input "zero finan"
click at [1043, 254] on span "Zero Financial, Inc." at bounding box center [1204, 252] width 499 height 16
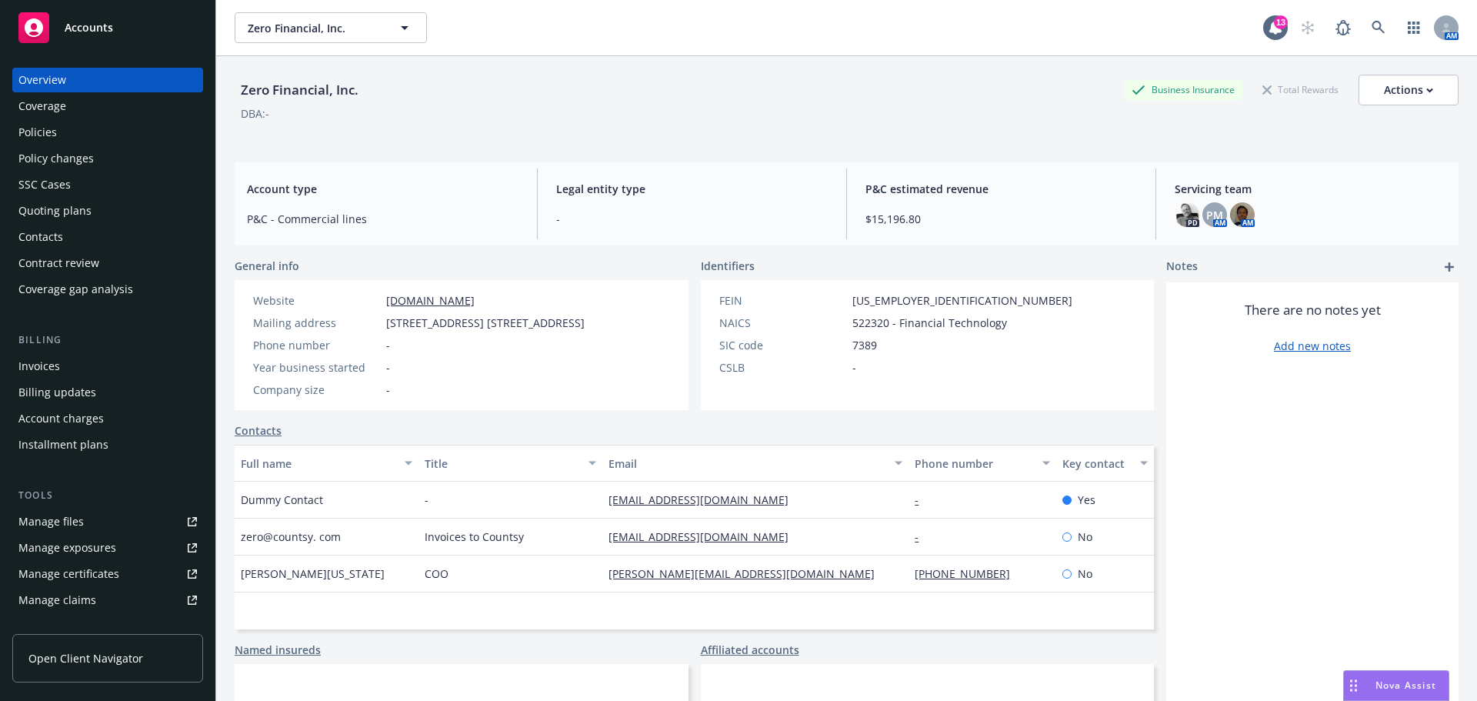
click at [53, 127] on div "Policies" at bounding box center [37, 132] width 38 height 25
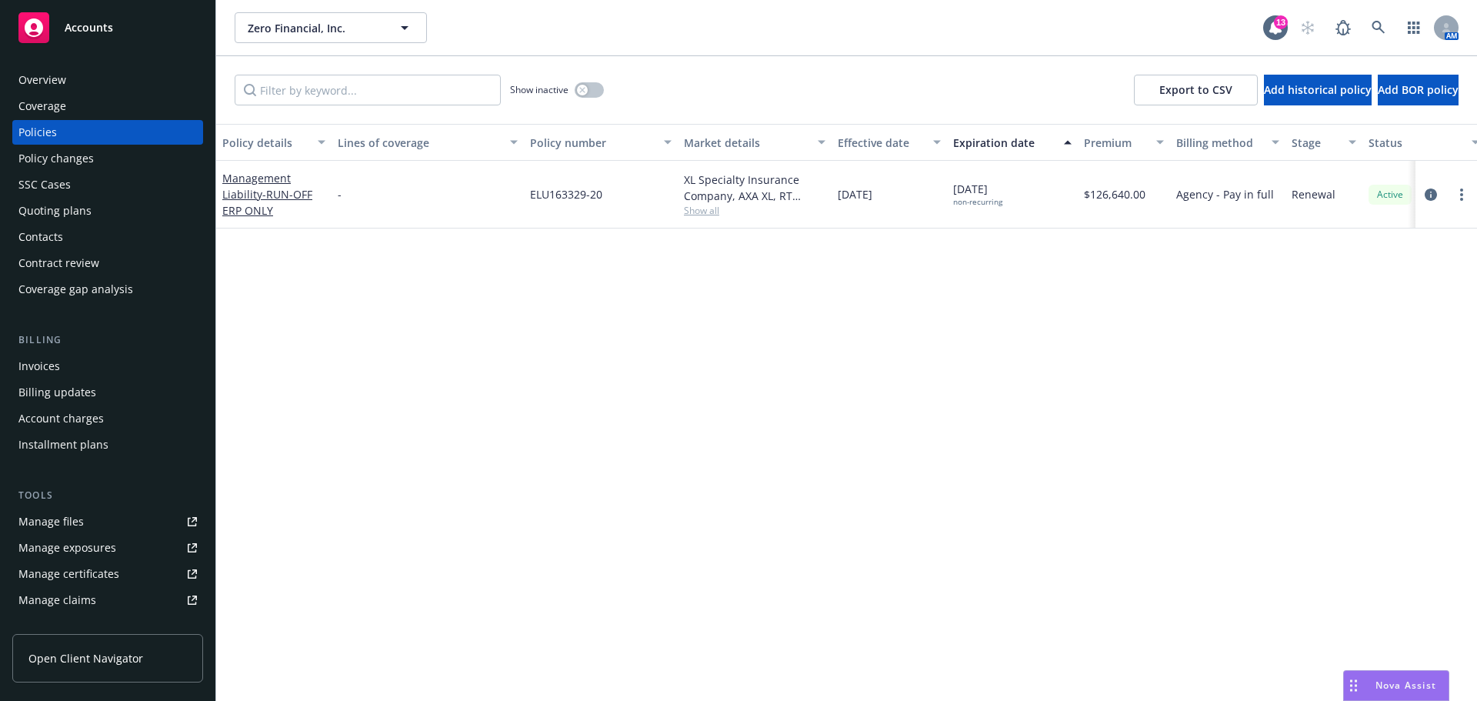
click at [94, 28] on span "Accounts" at bounding box center [89, 28] width 48 height 12
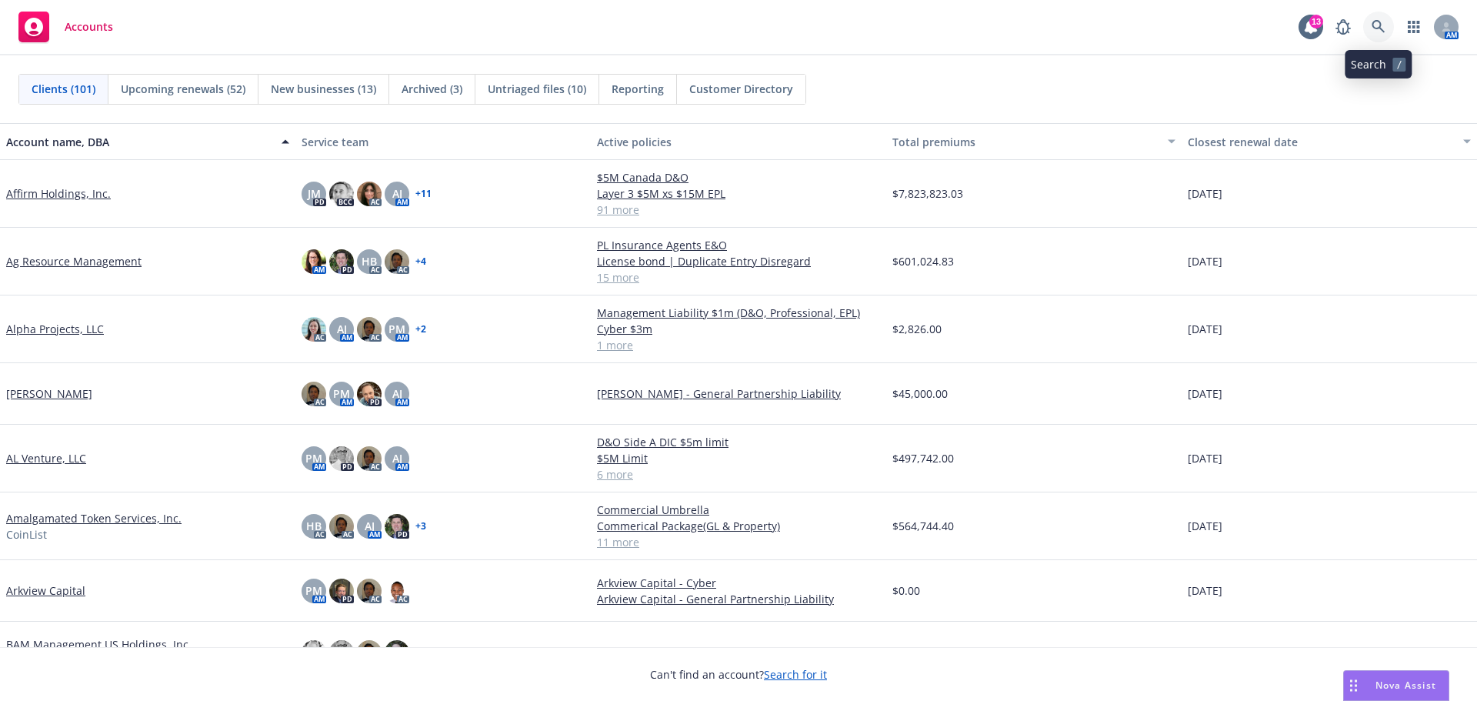
click at [1385, 24] on icon at bounding box center [1379, 27] width 14 height 14
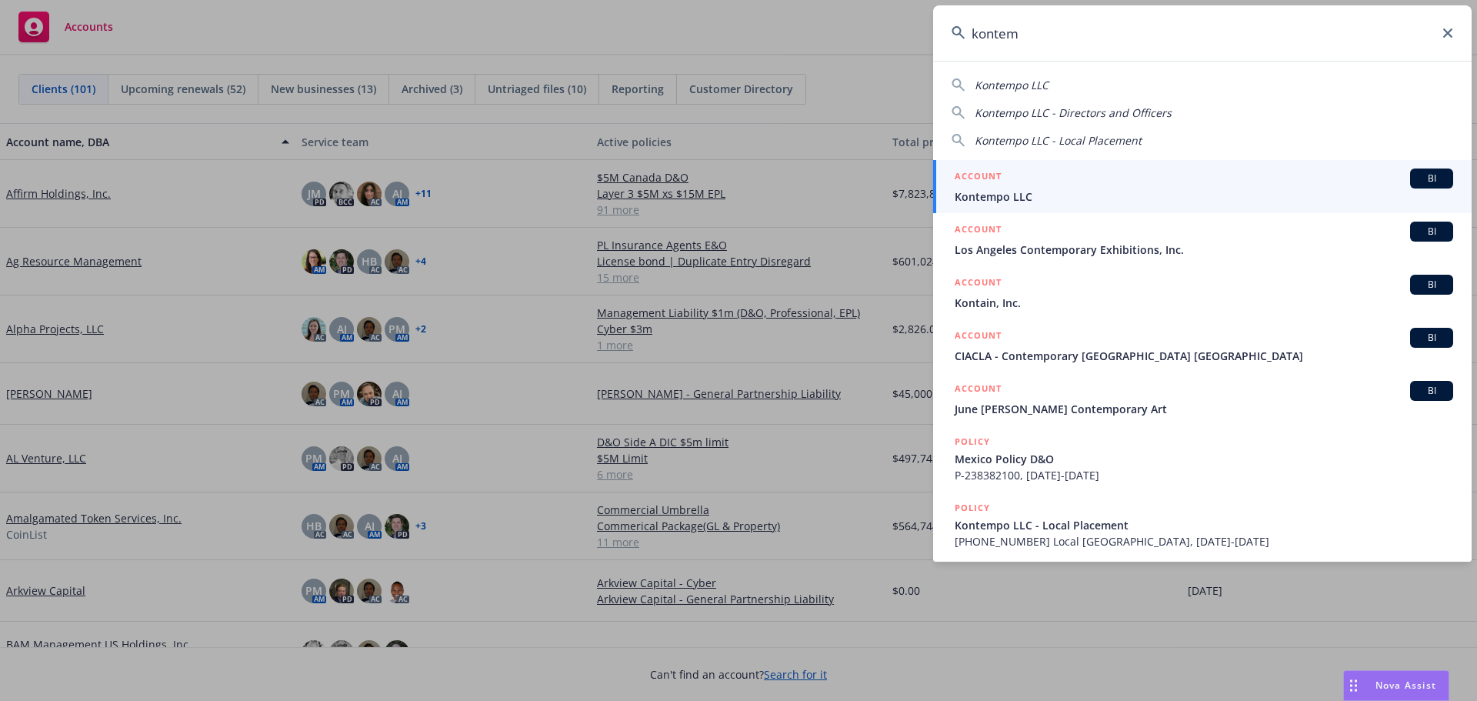
type input "kontem"
click at [1017, 190] on span "Kontempo LLC" at bounding box center [1204, 197] width 499 height 16
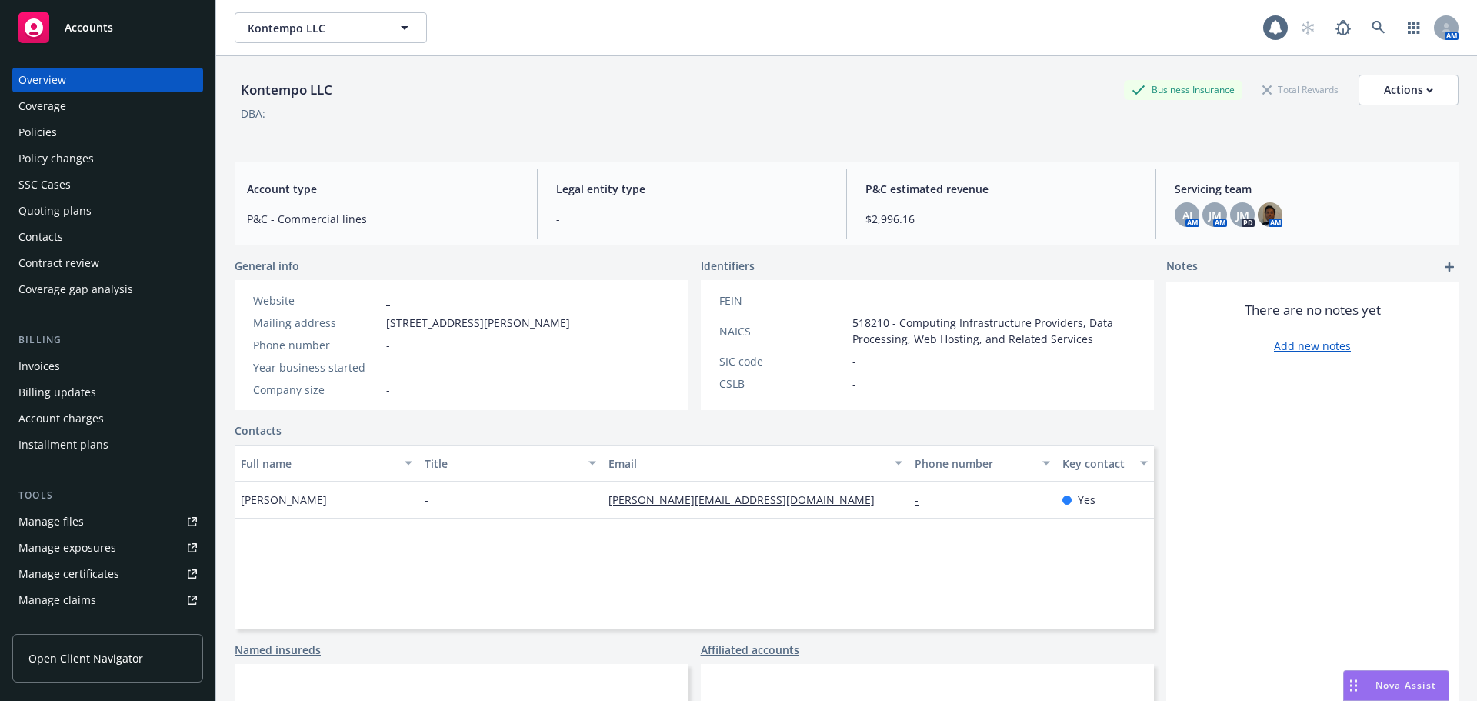
click at [42, 131] on div "Policies" at bounding box center [37, 132] width 38 height 25
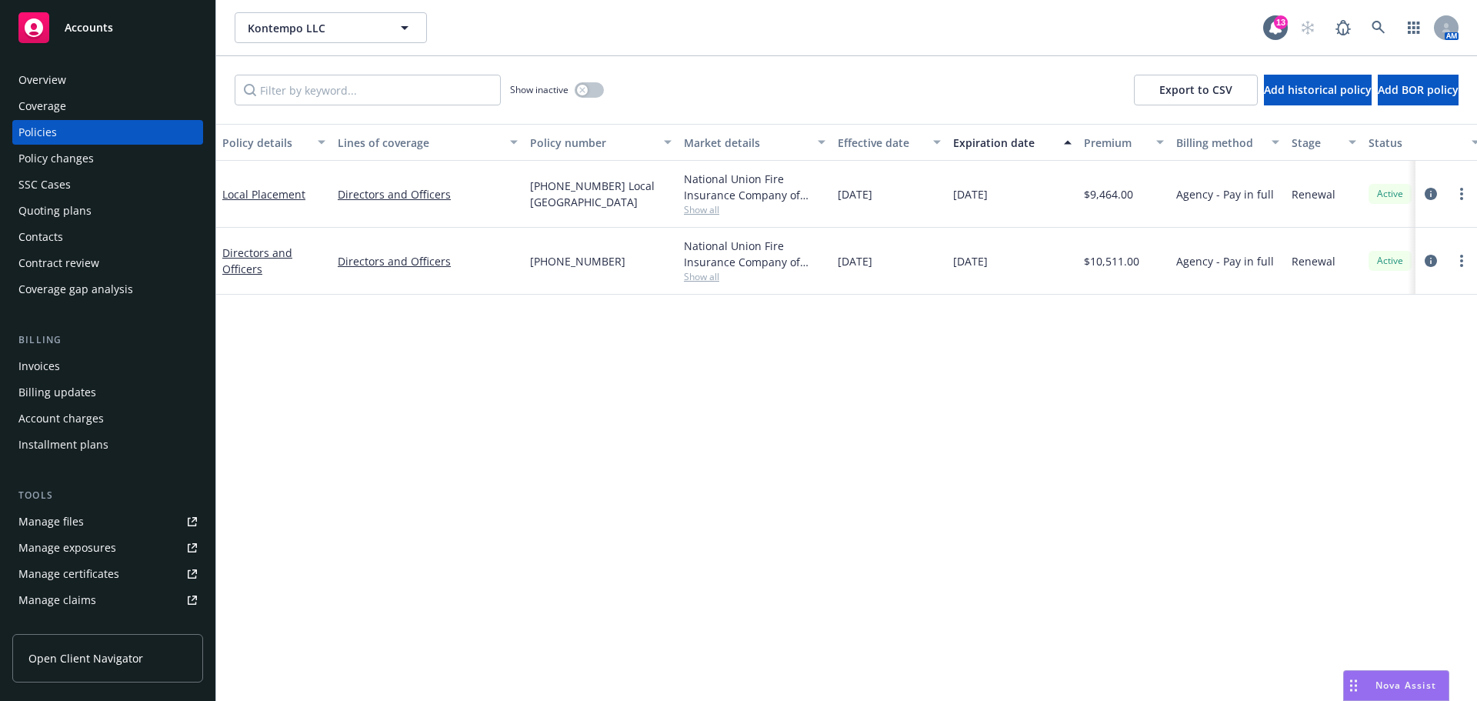
click at [102, 28] on span "Accounts" at bounding box center [89, 28] width 48 height 12
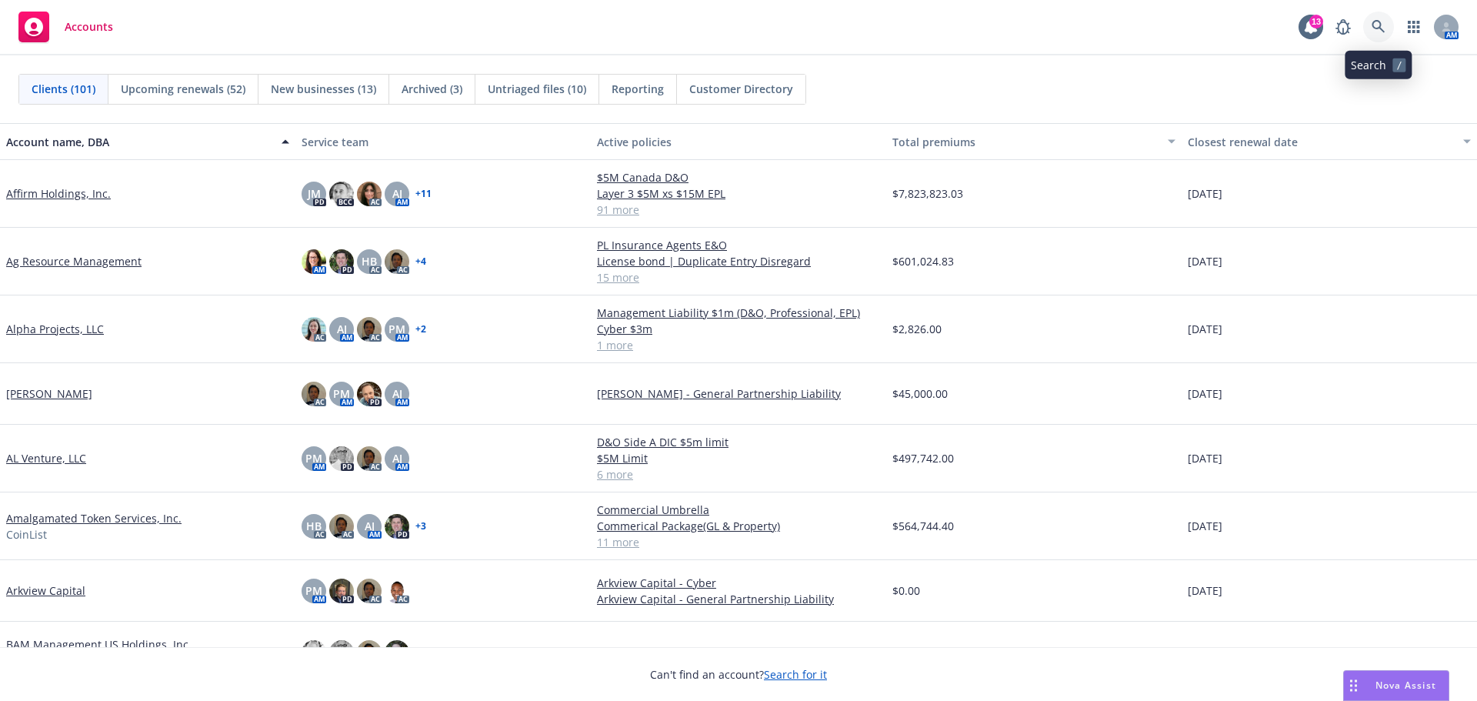
click at [1384, 28] on icon at bounding box center [1379, 27] width 14 height 14
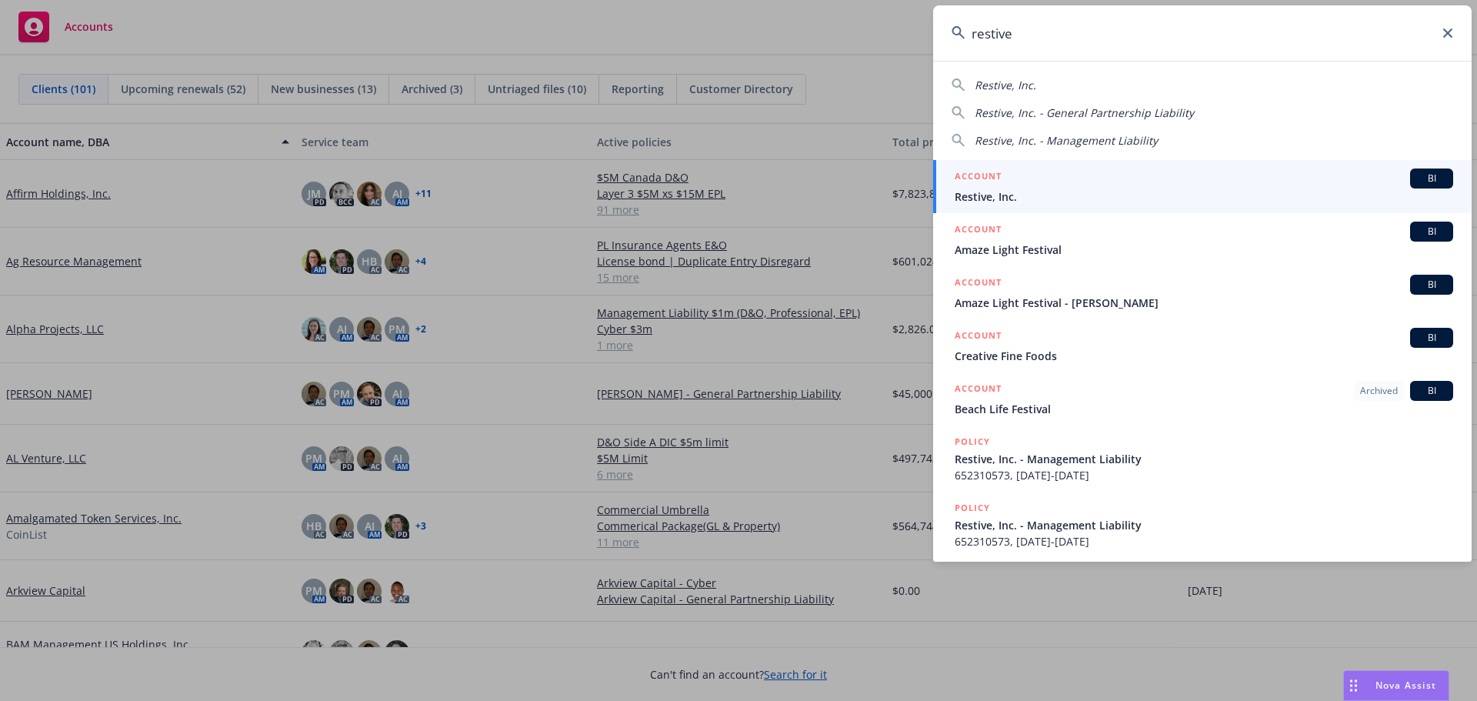
type input "restive"
click at [1006, 195] on span "Restive, Inc." at bounding box center [1204, 197] width 499 height 16
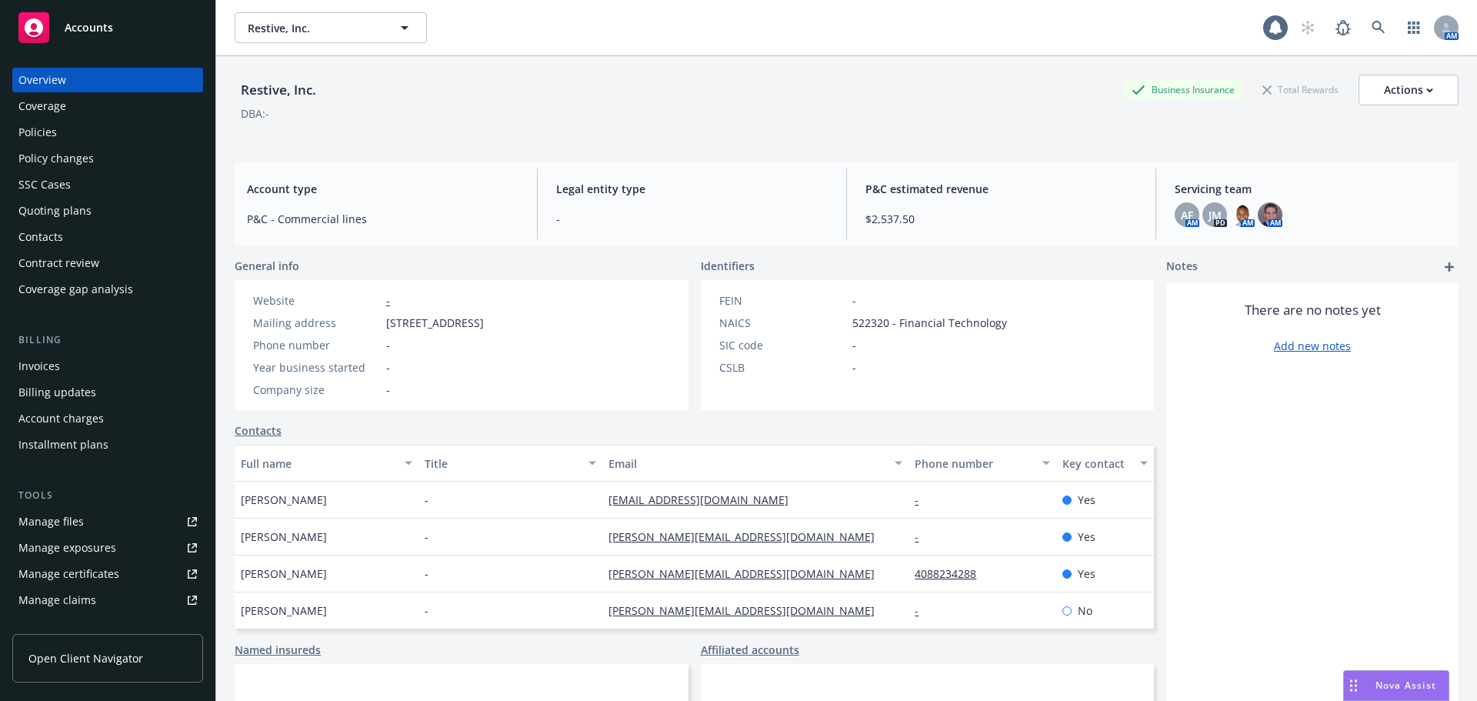
click at [42, 134] on div "Policies" at bounding box center [37, 132] width 38 height 25
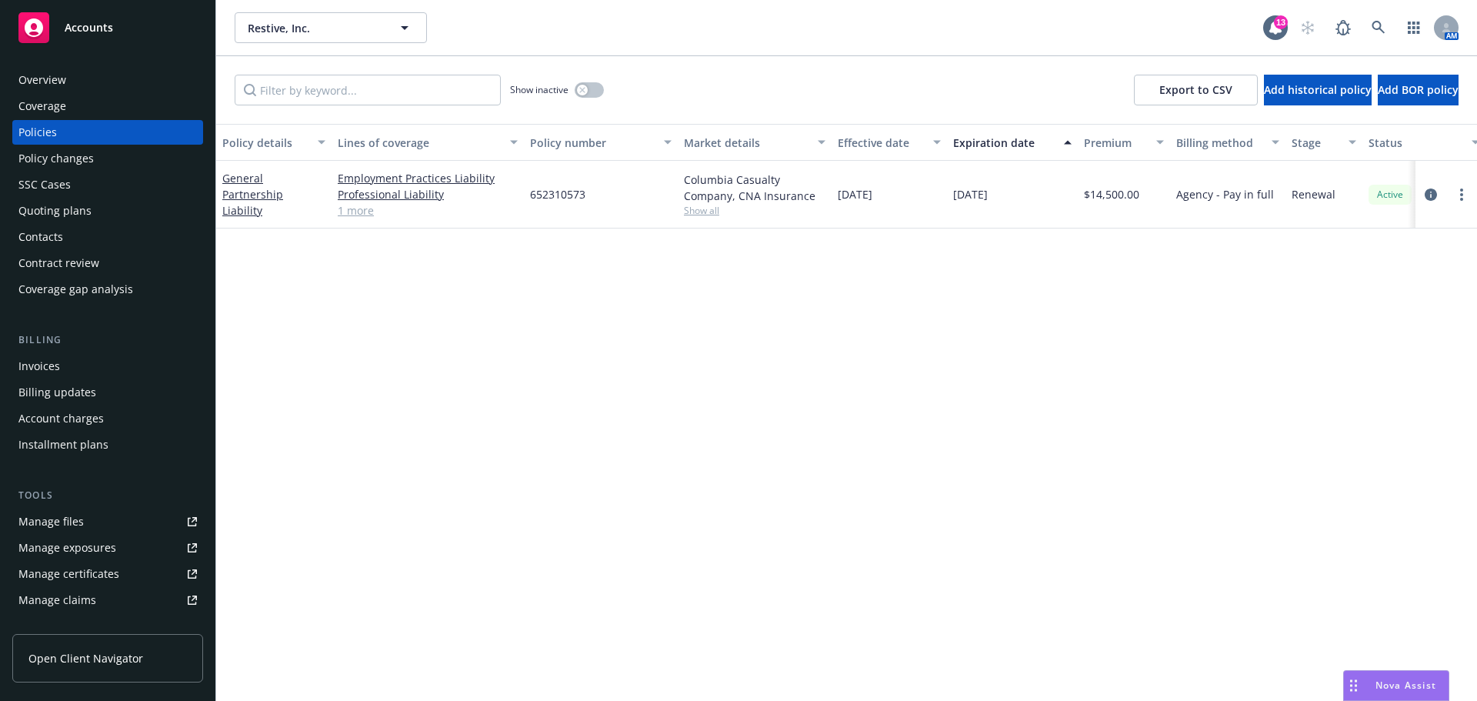
click at [98, 30] on span "Accounts" at bounding box center [89, 28] width 48 height 12
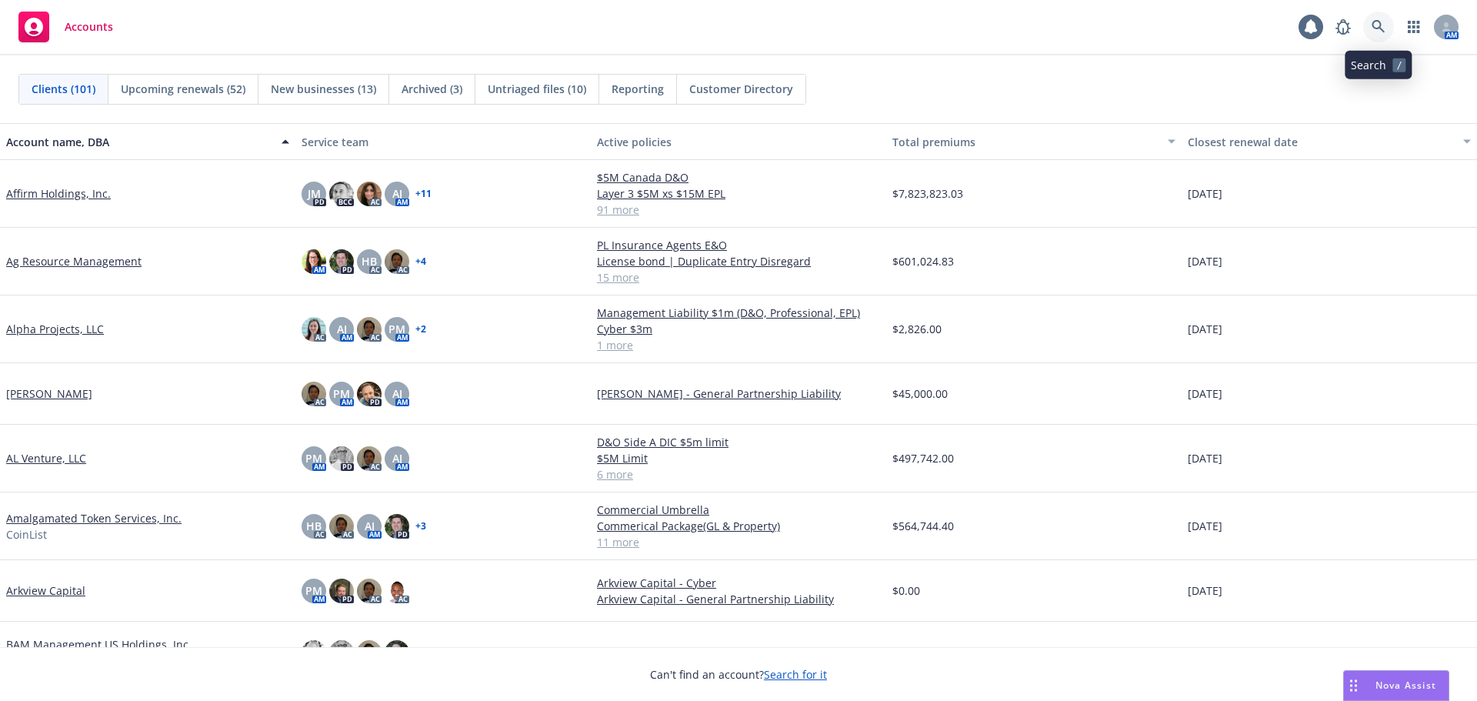
click at [1380, 29] on icon at bounding box center [1379, 27] width 14 height 14
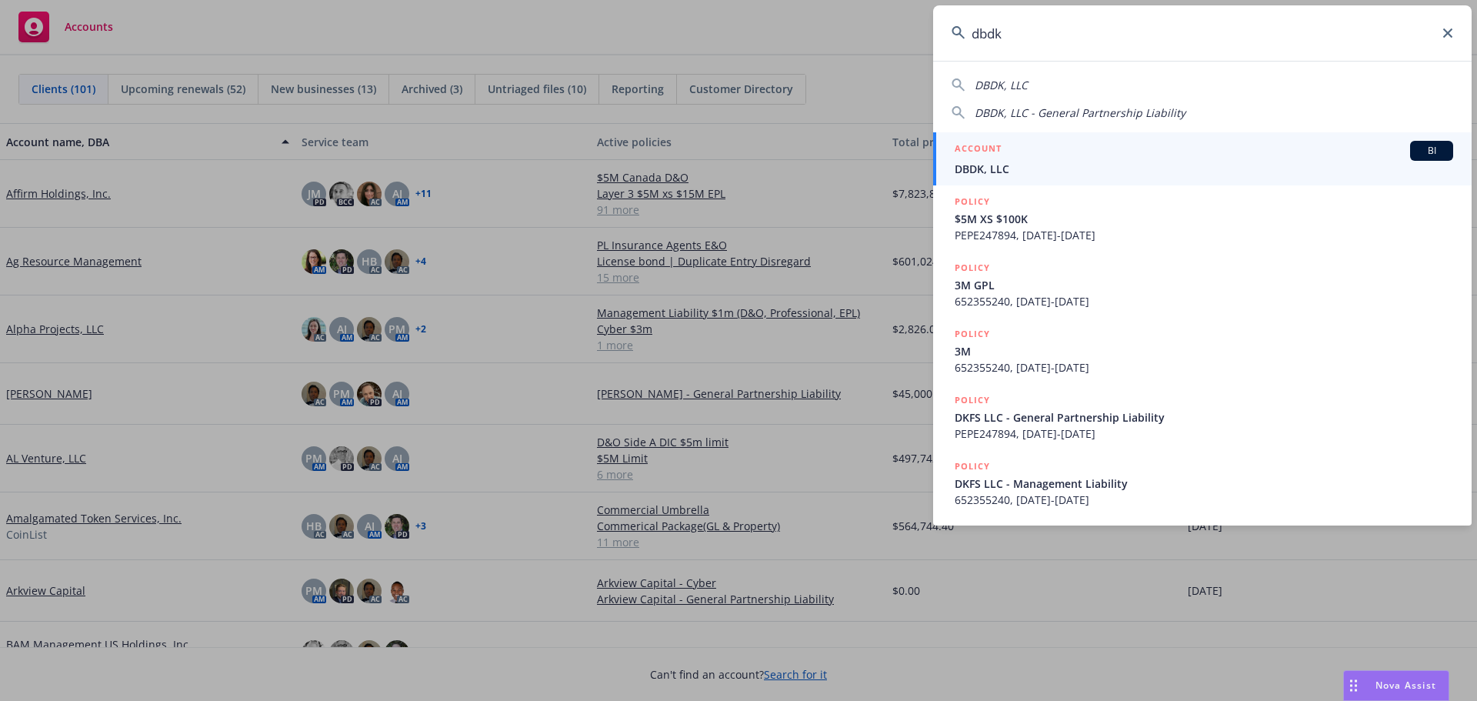
type input "dbdk"
click at [1005, 165] on span "DBDK, LLC" at bounding box center [1204, 169] width 499 height 16
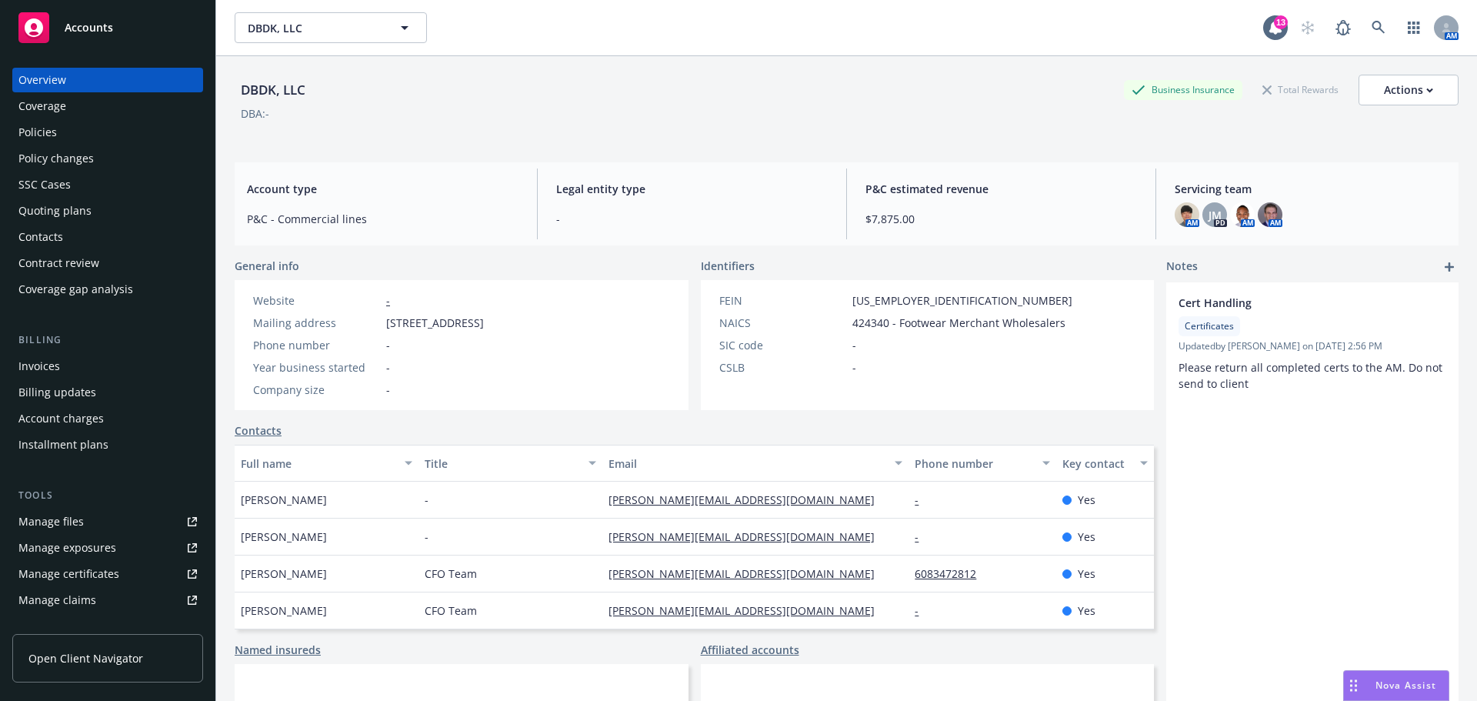
click at [55, 129] on div "Policies" at bounding box center [37, 132] width 38 height 25
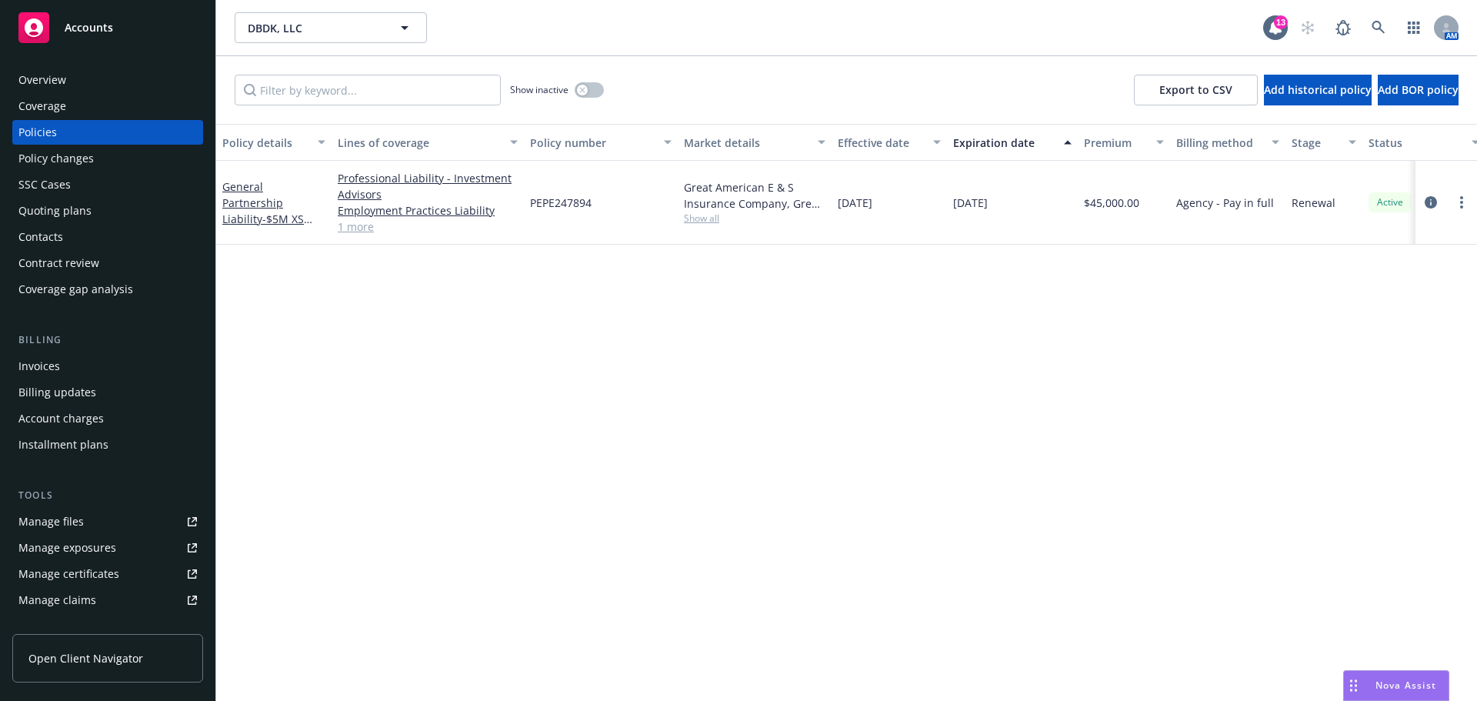
click at [78, 28] on span "Accounts" at bounding box center [89, 28] width 48 height 12
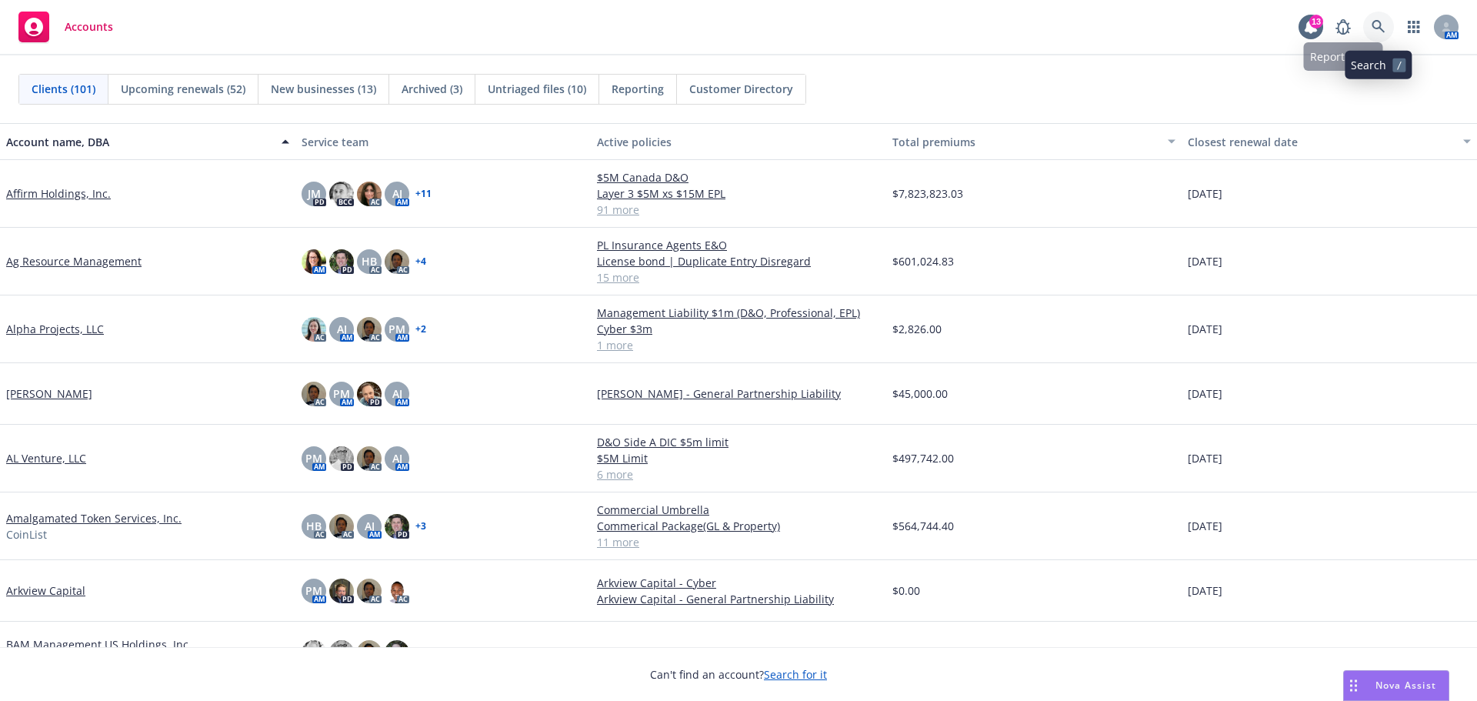
click at [1377, 22] on icon at bounding box center [1378, 26] width 13 height 13
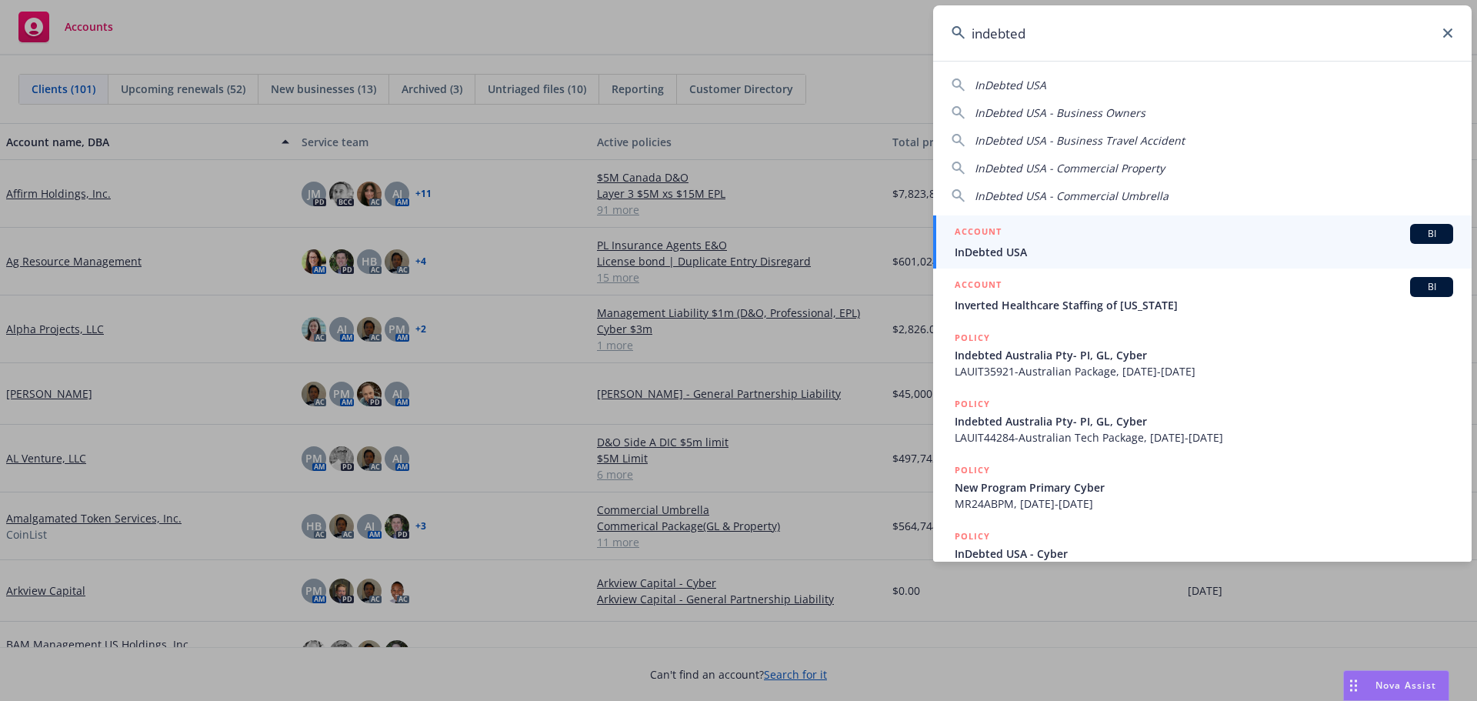
type input "indebted"
click at [1027, 252] on span "InDebted USA" at bounding box center [1204, 252] width 499 height 16
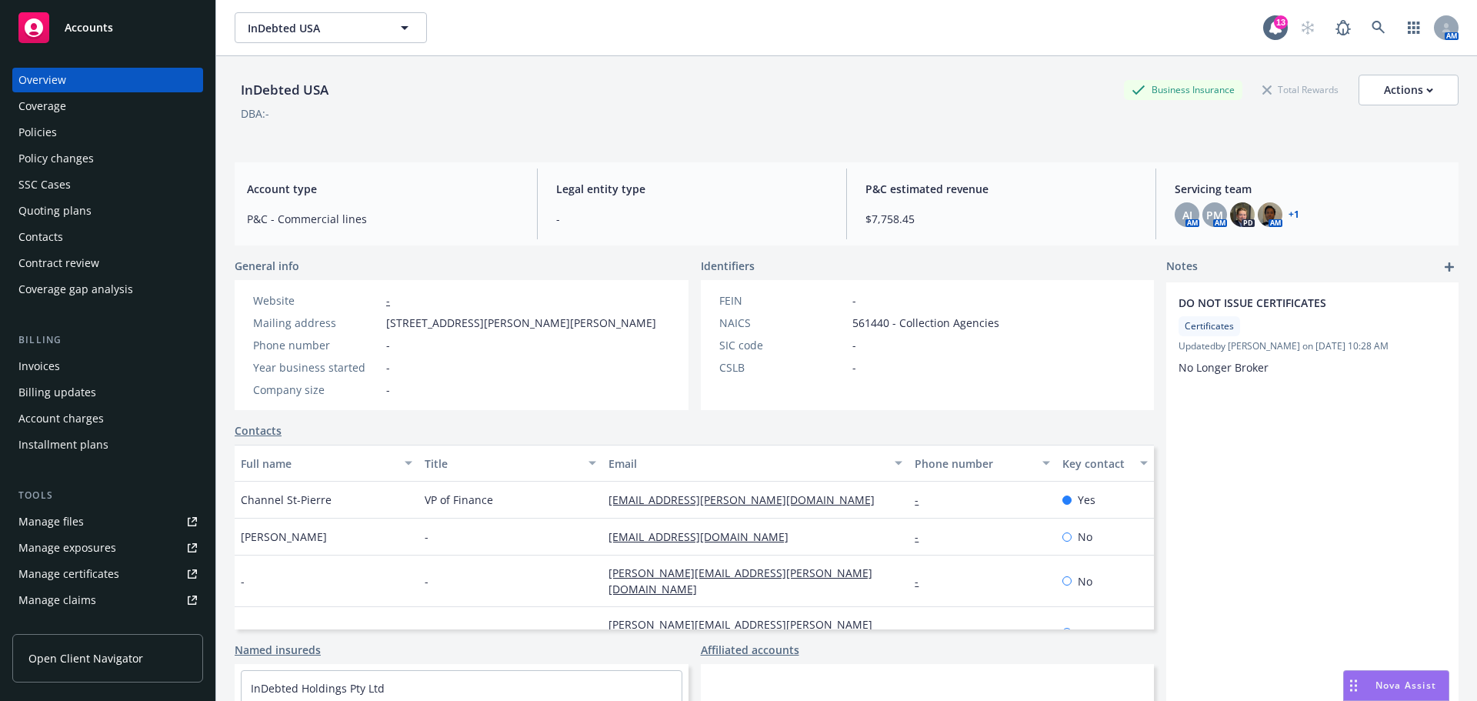
click at [37, 135] on div "Policies" at bounding box center [37, 132] width 38 height 25
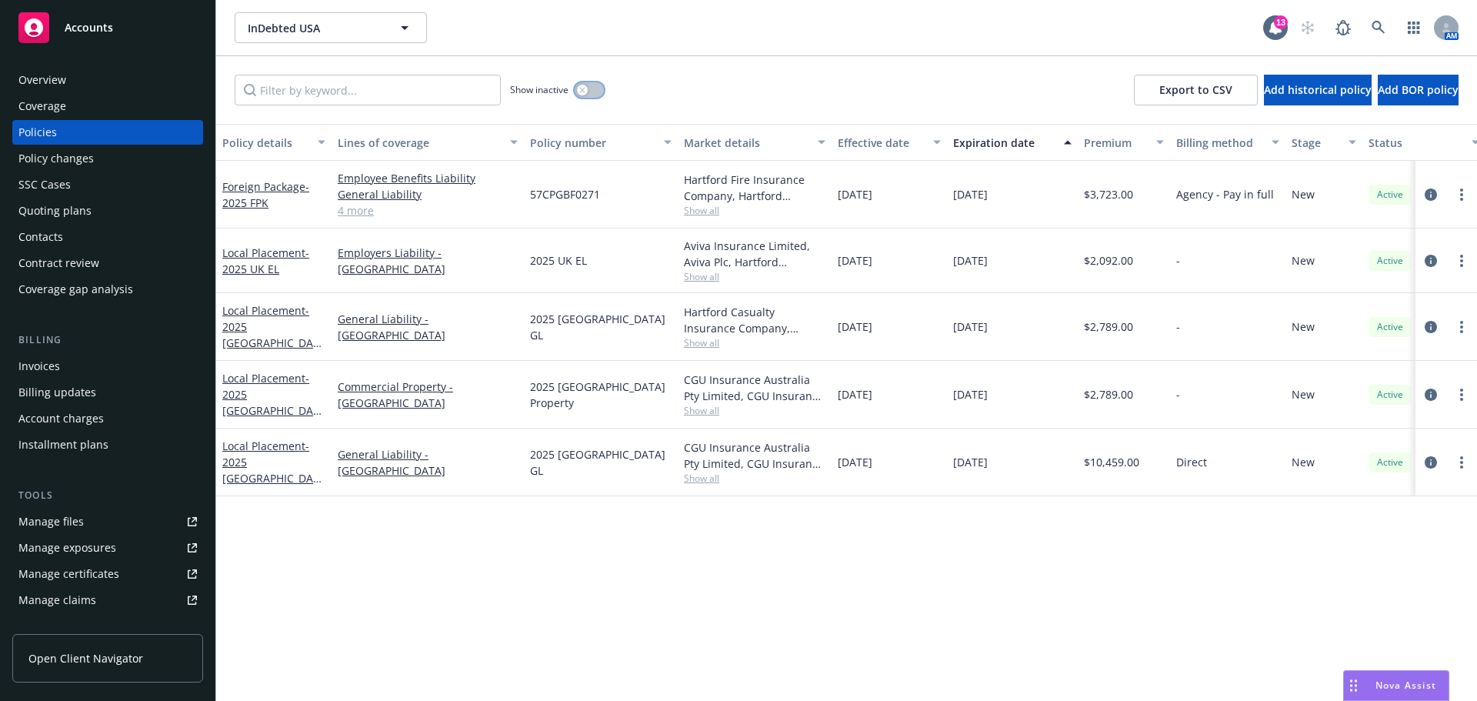
click at [587, 92] on div "button" at bounding box center [582, 90] width 11 height 11
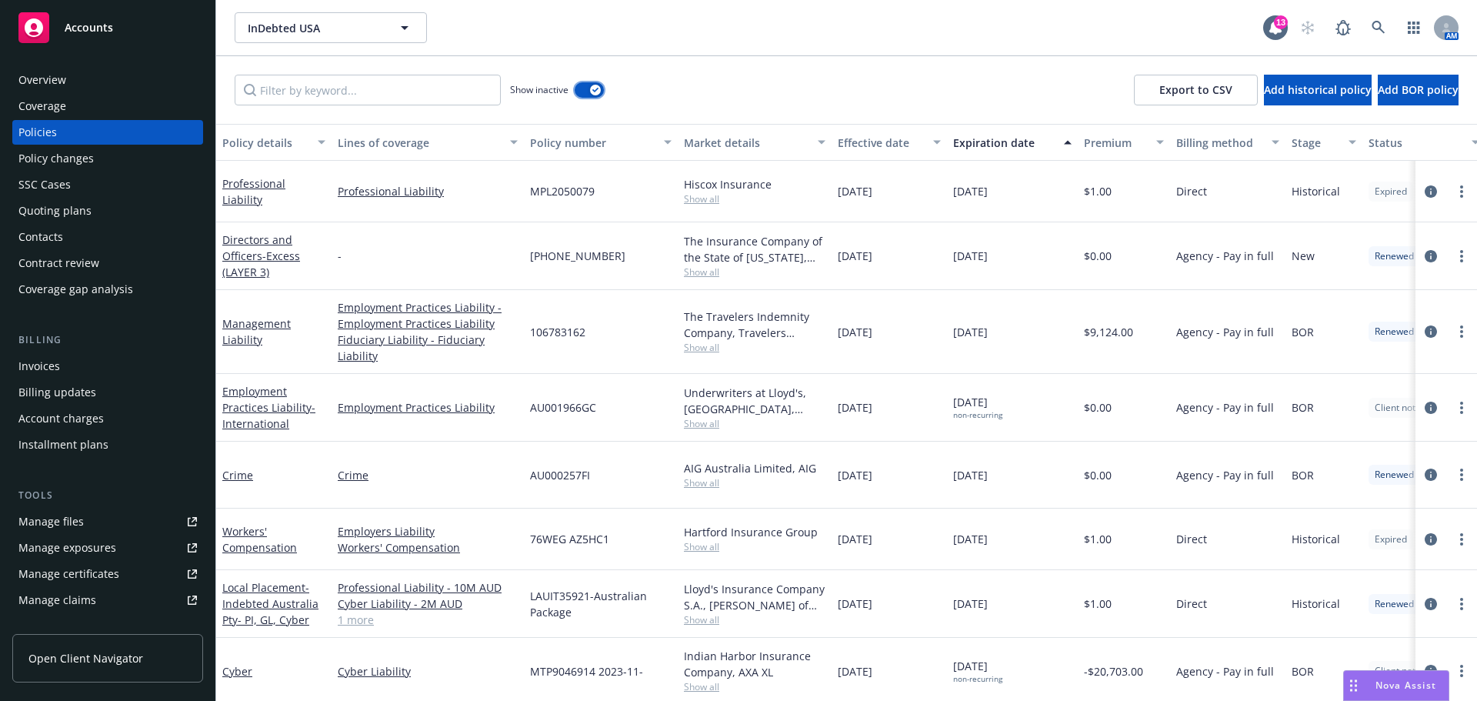
click at [590, 91] on div "button" at bounding box center [595, 90] width 11 height 11
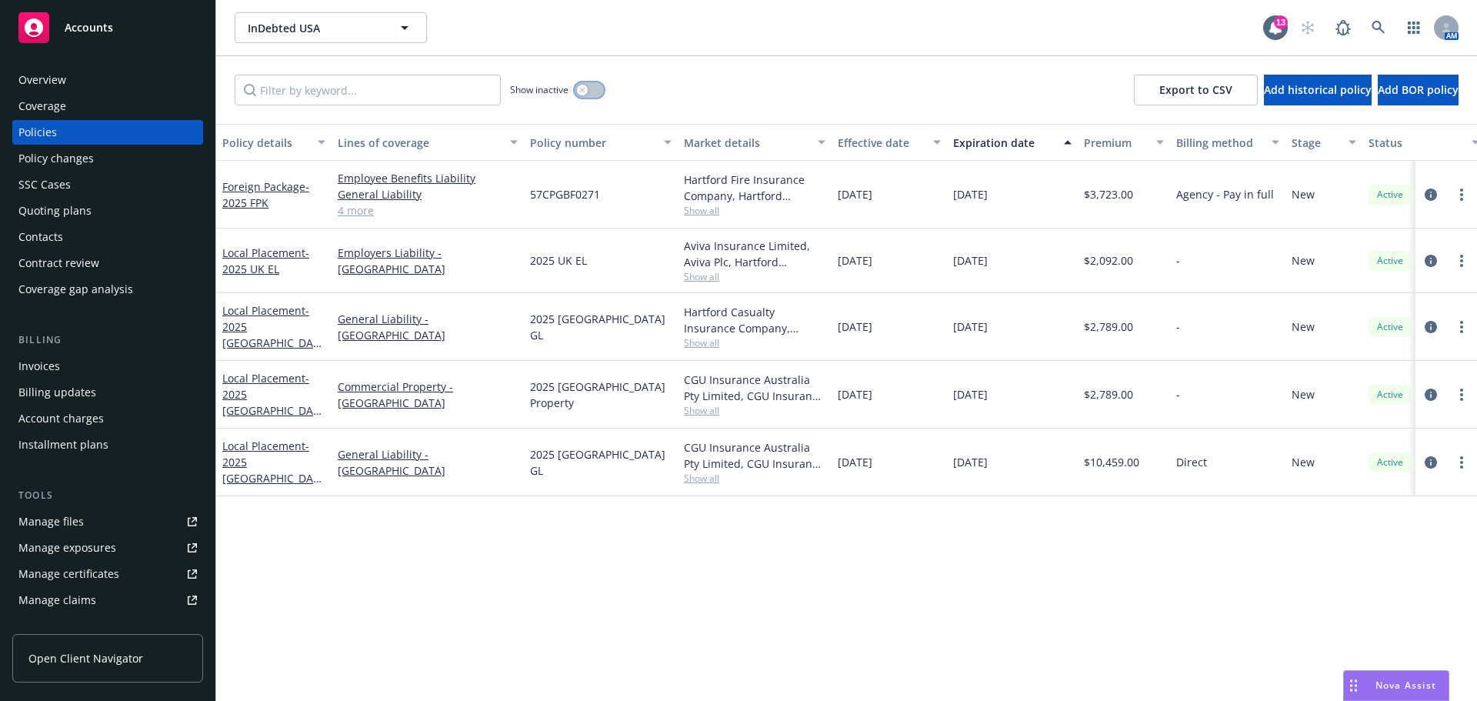
click at [590, 91] on button "button" at bounding box center [589, 89] width 29 height 15
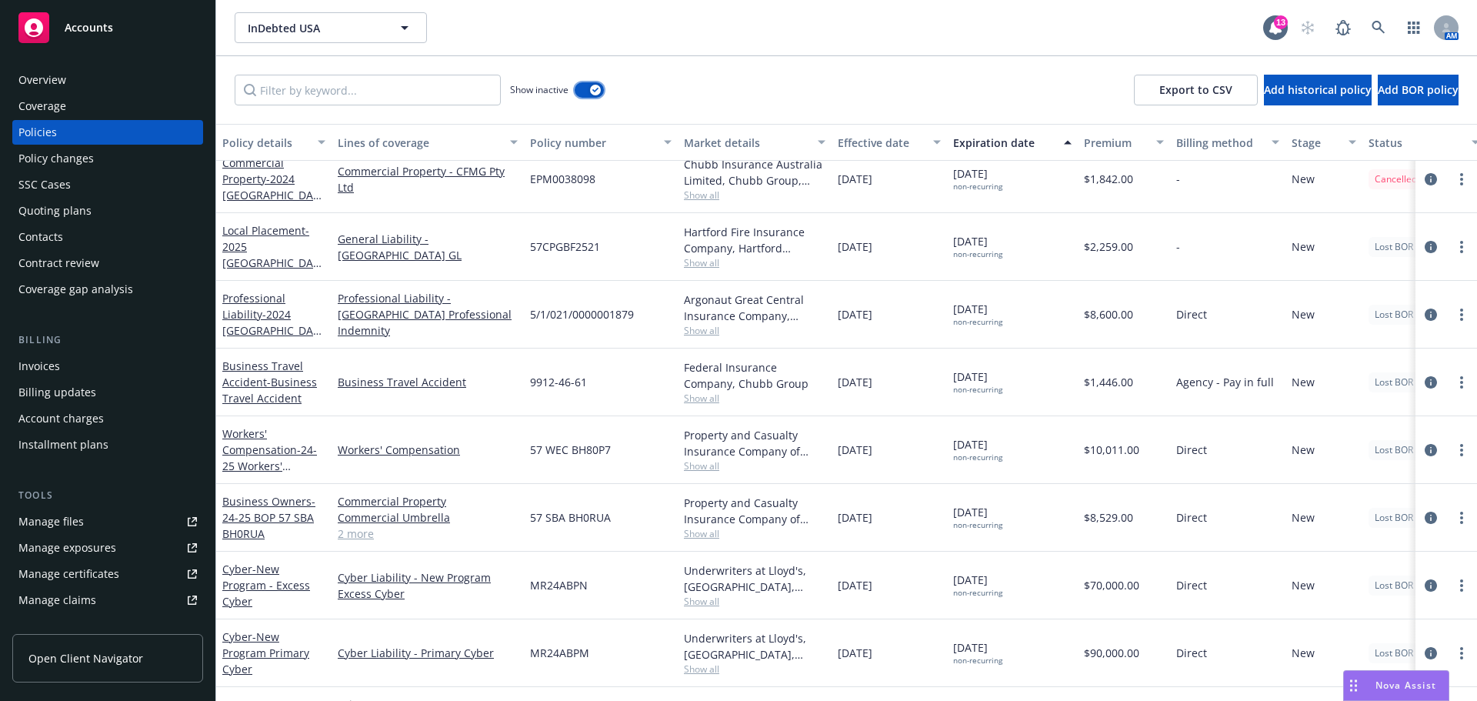
scroll to position [846, 0]
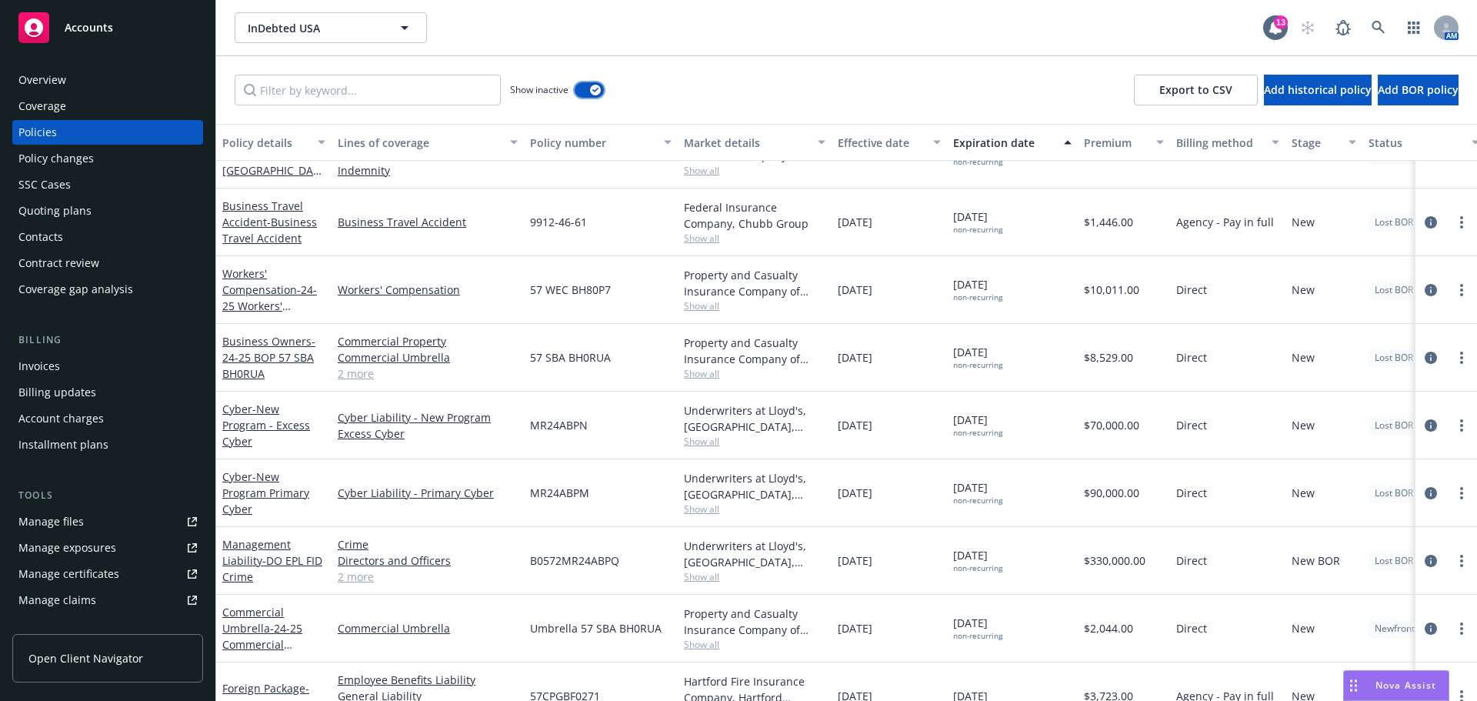
click at [579, 91] on button "button" at bounding box center [589, 89] width 29 height 15
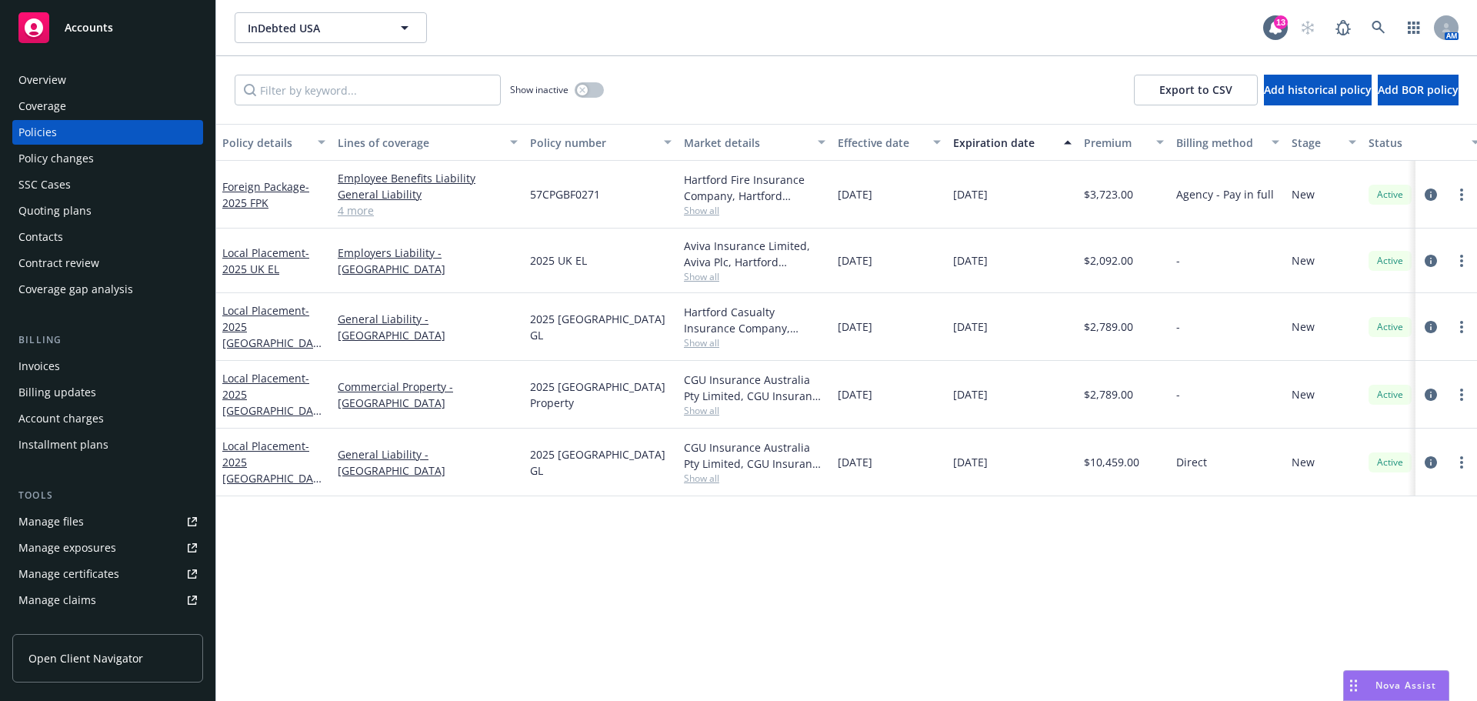
click at [115, 23] on div "Accounts" at bounding box center [107, 27] width 179 height 31
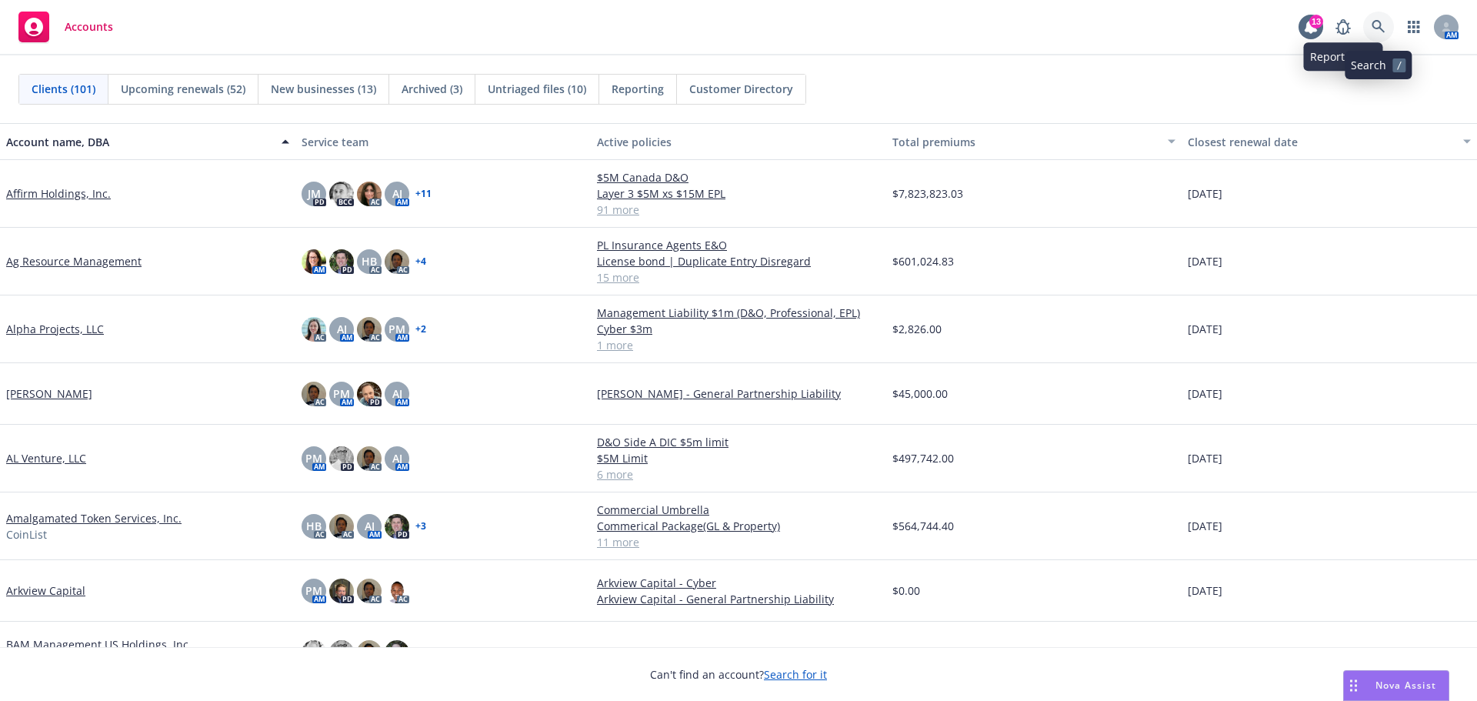
click at [1380, 31] on icon at bounding box center [1379, 27] width 14 height 14
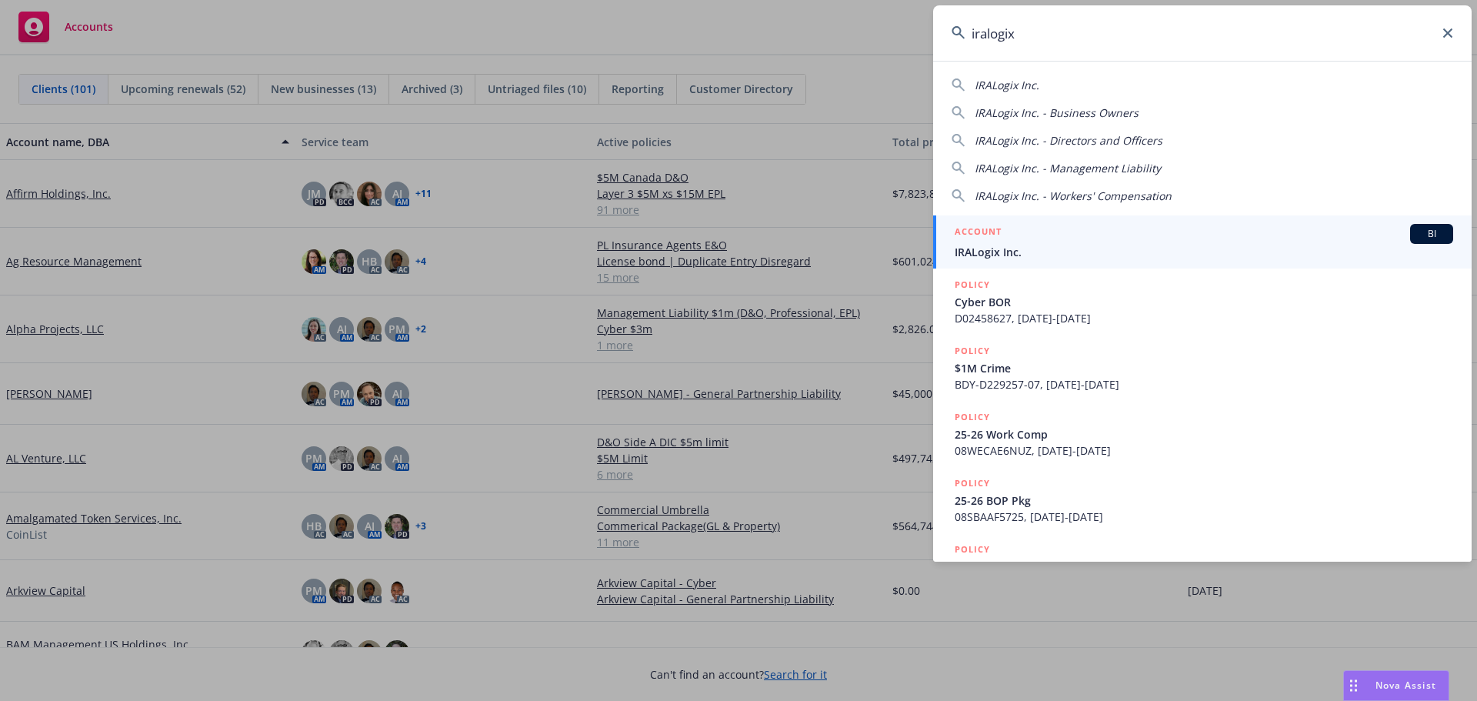
type input "iralogix"
click at [1007, 242] on div "ACCOUNT BI" at bounding box center [1204, 234] width 499 height 20
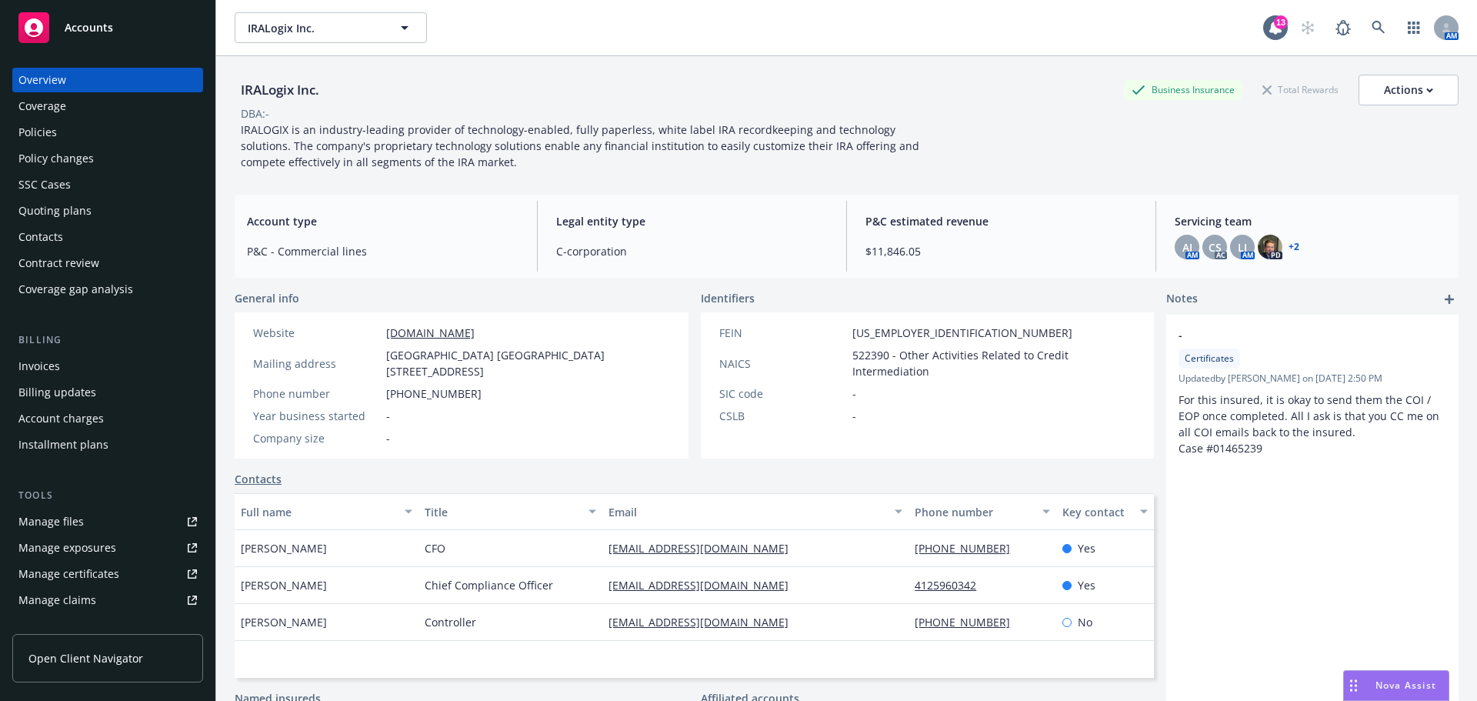
click at [48, 131] on div "Policies" at bounding box center [37, 132] width 38 height 25
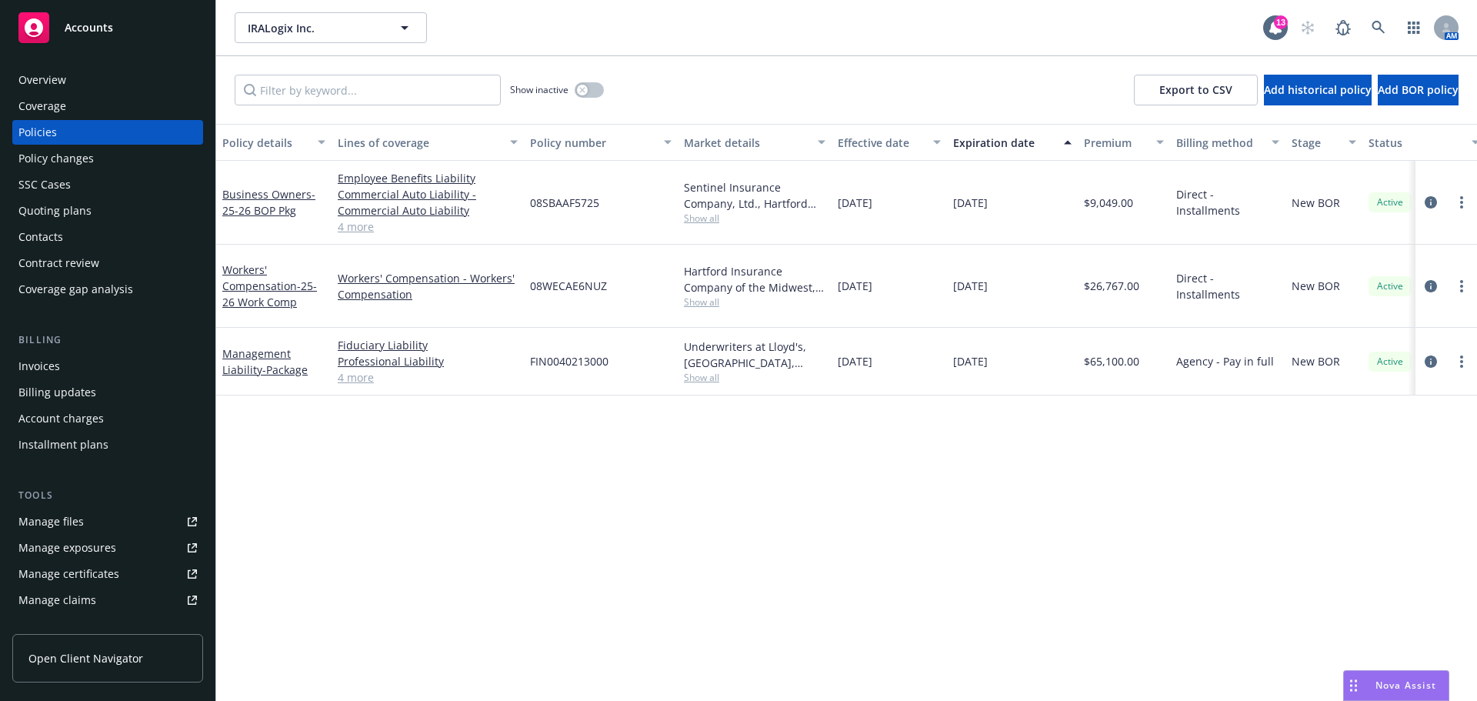
click at [89, 33] on span "Accounts" at bounding box center [89, 28] width 48 height 12
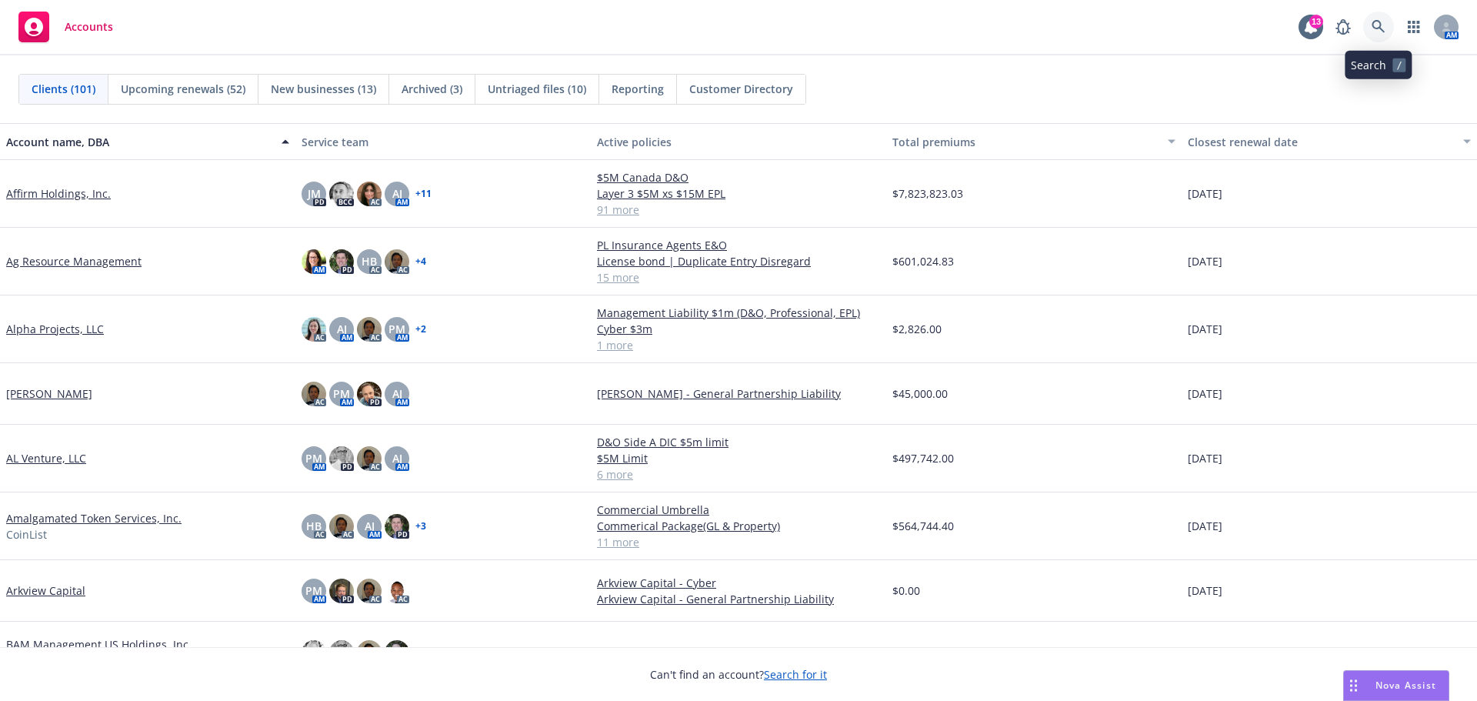
click at [1377, 22] on icon at bounding box center [1379, 27] width 14 height 14
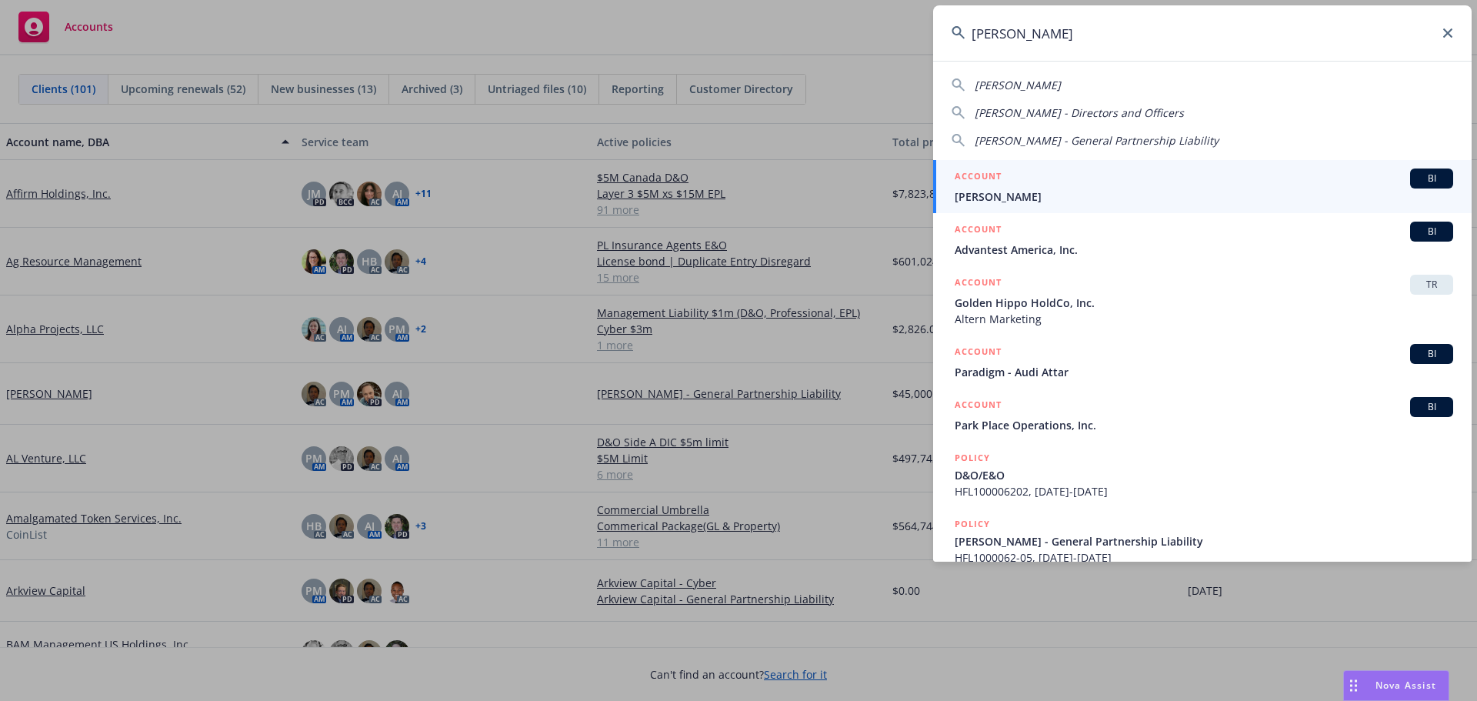
type input "alta park"
click at [1014, 195] on span "[PERSON_NAME]" at bounding box center [1204, 197] width 499 height 16
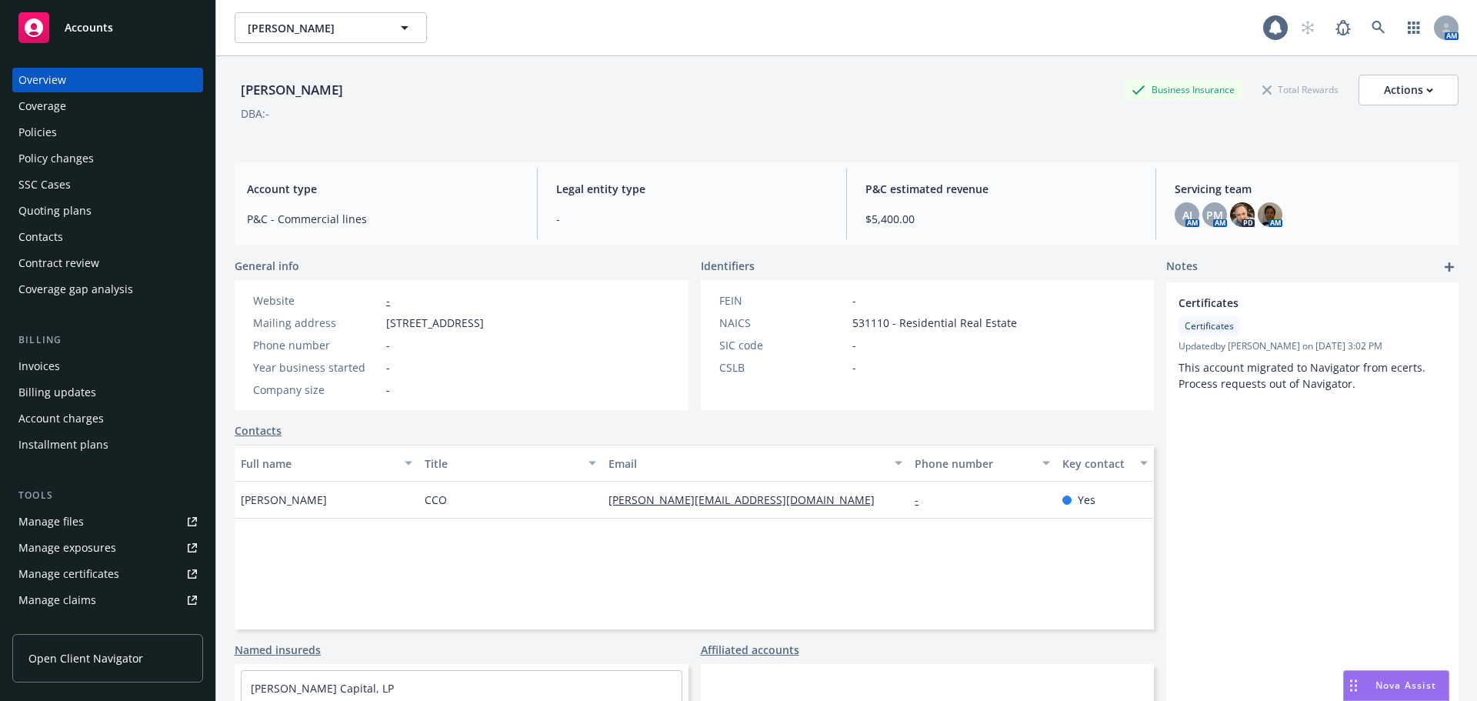
click at [25, 130] on div "Policies" at bounding box center [37, 132] width 38 height 25
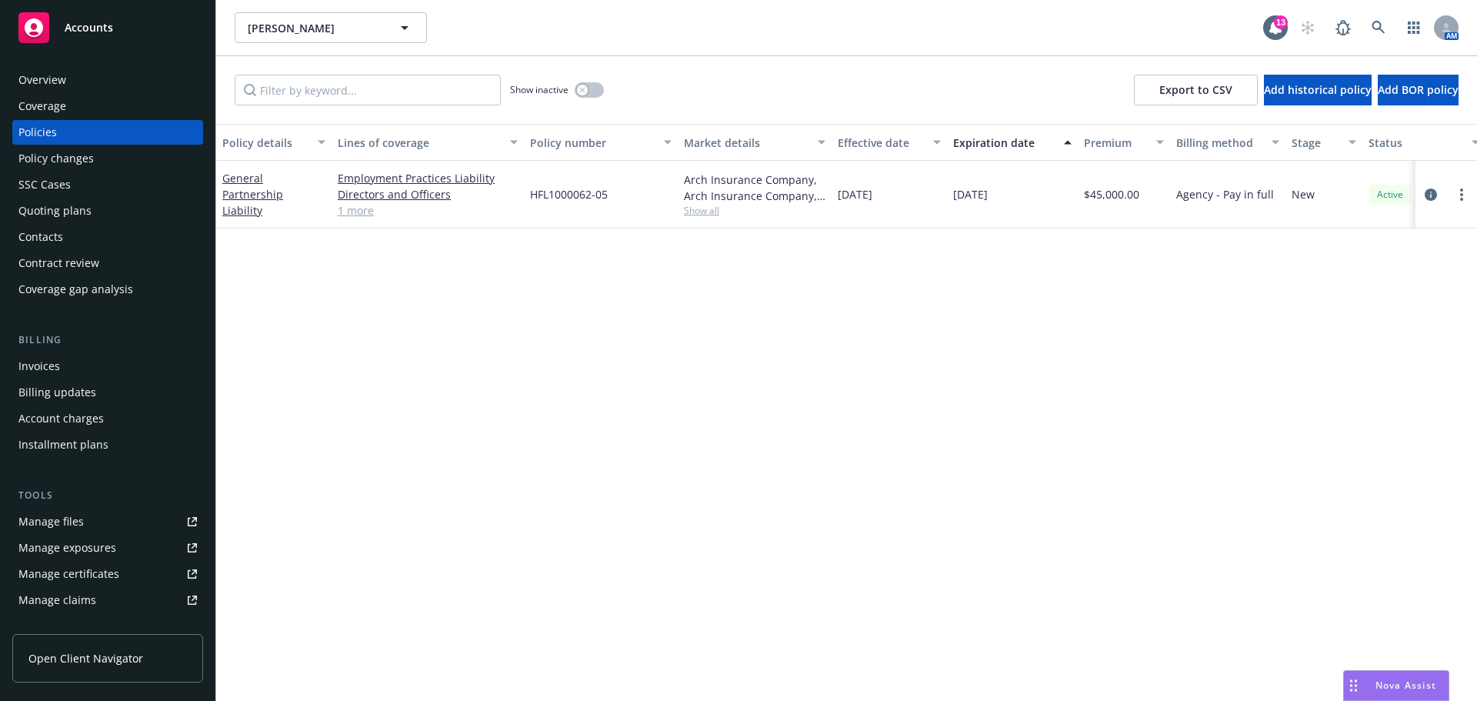
click at [95, 24] on span "Accounts" at bounding box center [89, 28] width 48 height 12
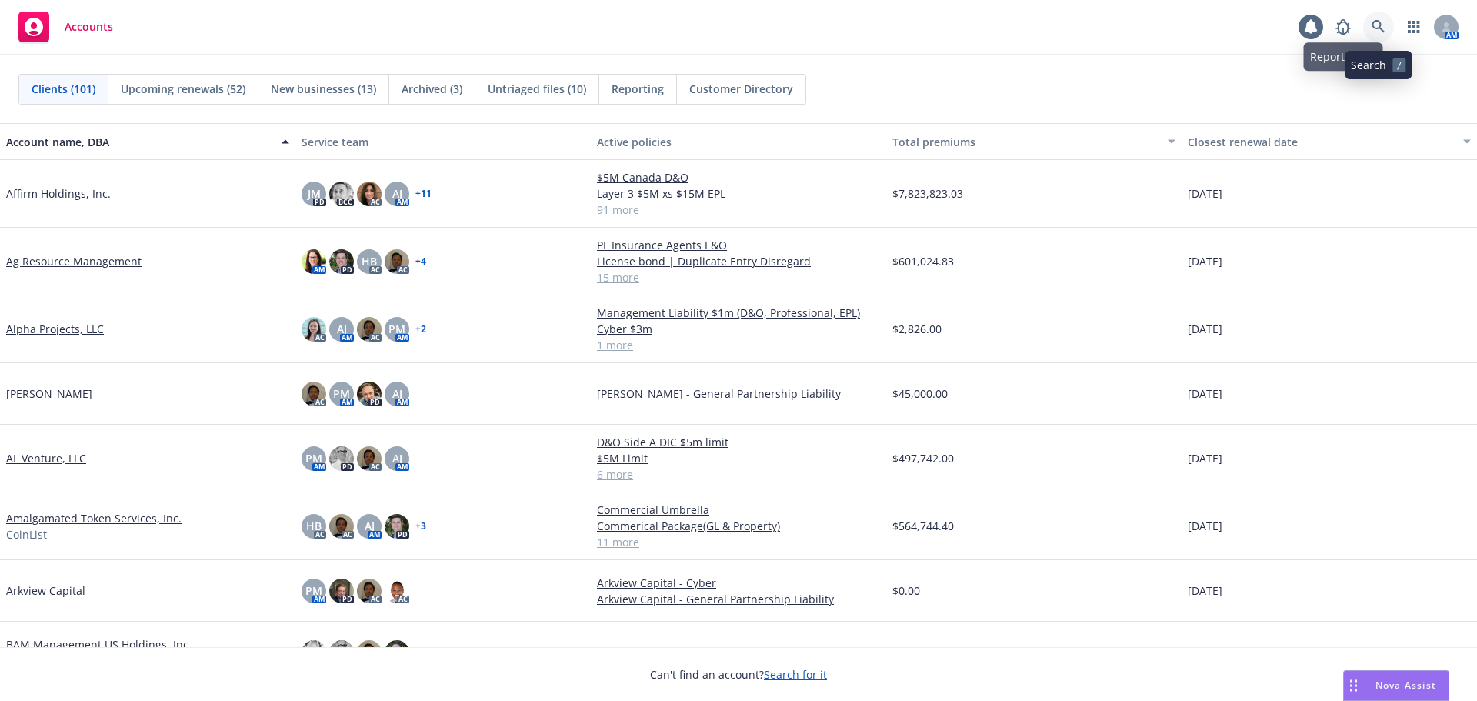
click at [1378, 25] on icon at bounding box center [1379, 27] width 14 height 14
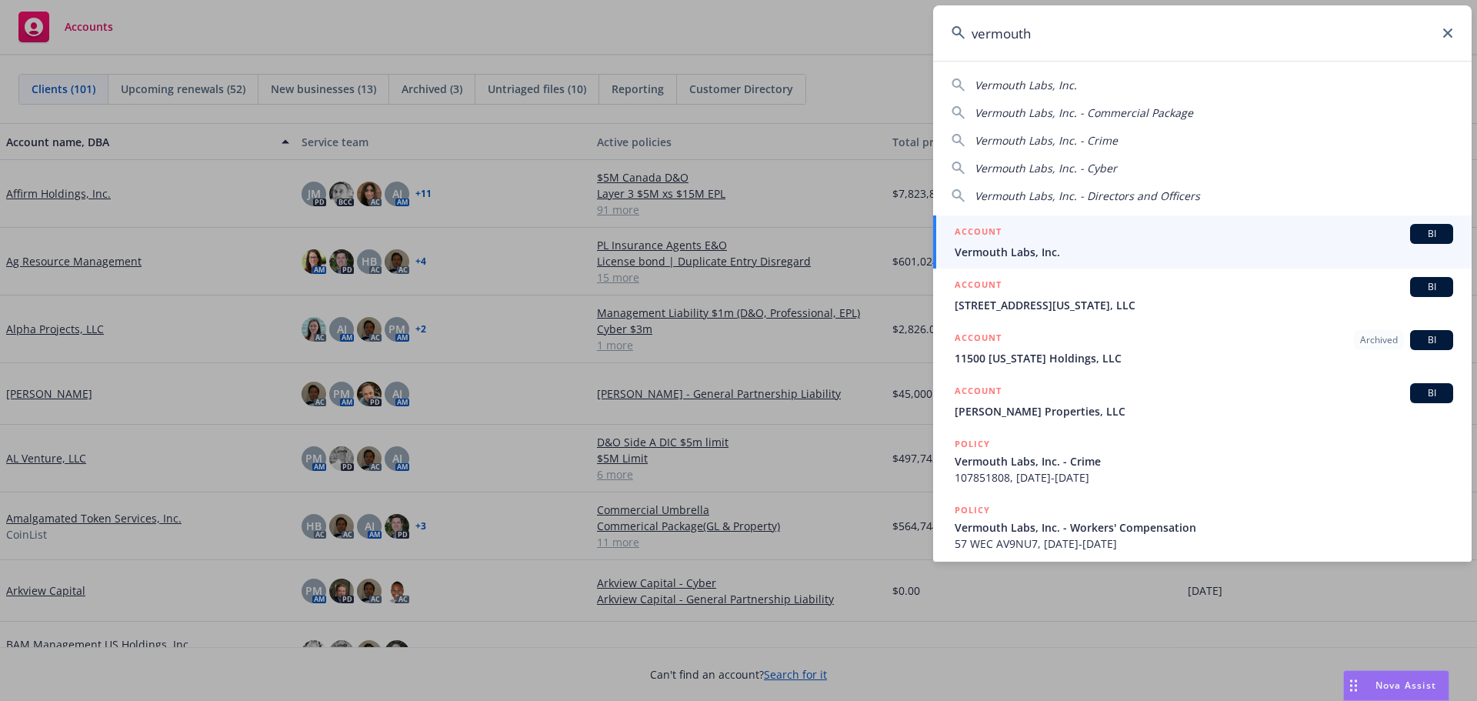
type input "vermouth"
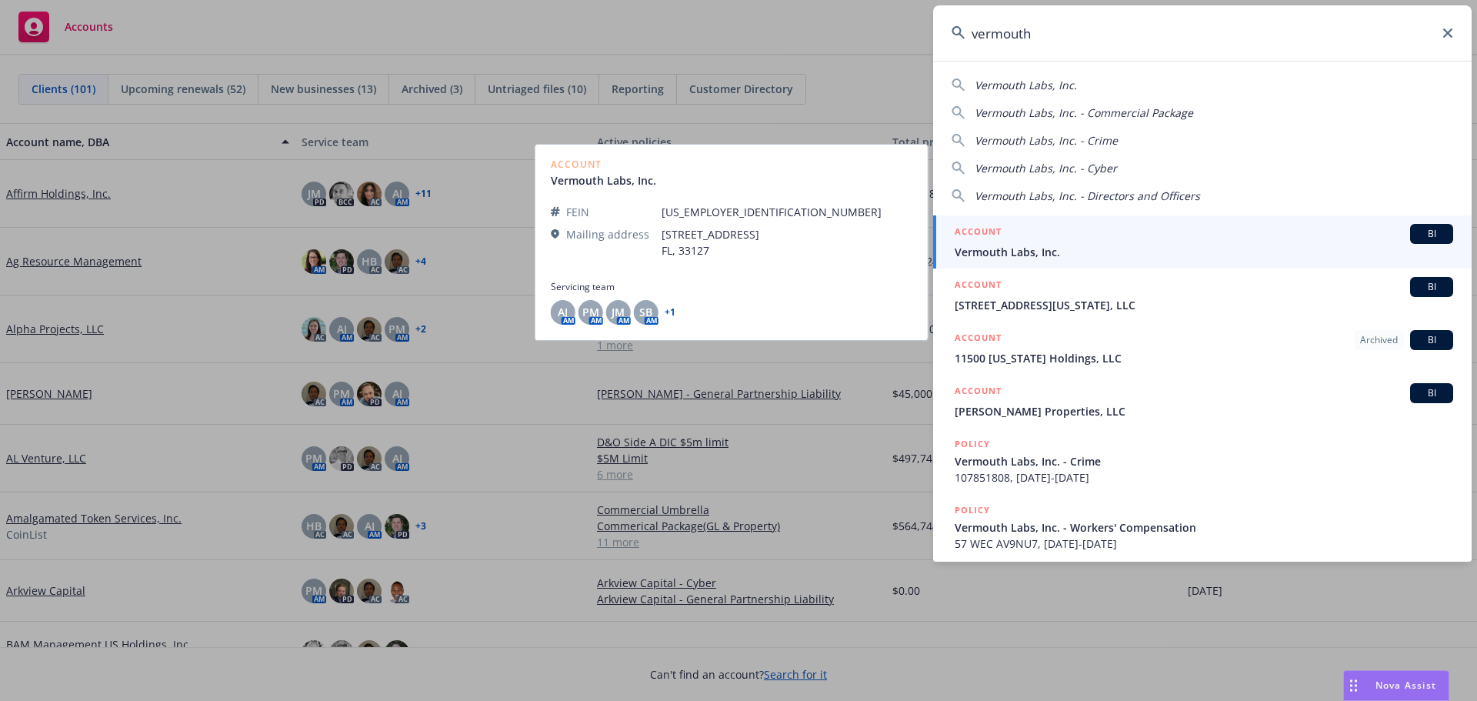
click at [1013, 245] on span "Vermouth Labs, Inc." at bounding box center [1204, 252] width 499 height 16
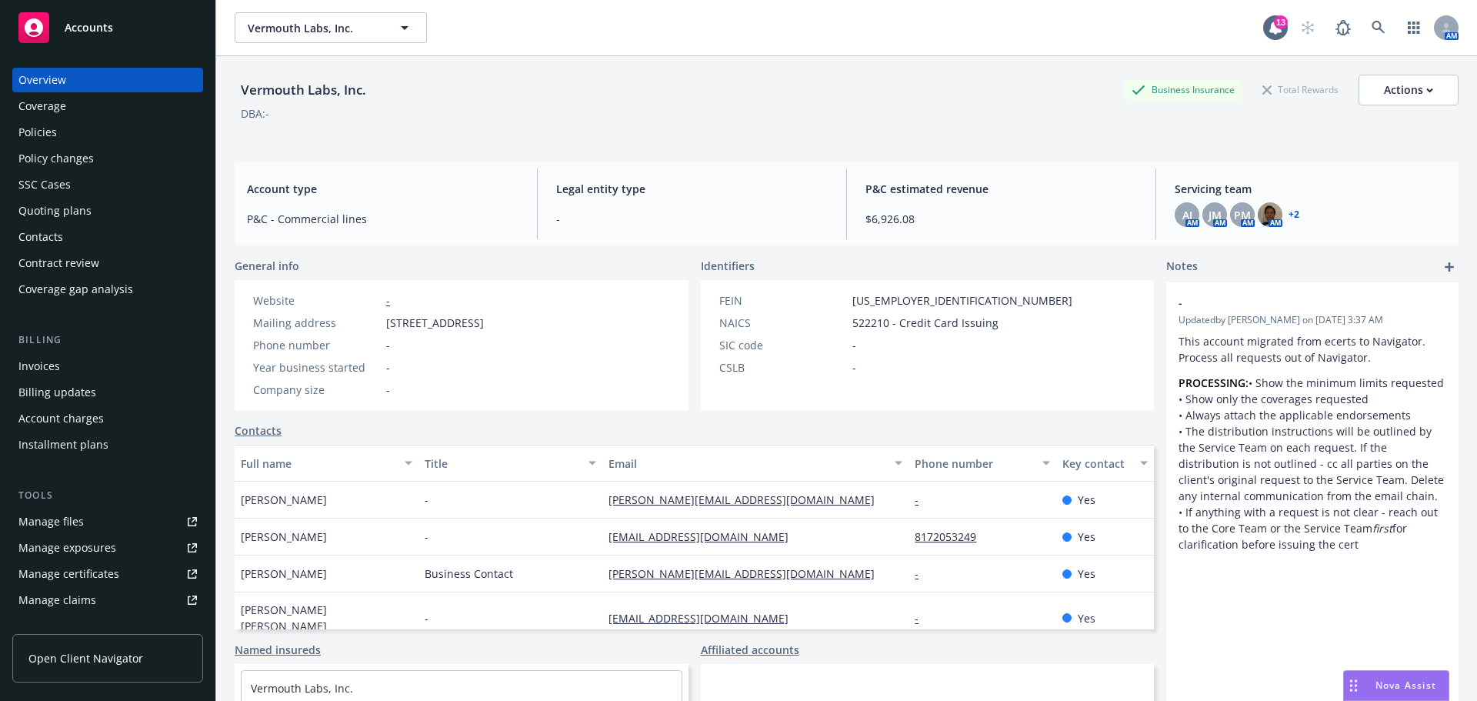
click at [28, 132] on div "Policies" at bounding box center [37, 132] width 38 height 25
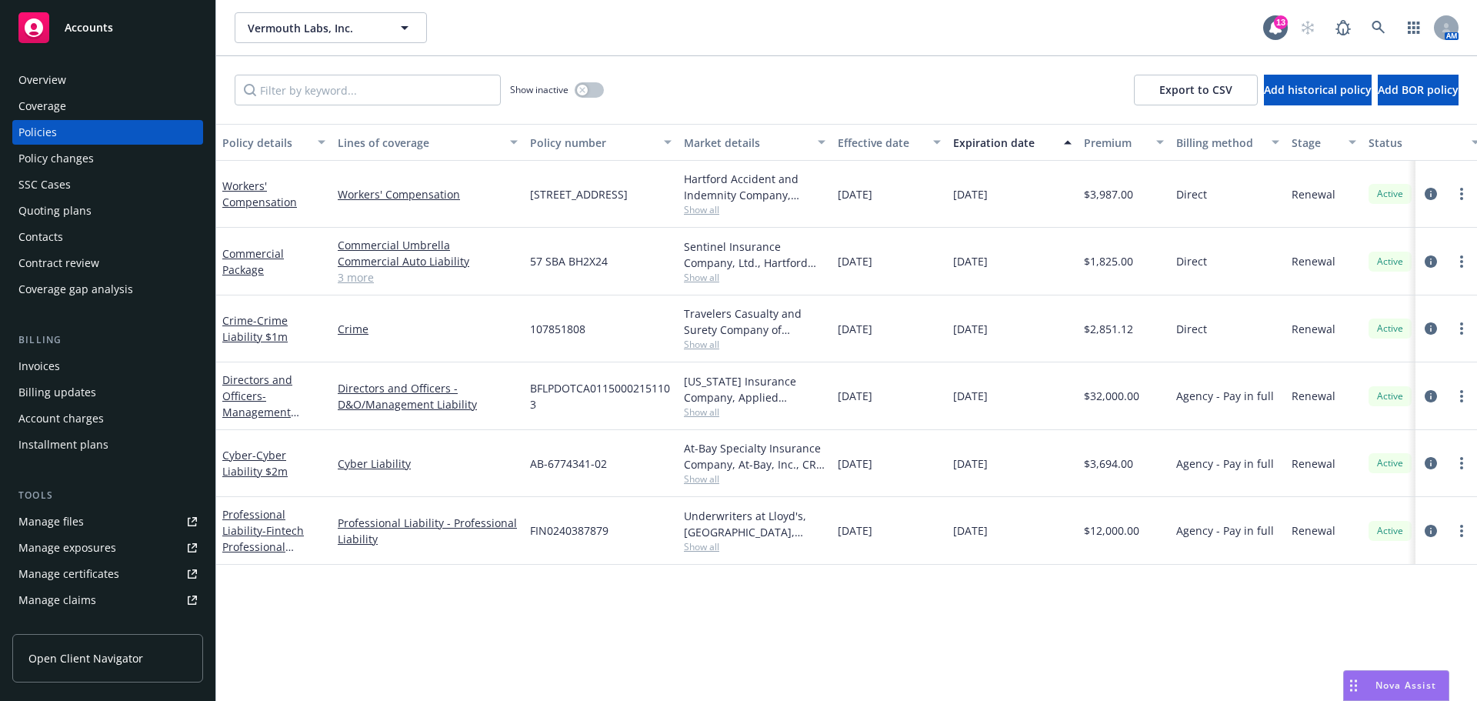
click at [85, 30] on span "Accounts" at bounding box center [89, 28] width 48 height 12
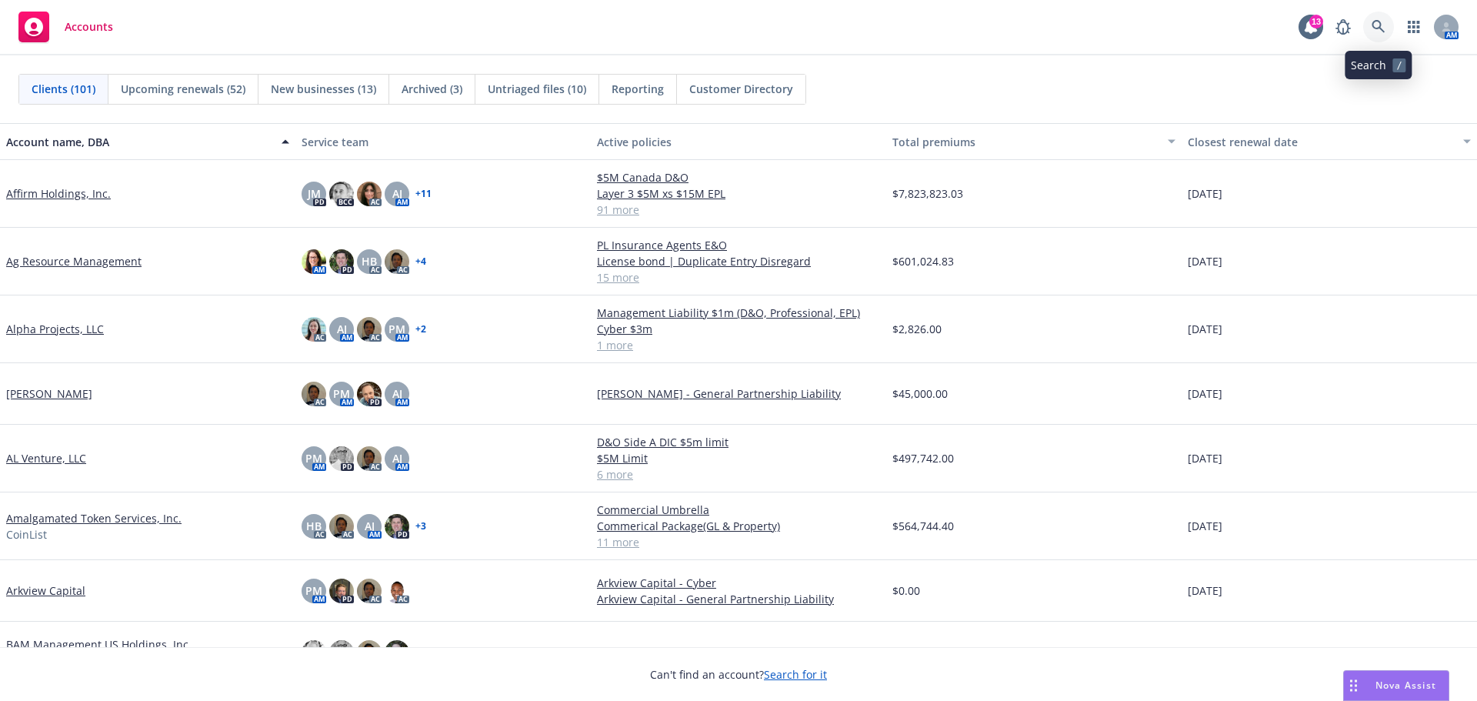
click at [1379, 22] on icon at bounding box center [1379, 27] width 14 height 14
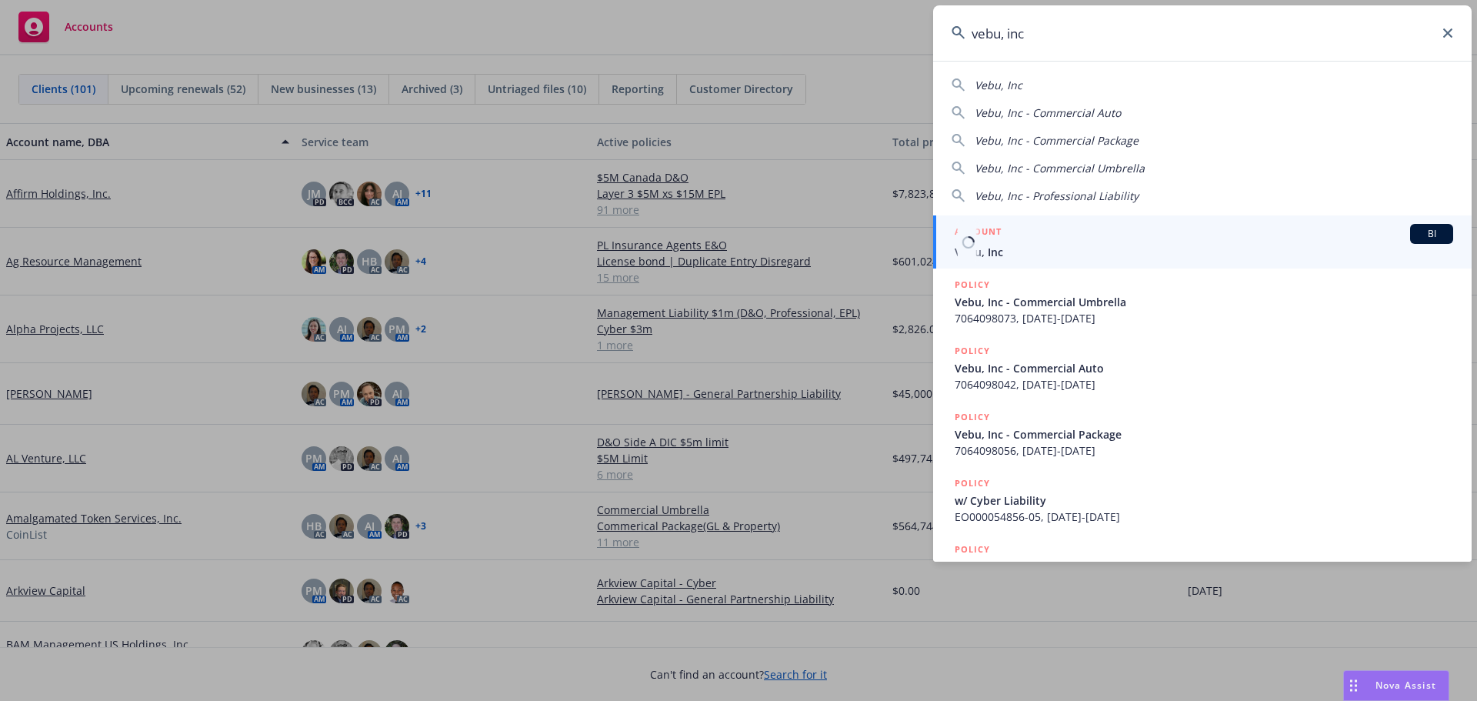
type input "vebu, inc"
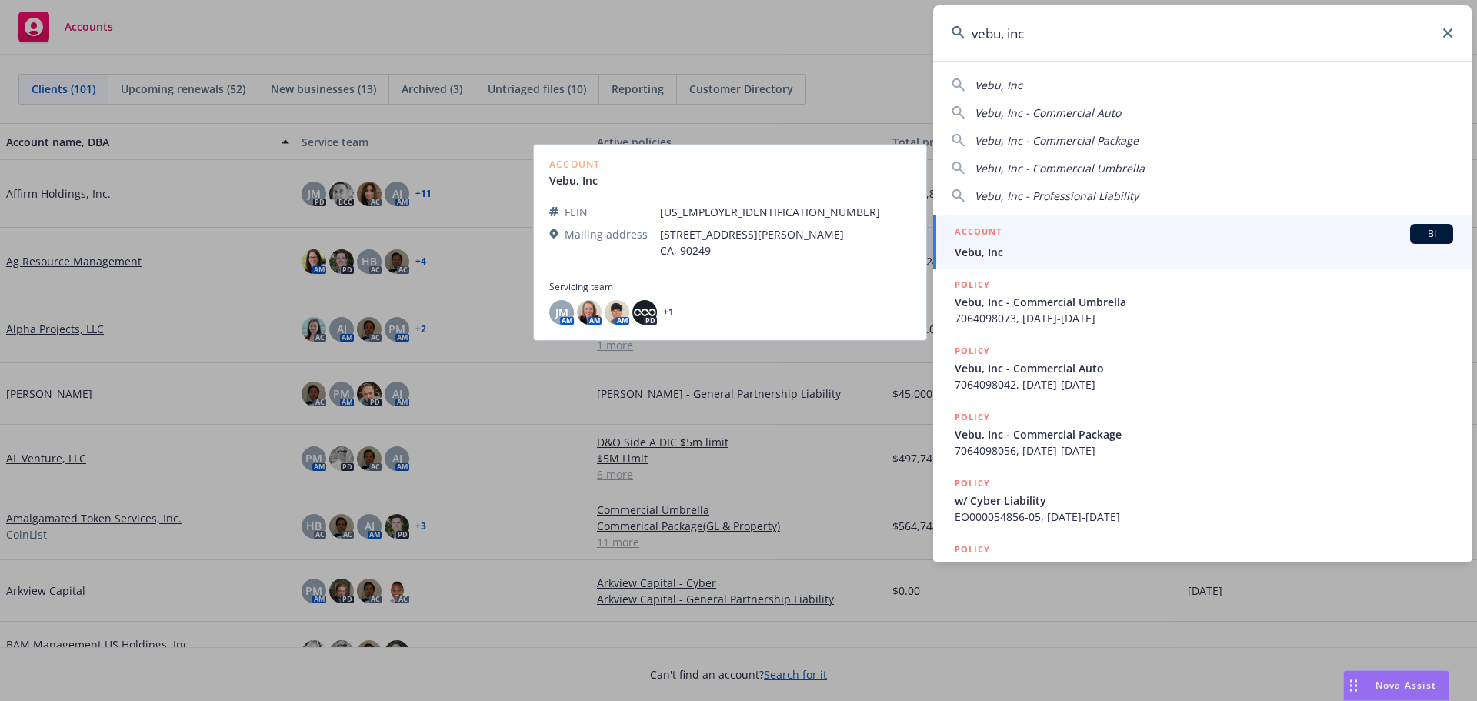
click at [1006, 238] on div "ACCOUNT BI" at bounding box center [1204, 234] width 499 height 20
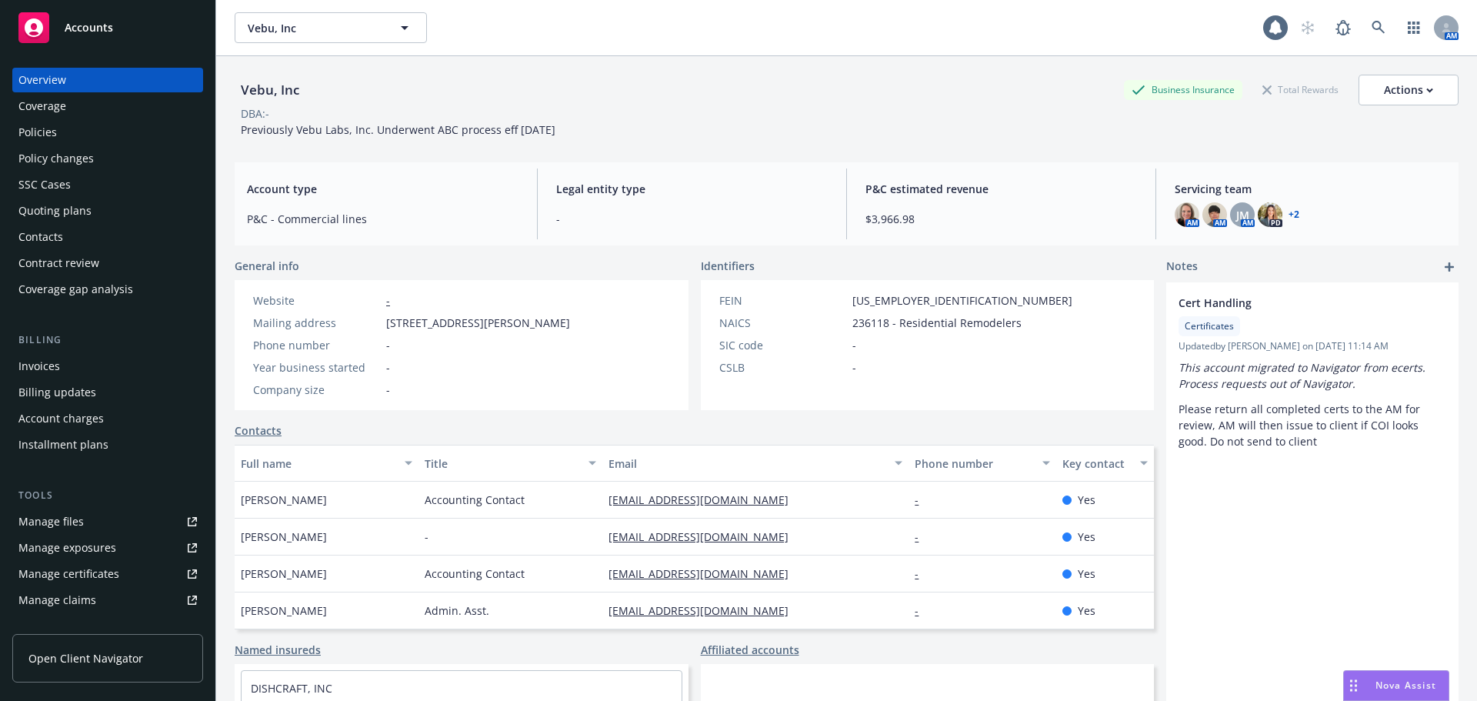
click at [35, 133] on div "Policies" at bounding box center [37, 132] width 38 height 25
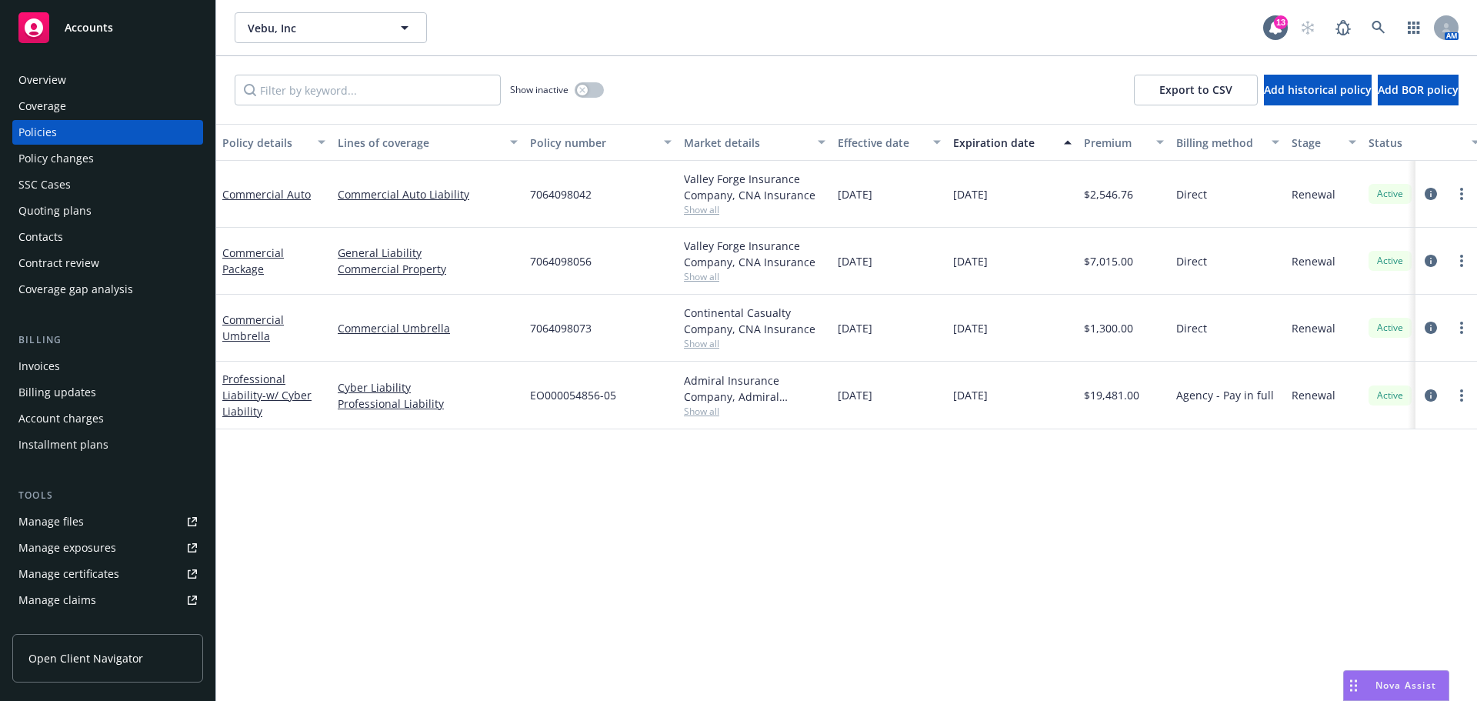
click at [92, 28] on span "Accounts" at bounding box center [89, 28] width 48 height 12
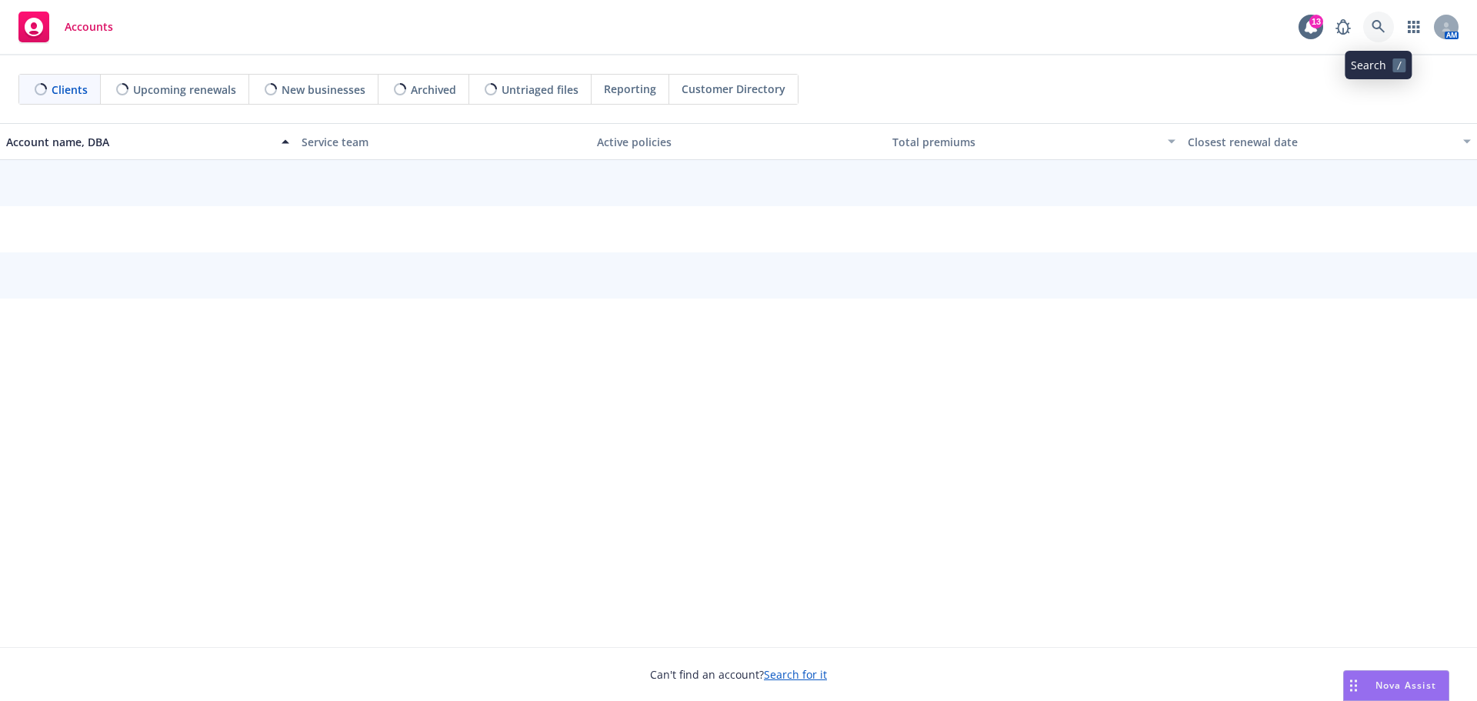
click at [1375, 29] on icon at bounding box center [1379, 27] width 14 height 14
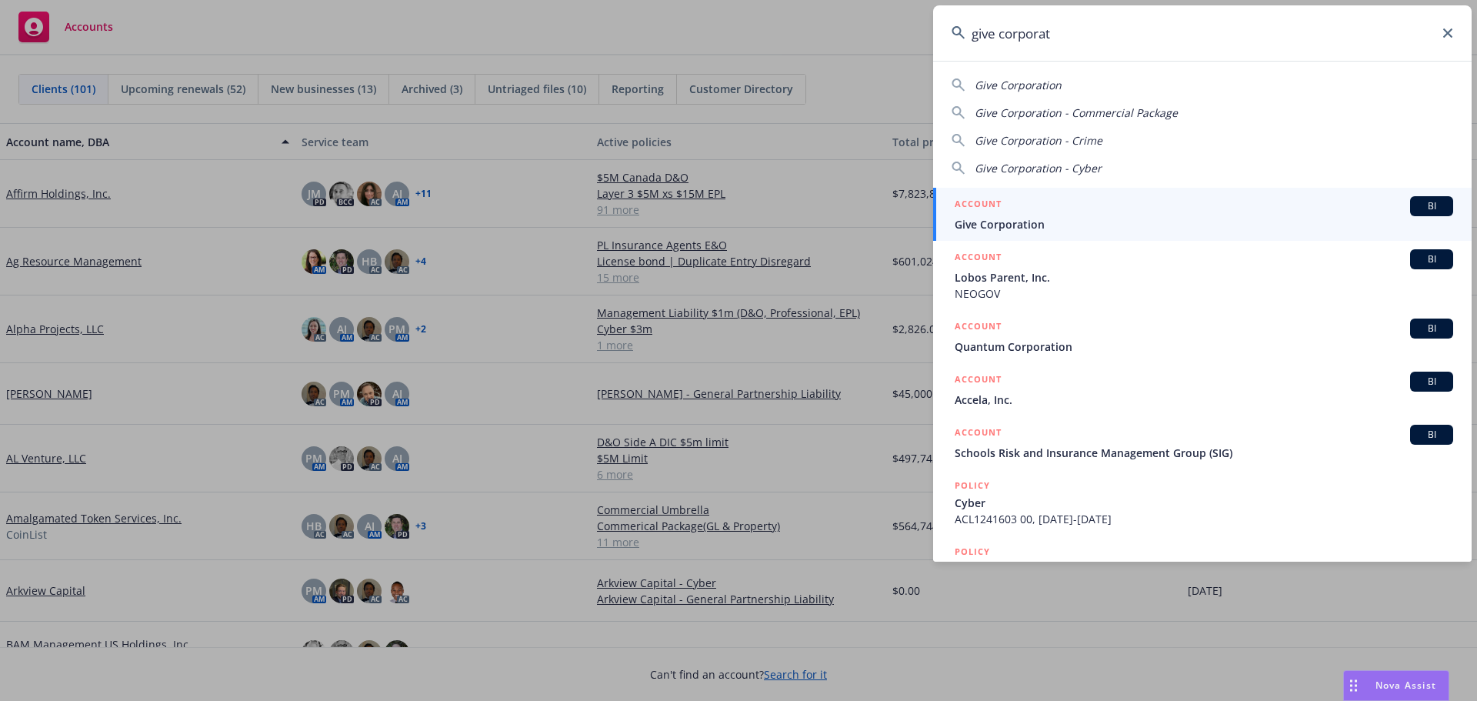
type input "give corporat"
click at [1033, 222] on span "Give Corporation" at bounding box center [1204, 224] width 499 height 16
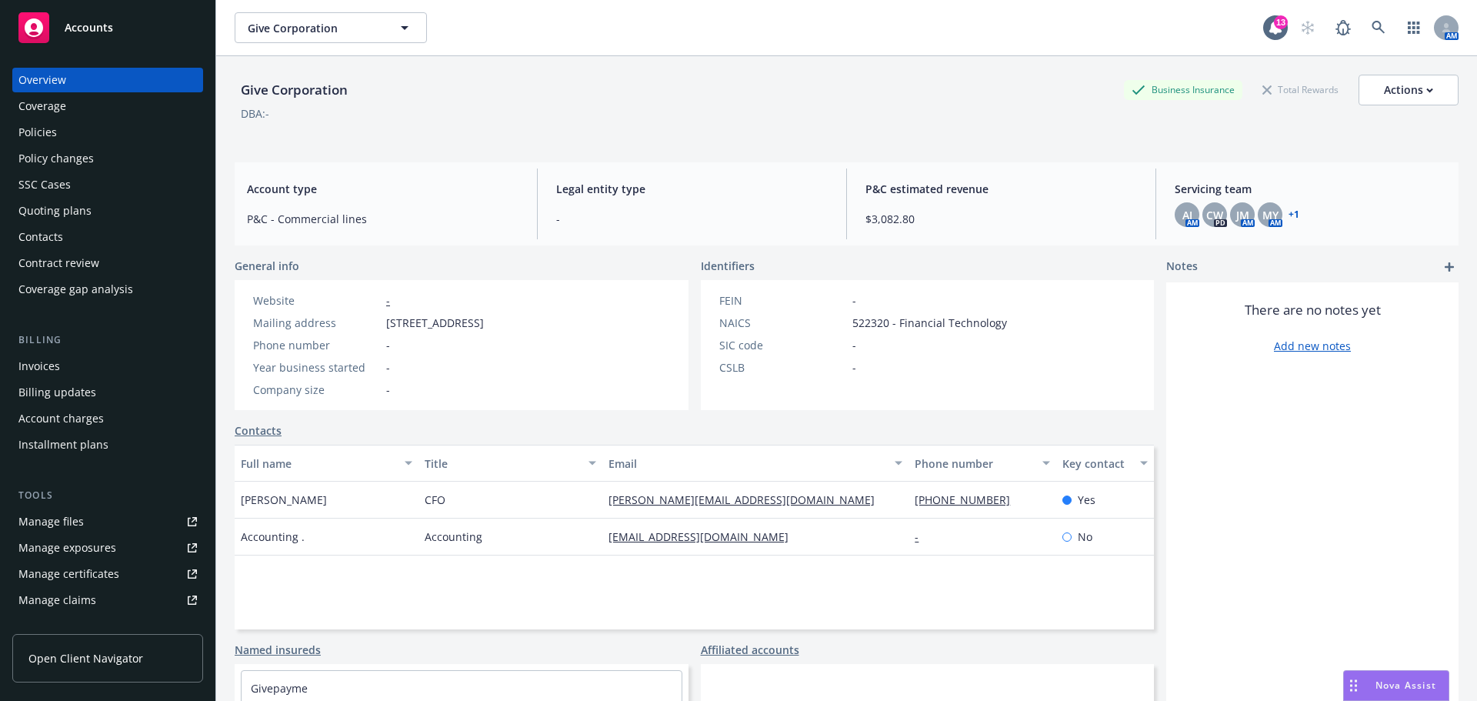
click at [52, 139] on div "Policies" at bounding box center [37, 132] width 38 height 25
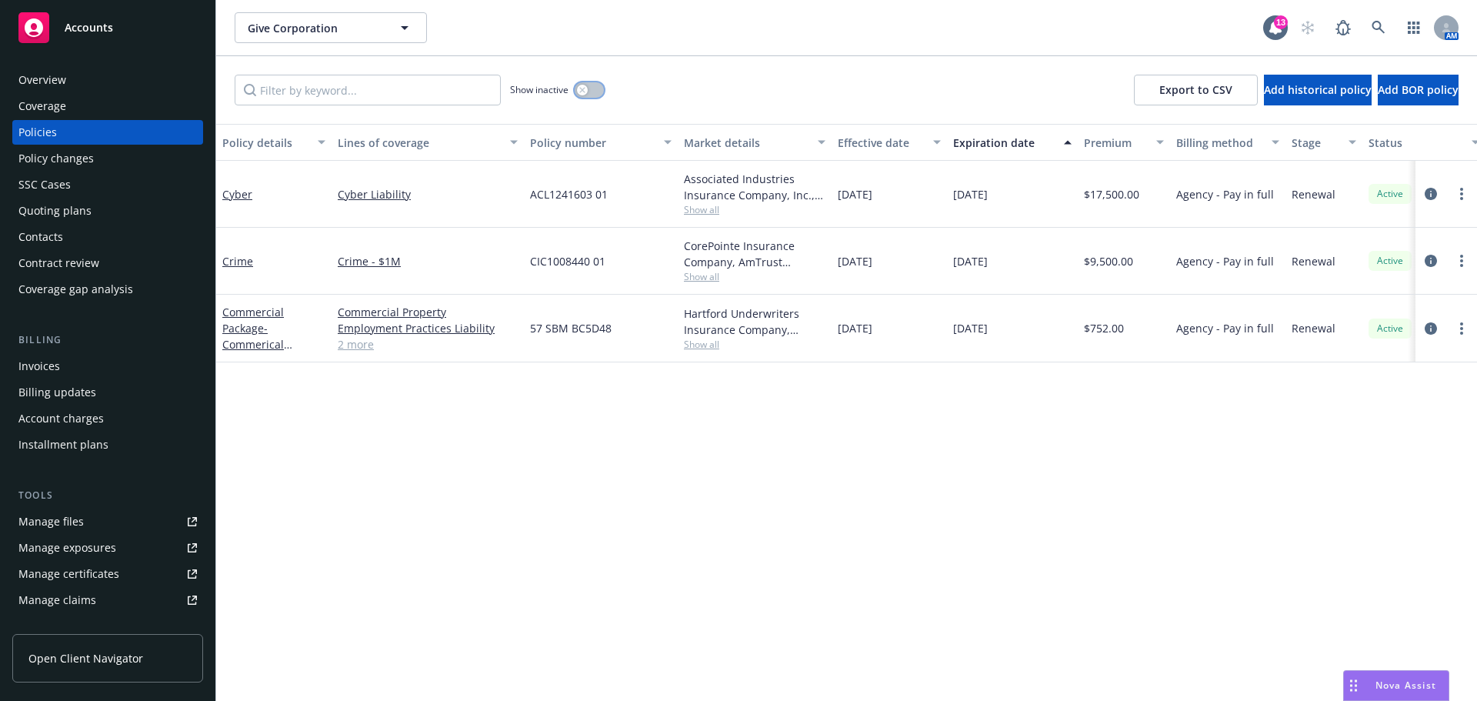
click at [596, 92] on button "button" at bounding box center [589, 89] width 29 height 15
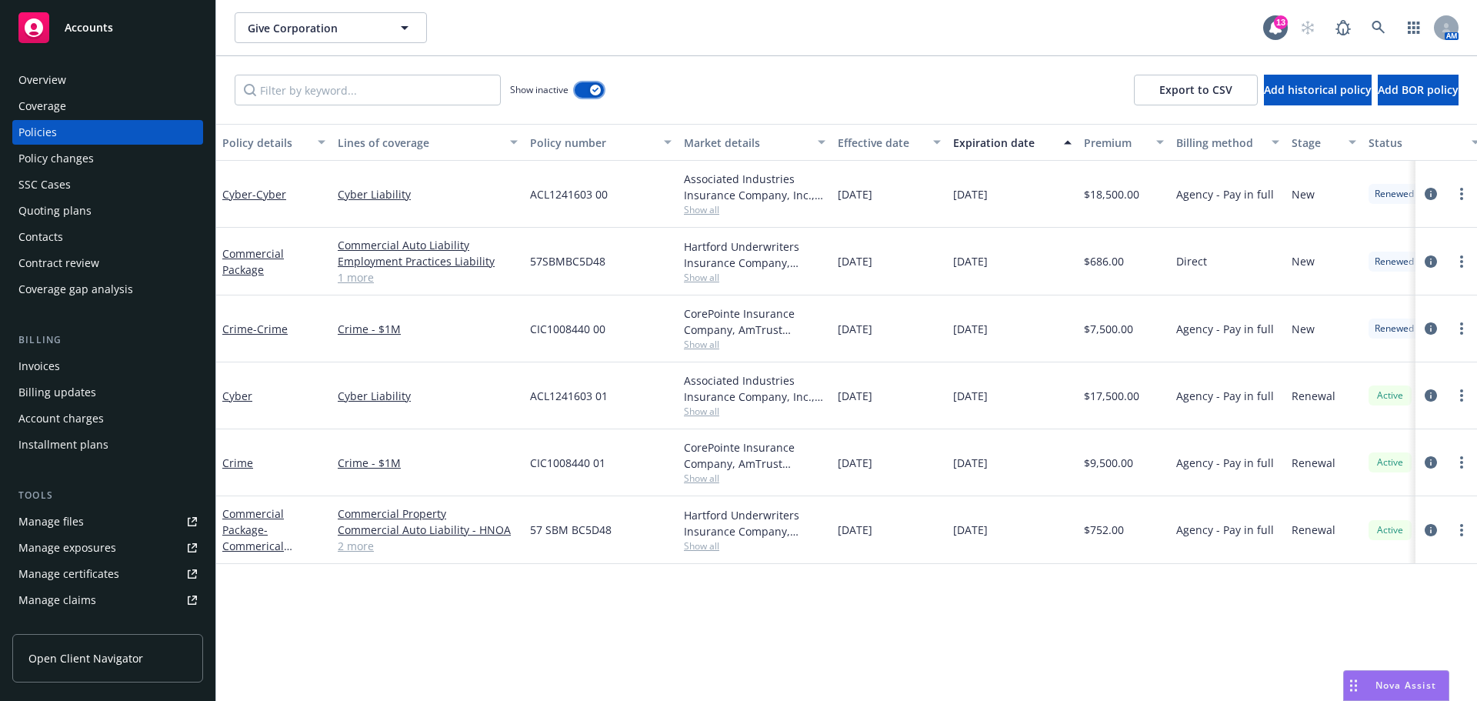
click at [595, 91] on icon "button" at bounding box center [596, 90] width 6 height 5
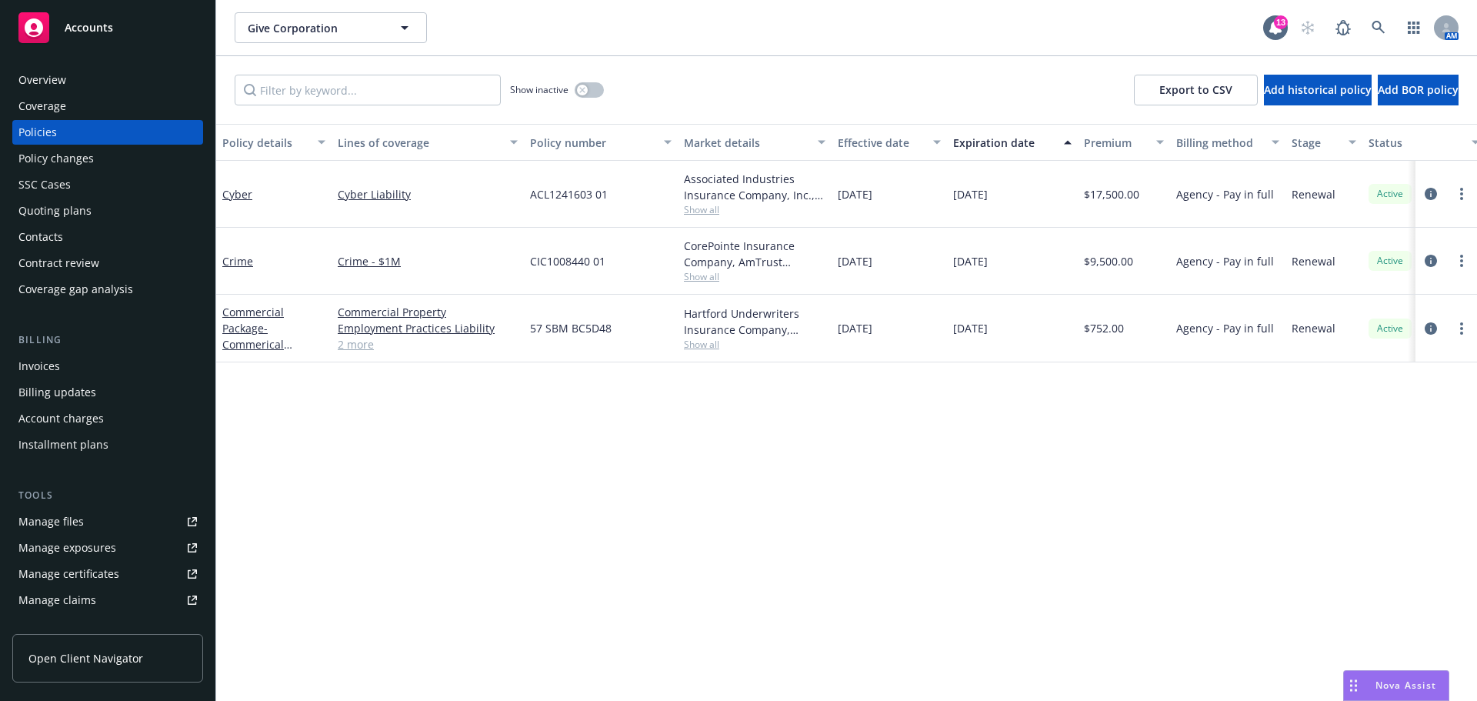
click at [83, 29] on span "Accounts" at bounding box center [89, 28] width 48 height 12
